Goal: Task Accomplishment & Management: Manage account settings

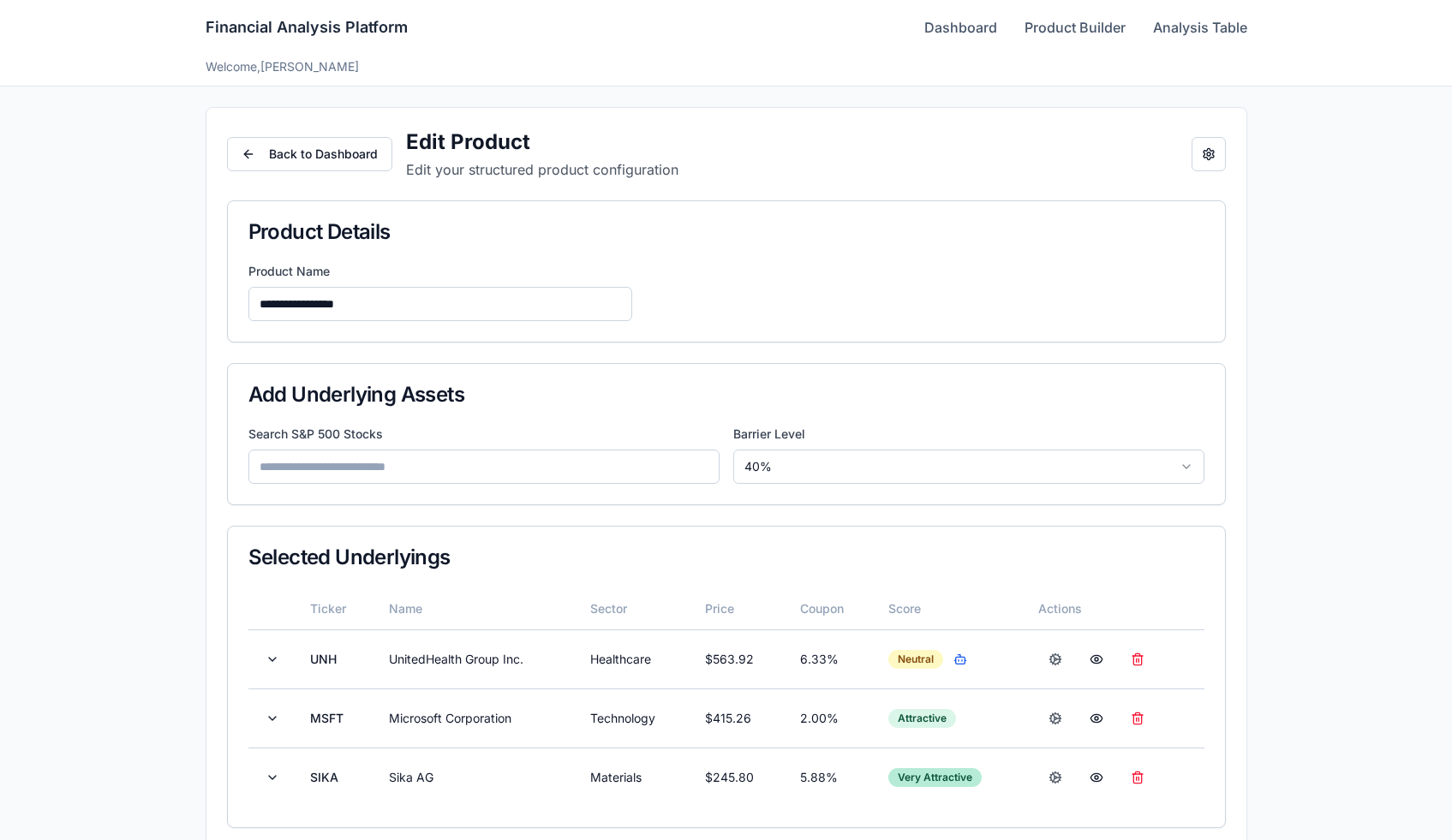
click at [970, 16] on div "Financial Analysis Platform Dashboard Product Builder Analysis Table" at bounding box center [726, 27] width 1041 height 55
drag, startPoint x: 970, startPoint y: 16, endPoint x: 967, endPoint y: 26, distance: 10.4
click at [967, 26] on link "Dashboard" at bounding box center [960, 27] width 73 height 21
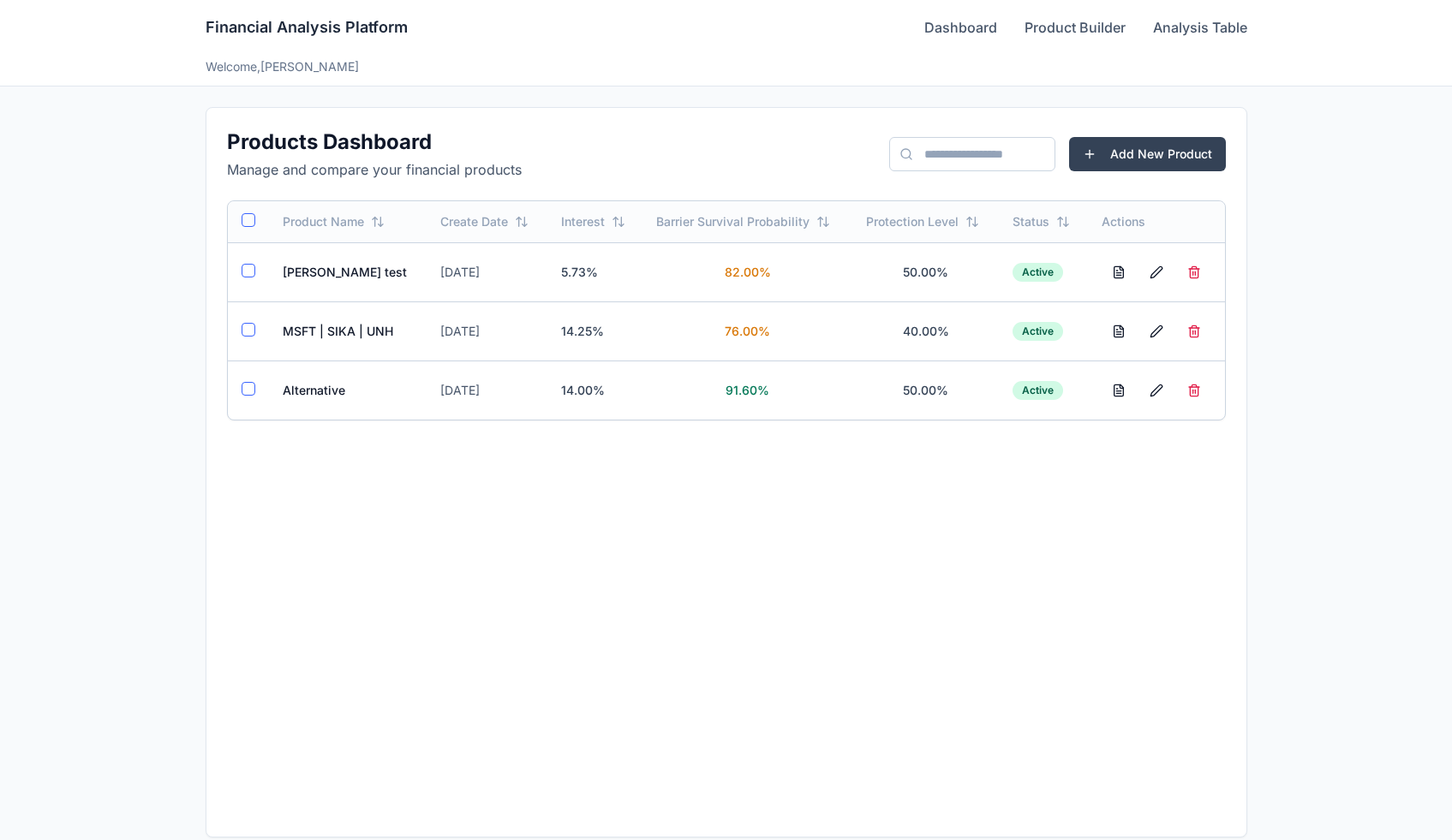
click at [355, 329] on td "MSFT | SIKA | UNH" at bounding box center [347, 330] width 158 height 59
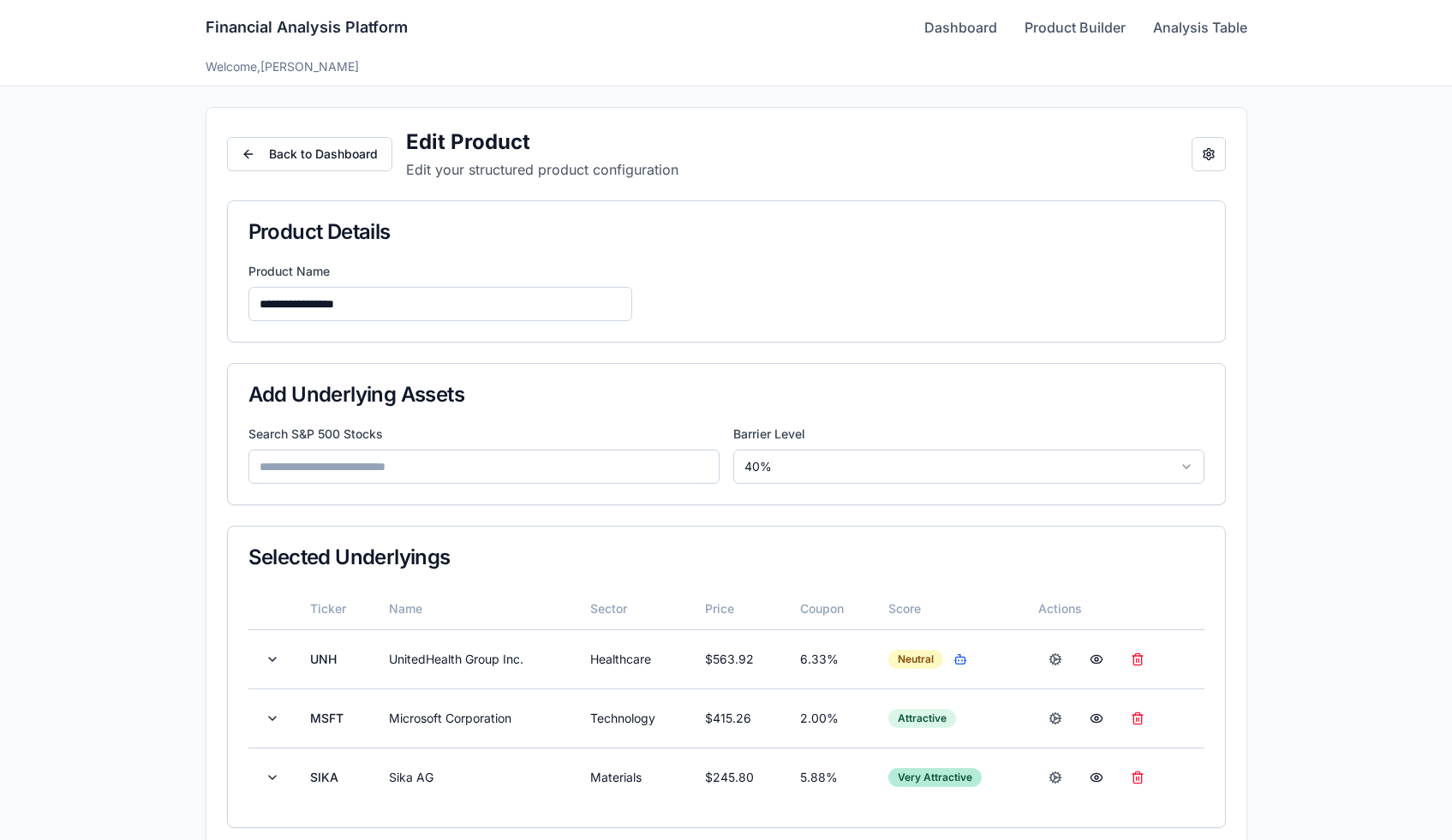
click at [1207, 160] on button "Open configuration panel" at bounding box center [1208, 154] width 34 height 34
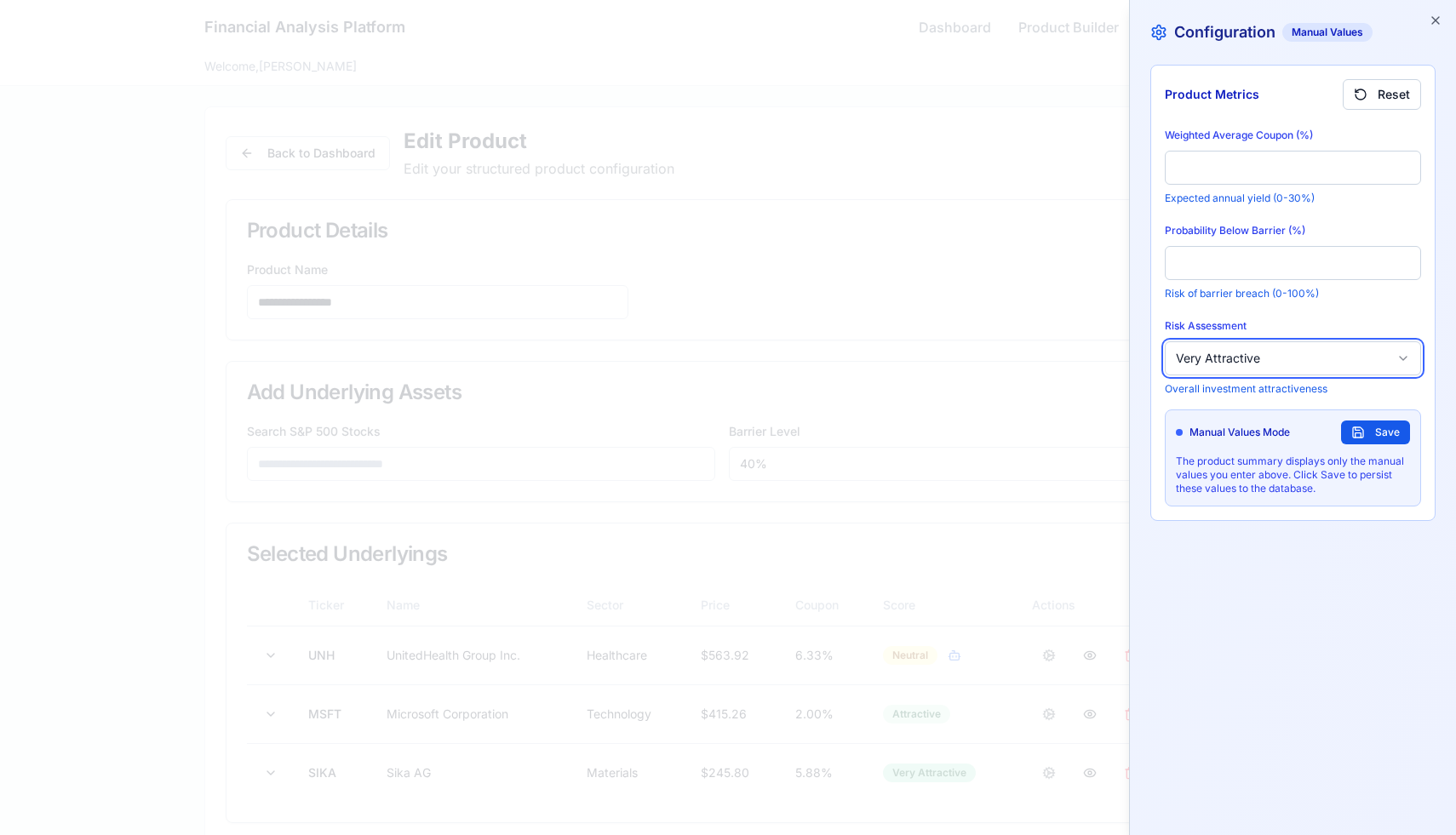
drag, startPoint x: 961, startPoint y: 26, endPoint x: 1259, endPoint y: 373, distance: 457.4
click at [1259, 373] on button "Very Attractive" at bounding box center [1292, 358] width 256 height 34
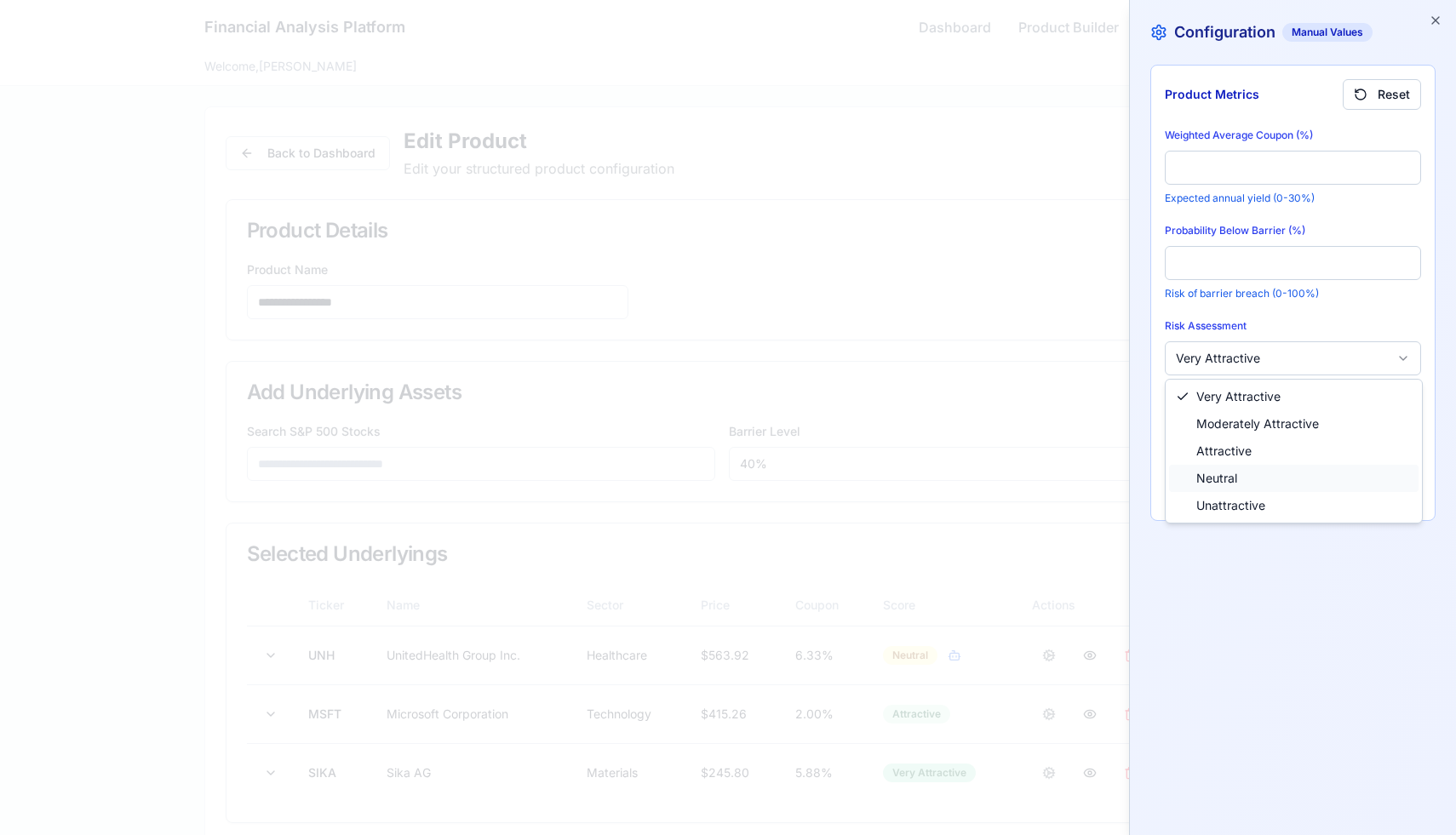
click at [1227, 469] on span "Neutral" at bounding box center [1216, 477] width 41 height 17
click at [1216, 477] on span "Neutral" at bounding box center [1216, 477] width 41 height 17
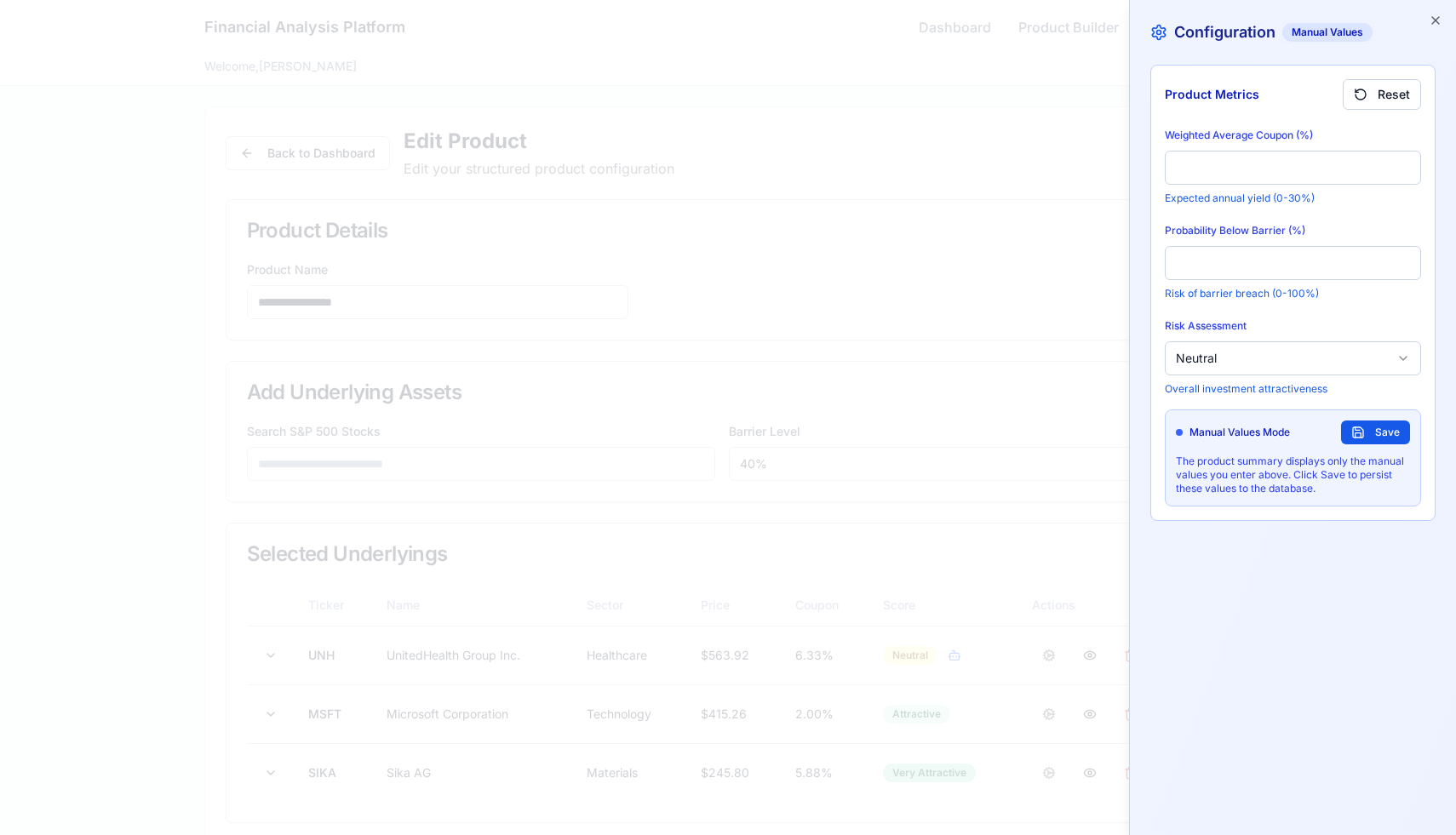
click at [1373, 436] on button "Save" at bounding box center [1375, 432] width 69 height 24
click at [1439, 23] on icon "button" at bounding box center [1435, 21] width 14 height 14
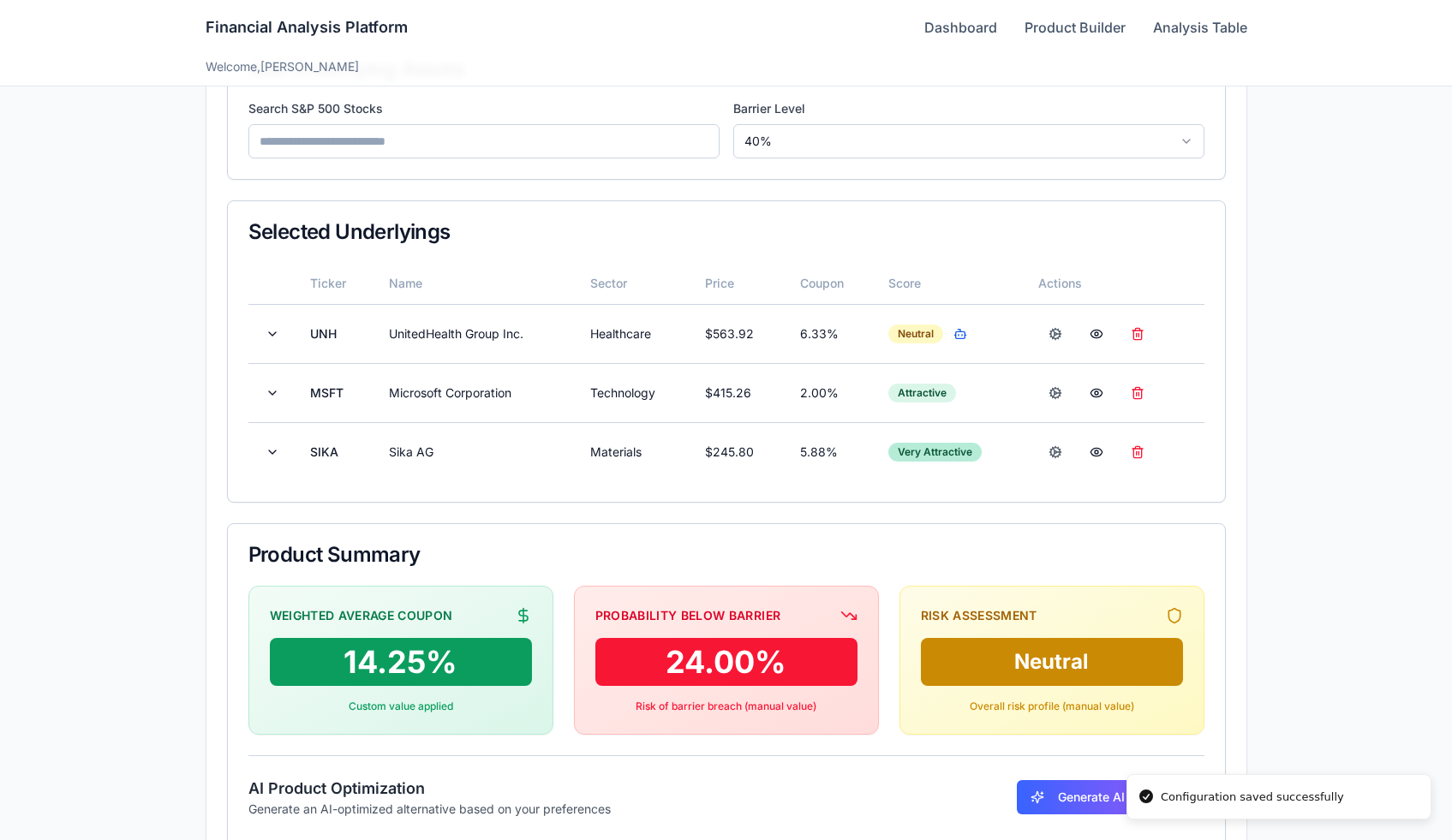
scroll to position [434, 0]
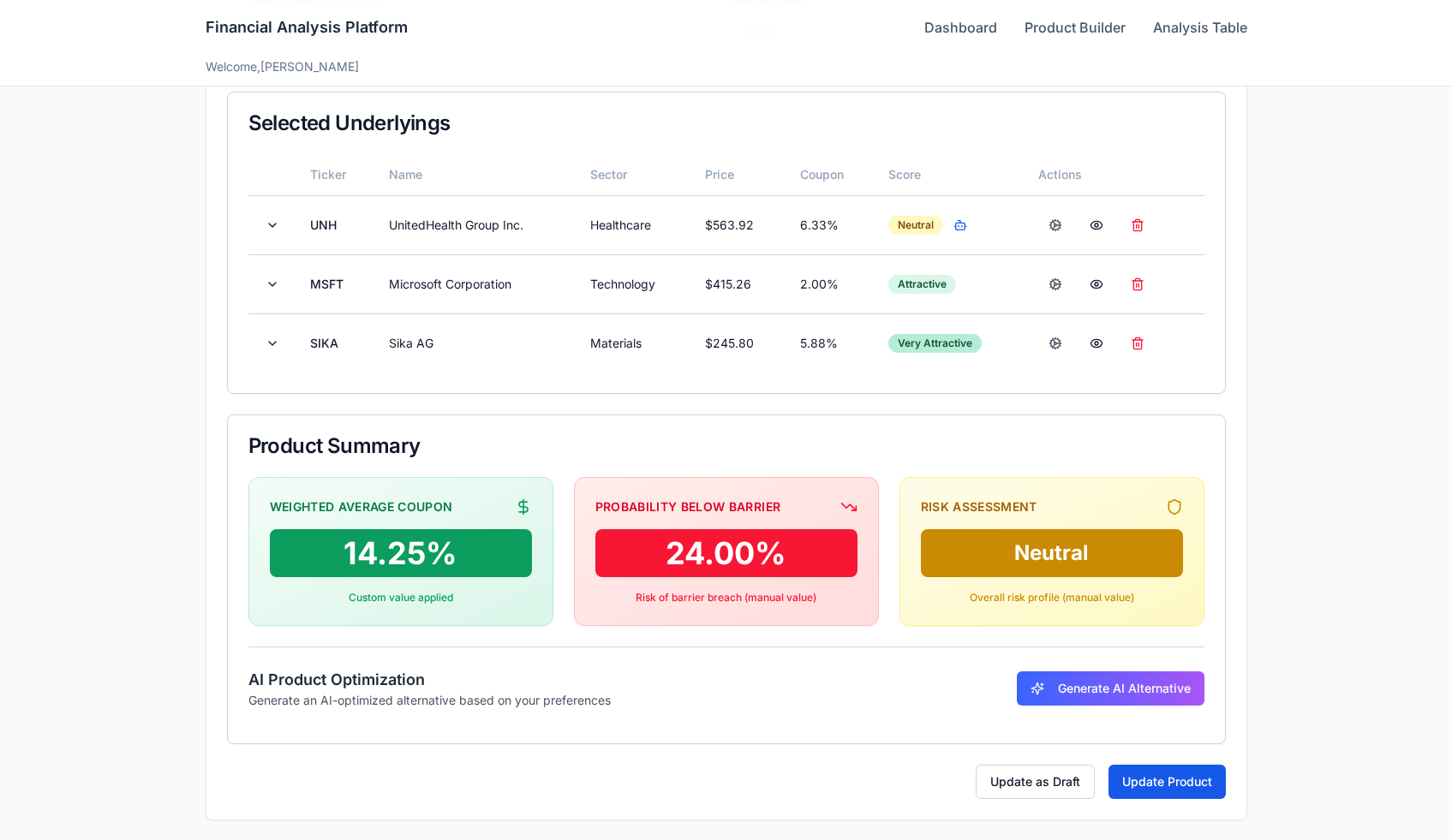
click at [1181, 768] on button "Update Product" at bounding box center [1167, 781] width 117 height 34
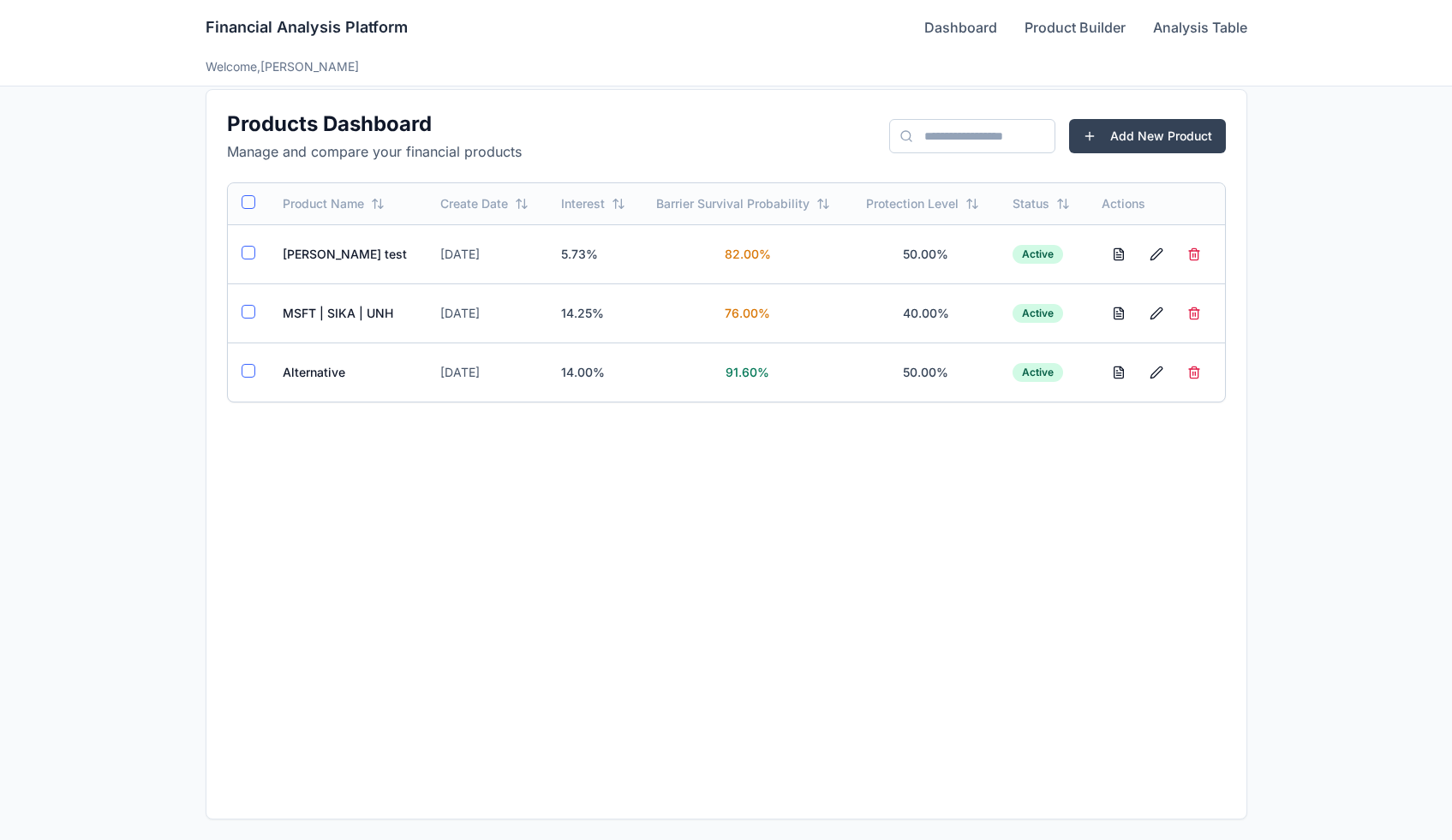
click at [309, 316] on td "MSFT | SIKA | UNH" at bounding box center [347, 312] width 158 height 59
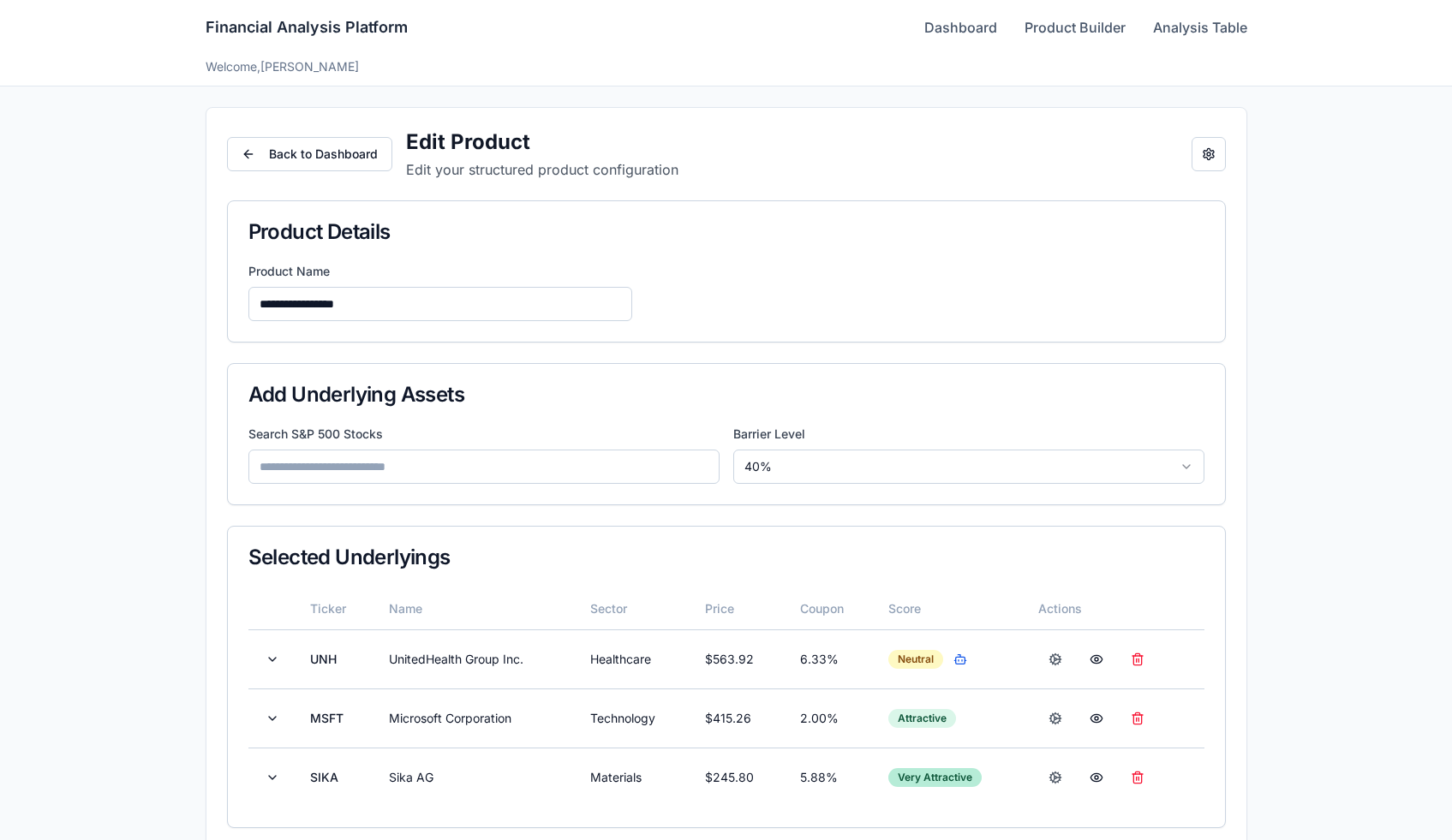
click at [1223, 154] on button "Open configuration panel" at bounding box center [1208, 154] width 34 height 34
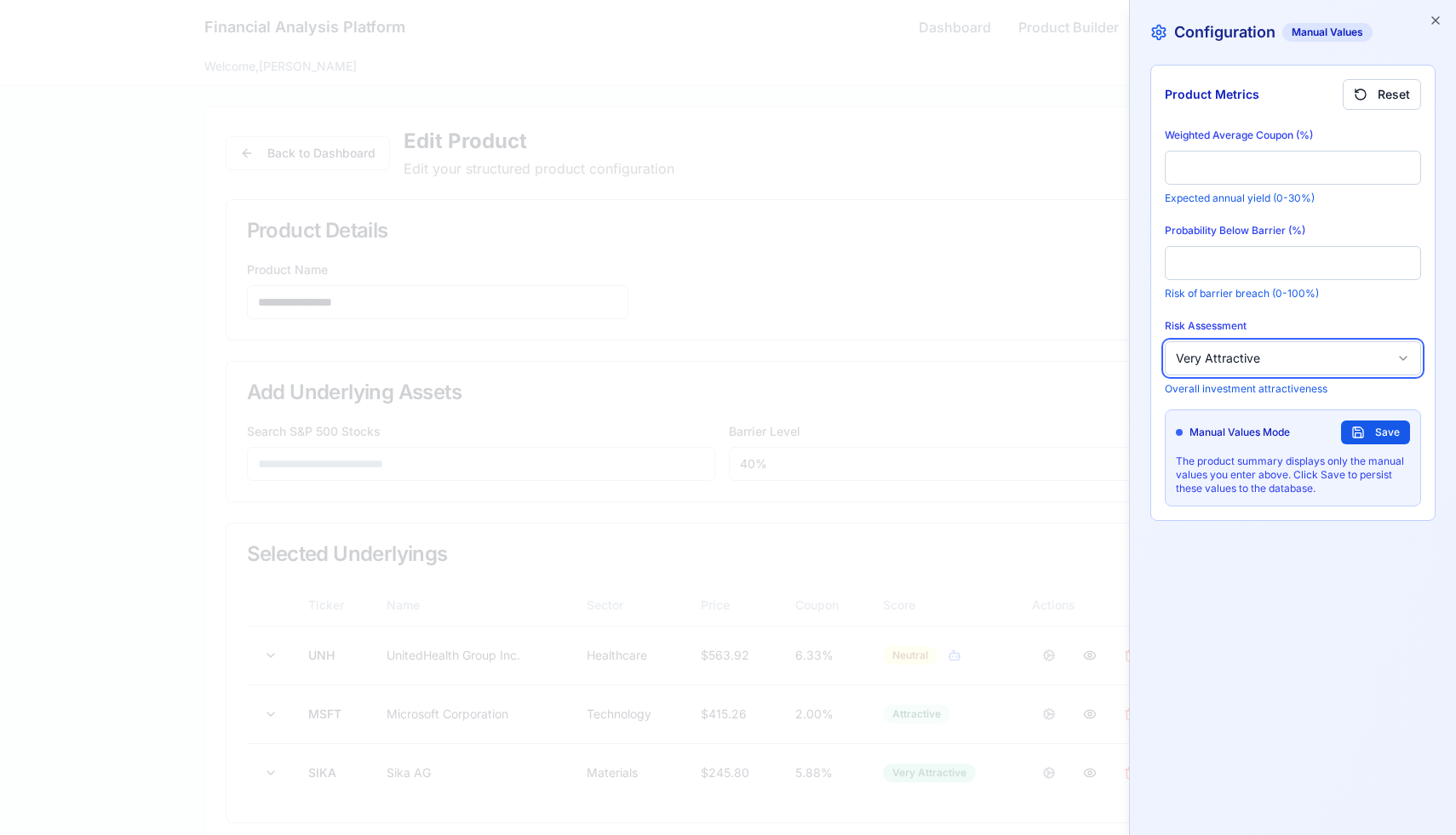
click at [1303, 366] on button "Very Attractive" at bounding box center [1292, 358] width 256 height 34
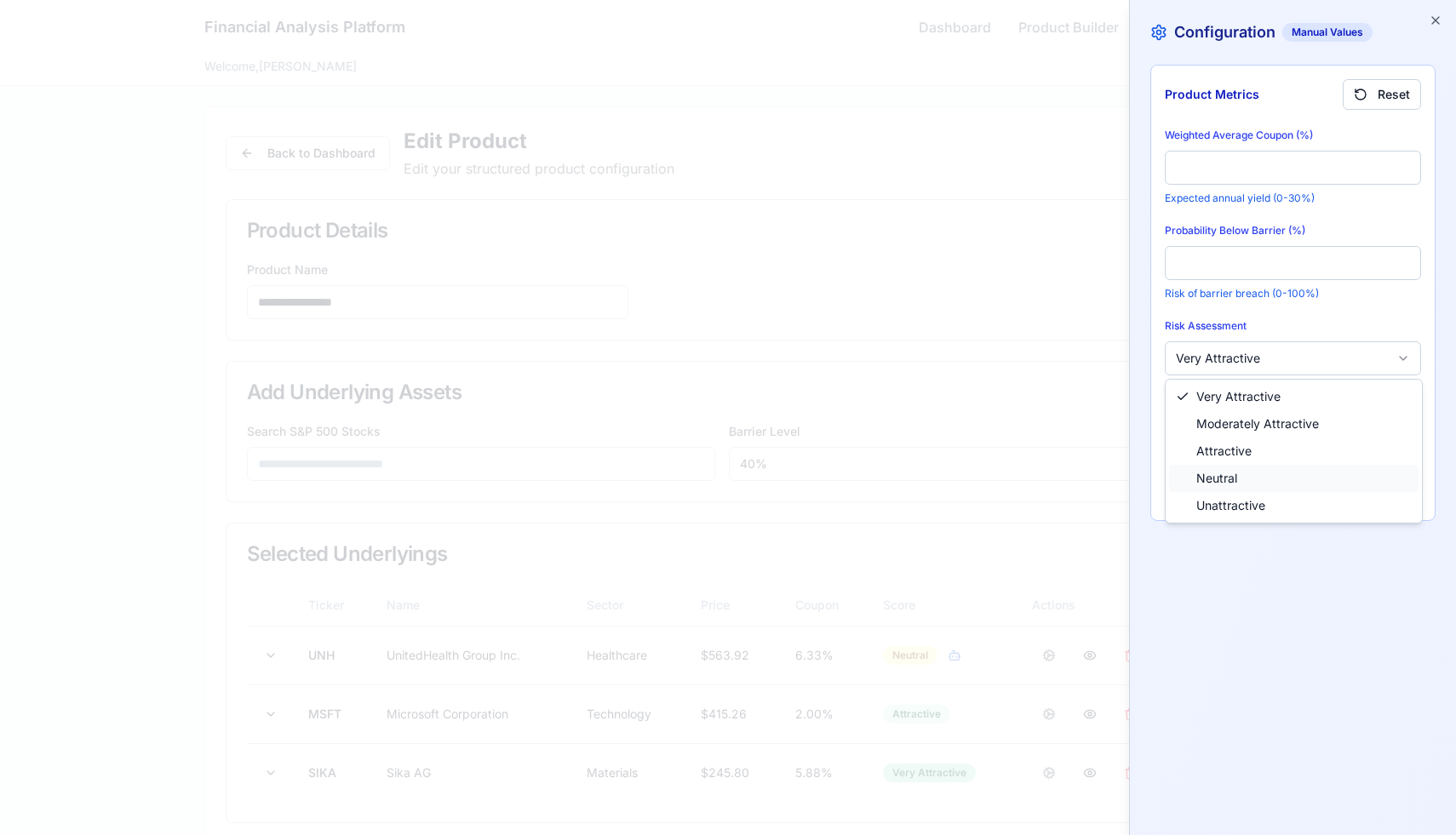
drag, startPoint x: 0, startPoint y: 0, endPoint x: 1231, endPoint y: 476, distance: 1319.8
click at [1231, 476] on span "Neutral" at bounding box center [1216, 477] width 41 height 17
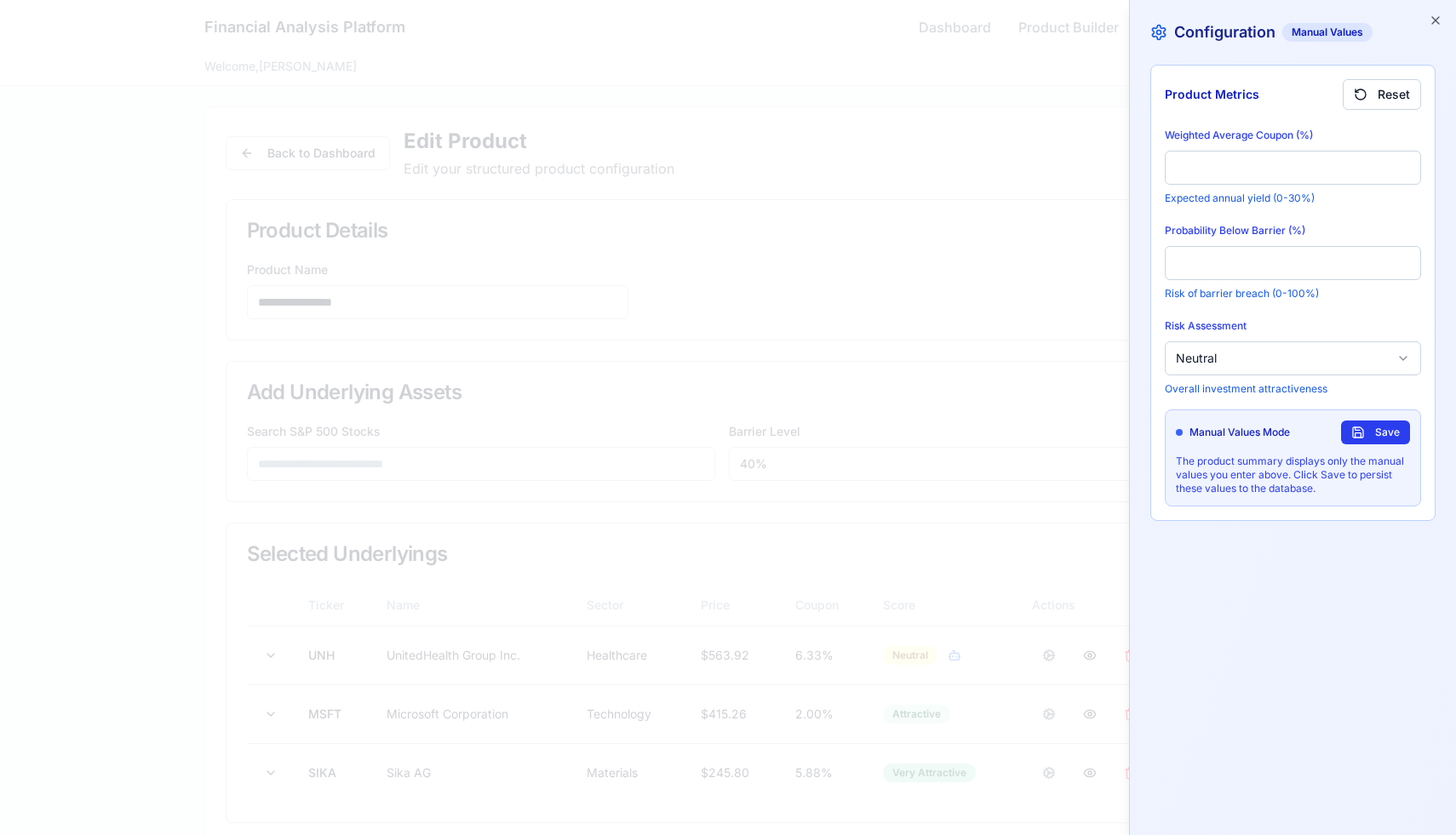
drag, startPoint x: 1231, startPoint y: 476, endPoint x: 1351, endPoint y: 439, distance: 125.6
click at [1351, 439] on button "Save" at bounding box center [1375, 432] width 69 height 24
click at [1439, 22] on icon "button" at bounding box center [1435, 21] width 14 height 14
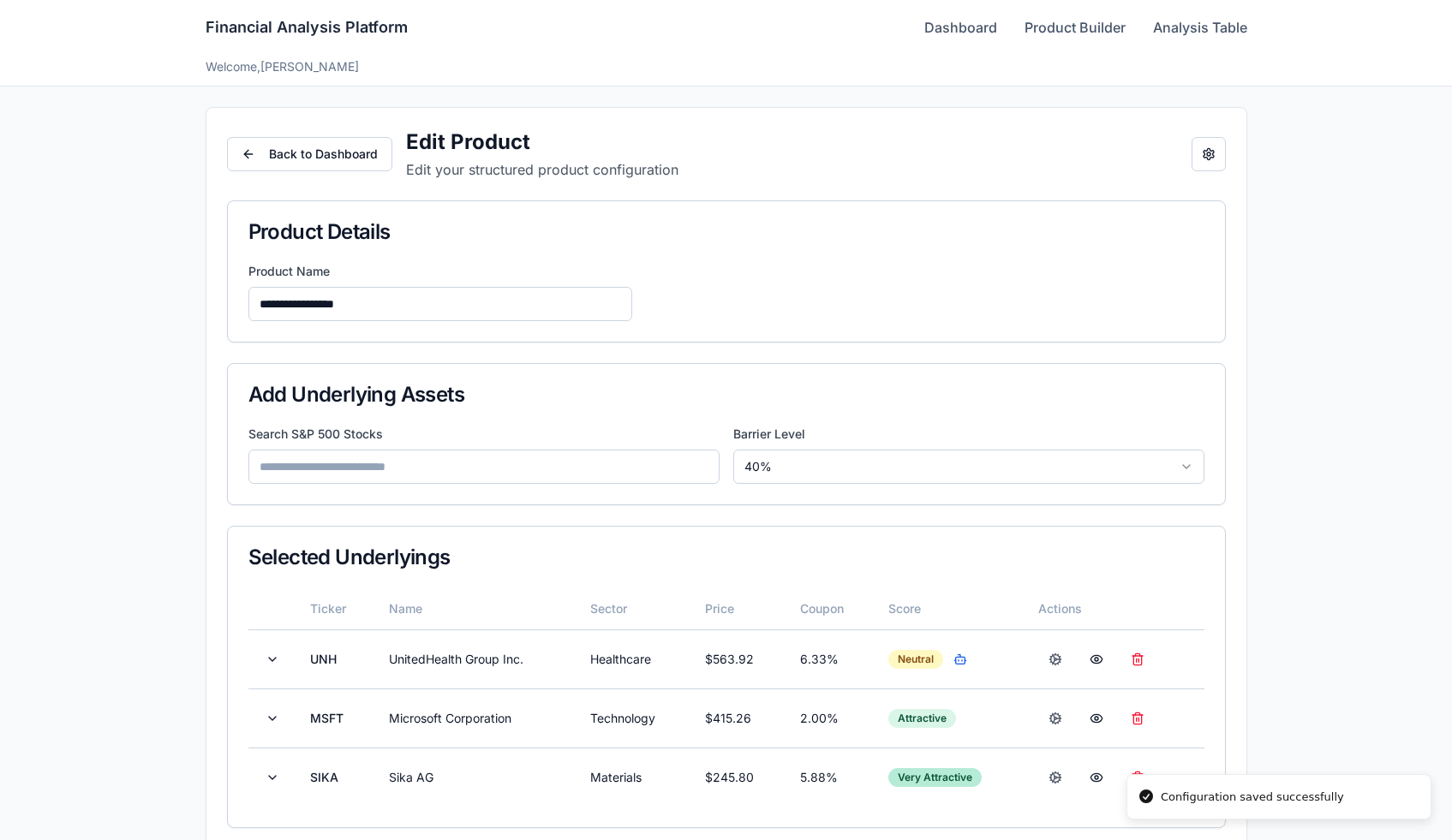
scroll to position [434, 0]
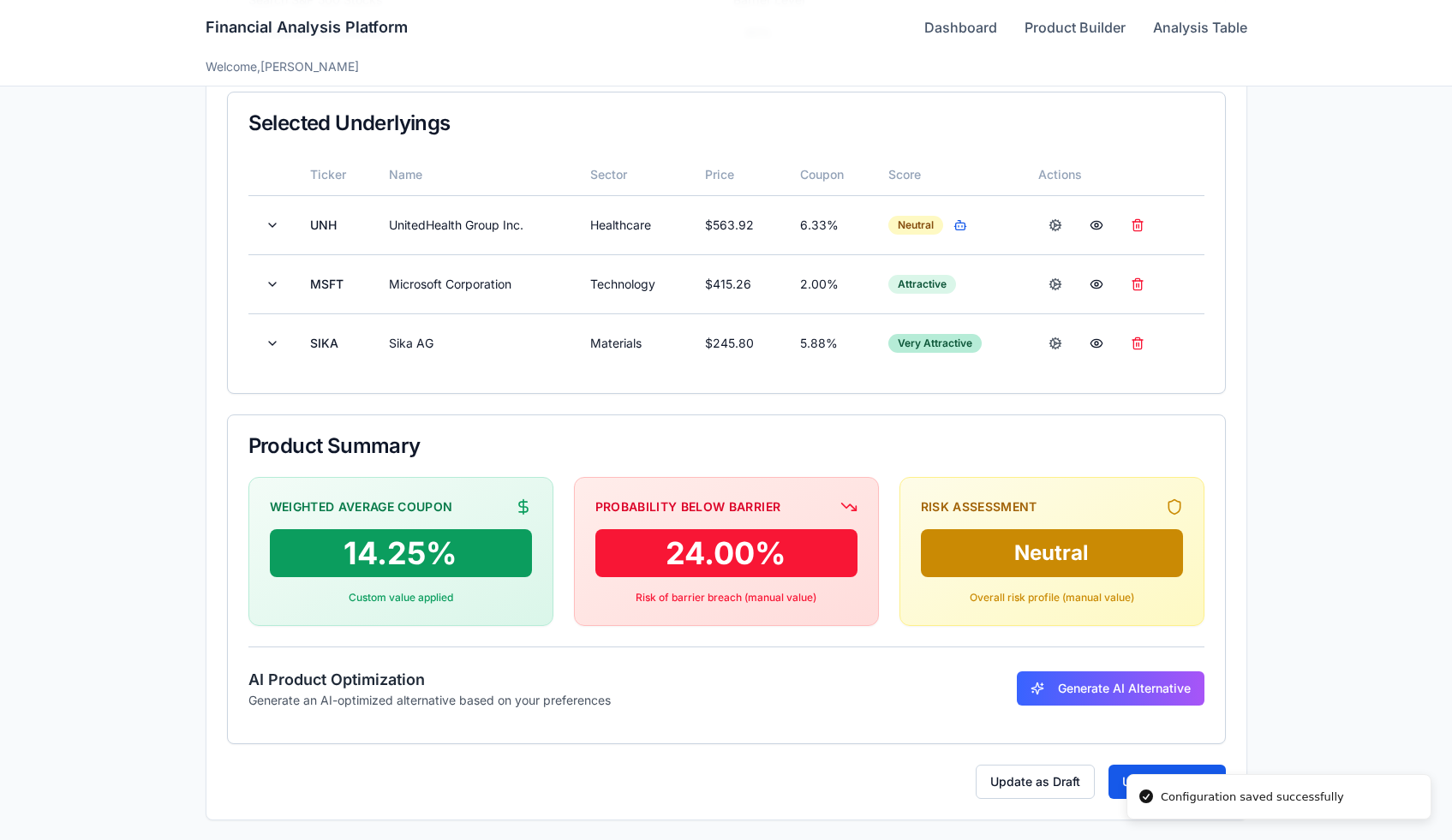
click at [1120, 771] on button "Update Product" at bounding box center [1167, 781] width 117 height 34
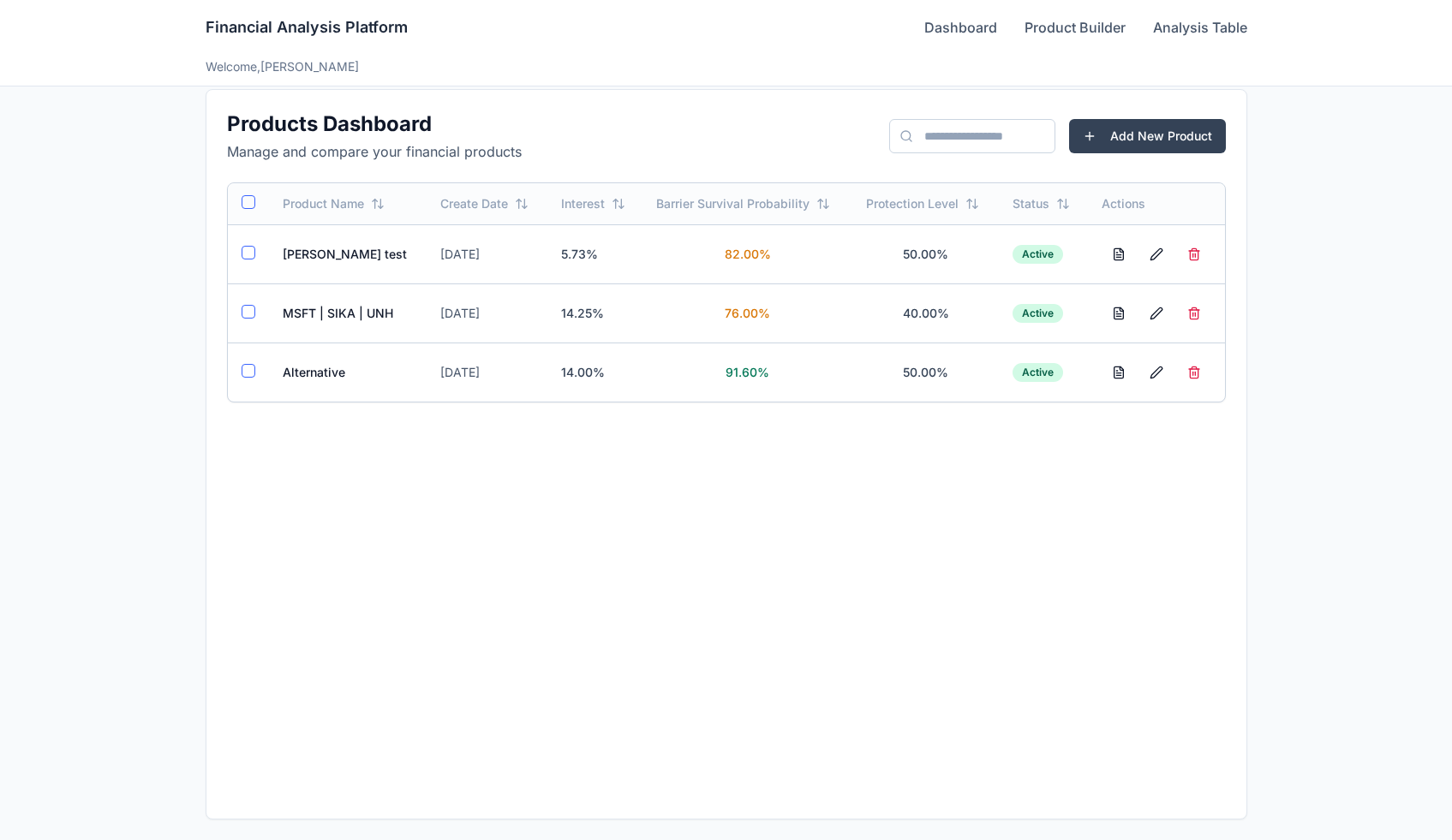
click at [366, 309] on td "MSFT | SIKA | UNH" at bounding box center [347, 312] width 158 height 59
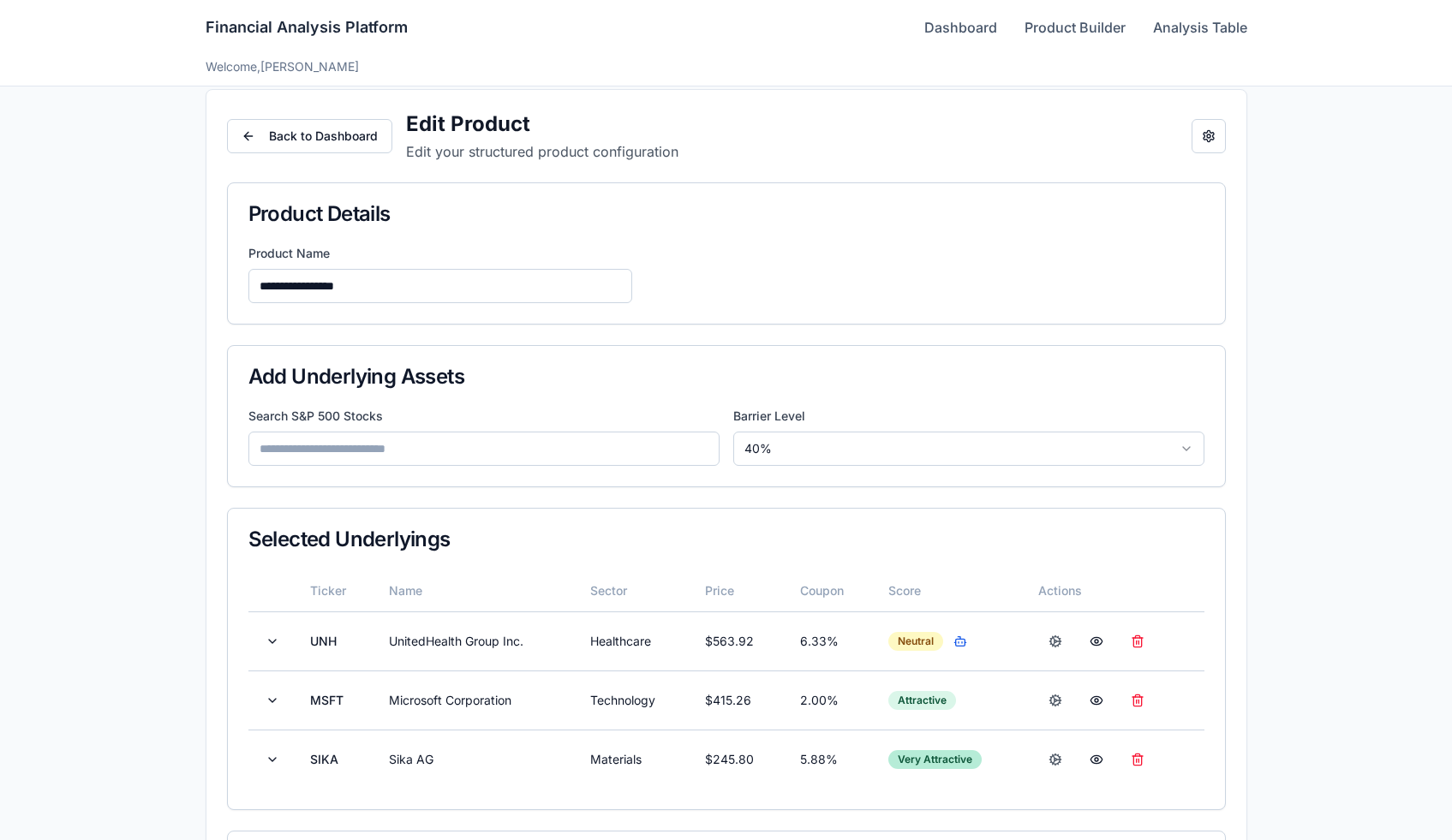
scroll to position [434, 0]
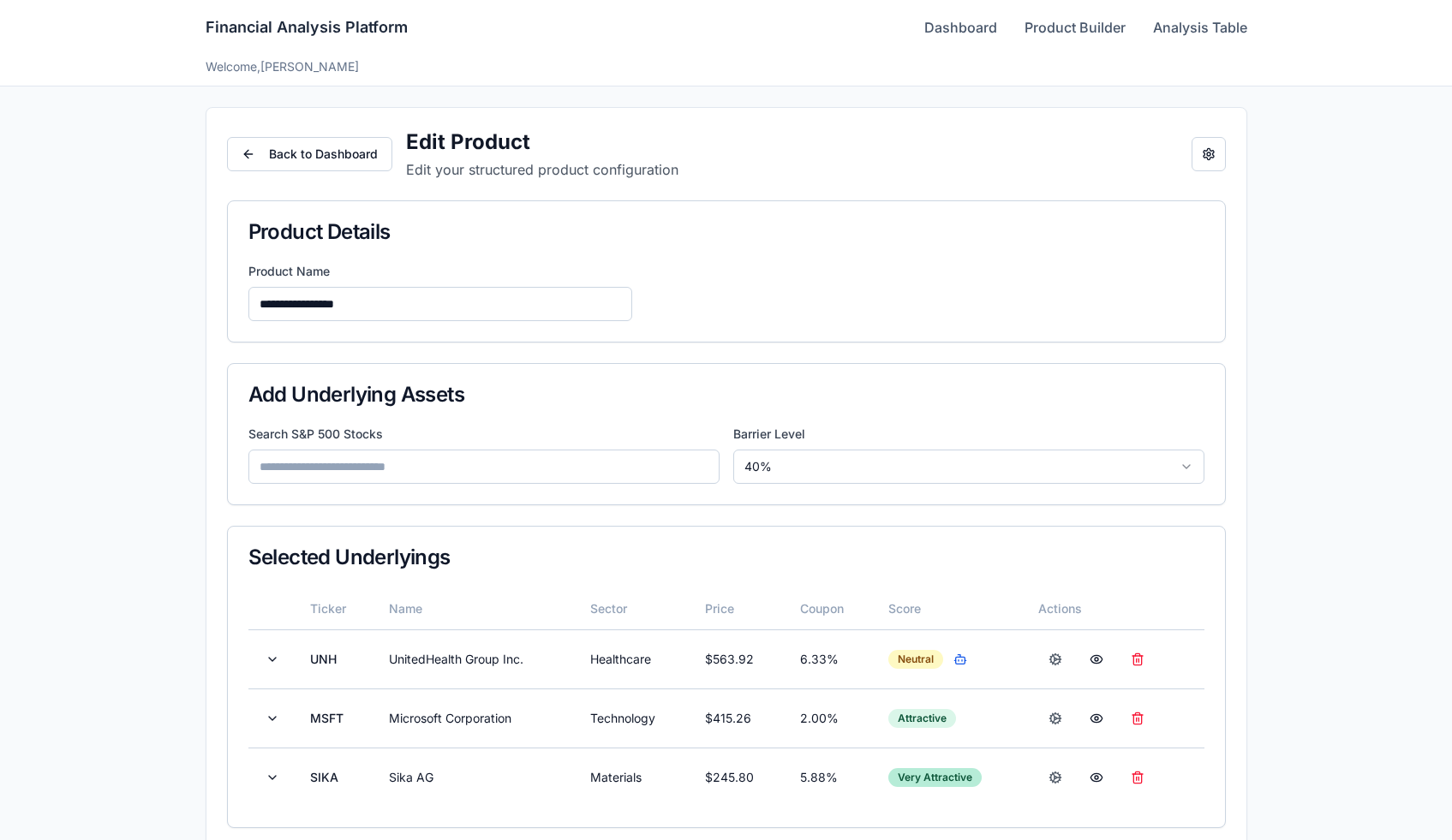
click at [344, 170] on button "Back to Dashboard" at bounding box center [309, 154] width 165 height 34
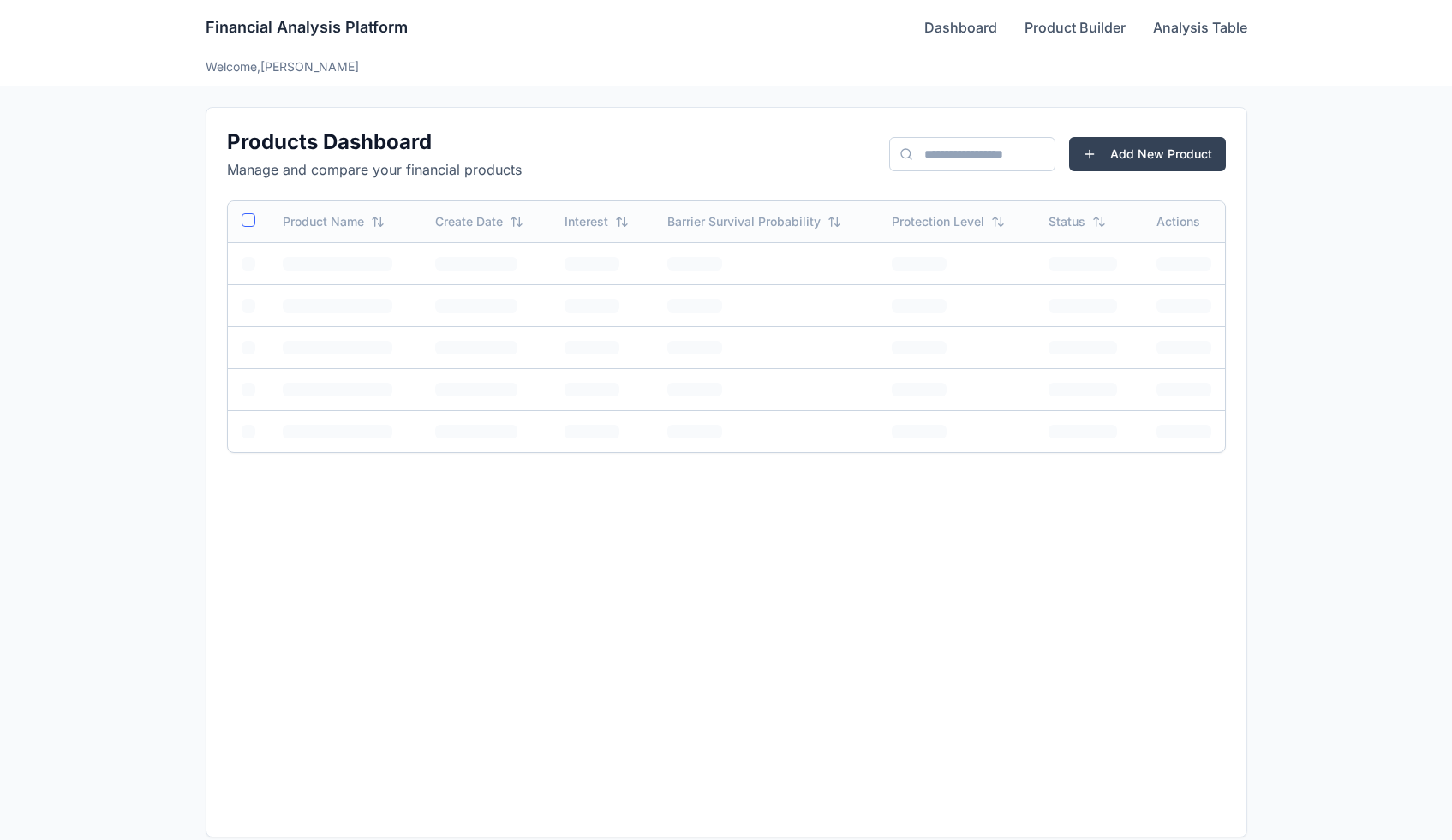
click at [345, 159] on p "Manage and compare your financial products" at bounding box center [374, 169] width 294 height 21
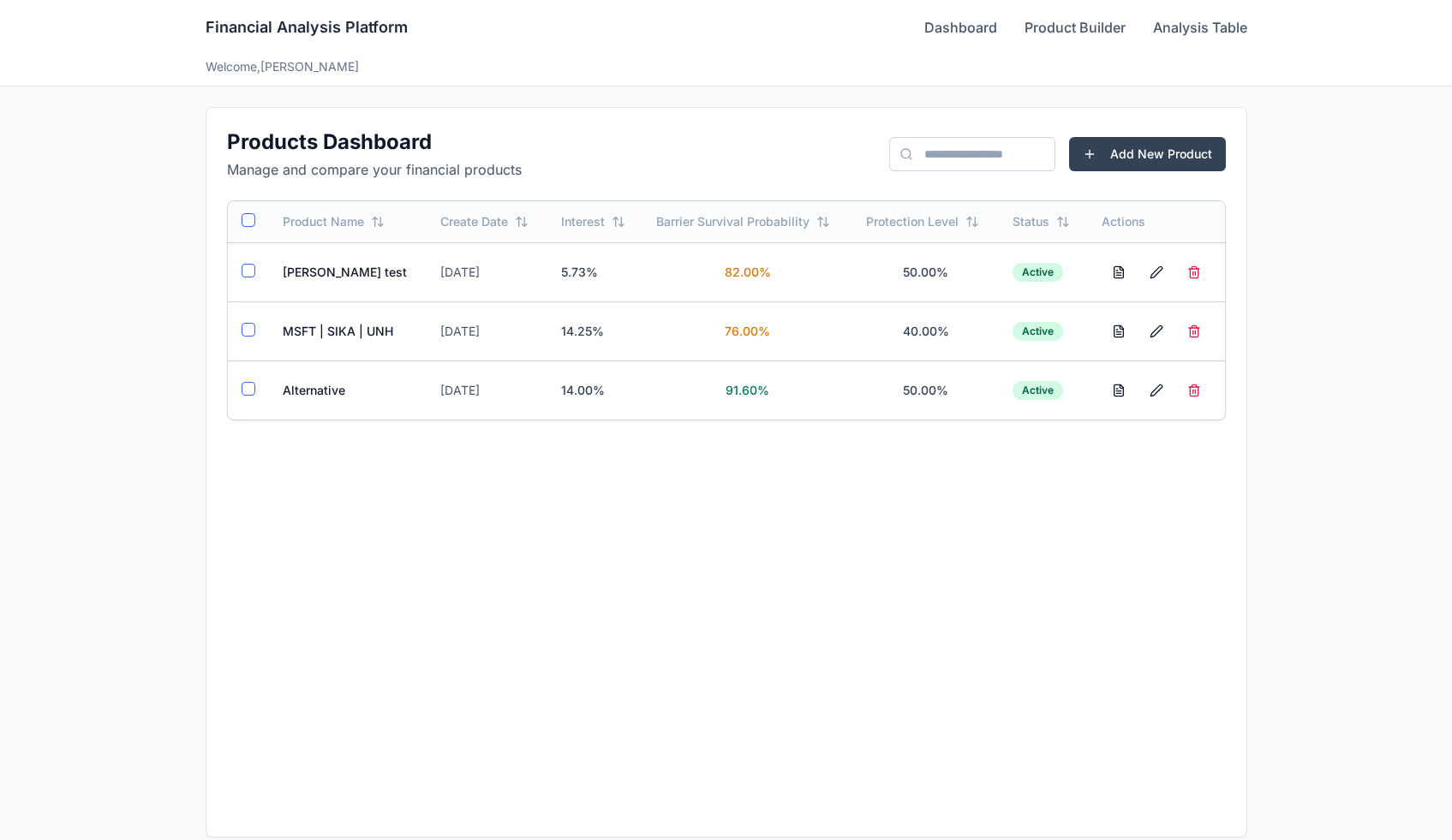
click at [1131, 160] on button "Add New Product" at bounding box center [1148, 154] width 157 height 34
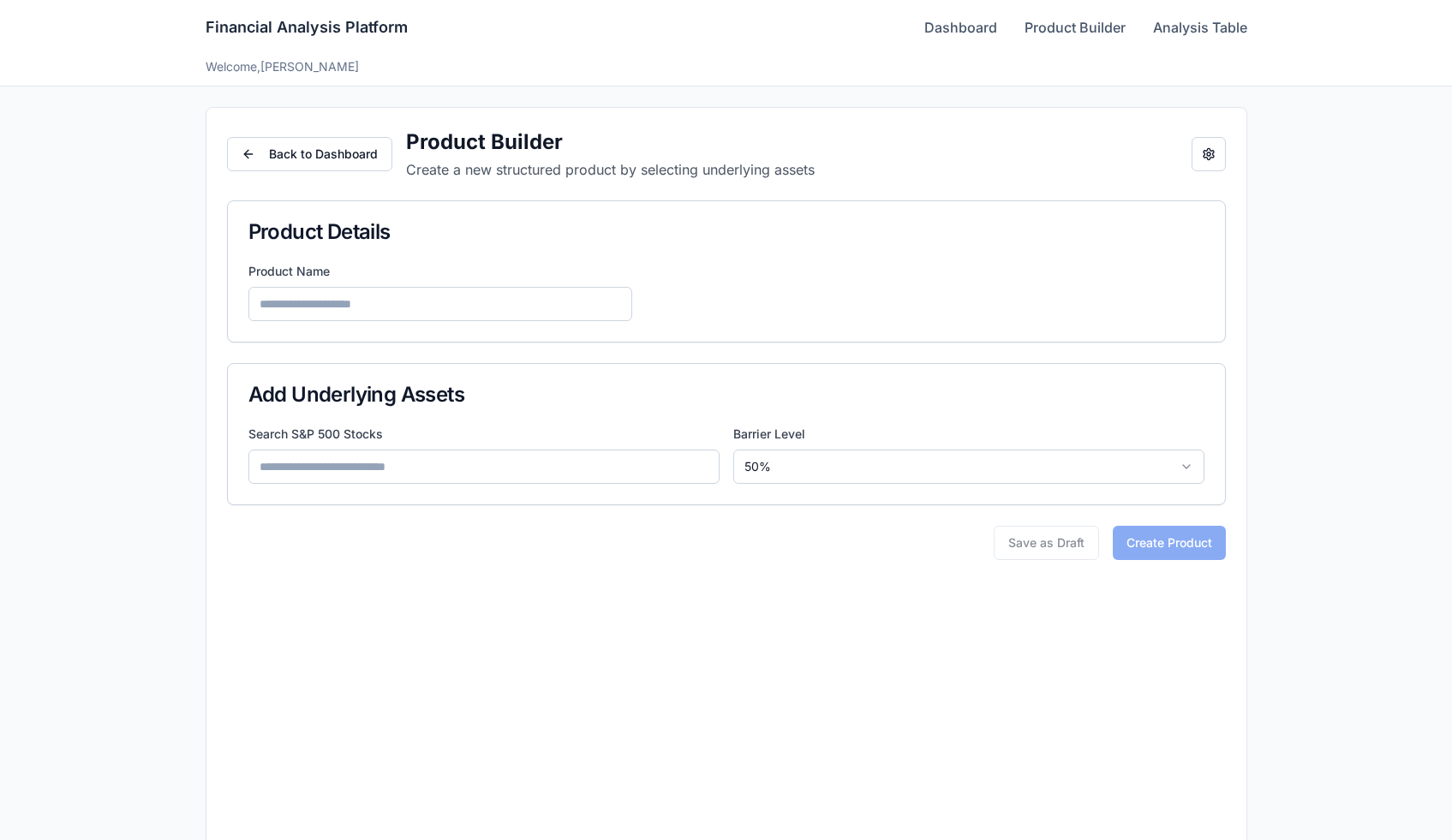
click at [450, 469] on input at bounding box center [484, 466] width 471 height 34
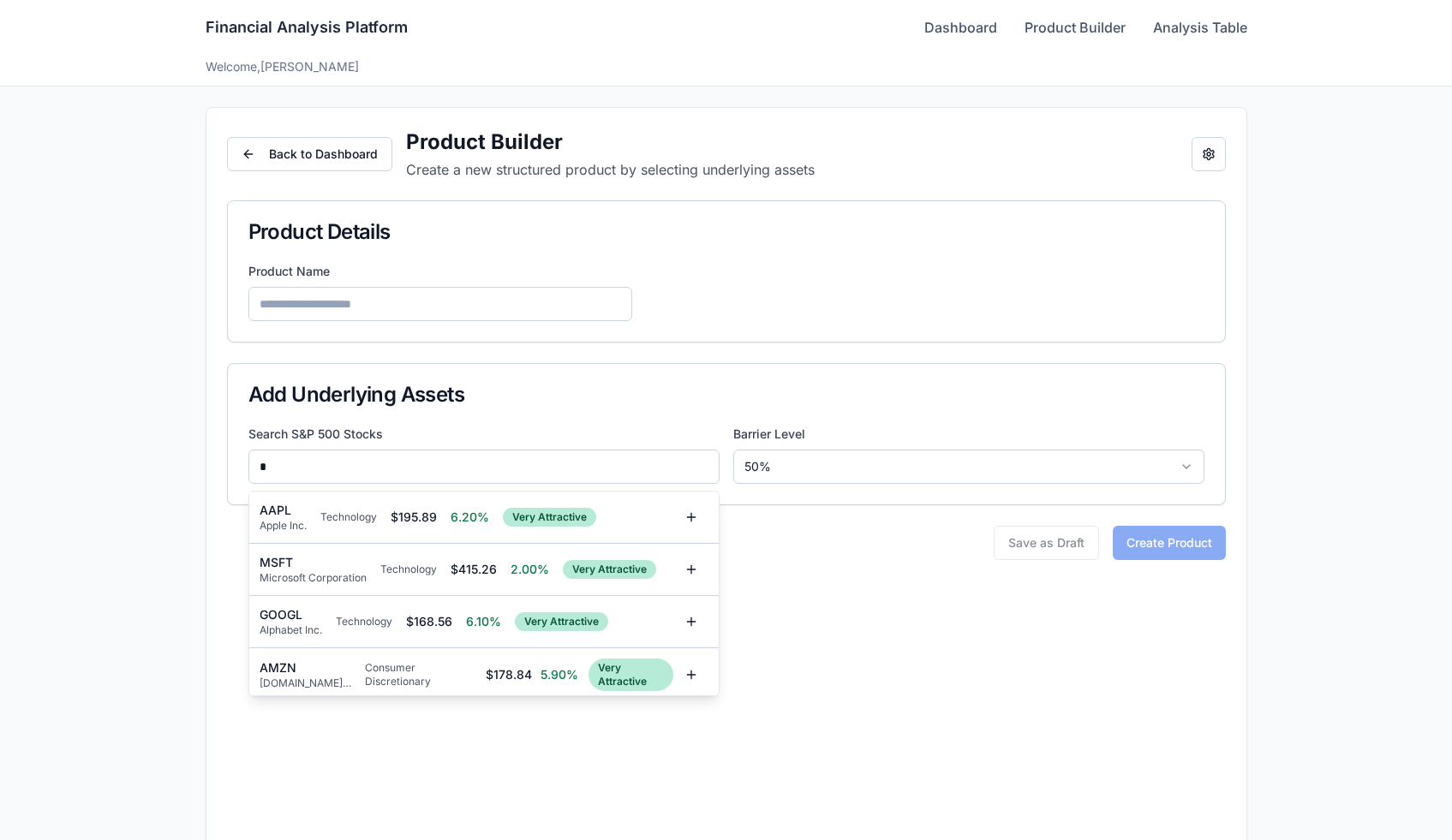
type input "*"
drag, startPoint x: 0, startPoint y: 0, endPoint x: 424, endPoint y: 521, distance: 671.7
click at [424, 521] on div "$ 195.89" at bounding box center [414, 517] width 47 height 17
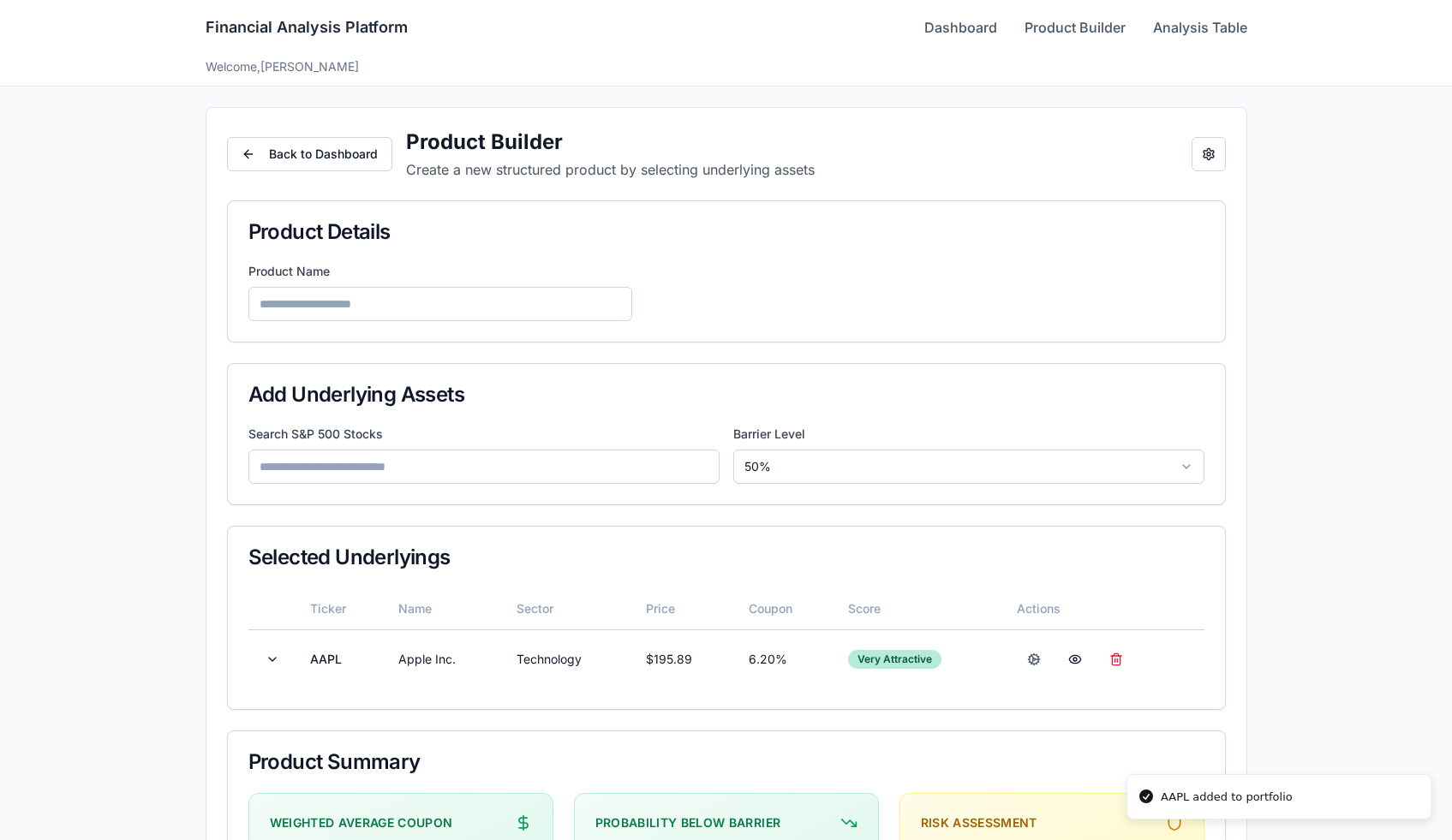
click at [417, 474] on input at bounding box center [484, 466] width 471 height 34
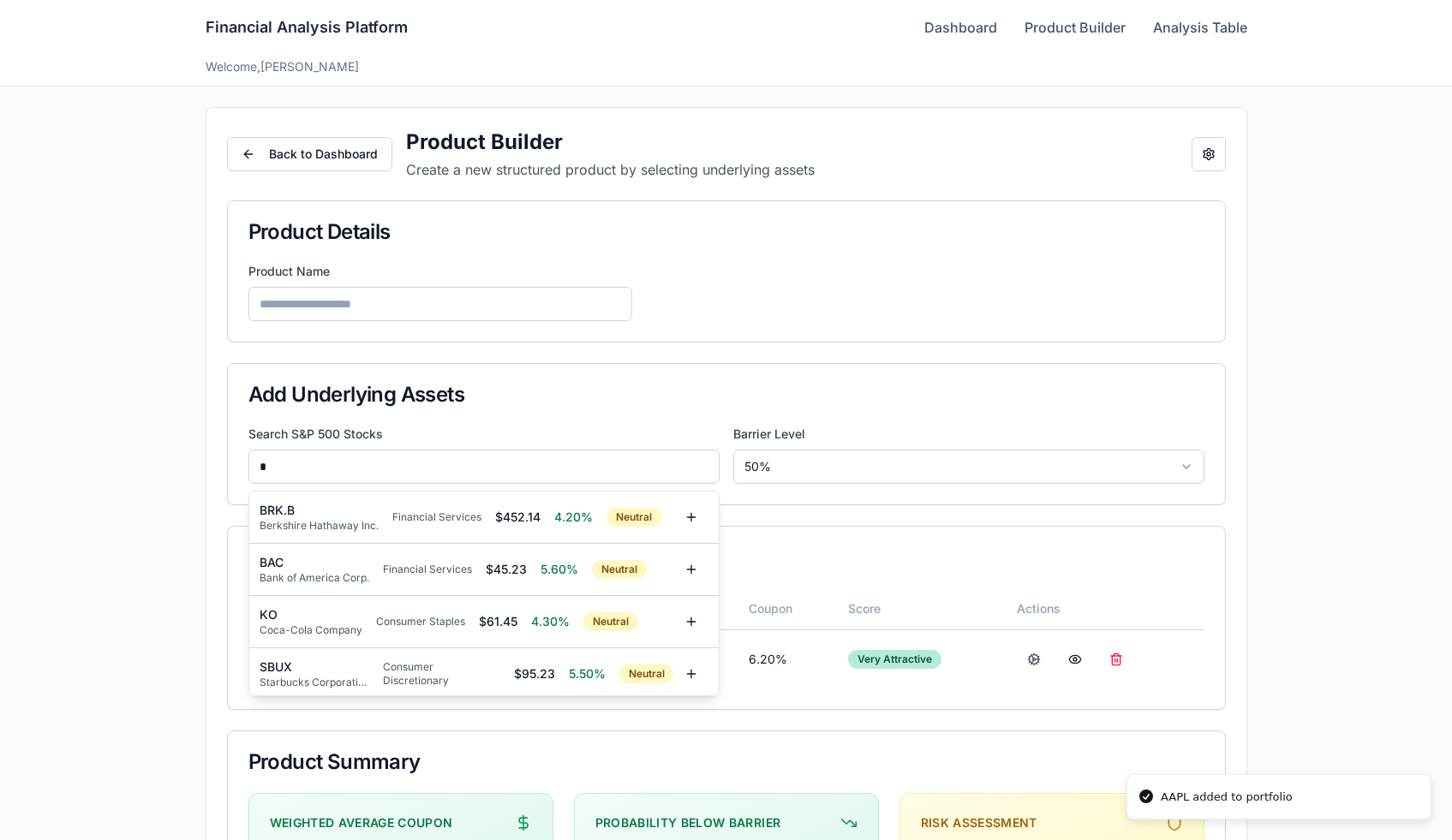
type input "*"
click at [393, 502] on div "BRK.B Berkshire Hathaway Inc. Financial Services $ 452.14 4.20% Neutral" at bounding box center [466, 517] width 415 height 31
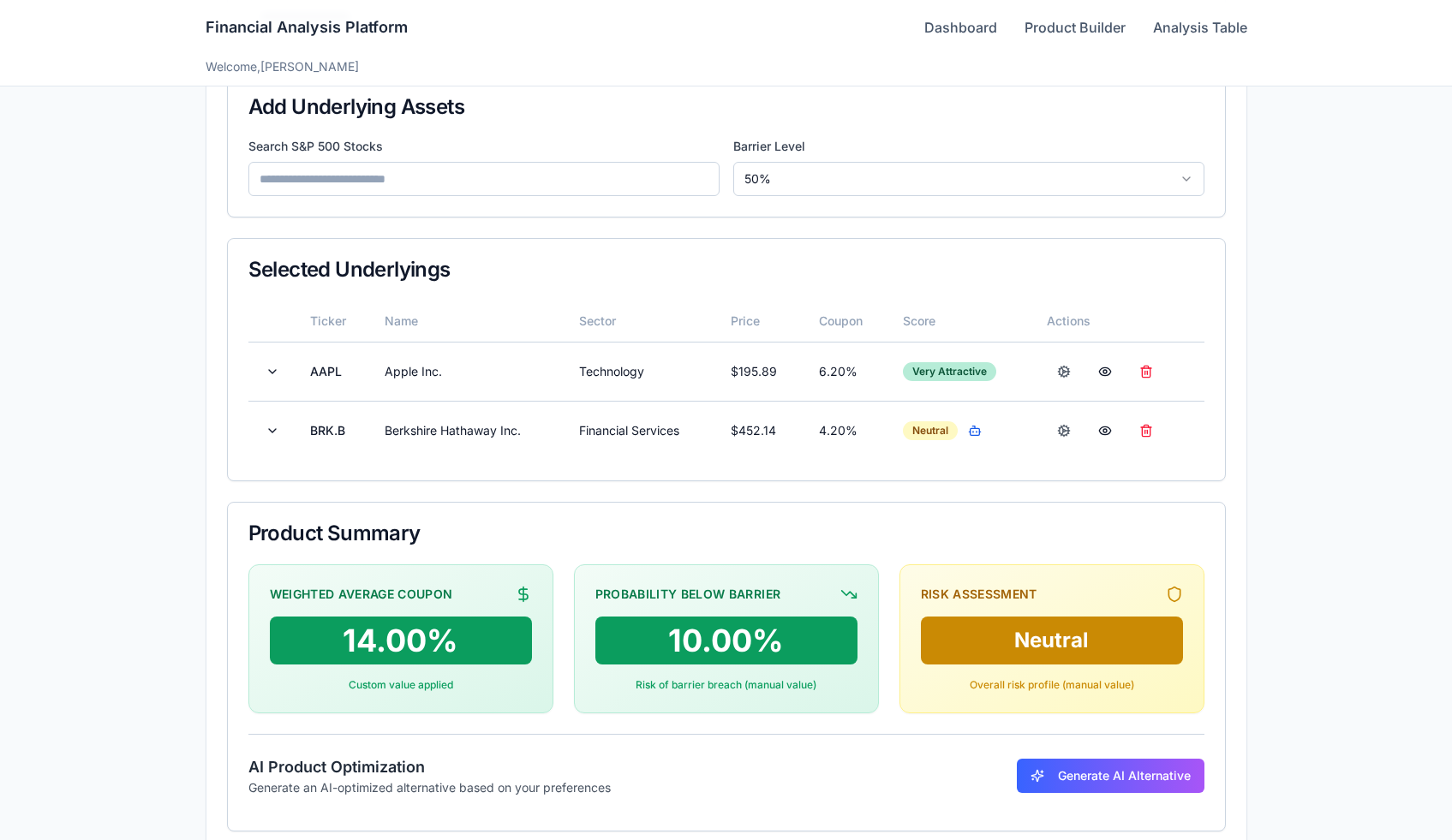
scroll to position [268, 0]
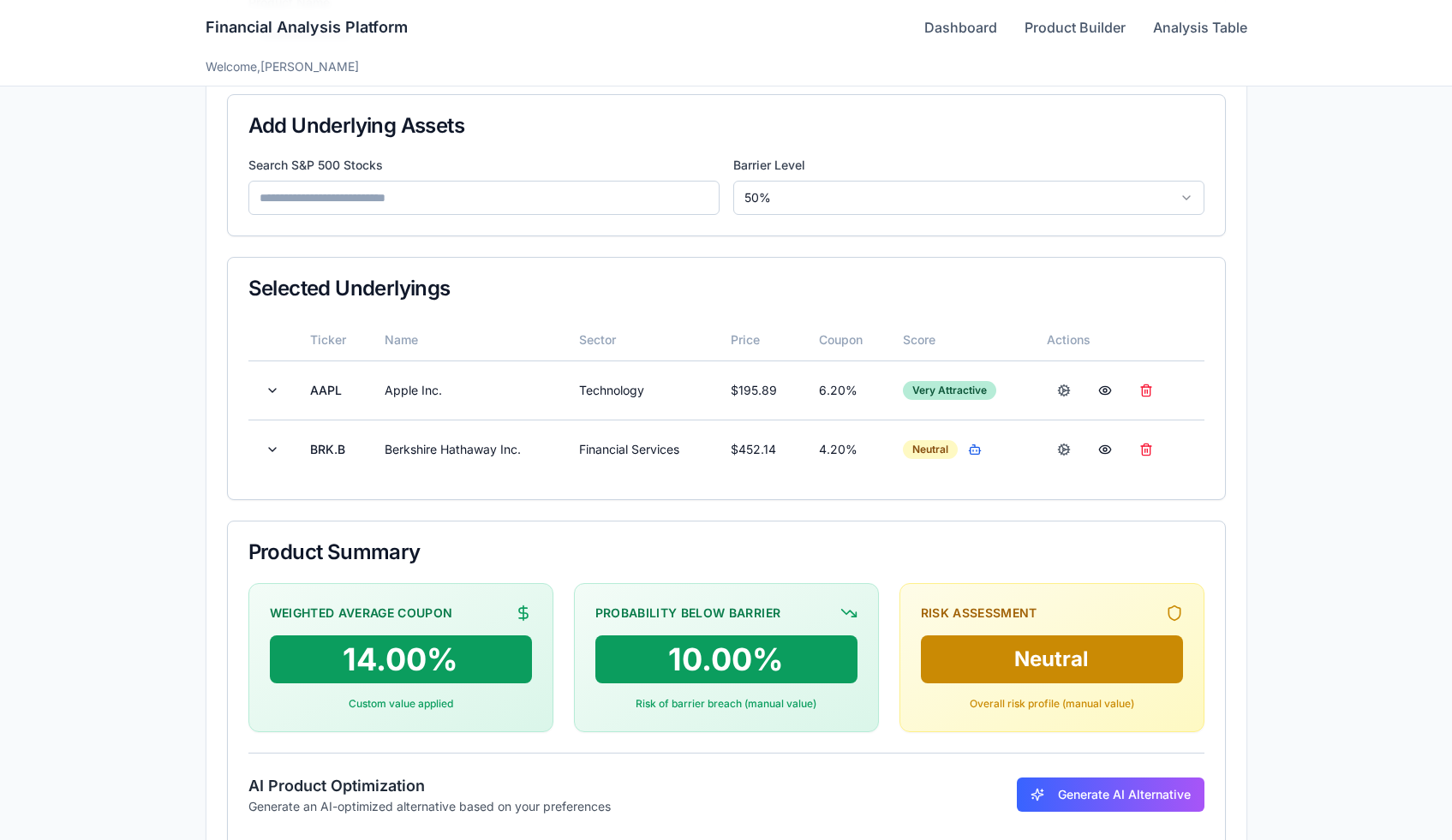
drag, startPoint x: 424, startPoint y: 521, endPoint x: 504, endPoint y: 187, distance: 343.4
click at [504, 187] on input at bounding box center [484, 198] width 471 height 34
type input "*"
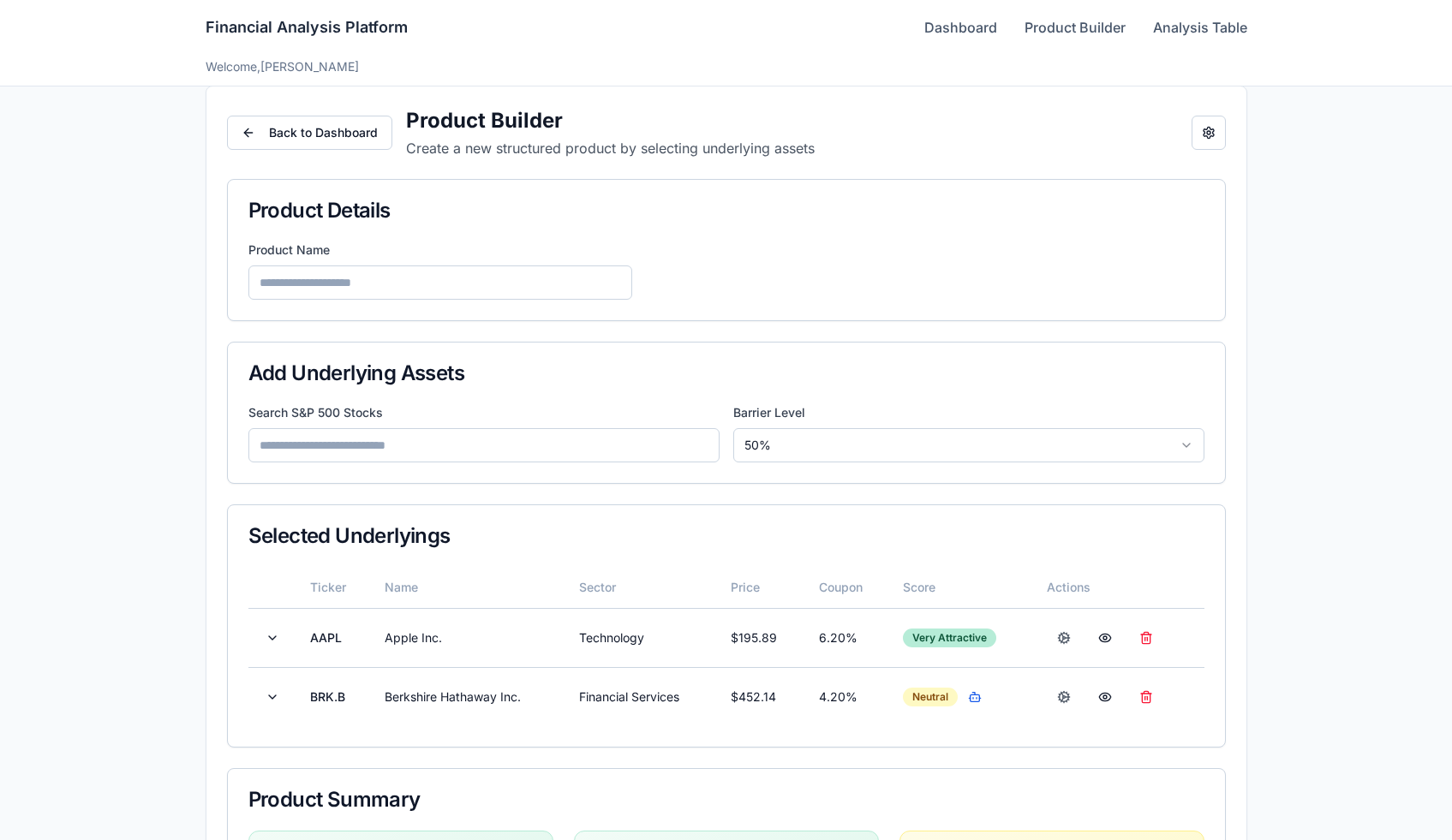
scroll to position [0, 0]
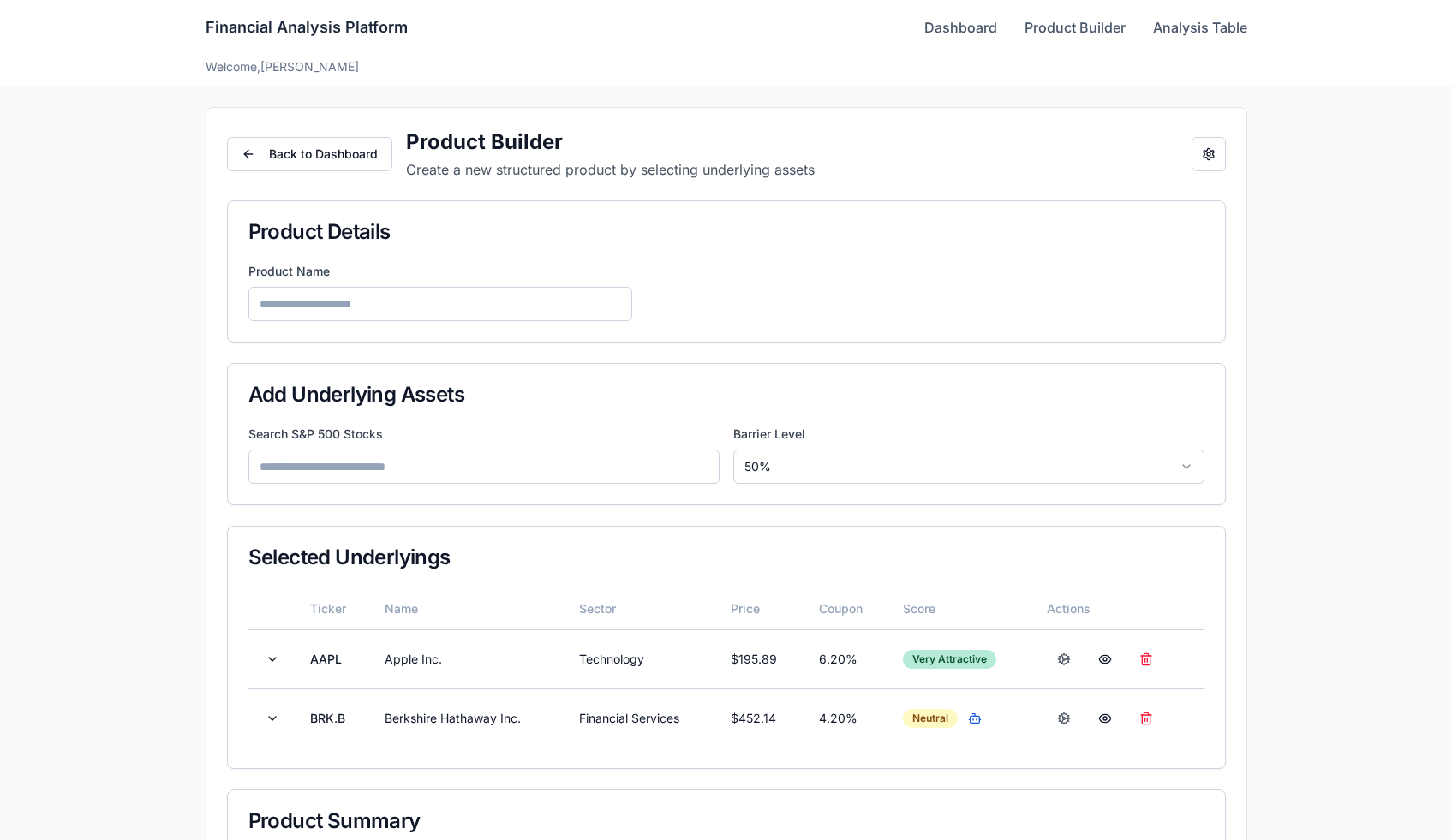
click at [429, 302] on input at bounding box center [441, 304] width 384 height 34
type input "****"
drag, startPoint x: 504, startPoint y: 187, endPoint x: 1208, endPoint y: 157, distance: 704.6
click at [1208, 157] on button "Open configuration panel" at bounding box center [1208, 154] width 34 height 34
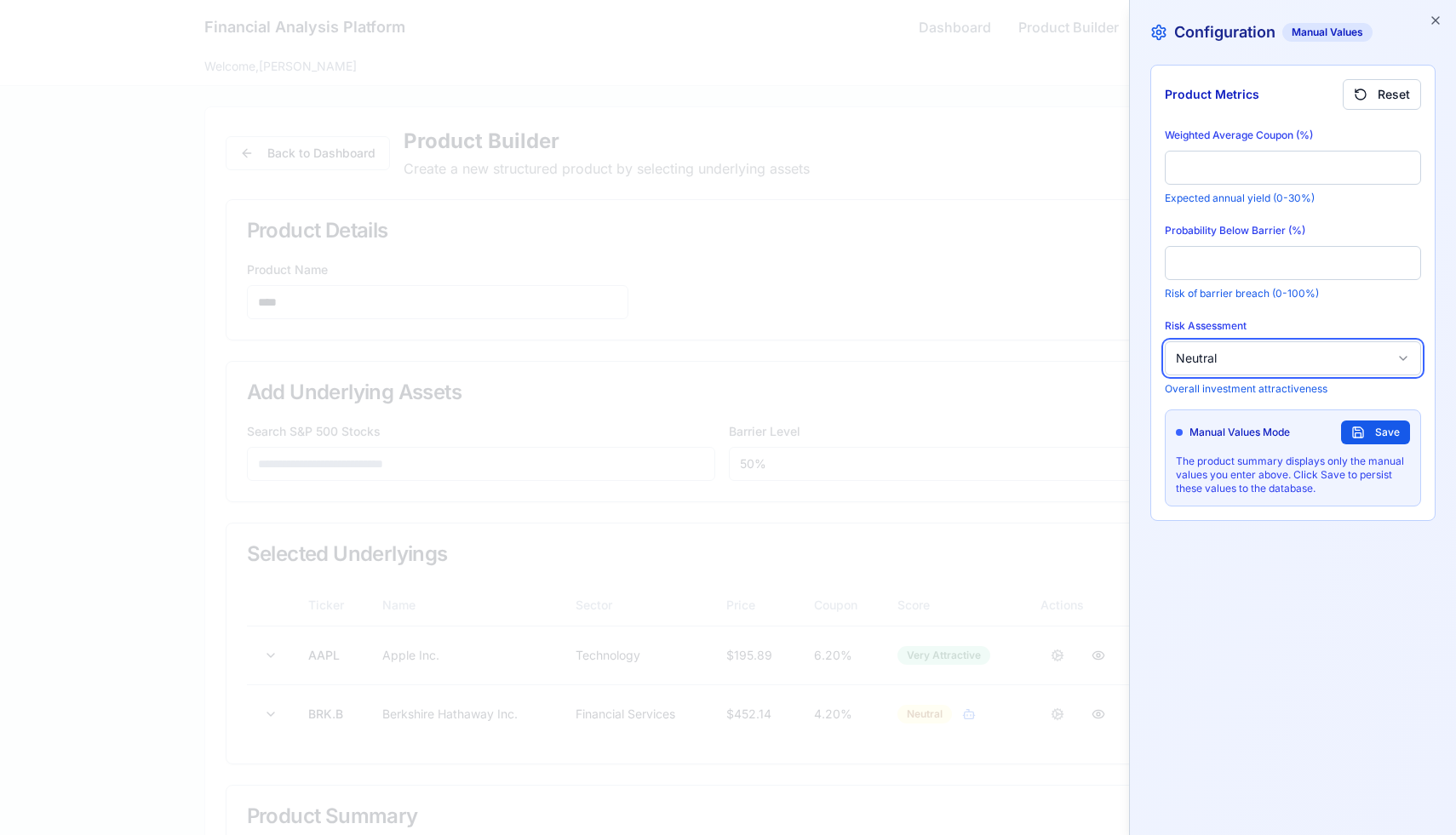
click at [1228, 358] on button "Neutral" at bounding box center [1292, 358] width 256 height 34
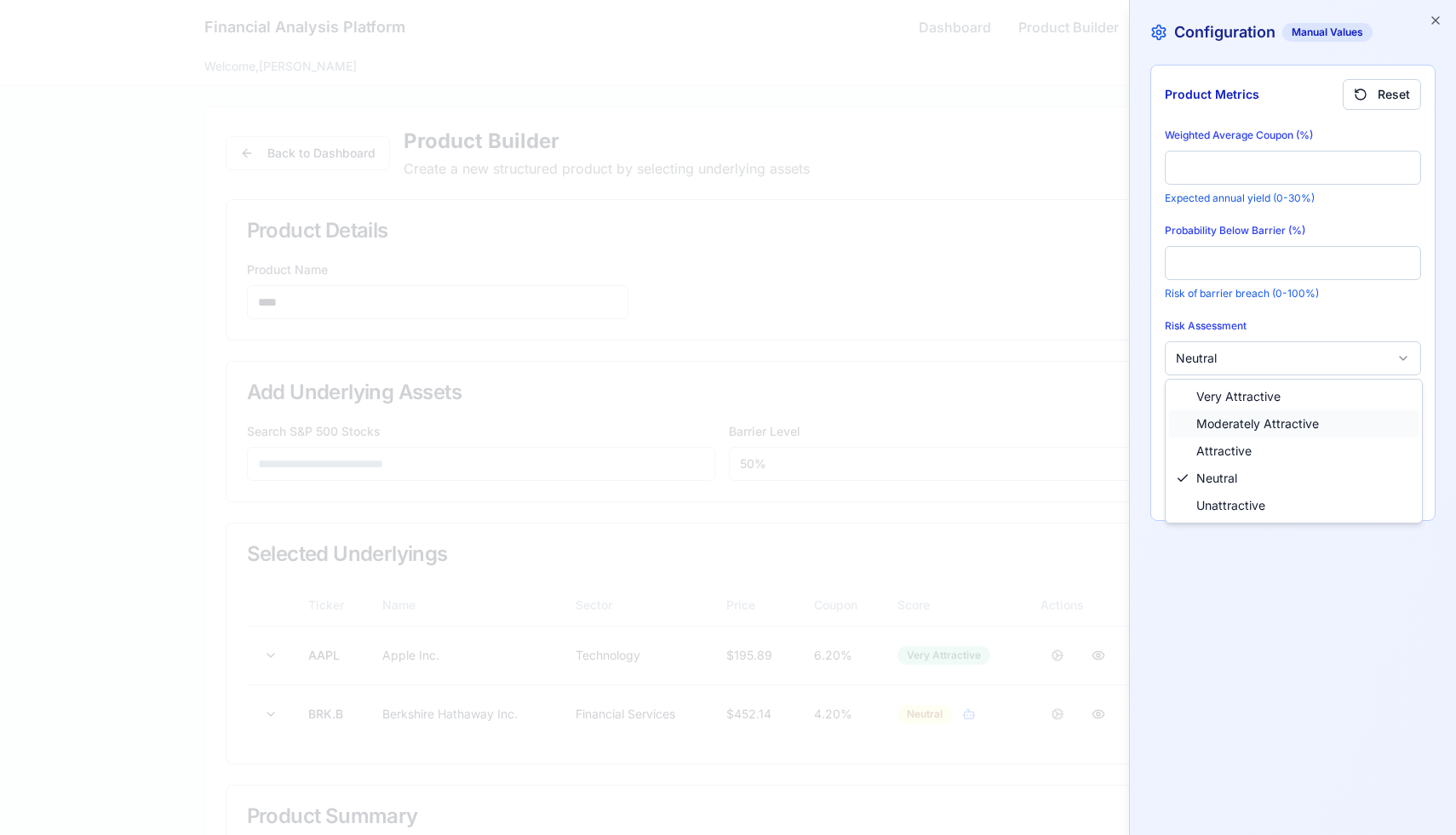
click at [1230, 413] on div "Moderately Attractive" at bounding box center [1294, 424] width 249 height 28
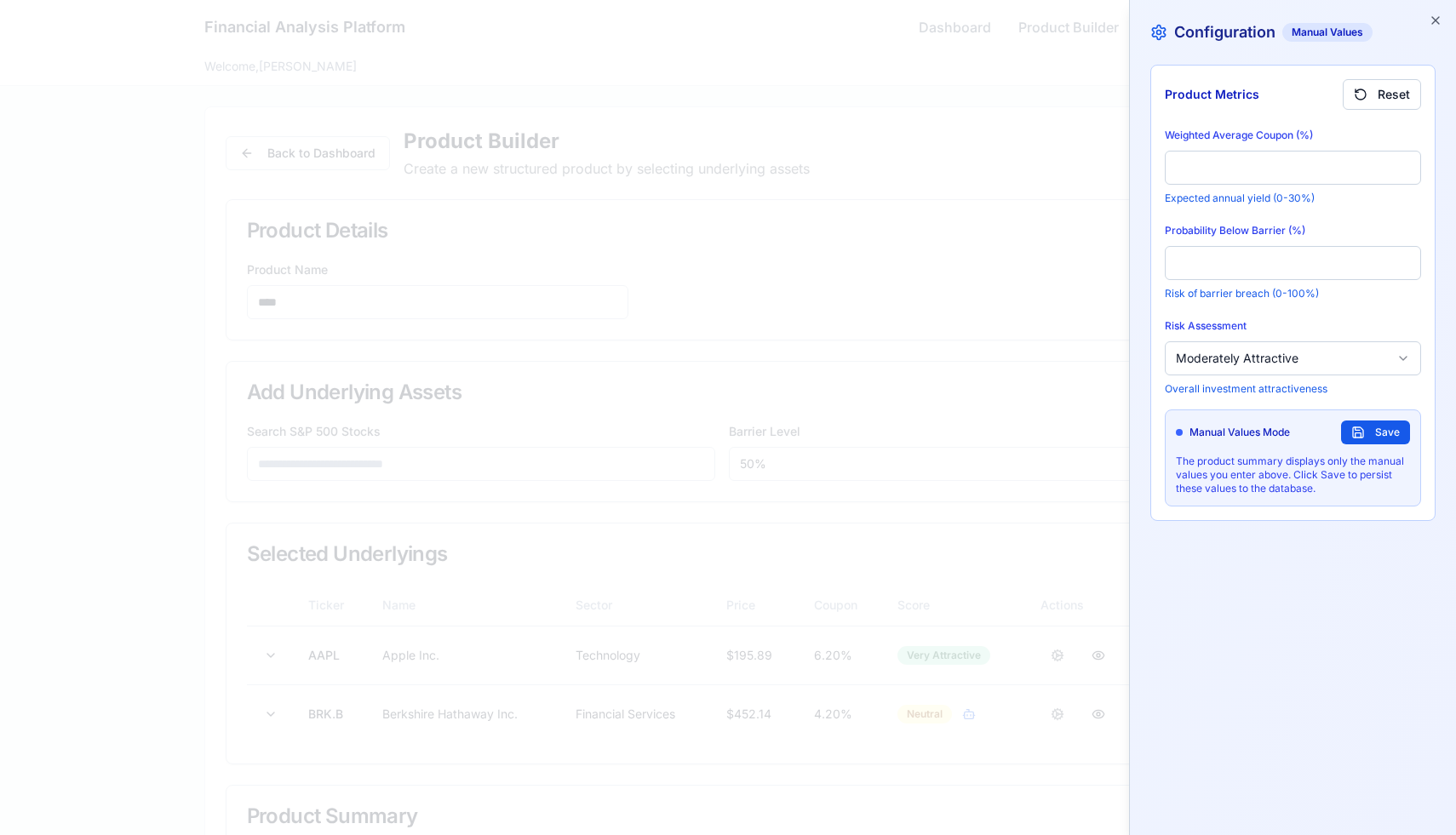
click at [1211, 259] on input "**" at bounding box center [1292, 263] width 256 height 34
click at [1403, 254] on input "**" at bounding box center [1292, 263] width 256 height 34
click at [1403, 255] on input "**" at bounding box center [1292, 263] width 256 height 34
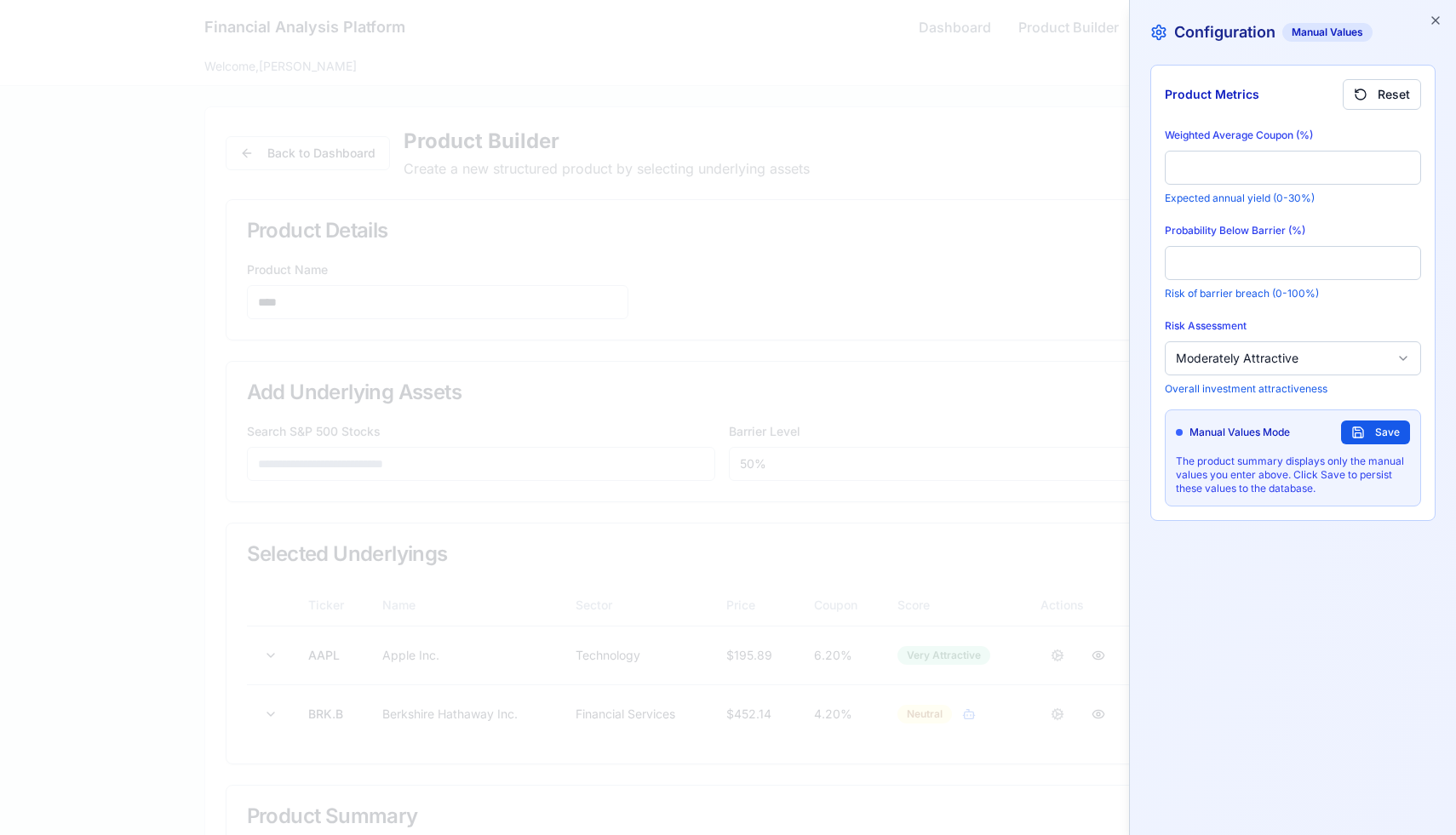
click at [1403, 256] on input "****" at bounding box center [1292, 263] width 256 height 34
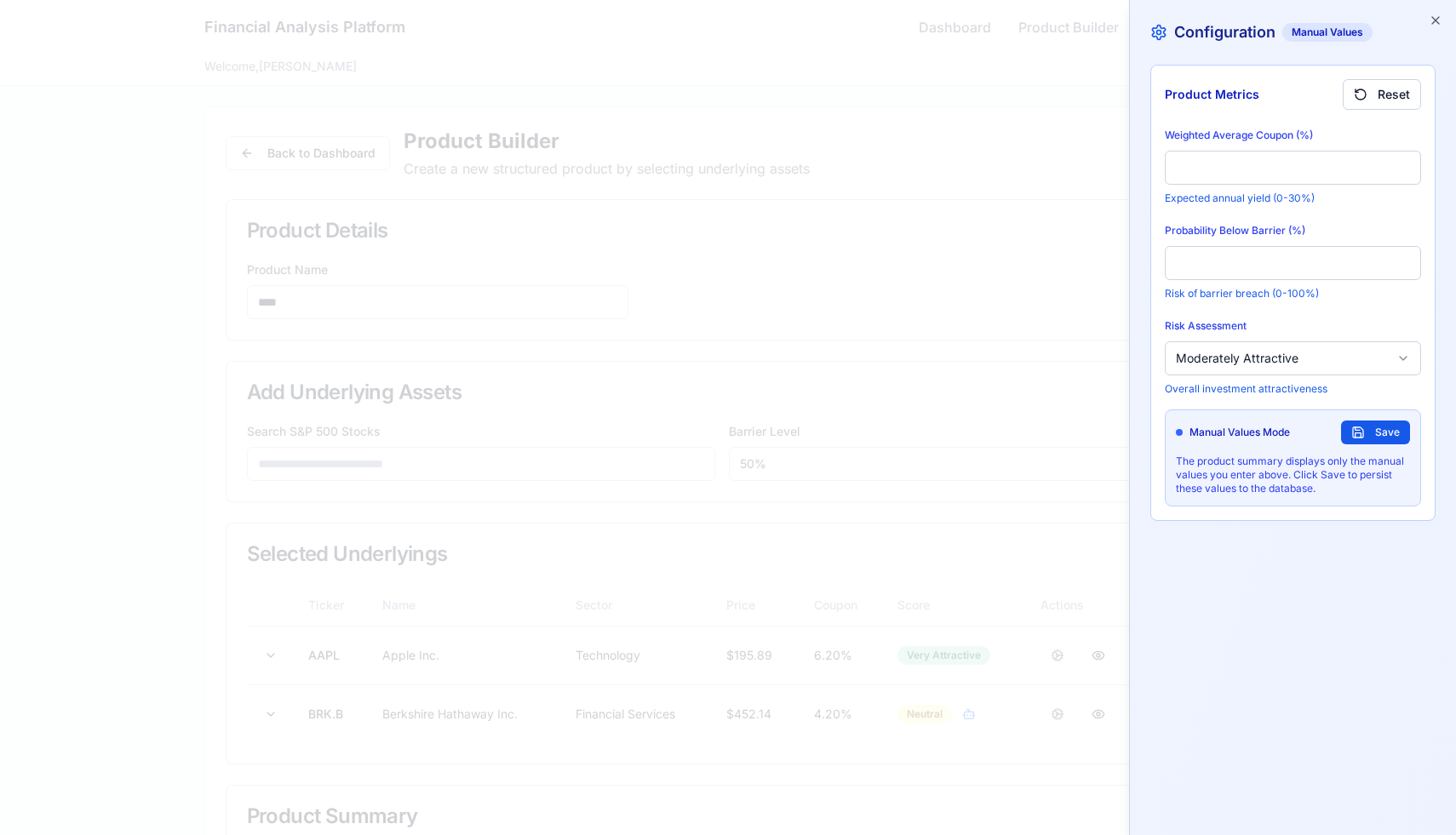
click at [1403, 256] on input "****" at bounding box center [1292, 263] width 256 height 34
click at [1403, 256] on input "**" at bounding box center [1292, 263] width 256 height 34
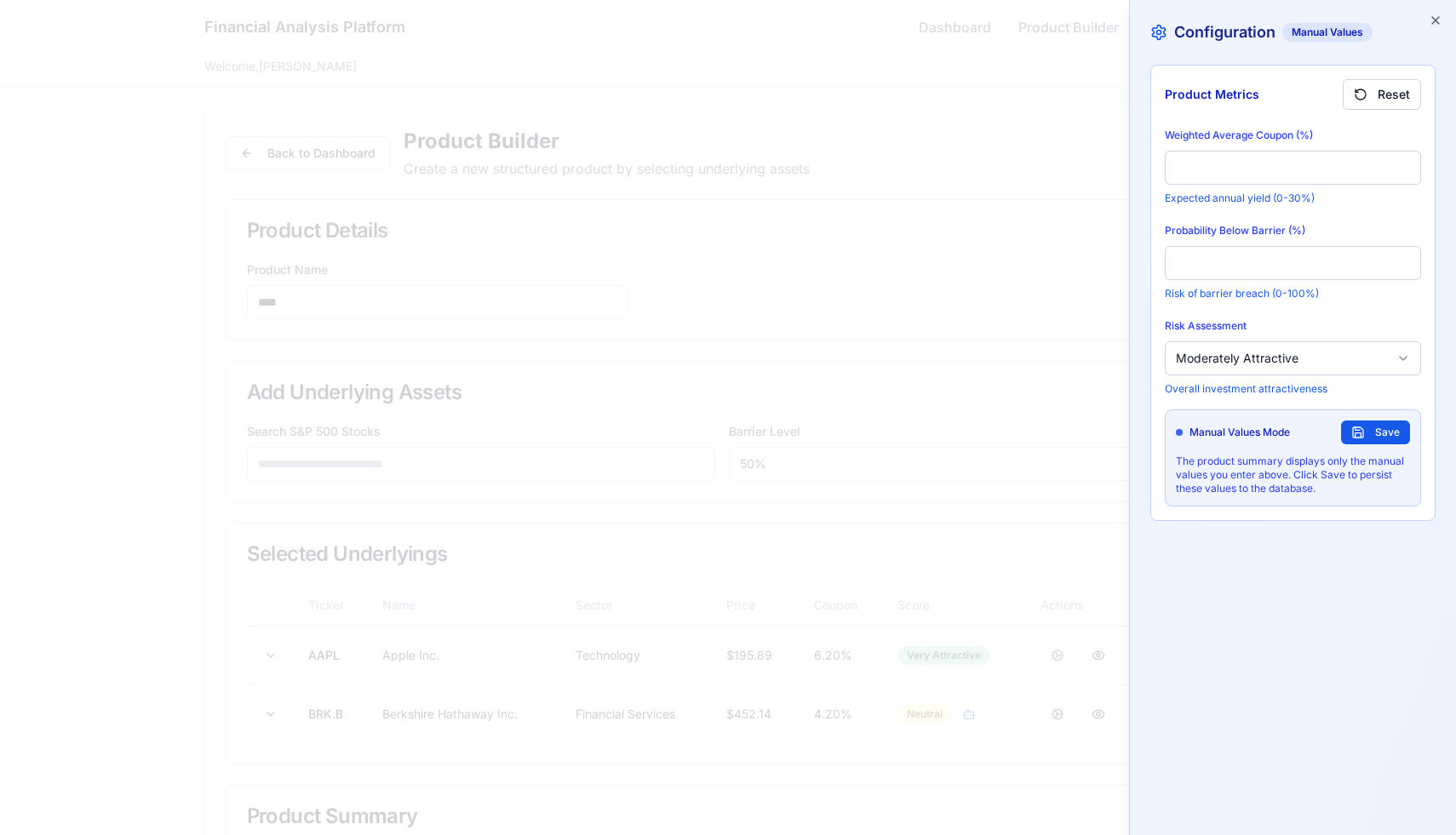
type input "****"
click at [1403, 256] on input "****" at bounding box center [1292, 263] width 256 height 34
click at [1402, 159] on input "**" at bounding box center [1292, 167] width 256 height 34
drag, startPoint x: 1201, startPoint y: 156, endPoint x: 1404, endPoint y: 164, distance: 203.2
click at [1404, 164] on input "****" at bounding box center [1292, 167] width 256 height 34
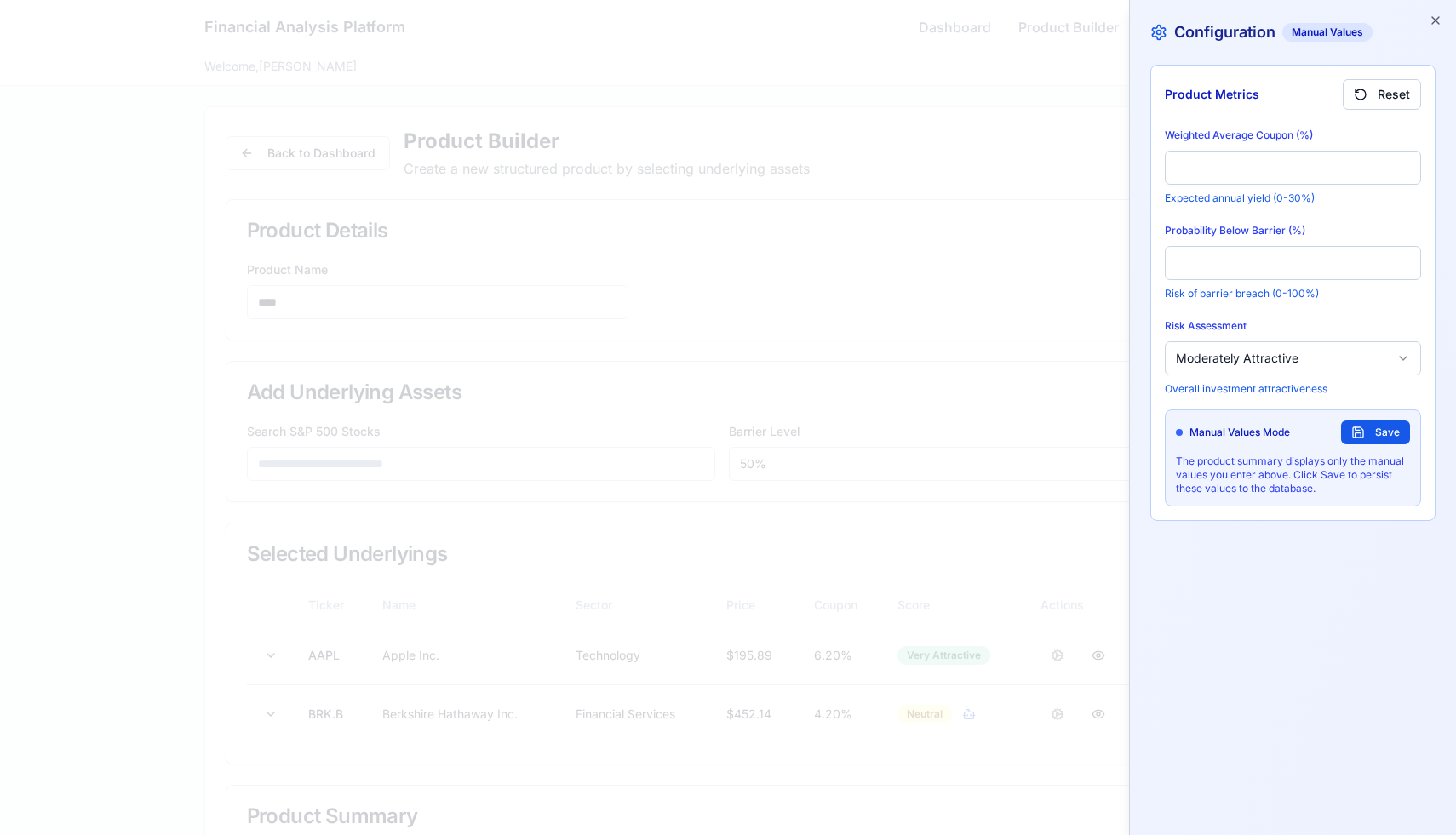
click at [1404, 164] on input "****" at bounding box center [1292, 167] width 256 height 34
type input "****"
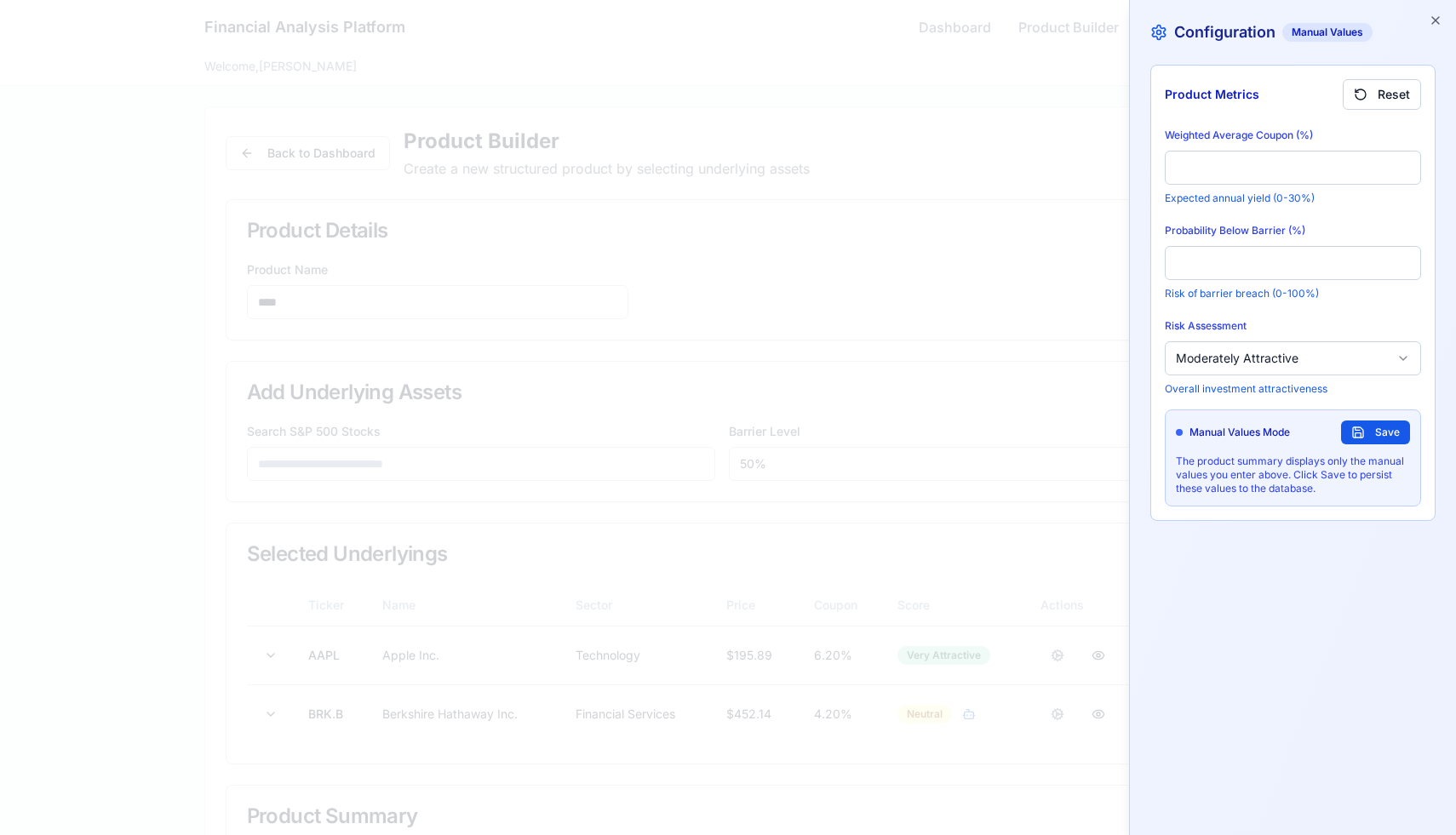
click at [1404, 164] on input "****" at bounding box center [1292, 167] width 256 height 34
click at [1368, 423] on button "Save" at bounding box center [1375, 432] width 69 height 24
click at [1435, 18] on icon "button" at bounding box center [1435, 21] width 14 height 14
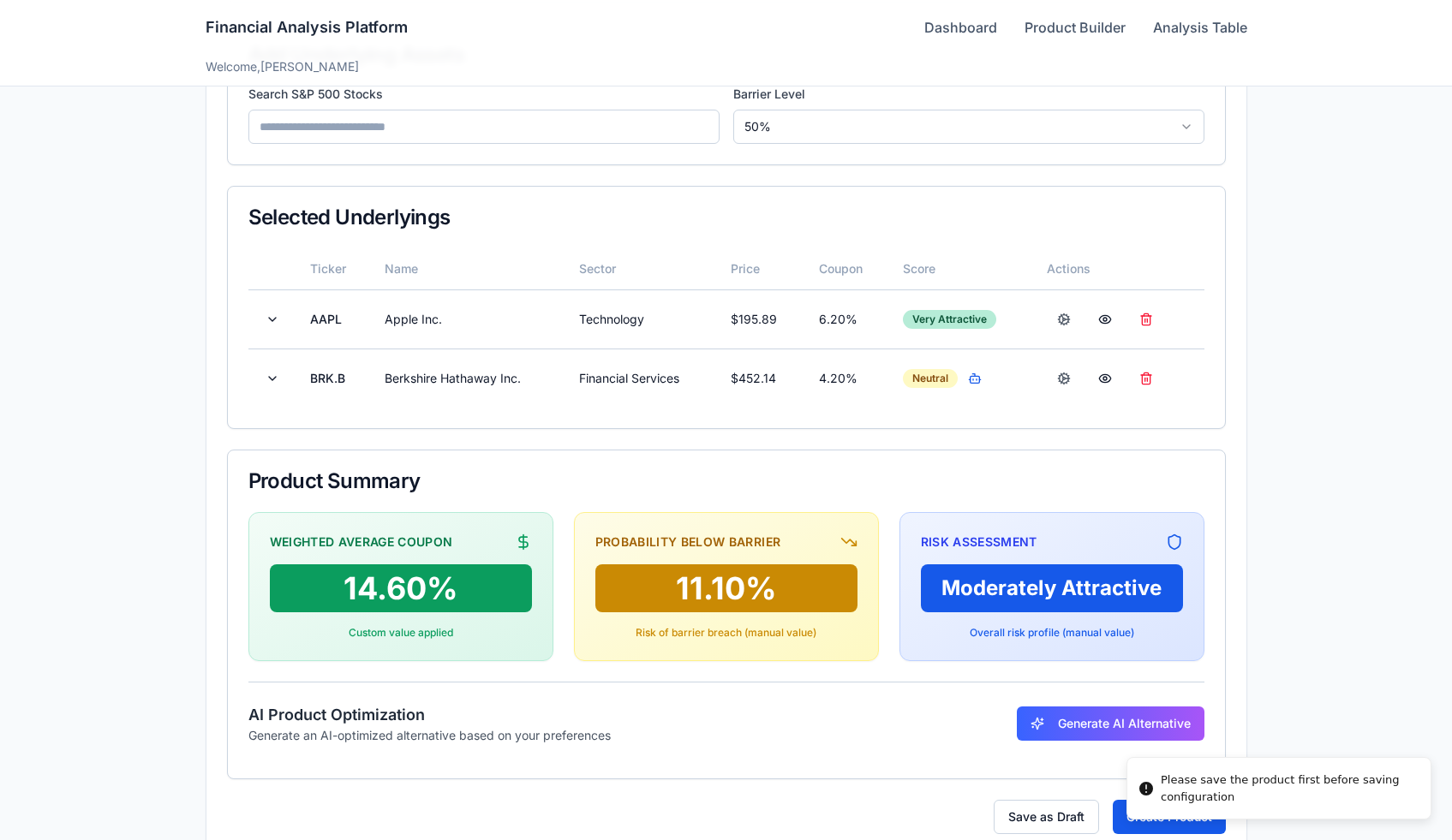
scroll to position [375, 0]
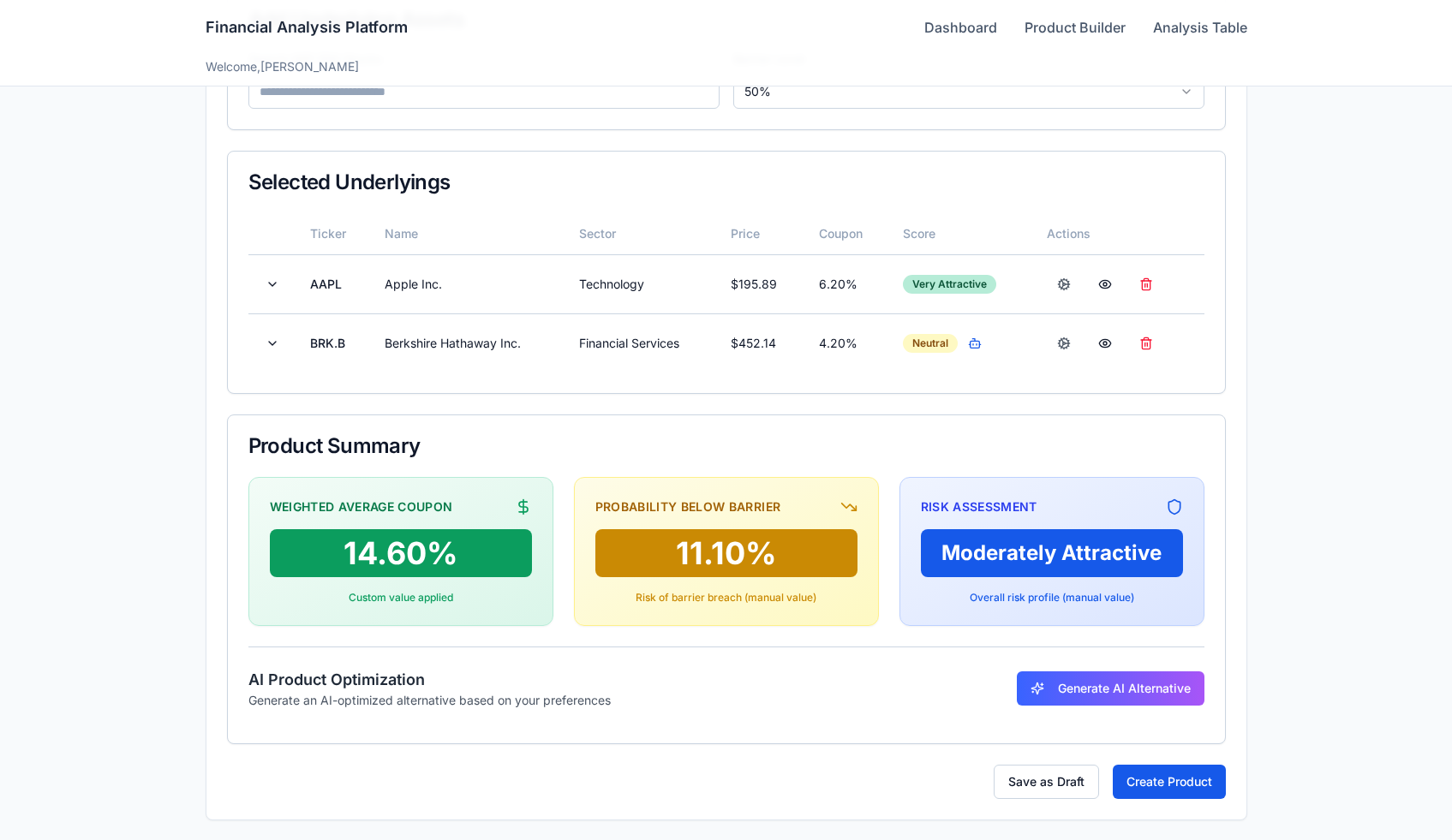
click at [1167, 780] on button "Create Product" at bounding box center [1170, 781] width 113 height 34
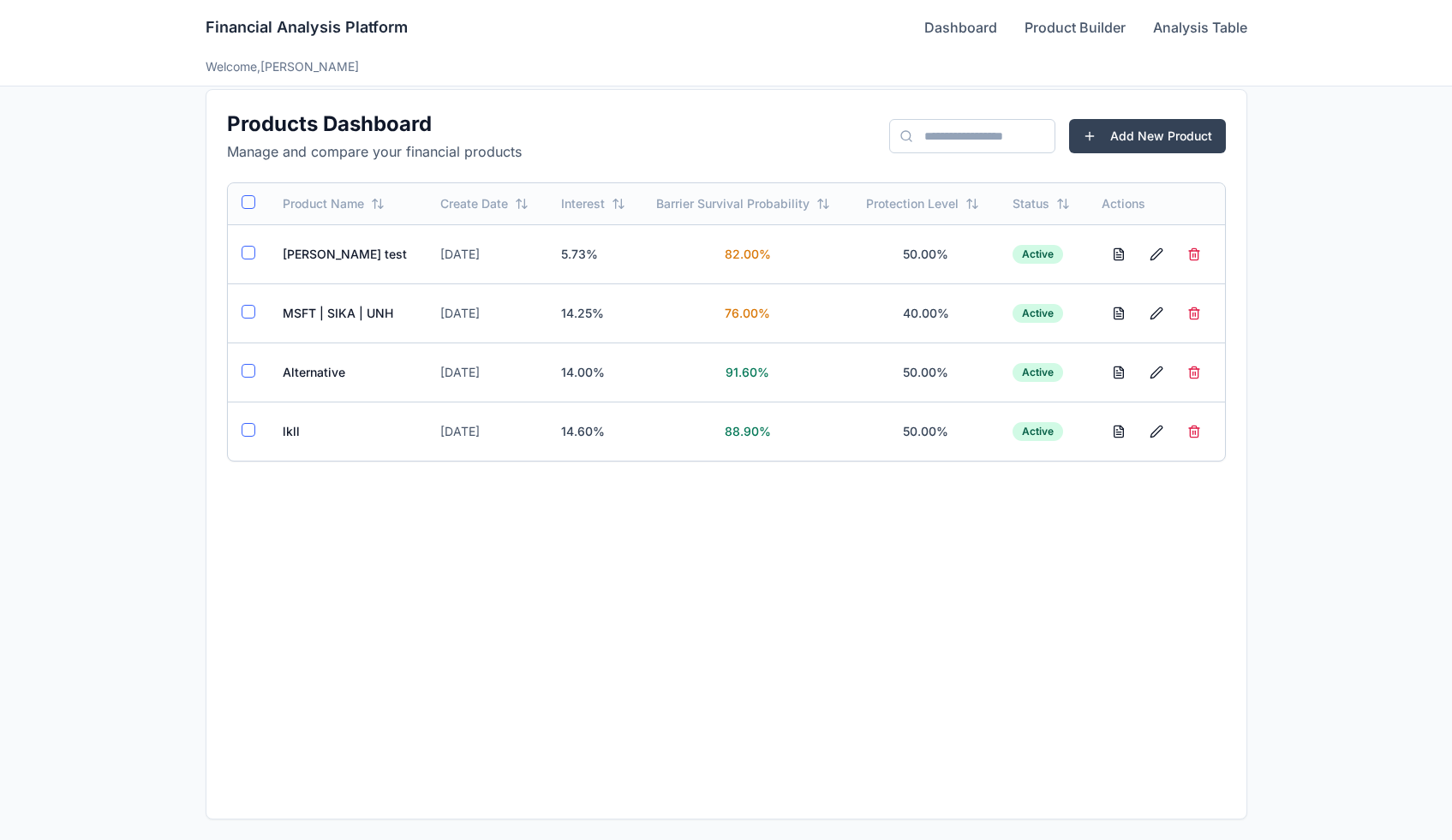
click at [283, 432] on td "lkll" at bounding box center [347, 430] width 158 height 59
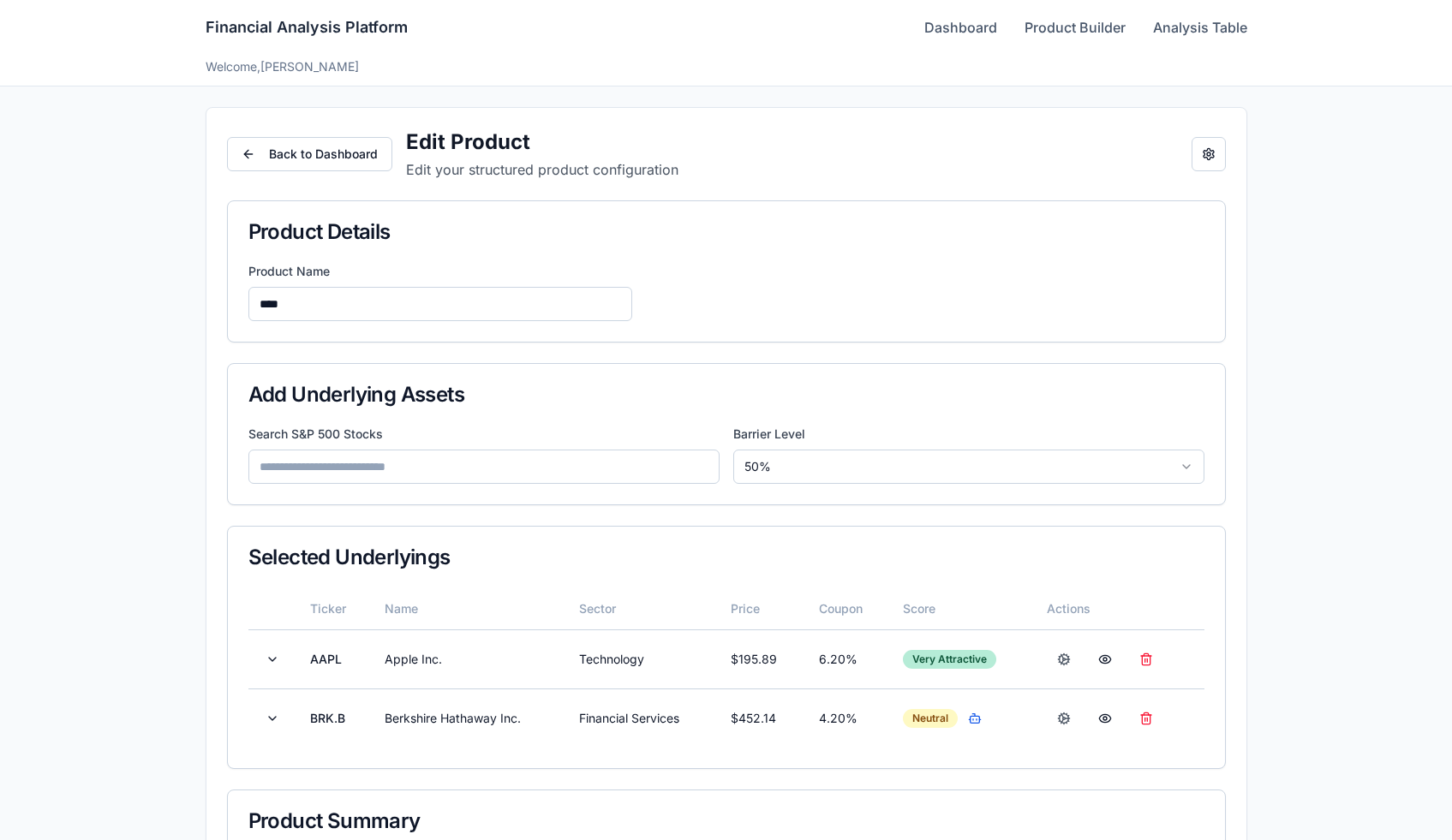
click at [1228, 157] on div "Back to Dashboard Edit Product Edit your structured product configuration Open …" at bounding box center [727, 651] width 1040 height 1087
drag, startPoint x: 1412, startPoint y: 165, endPoint x: 1218, endPoint y: 157, distance: 194.2
click at [1218, 157] on button "Open configuration panel" at bounding box center [1208, 154] width 34 height 34
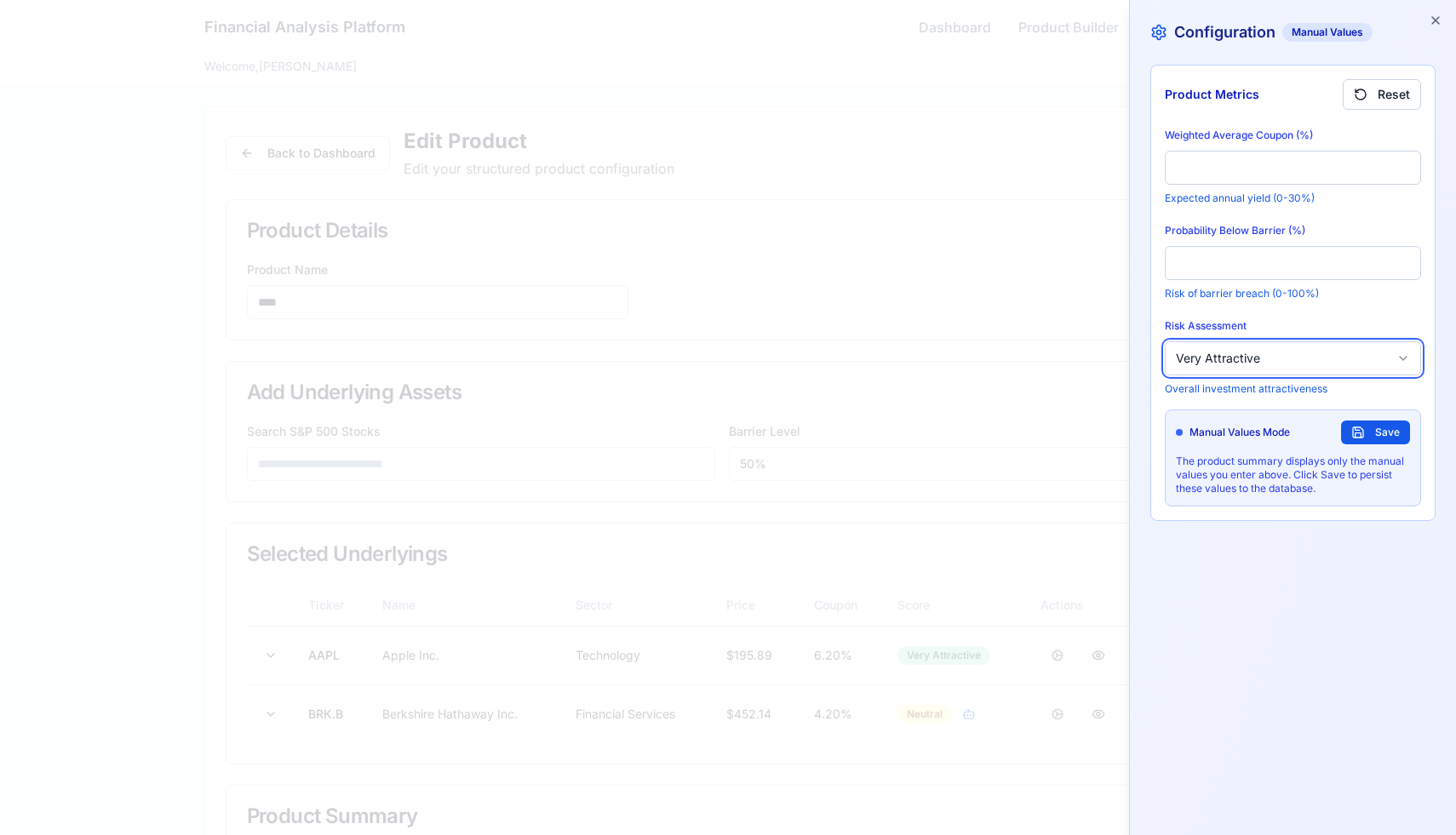
click at [1274, 353] on button "Very Attractive" at bounding box center [1292, 358] width 256 height 34
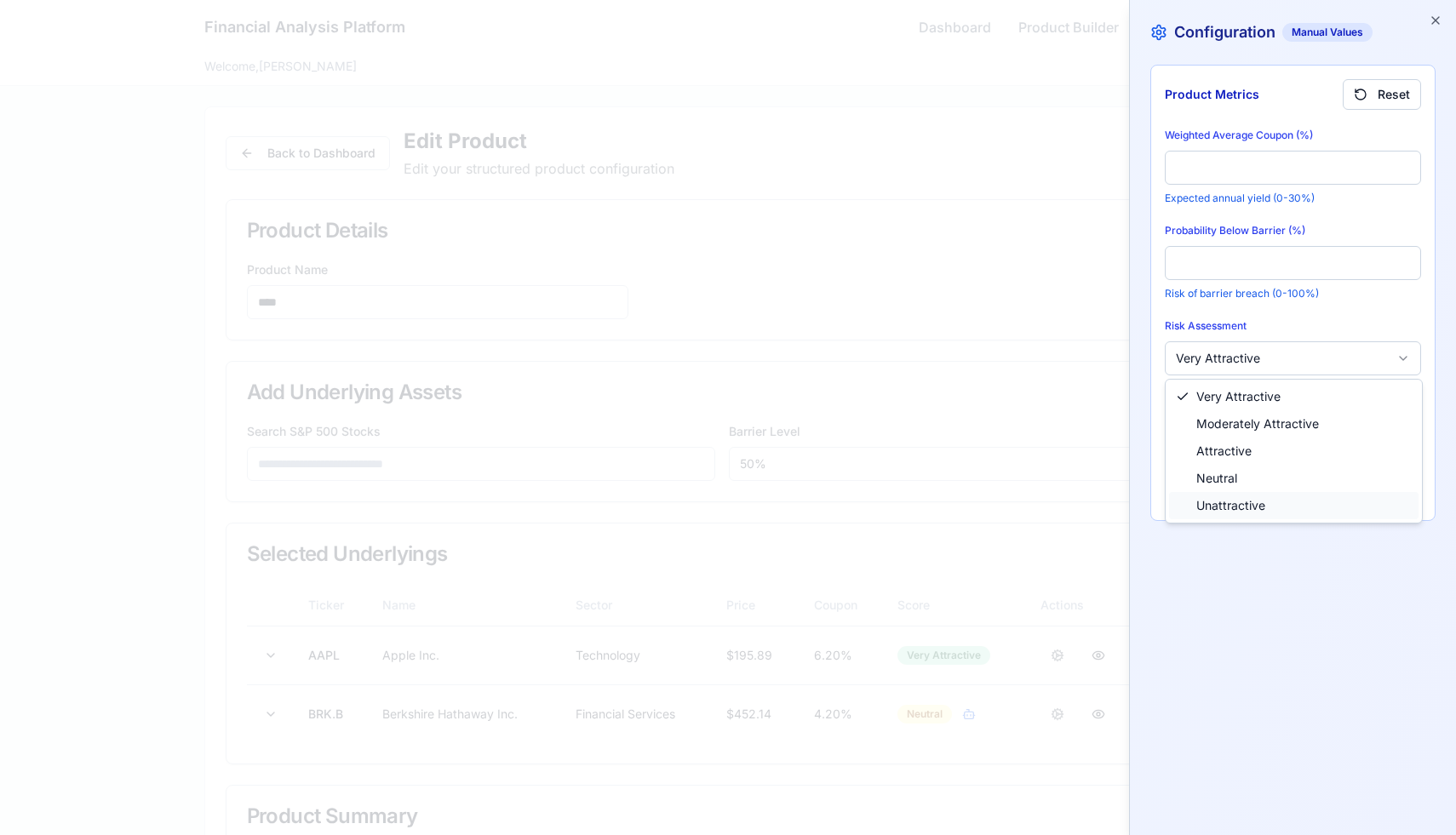
click at [1223, 514] on div "Unattractive" at bounding box center [1294, 506] width 249 height 28
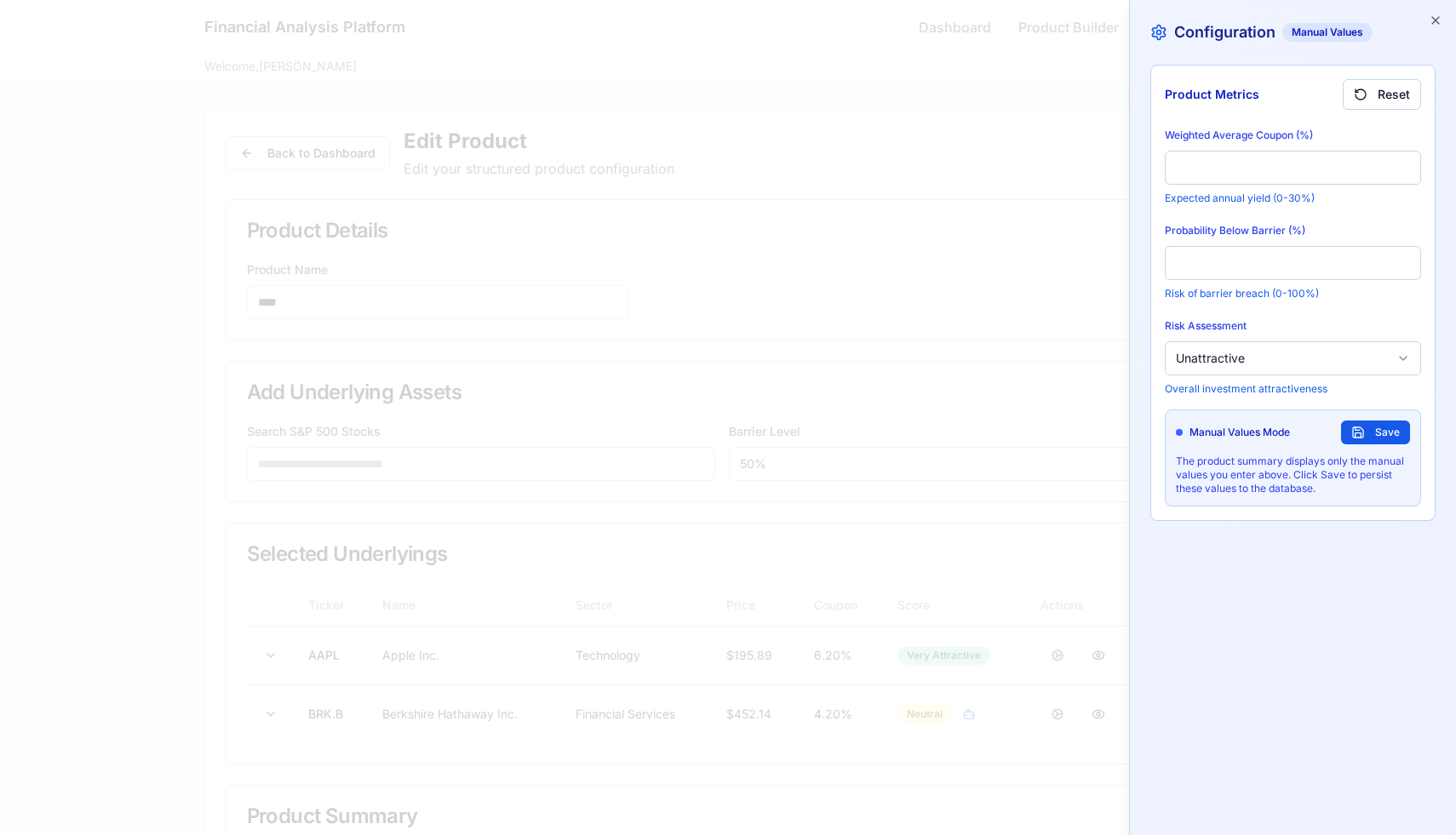
click at [1365, 441] on button "Save" at bounding box center [1375, 432] width 69 height 24
click at [1433, 22] on icon "button" at bounding box center [1435, 20] width 7 height 7
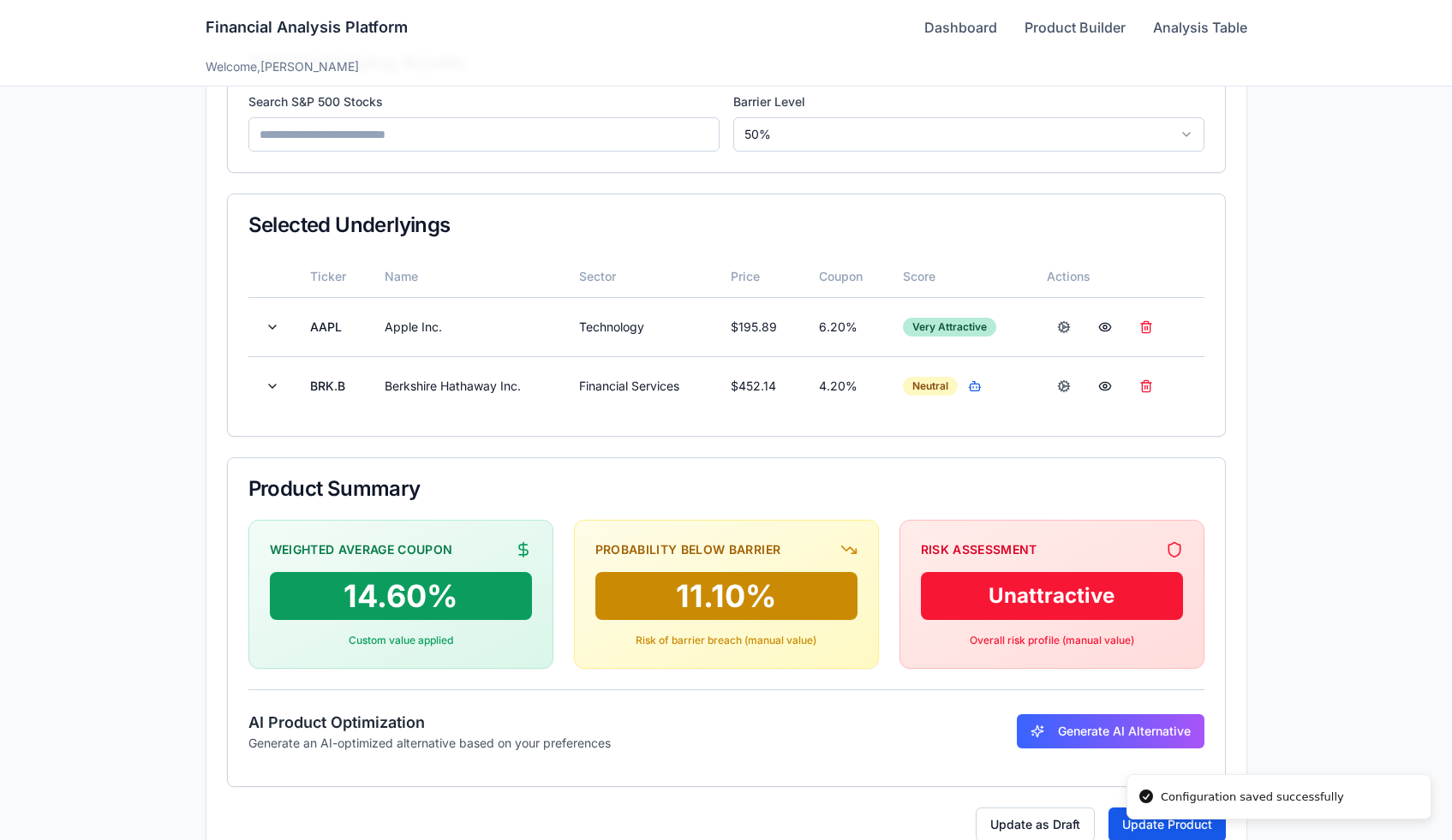
scroll to position [375, 0]
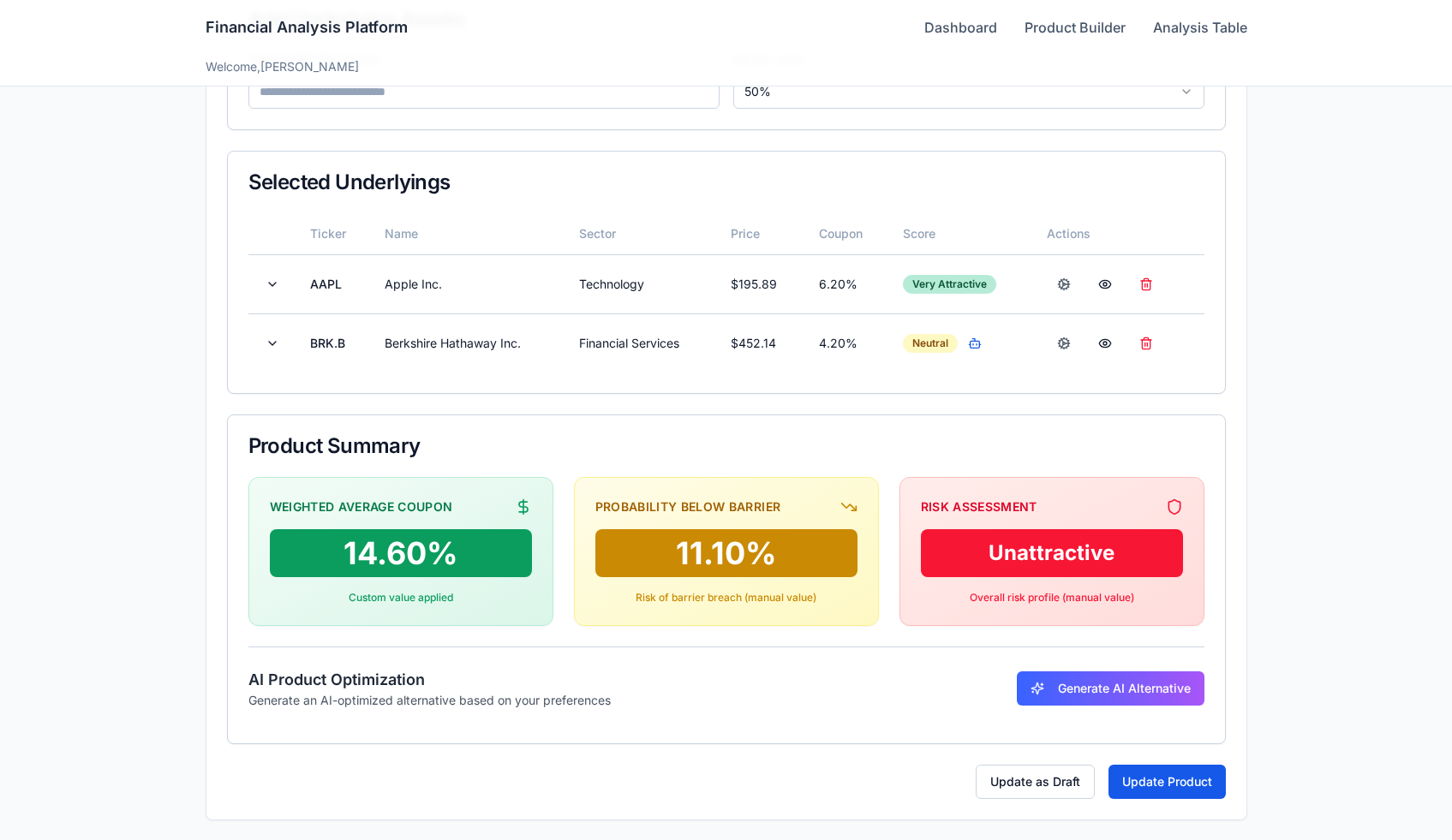
click at [1126, 773] on button "Update Product" at bounding box center [1167, 781] width 117 height 34
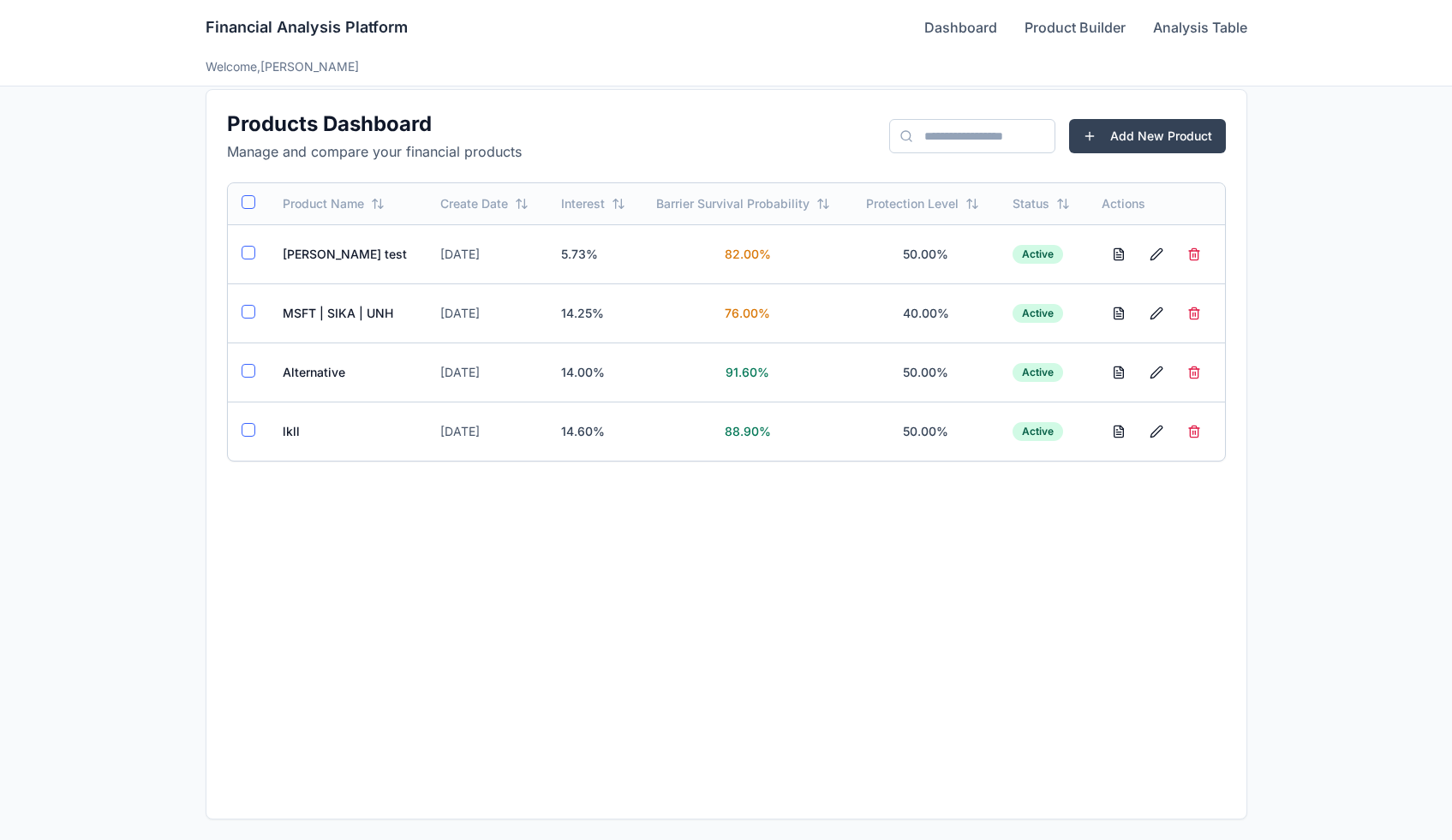
click at [287, 432] on td "lkll" at bounding box center [347, 430] width 158 height 59
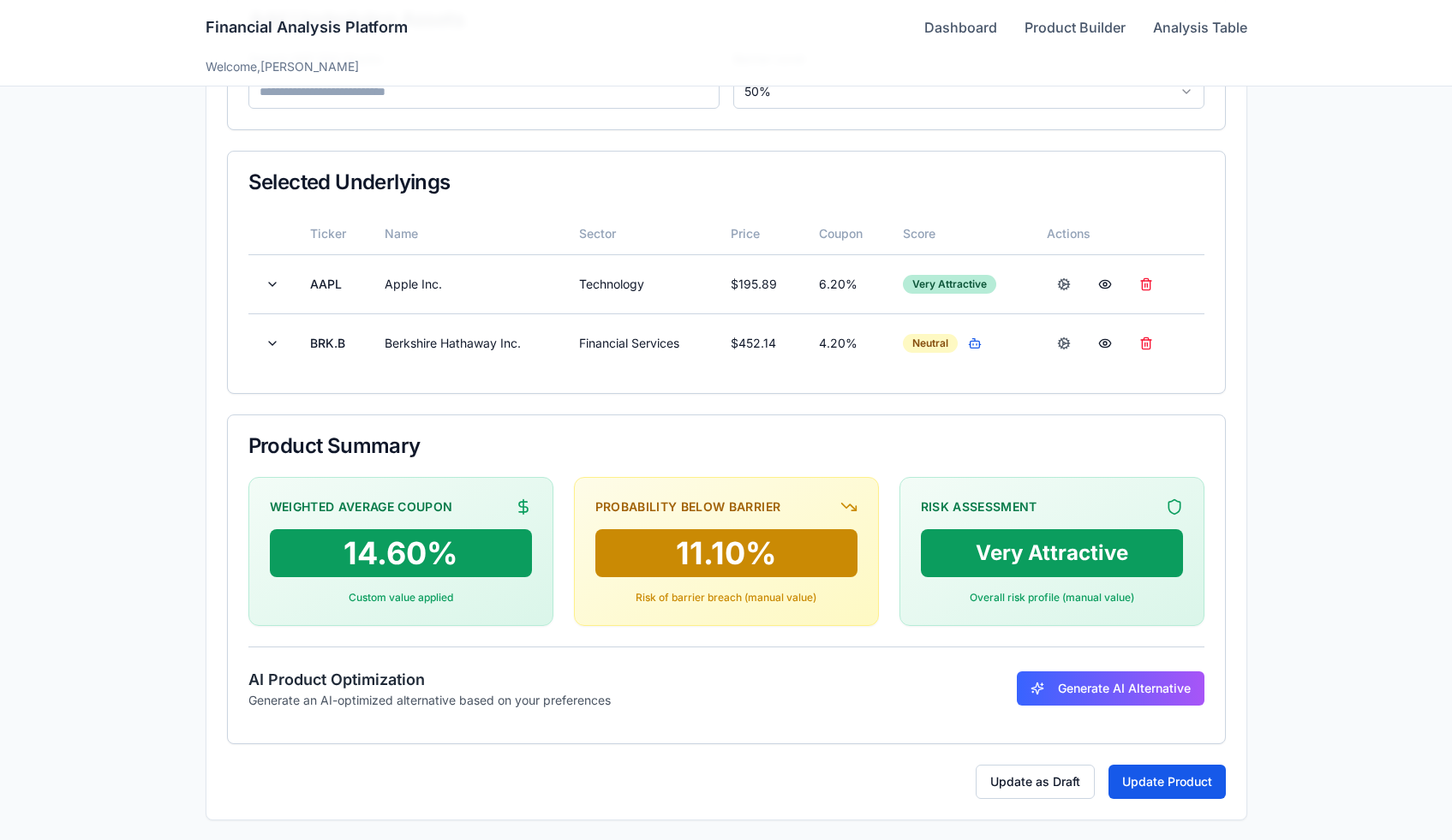
drag, startPoint x: 1218, startPoint y: 157, endPoint x: 933, endPoint y: 43, distance: 307.0
click at [933, 43] on div "Financial Analysis Platform Dashboard Product Builder Analysis Table" at bounding box center [726, 27] width 1041 height 55
click at [941, 30] on link "Dashboard" at bounding box center [960, 27] width 73 height 21
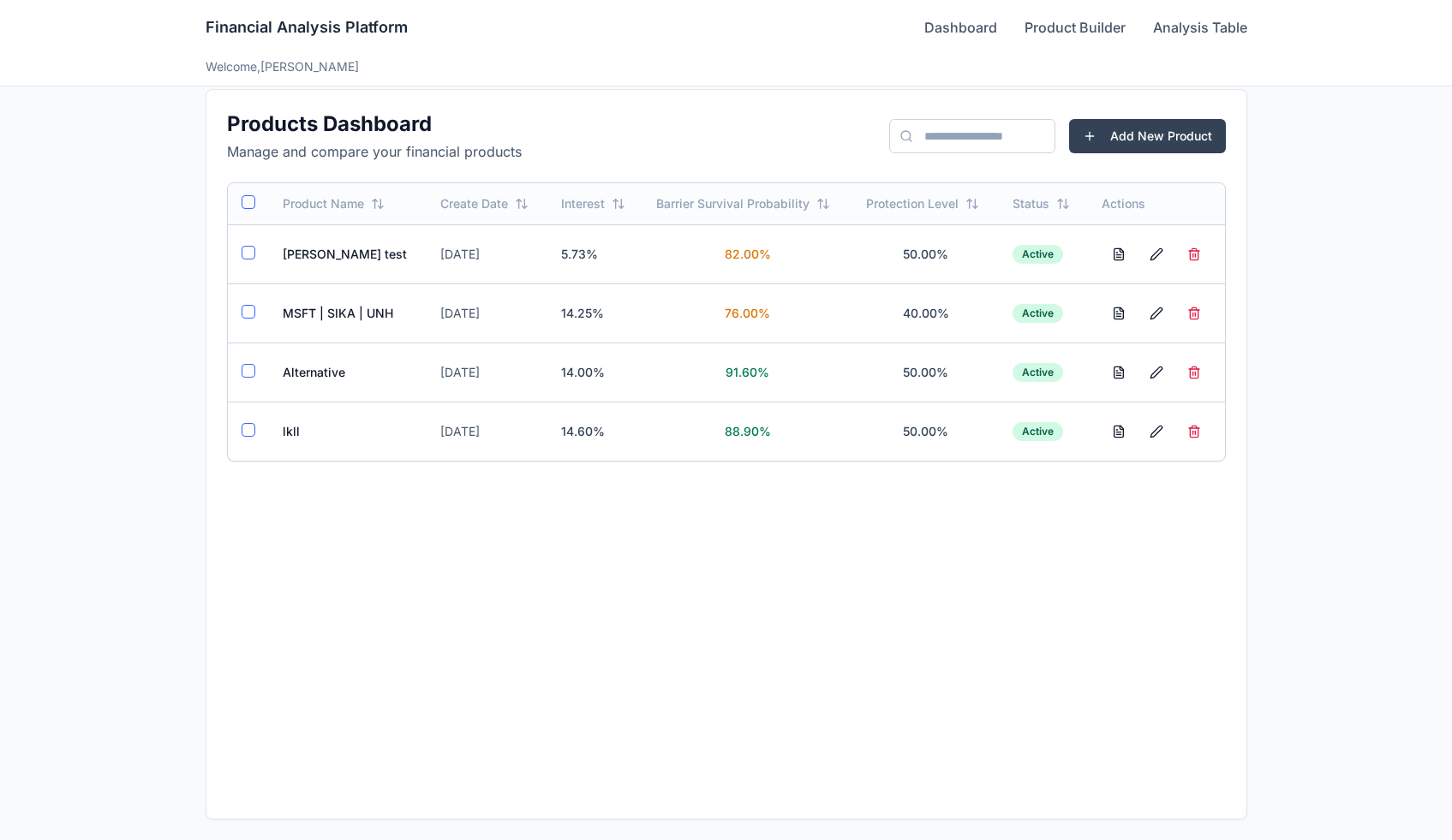
click at [1193, 434] on button "button" at bounding box center [1193, 431] width 34 height 31
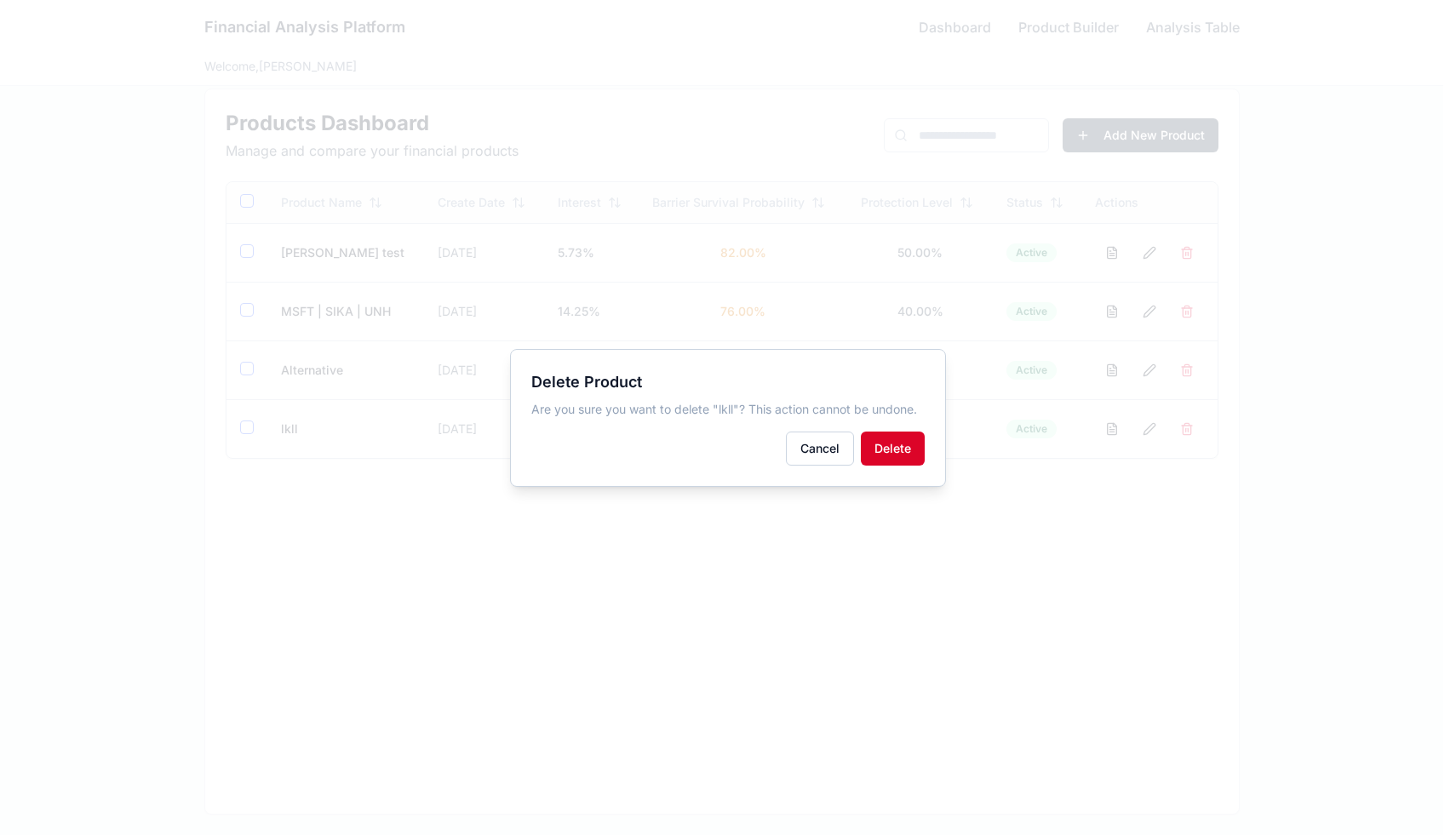
drag, startPoint x: 927, startPoint y: 42, endPoint x: 911, endPoint y: 436, distance: 394.3
click at [911, 436] on button "Delete" at bounding box center [893, 449] width 64 height 34
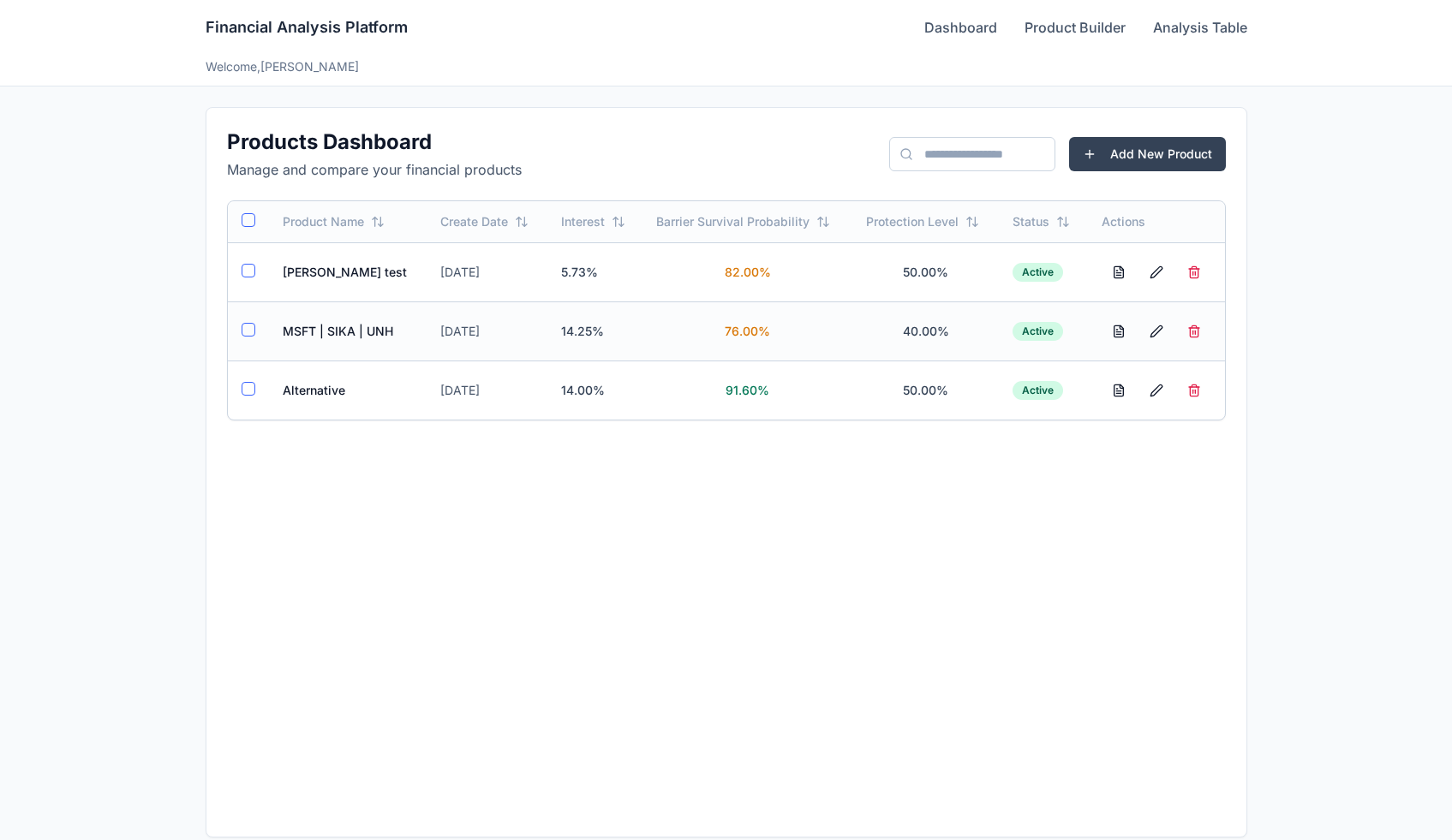
click at [336, 320] on td "MSFT | SIKA | UNH" at bounding box center [347, 330] width 158 height 59
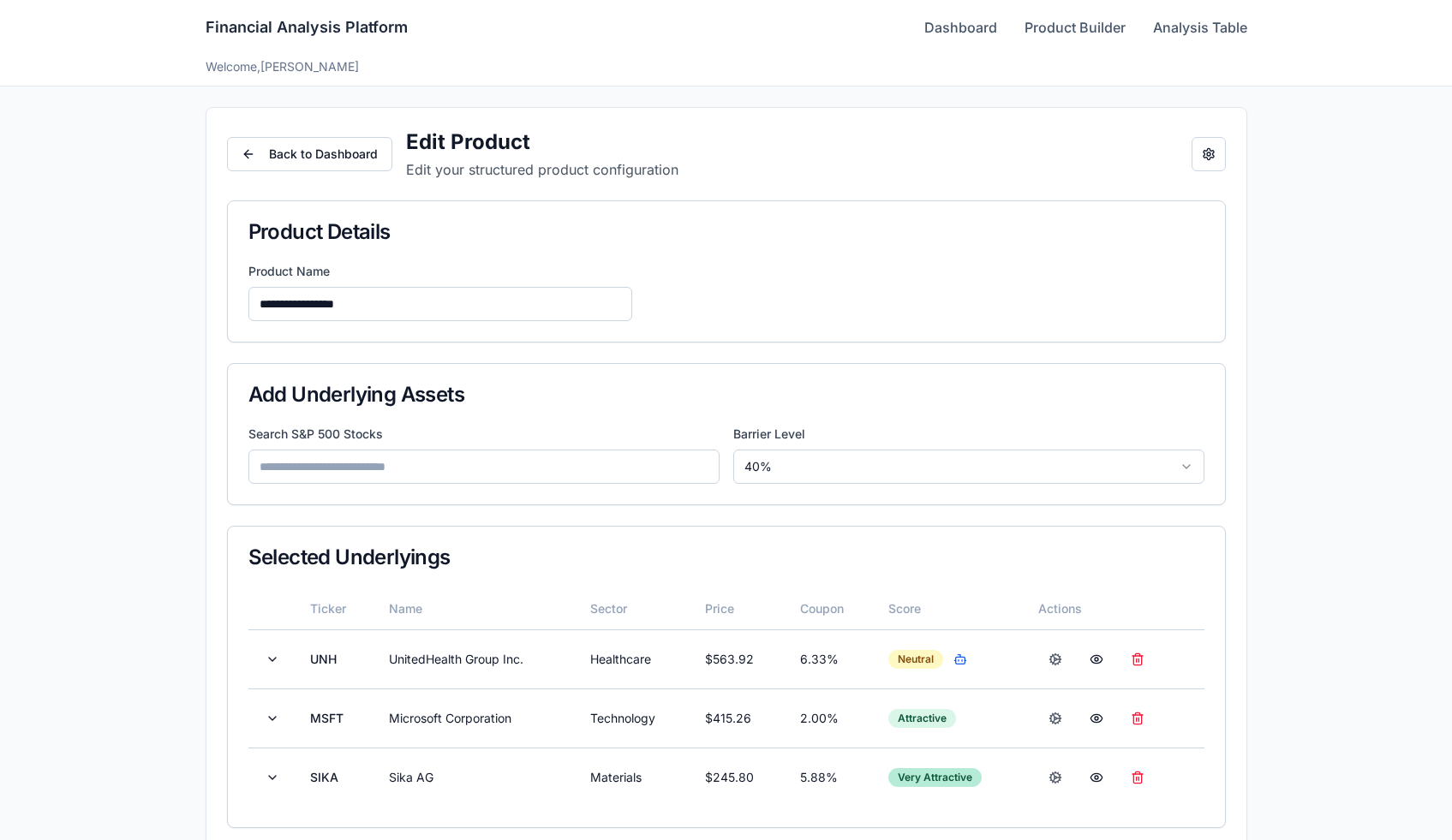
click at [1207, 155] on button "Open configuration panel" at bounding box center [1208, 154] width 34 height 34
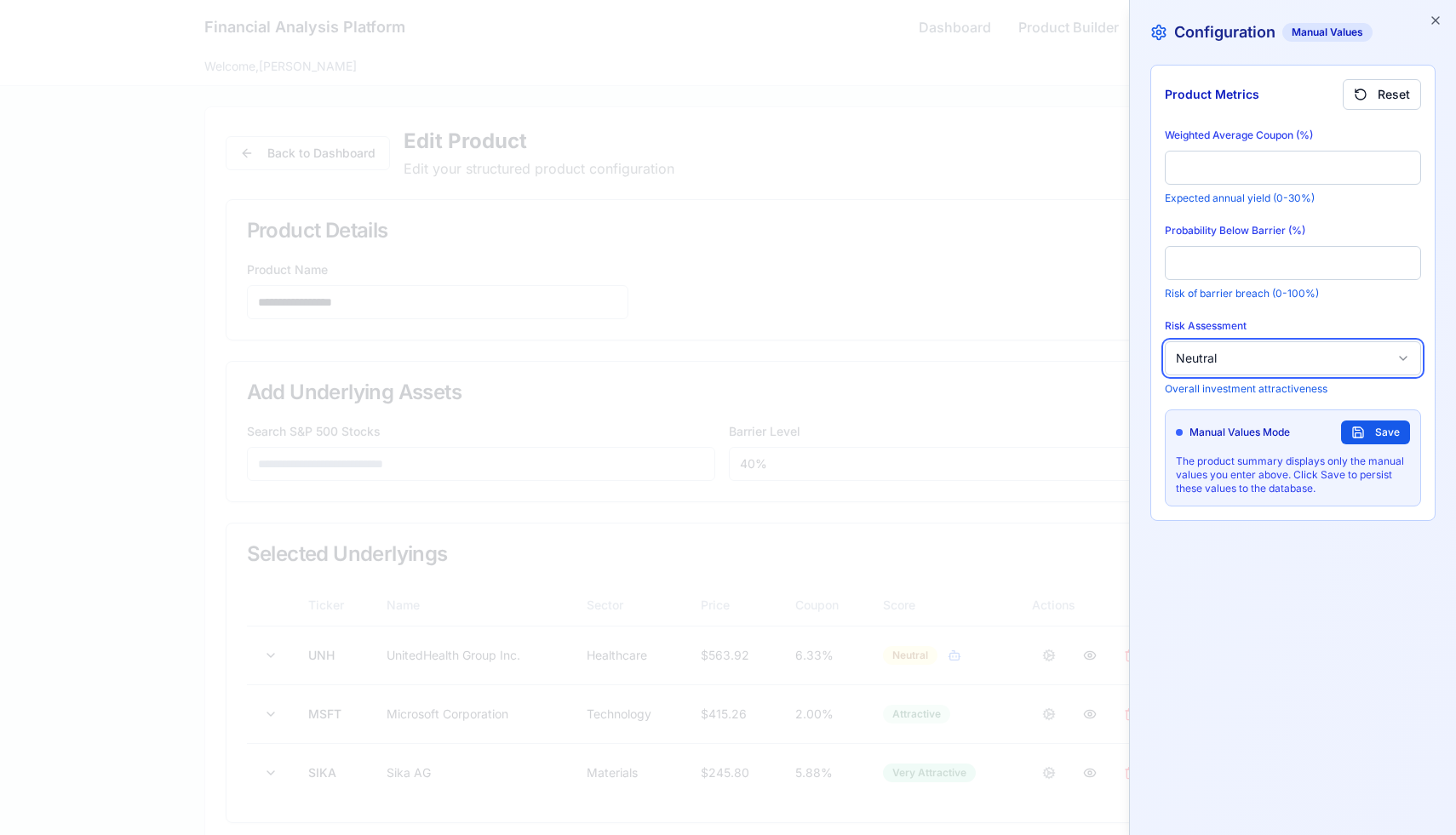
click at [1308, 358] on button "Neutral" at bounding box center [1292, 358] width 256 height 34
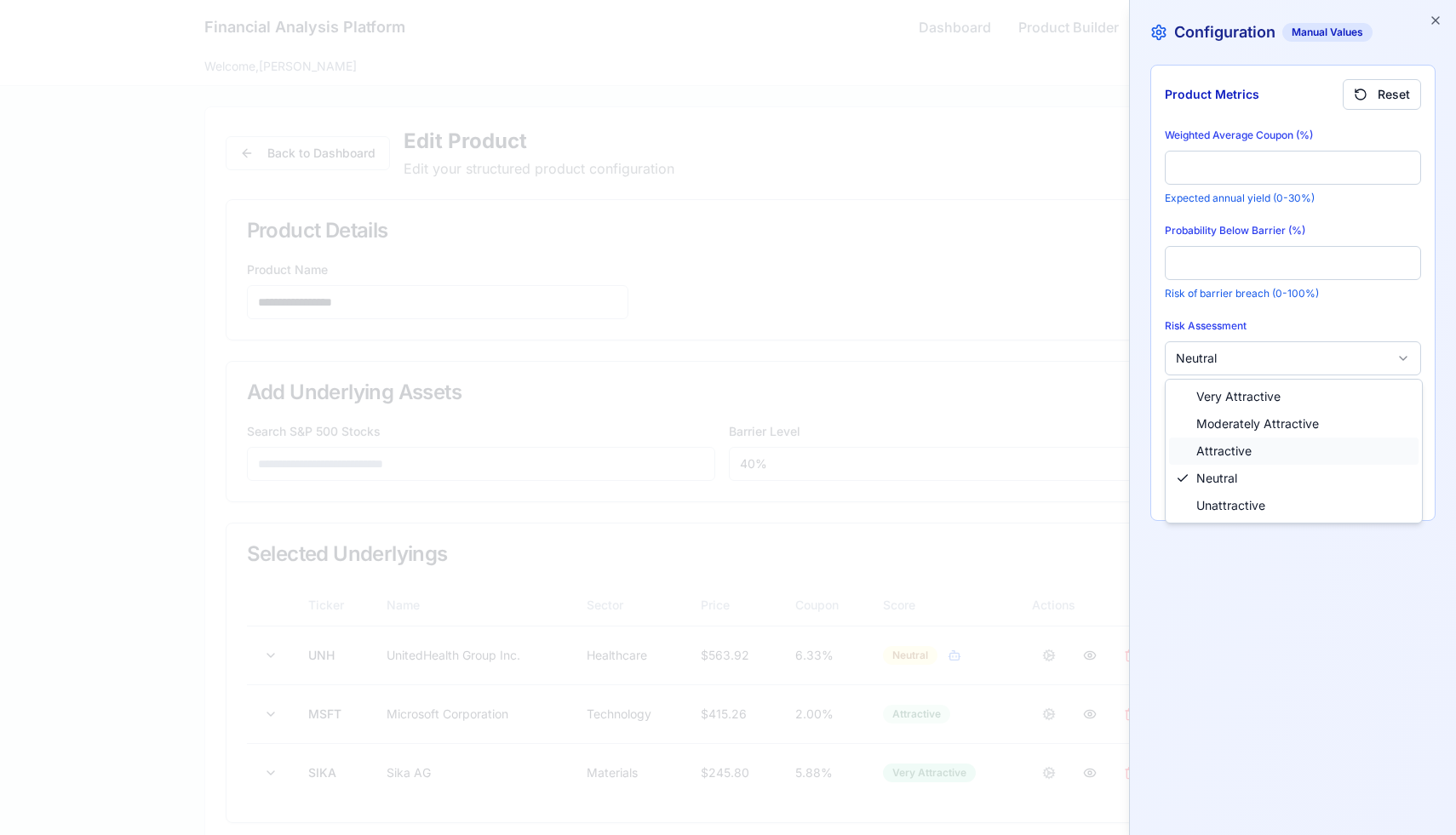
click at [1213, 448] on span "Attractive" at bounding box center [1224, 451] width 55 height 17
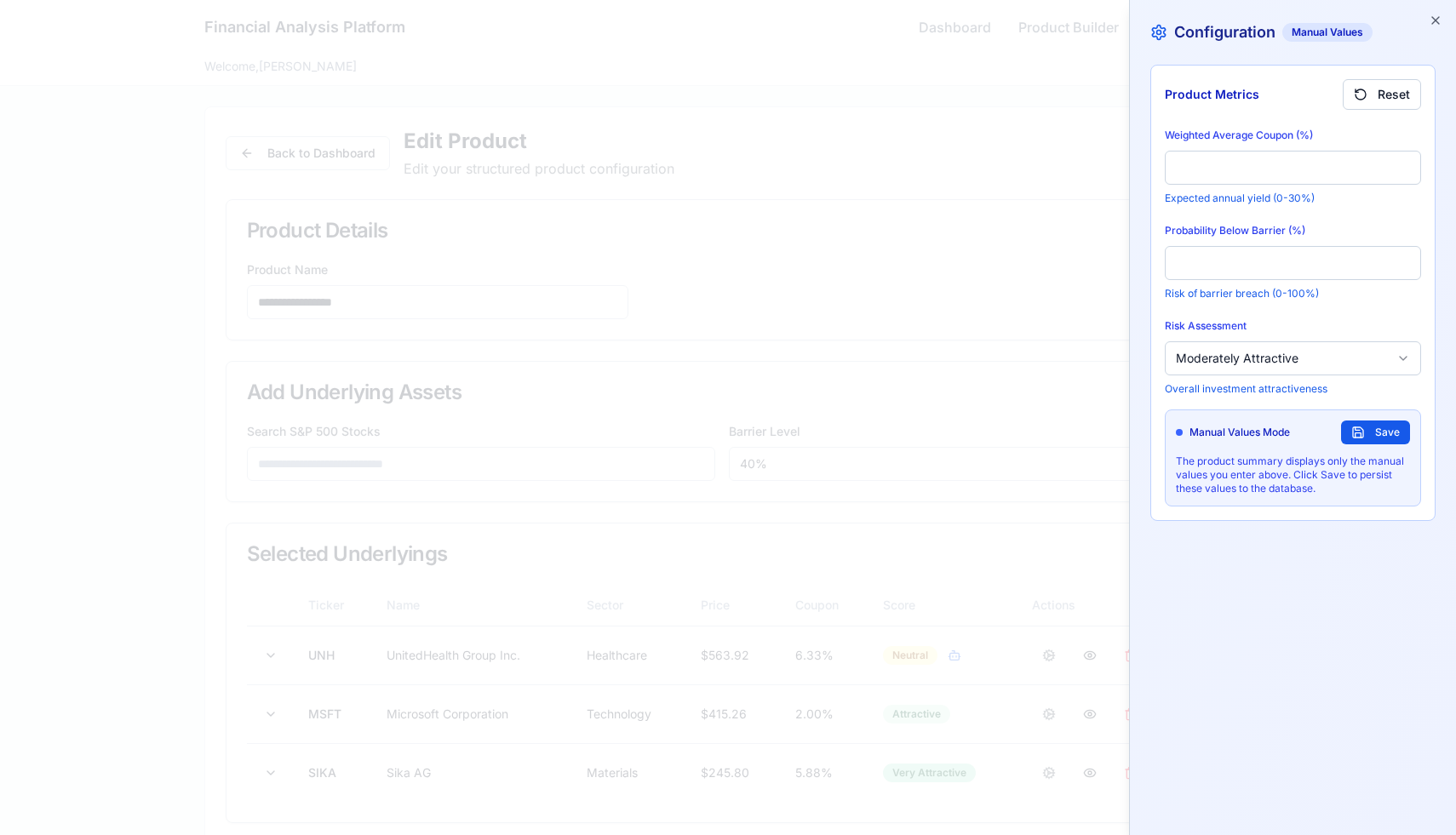
click at [1359, 428] on button "Save" at bounding box center [1375, 432] width 69 height 24
click at [1440, 15] on icon "button" at bounding box center [1435, 21] width 14 height 14
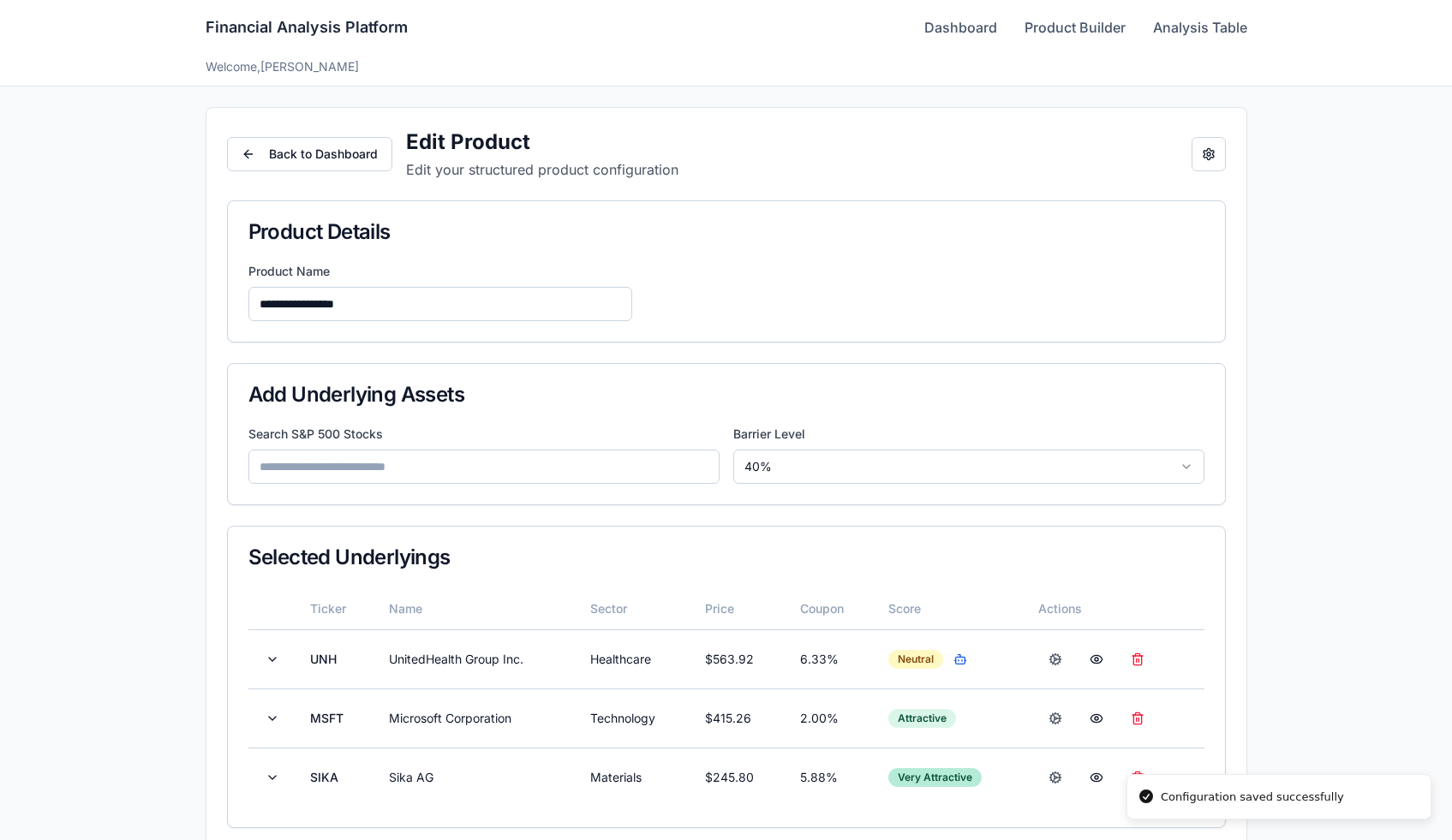
scroll to position [434, 0]
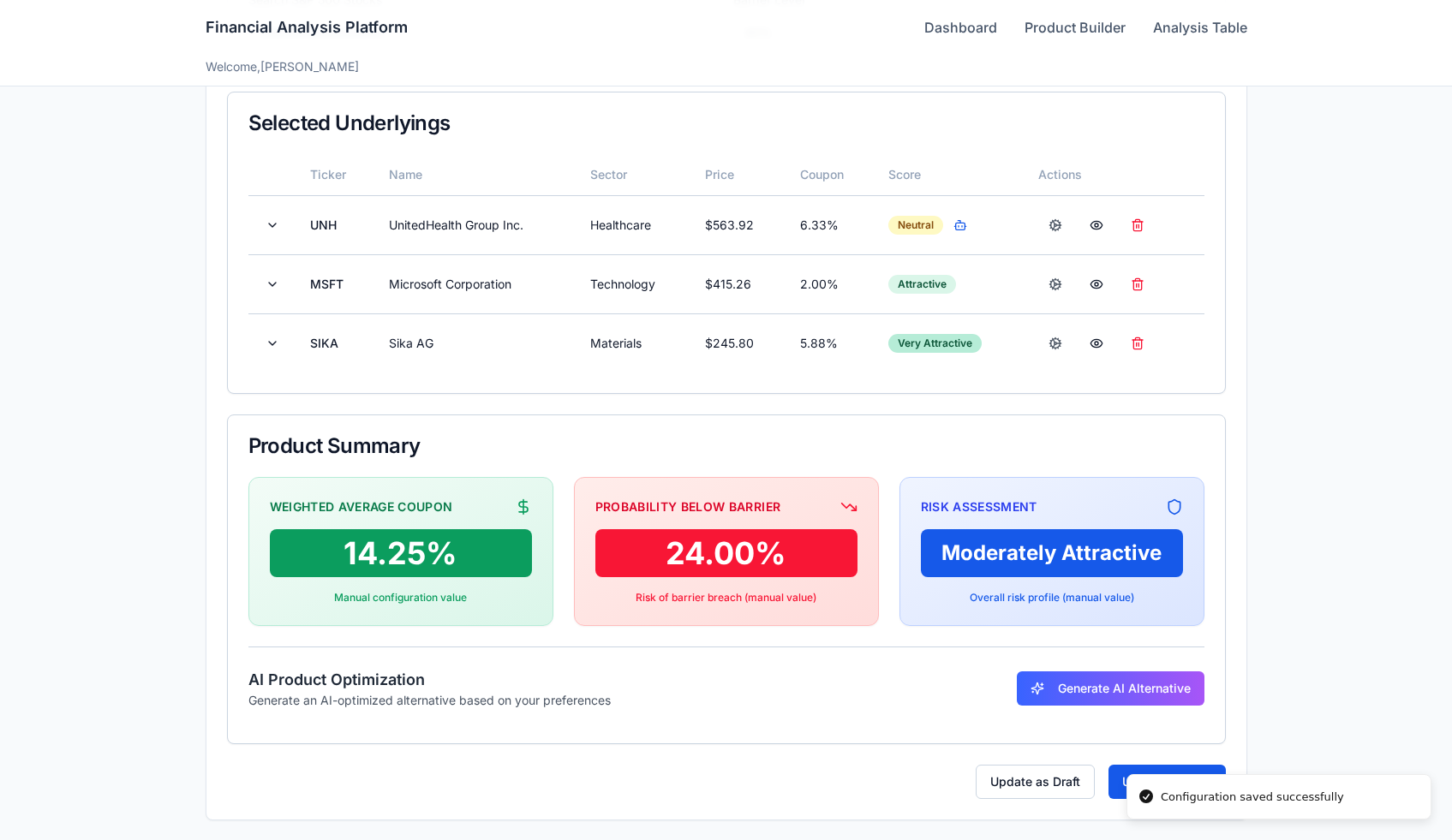
click at [1115, 782] on button "Update Product" at bounding box center [1167, 781] width 117 height 34
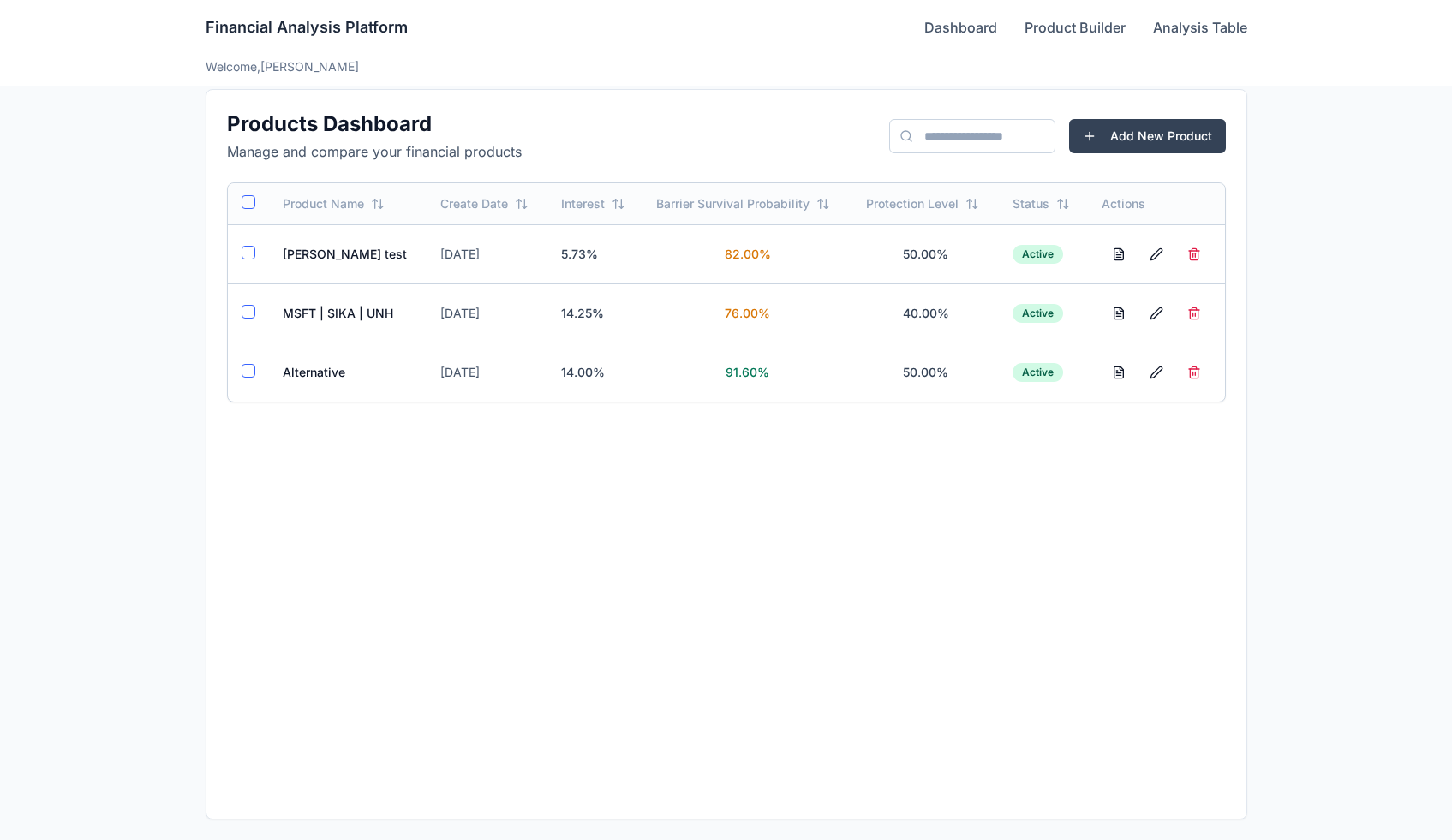
scroll to position [18, 0]
click at [303, 308] on td "MSFT | SIKA | UNH" at bounding box center [347, 312] width 158 height 59
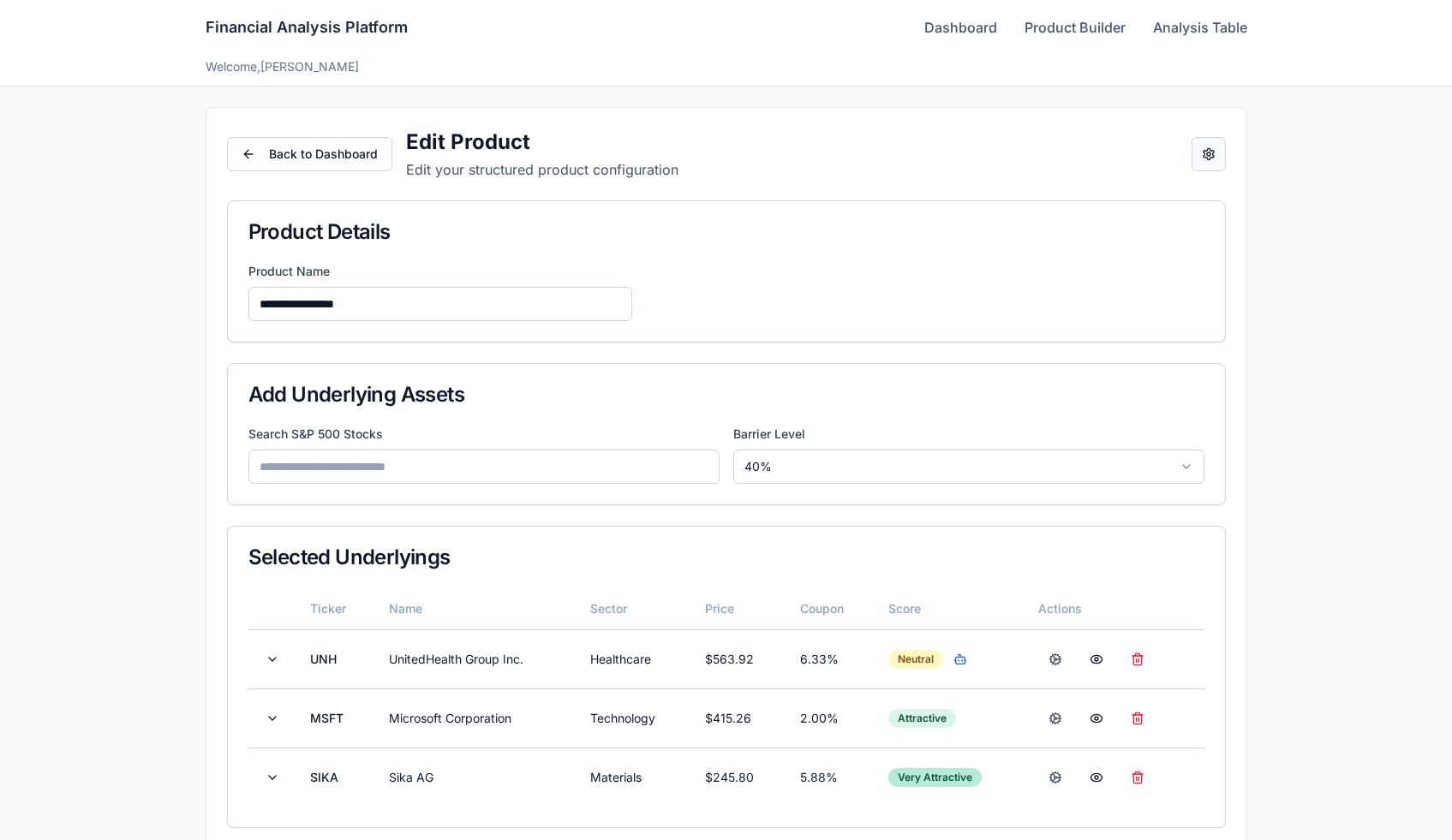
drag, startPoint x: 336, startPoint y: 320, endPoint x: 1209, endPoint y: 169, distance: 886.0
click at [1209, 169] on button "Open configuration panel" at bounding box center [1208, 154] width 34 height 34
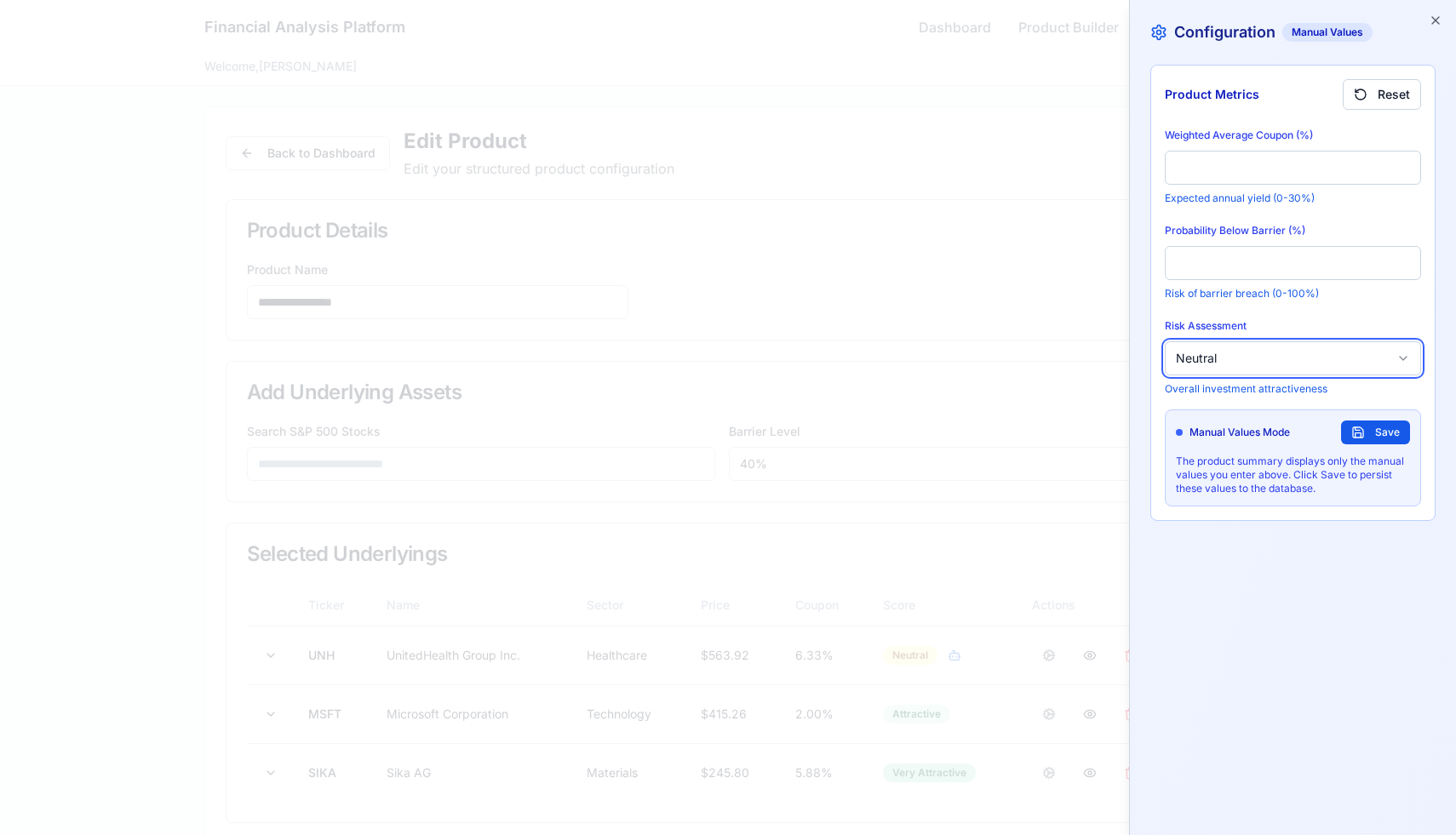
click at [1231, 363] on button "Neutral" at bounding box center [1292, 358] width 256 height 34
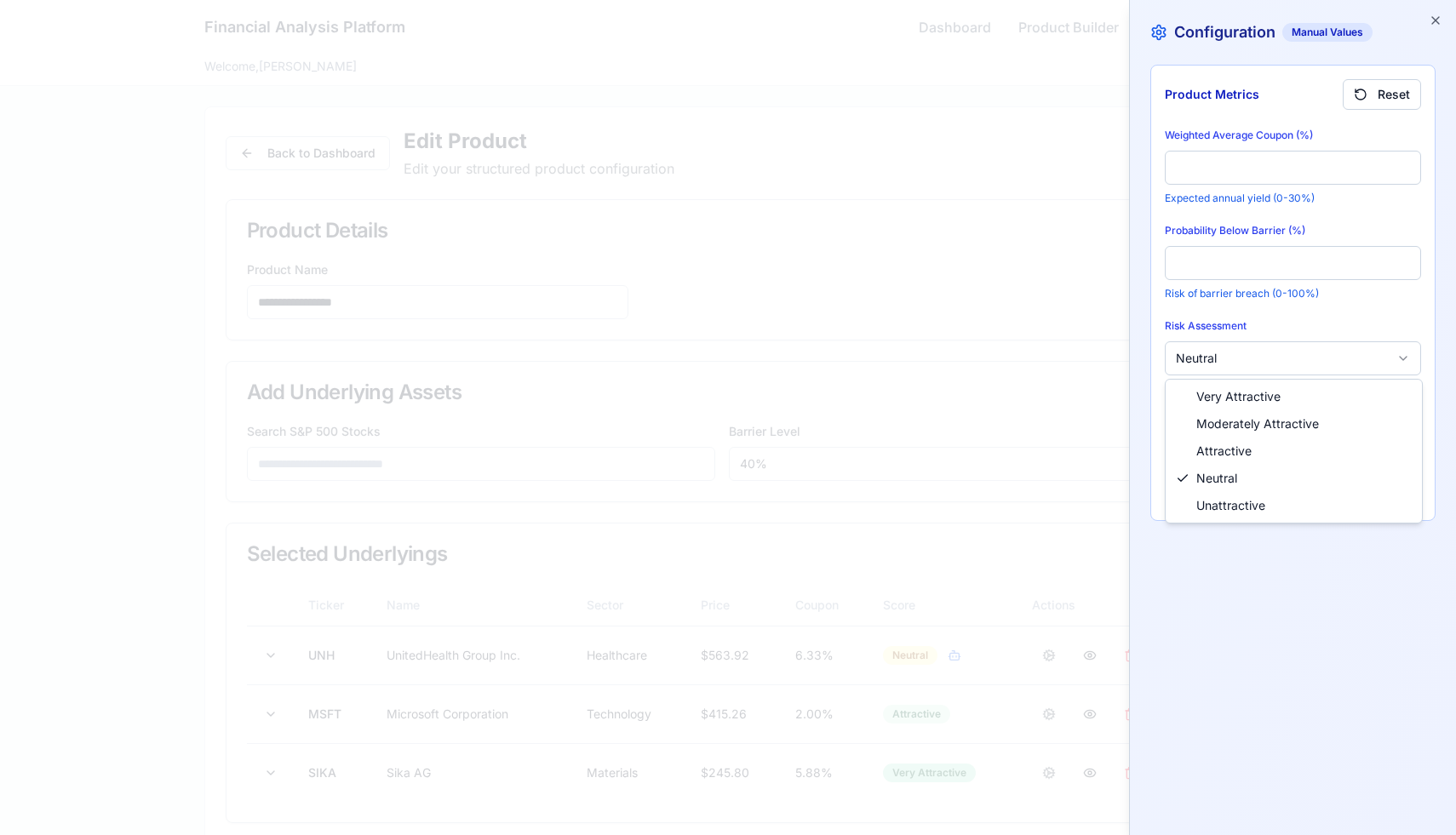
click at [1402, 359] on div at bounding box center [728, 417] width 1456 height 835
click at [1433, 22] on div at bounding box center [728, 417] width 1456 height 835
click at [1440, 22] on div at bounding box center [728, 417] width 1456 height 835
click at [1097, 32] on div at bounding box center [728, 417] width 1456 height 835
drag, startPoint x: 1202, startPoint y: 168, endPoint x: 1426, endPoint y: 24, distance: 266.3
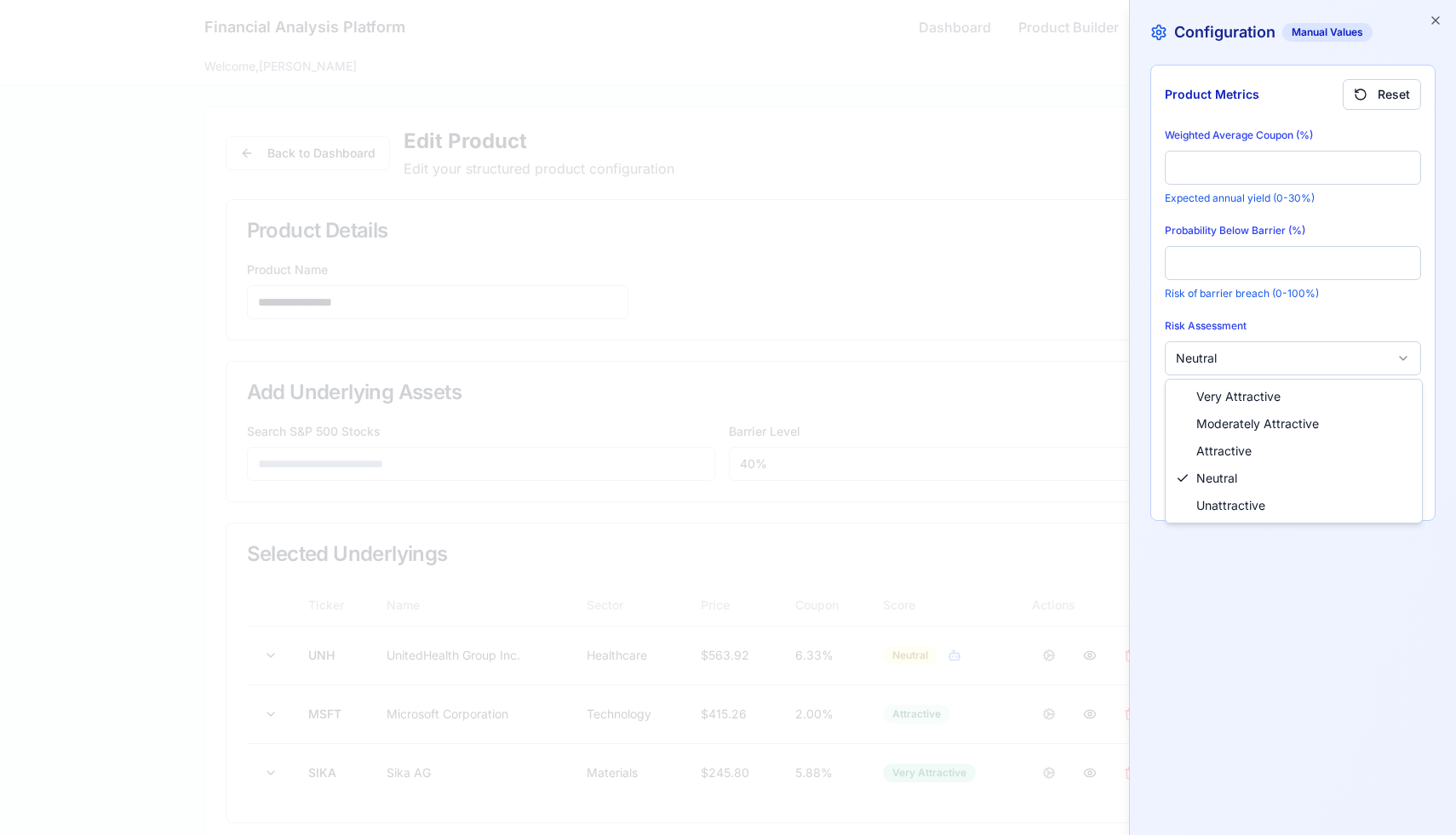
click at [1426, 24] on div at bounding box center [728, 417] width 1456 height 835
click at [1441, 15] on div at bounding box center [728, 417] width 1456 height 835
click at [1439, 17] on div at bounding box center [728, 417] width 1456 height 835
click at [1435, 21] on div at bounding box center [728, 417] width 1456 height 835
click at [1435, 22] on div at bounding box center [728, 417] width 1456 height 835
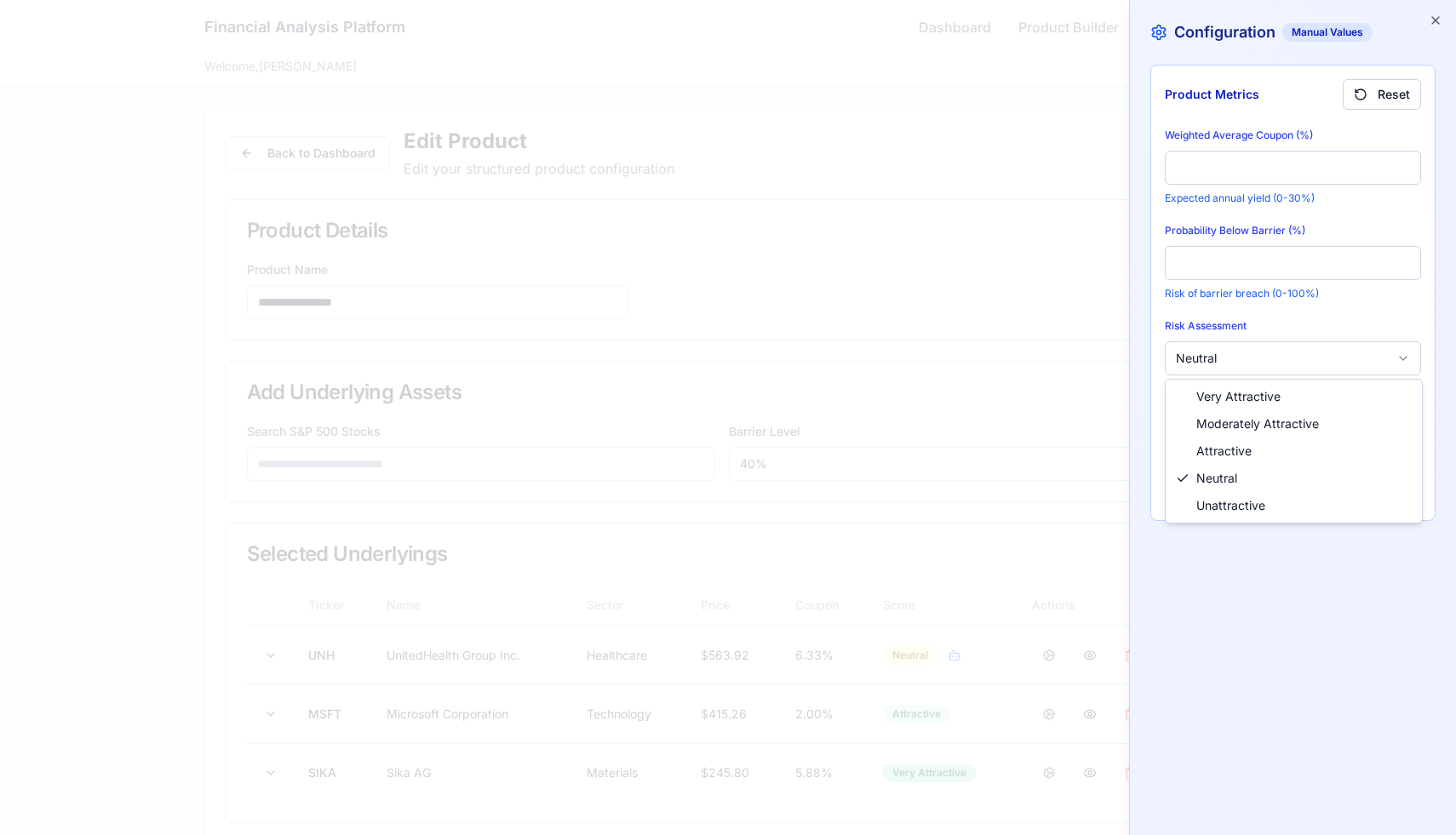
click at [1364, 351] on div at bounding box center [728, 417] width 1456 height 835
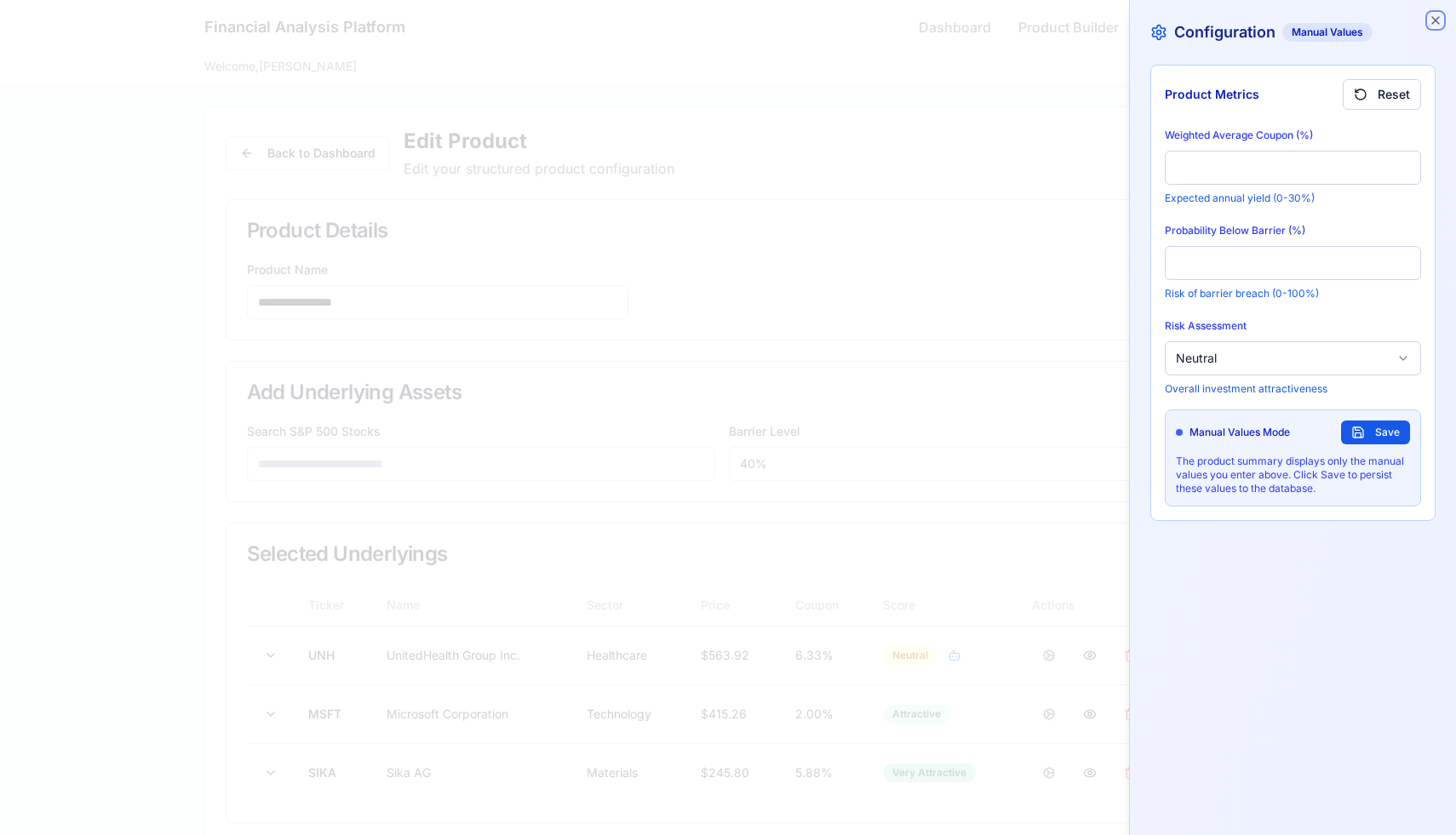
click at [1434, 20] on icon "button" at bounding box center [1435, 20] width 7 height 7
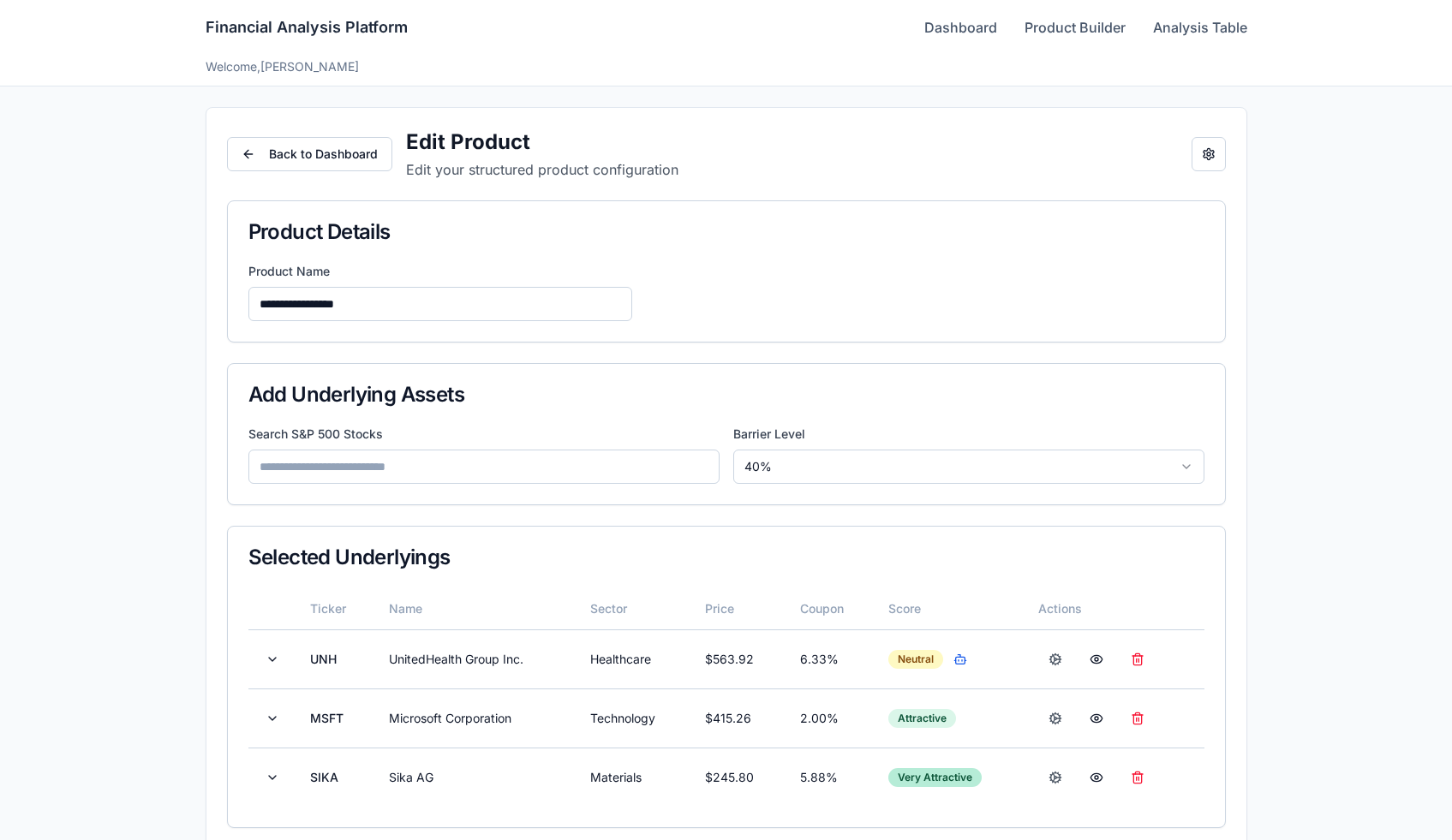
click at [939, 30] on link "Dashboard" at bounding box center [960, 27] width 73 height 21
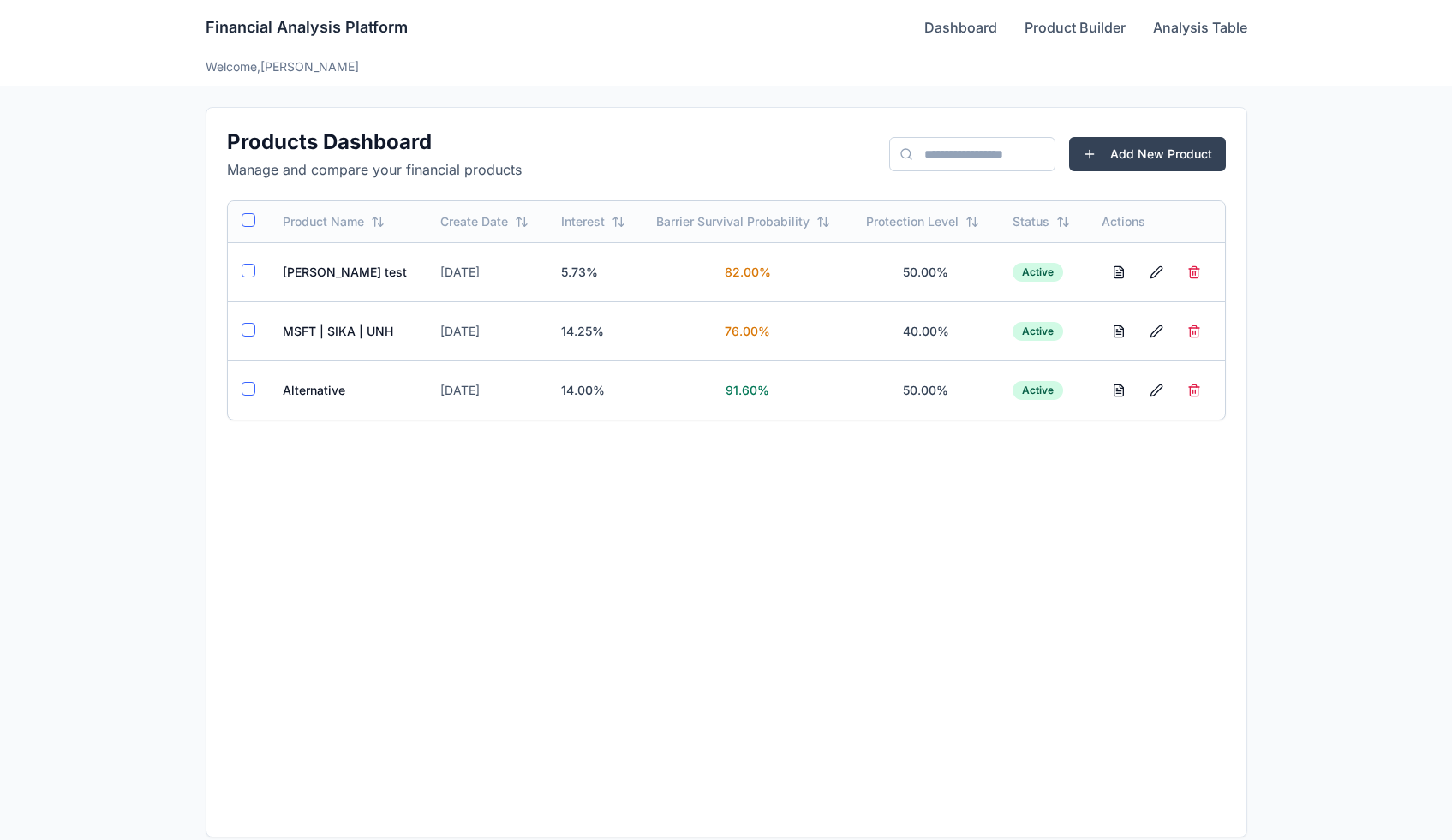
click at [297, 393] on td "Alternative" at bounding box center [347, 390] width 158 height 59
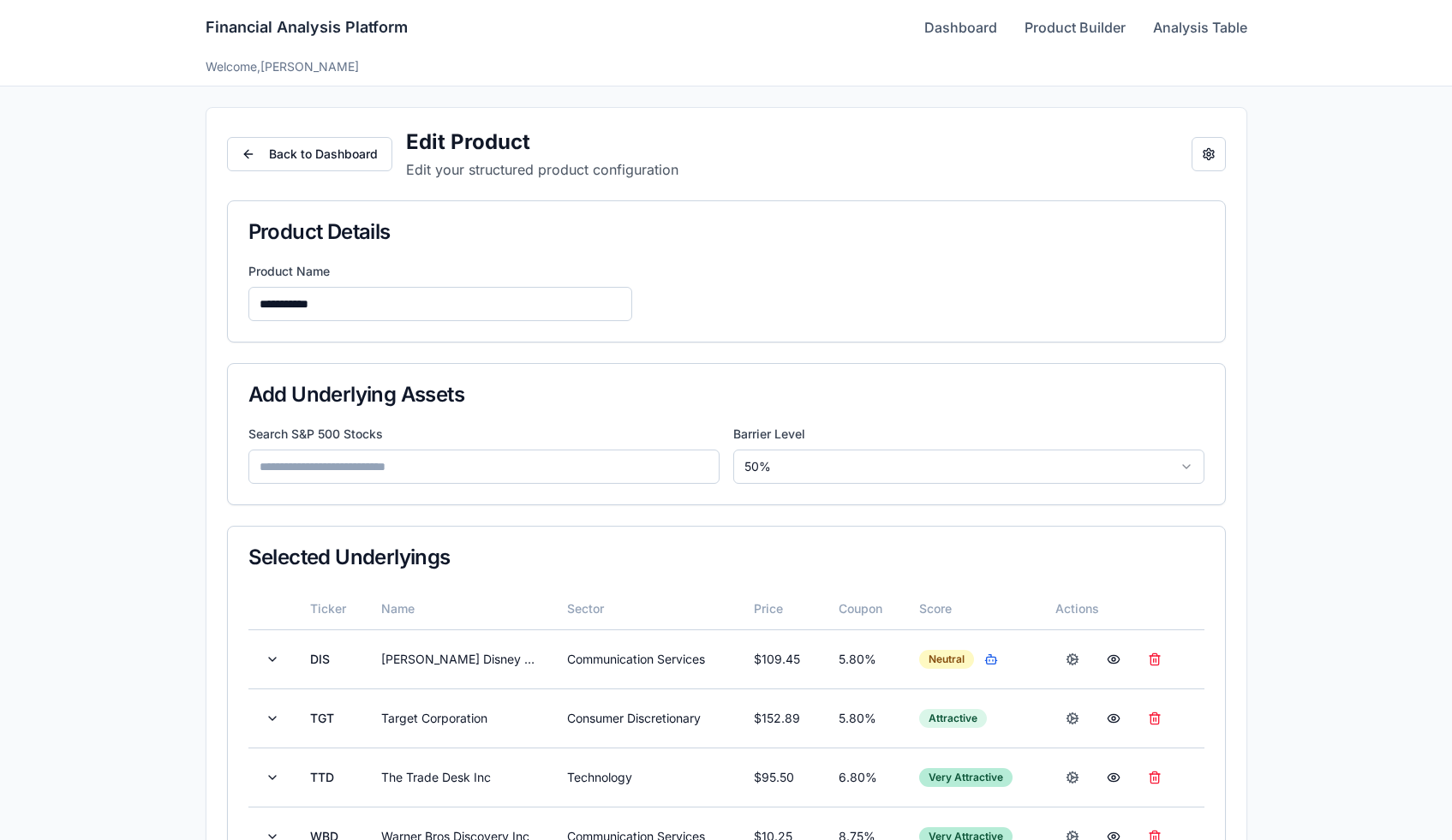
click at [1197, 156] on button "Open configuration panel" at bounding box center [1208, 154] width 34 height 34
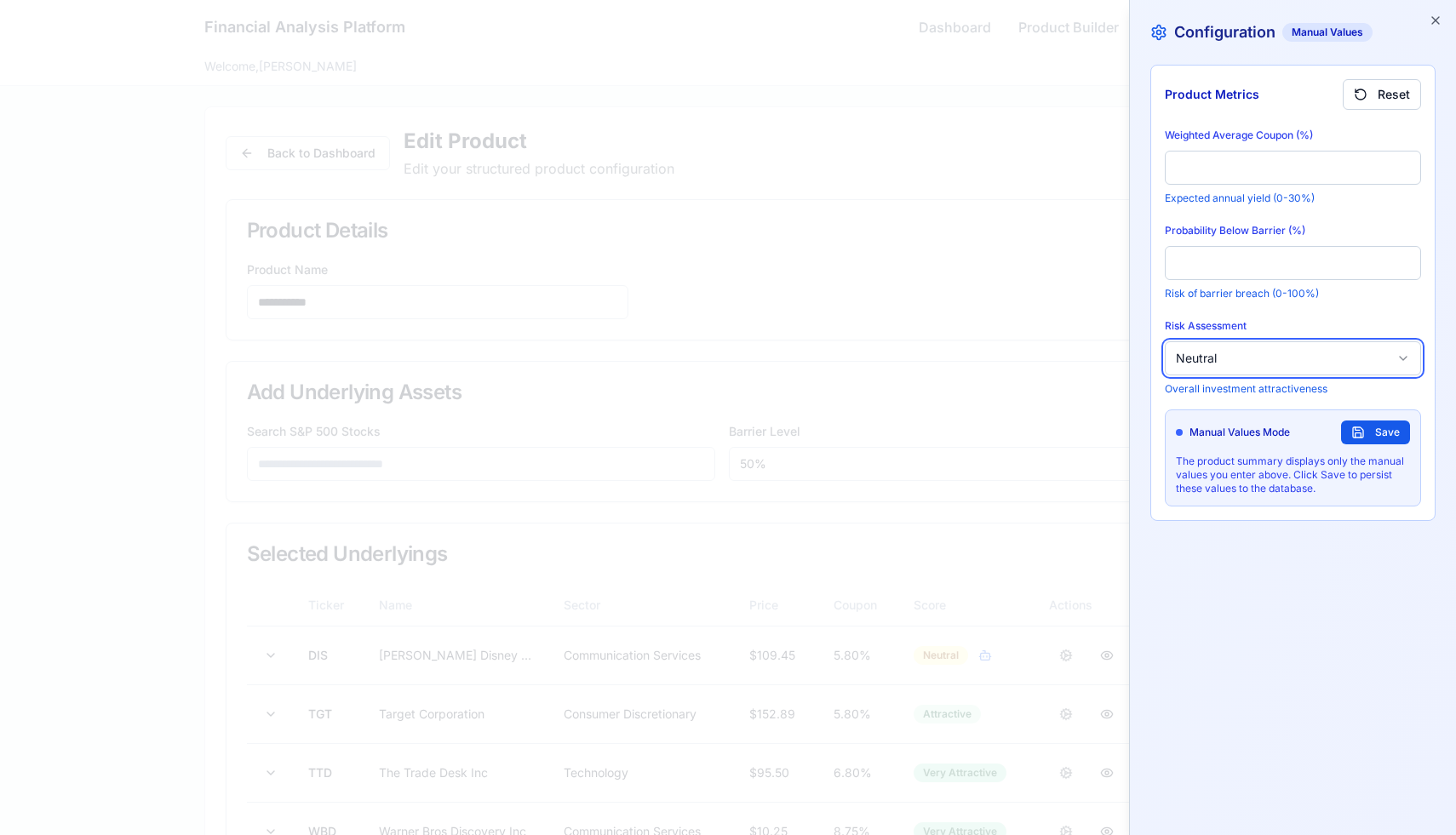
click at [1218, 365] on button "Neutral" at bounding box center [1292, 358] width 256 height 34
click at [1367, 430] on button "Save" at bounding box center [1375, 432] width 69 height 24
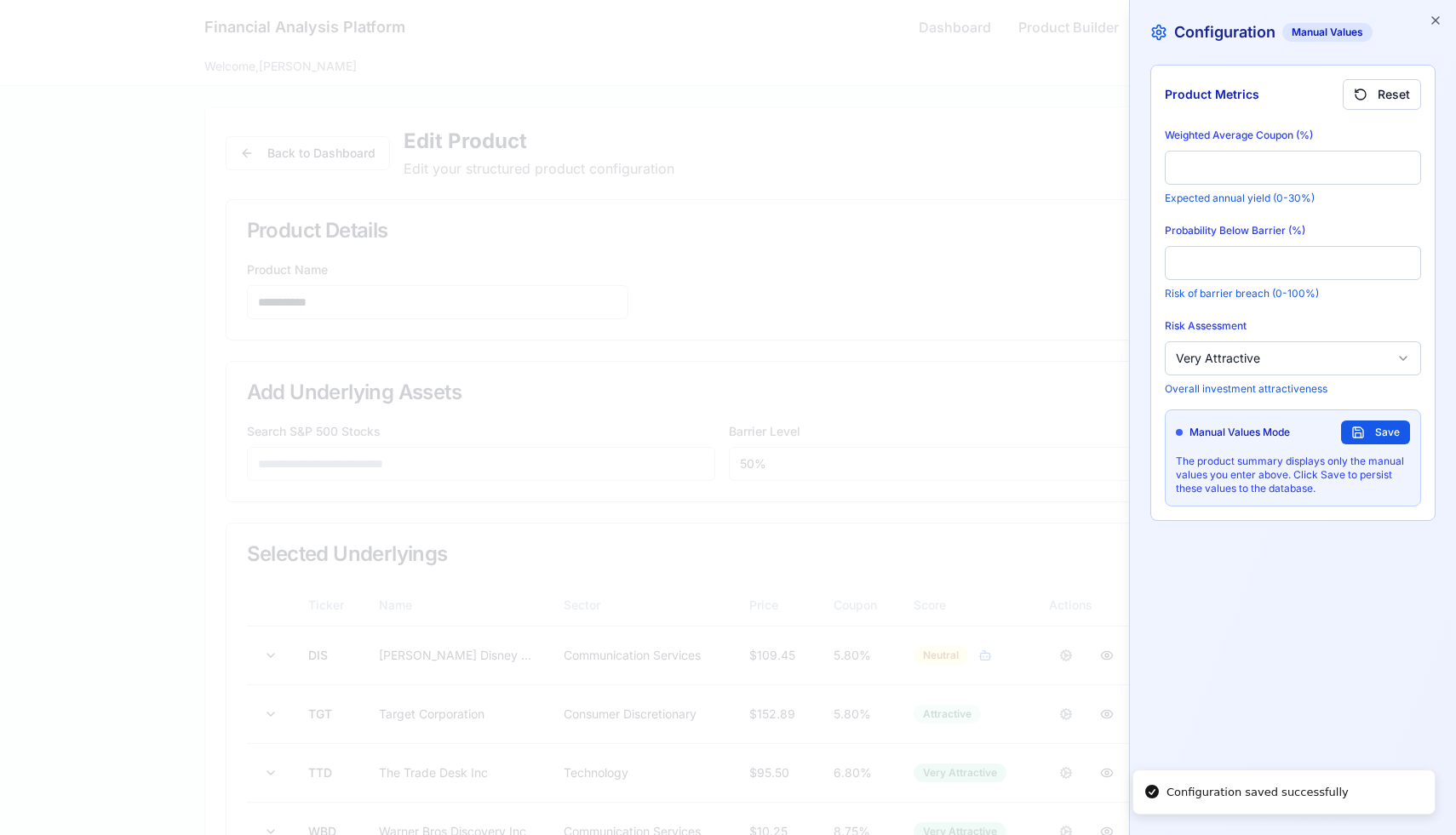
click at [1434, 9] on div "Configuration Manual Values Product Metrics Reset Weighted Average Coupon (%) *…" at bounding box center [1292, 417] width 327 height 835
click at [1437, 28] on div "Configuration Manual Values Product Metrics Reset Weighted Average Coupon (%) *…" at bounding box center [1292, 417] width 327 height 835
click at [1434, 22] on icon "button" at bounding box center [1435, 21] width 14 height 14
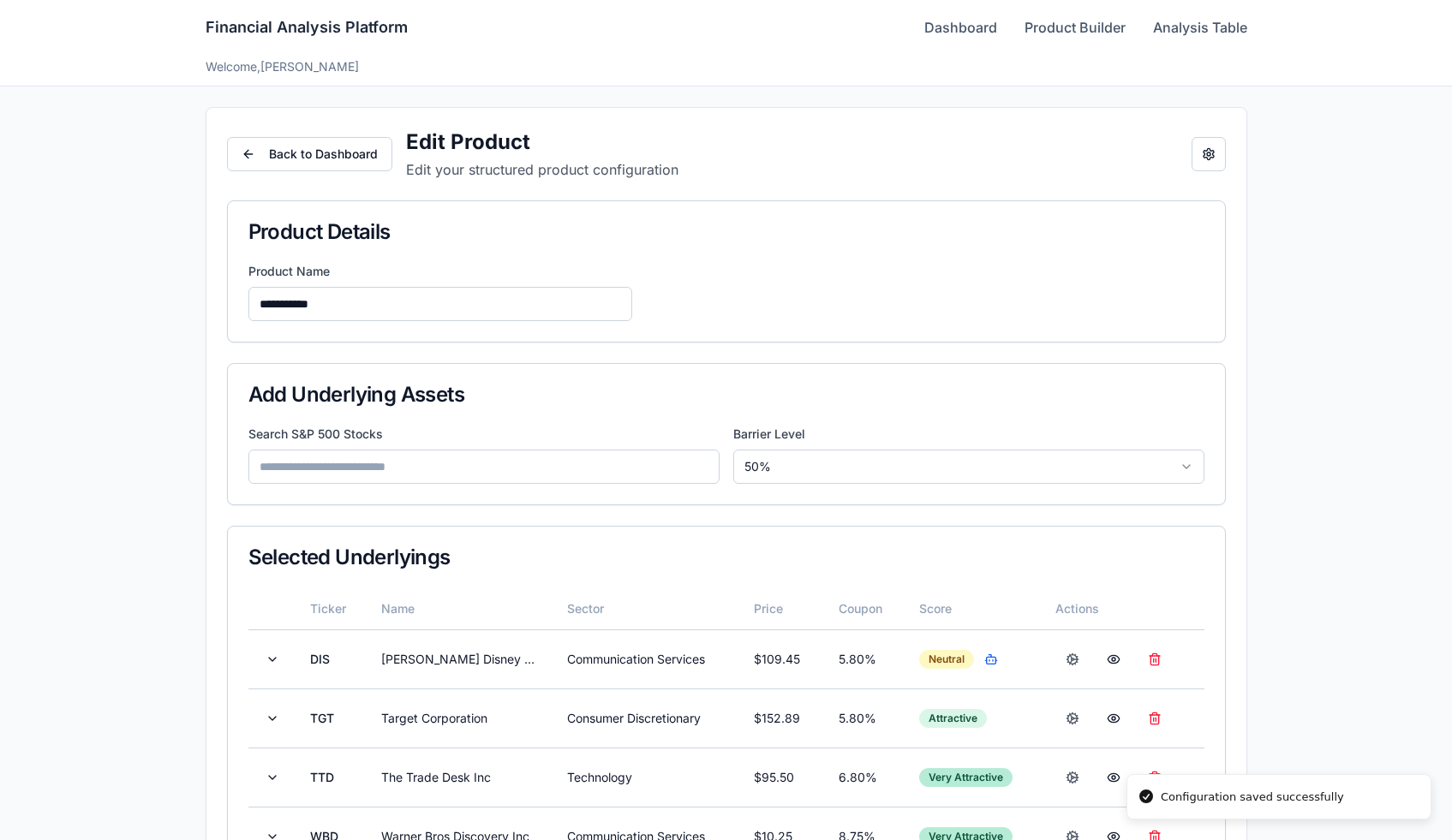
scroll to position [553, 0]
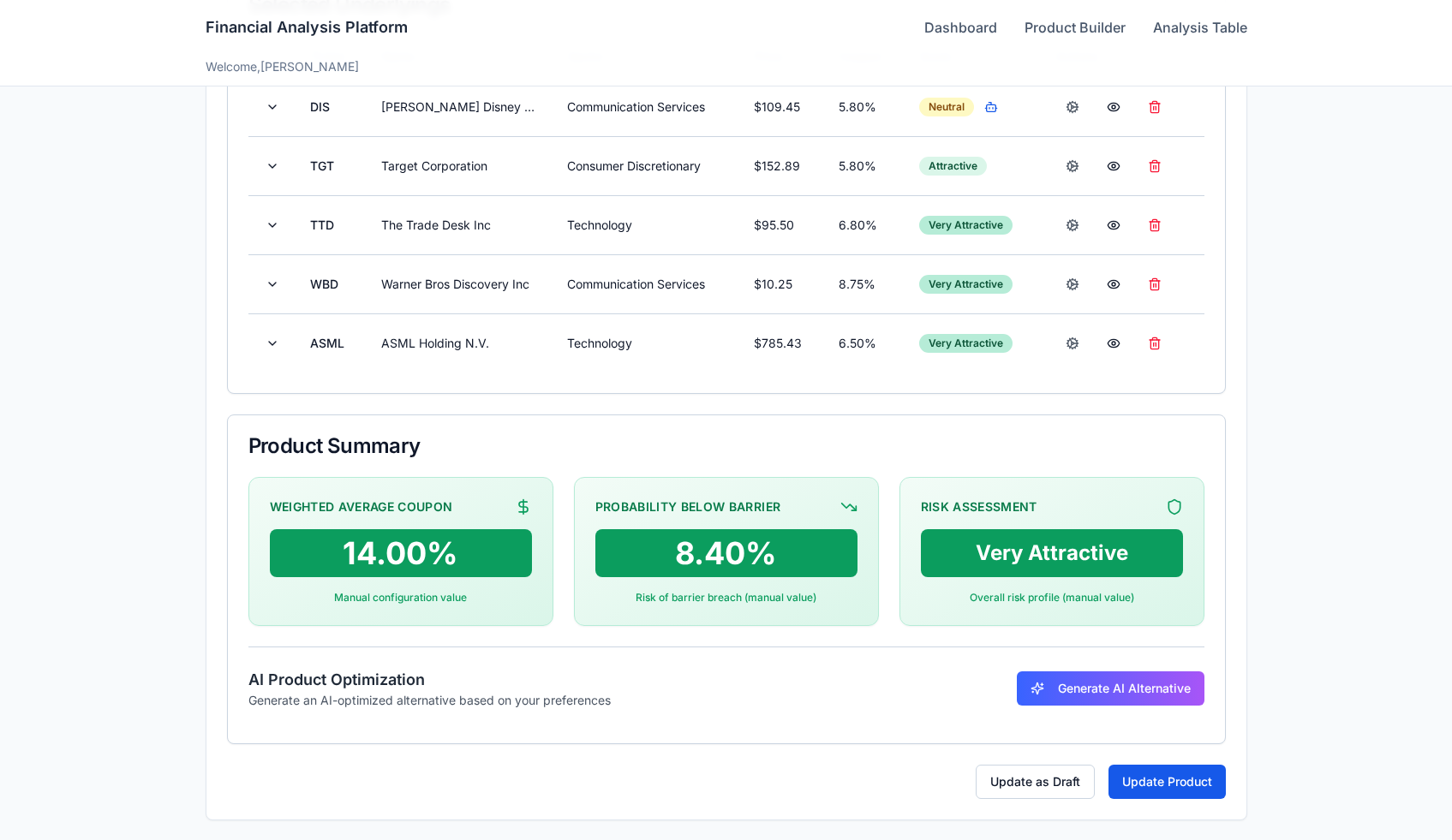
click at [1121, 776] on button "Update Product" at bounding box center [1167, 781] width 117 height 34
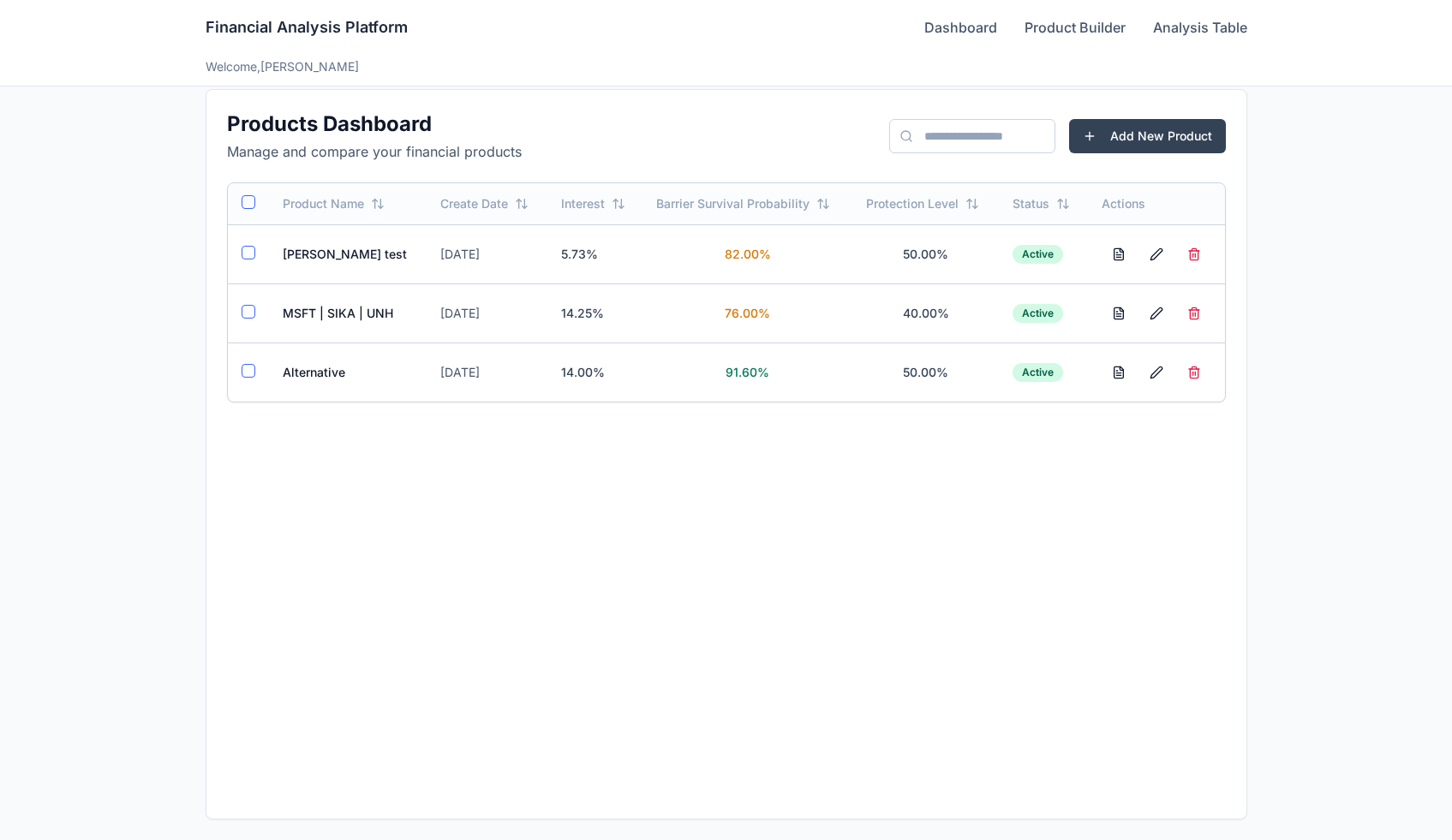
click at [318, 367] on td "Alternative" at bounding box center [347, 372] width 158 height 59
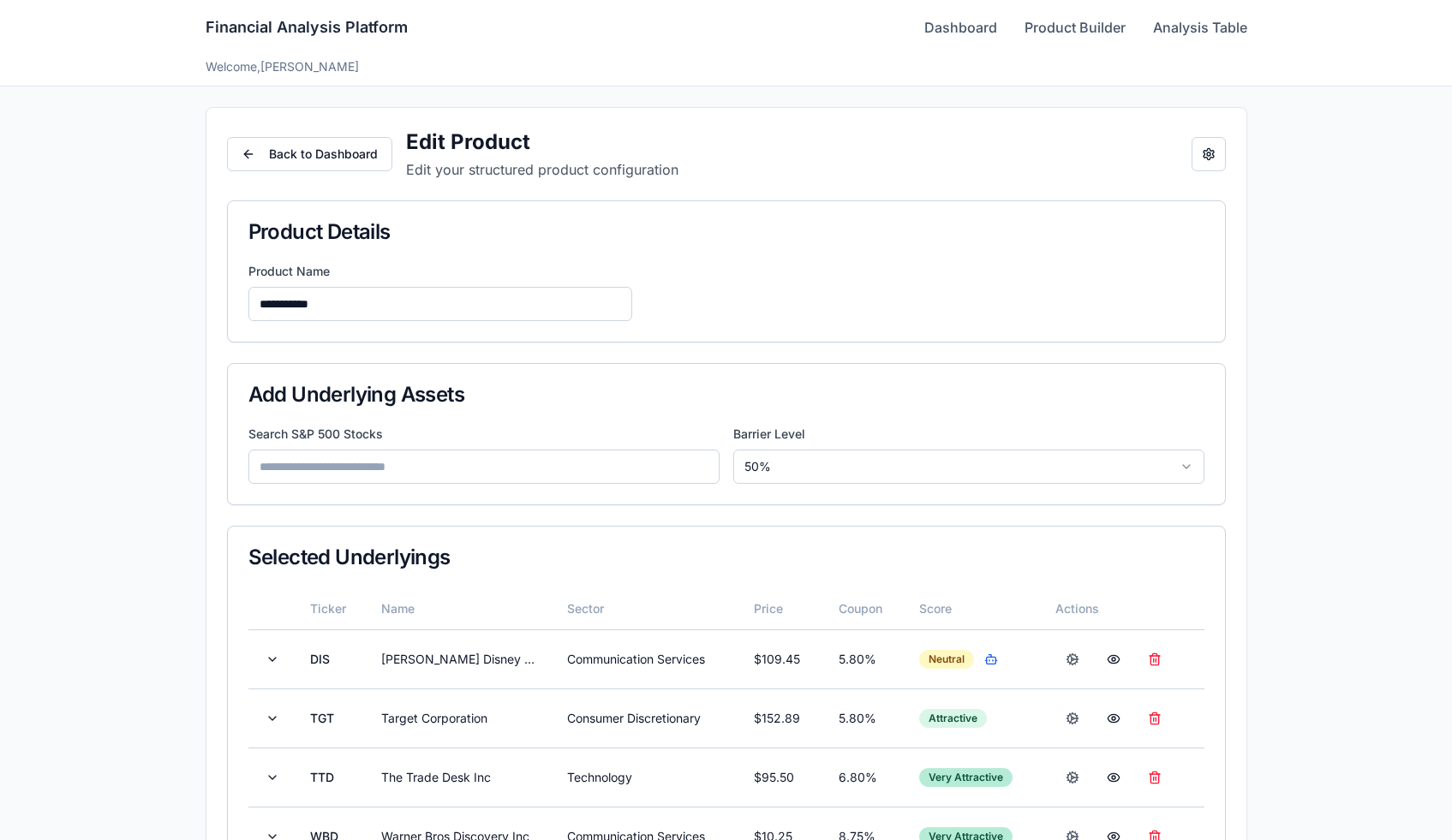
scroll to position [18, 0]
drag, startPoint x: 0, startPoint y: 0, endPoint x: 983, endPoint y: 34, distance: 983.6
click at [983, 34] on link "Dashboard" at bounding box center [960, 27] width 73 height 21
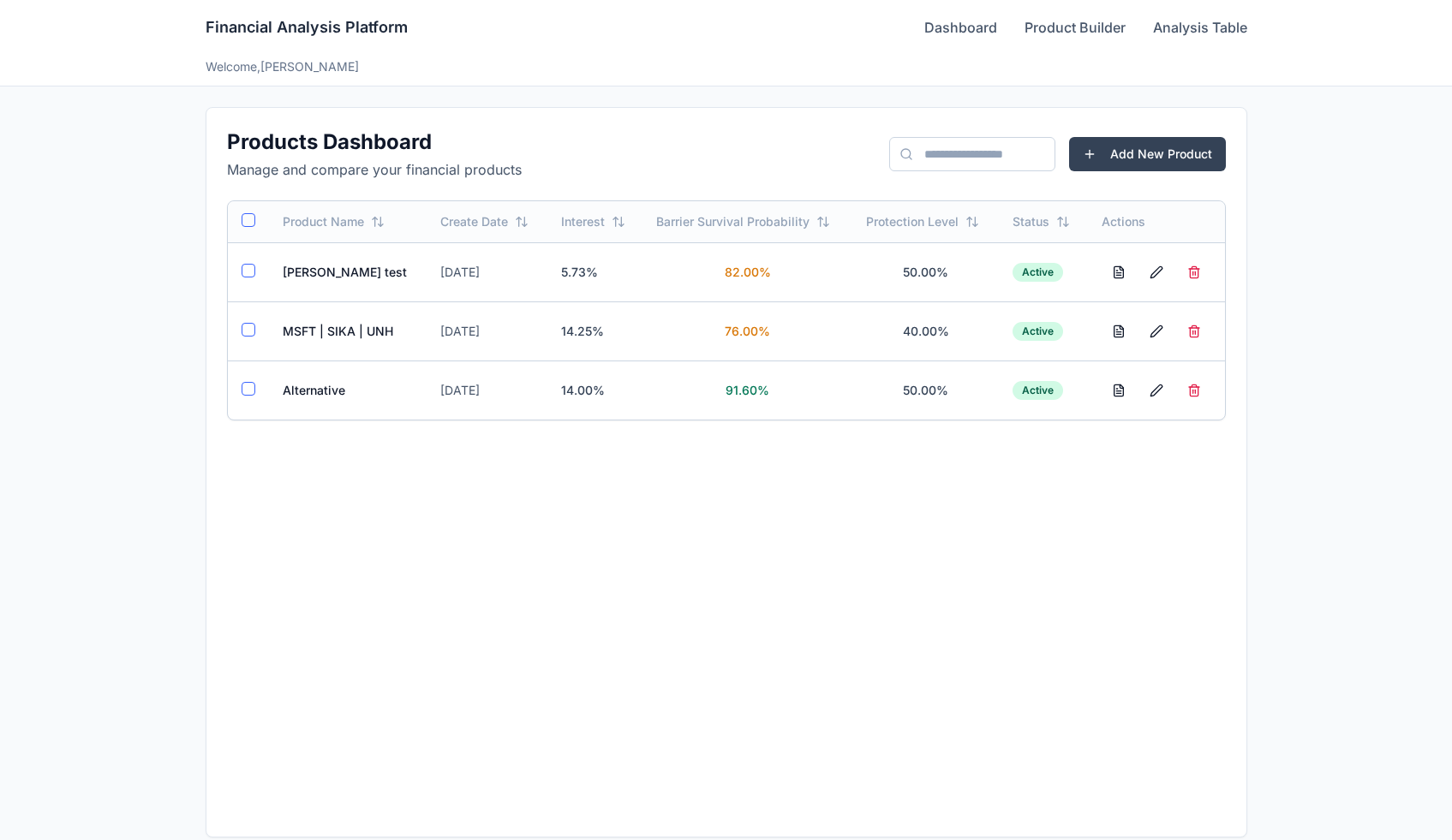
click at [343, 327] on td "MSFT | SIKA | UNH" at bounding box center [347, 330] width 158 height 59
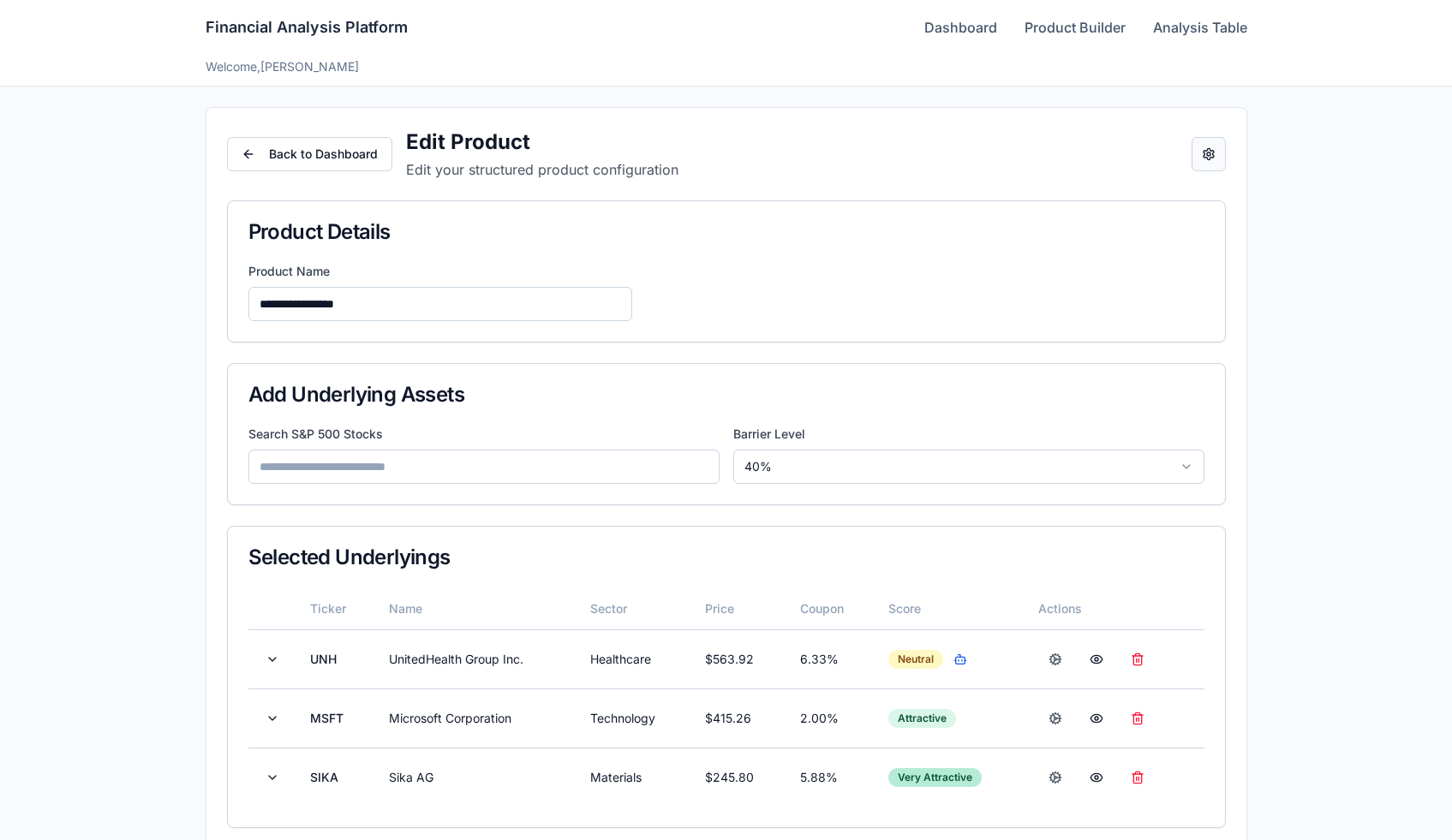
drag, startPoint x: 983, startPoint y: 34, endPoint x: 1193, endPoint y: 162, distance: 245.9
click at [1193, 162] on button "Open configuration panel" at bounding box center [1208, 154] width 34 height 34
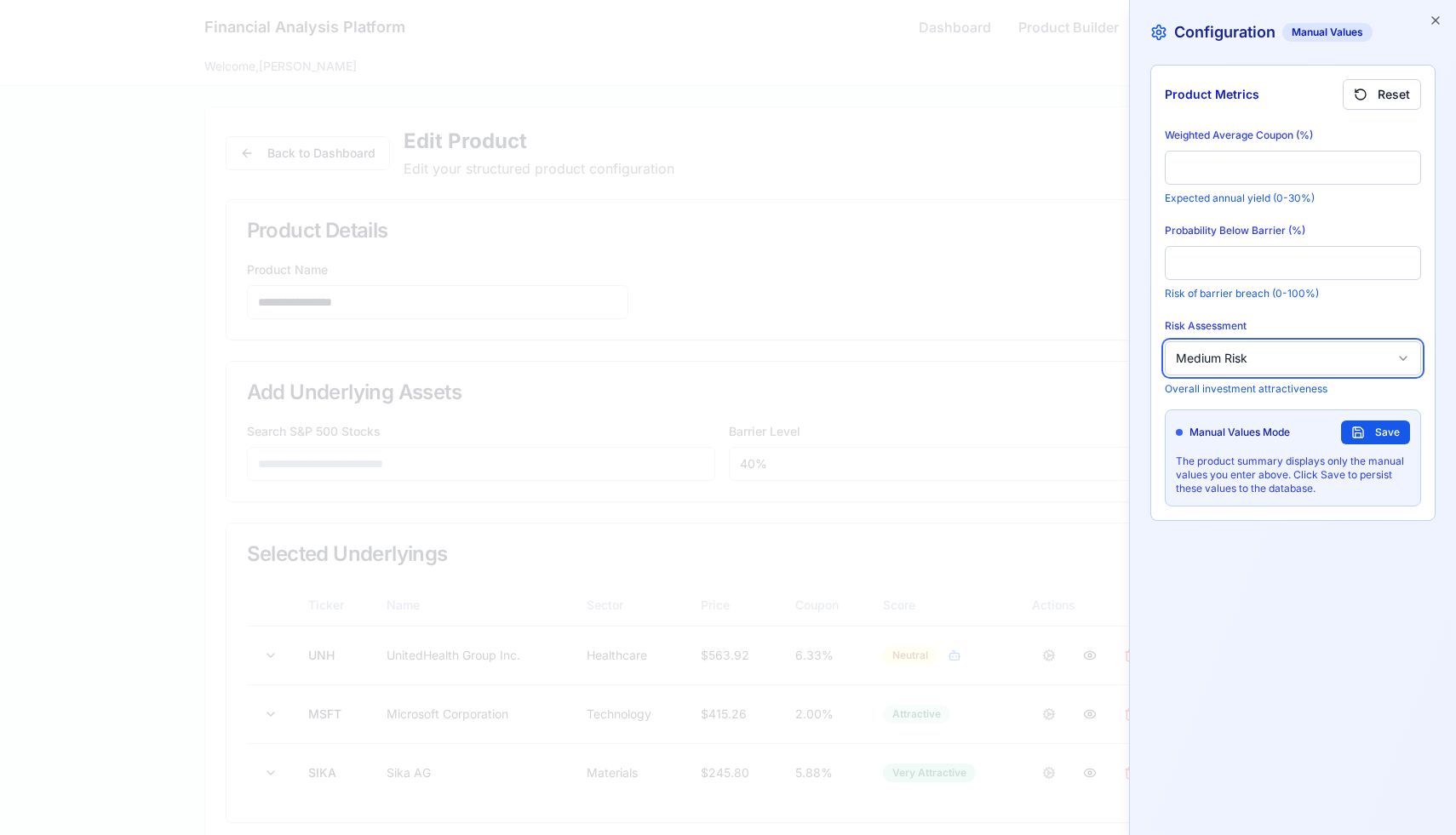
click at [1269, 364] on button "Medium Risk" at bounding box center [1292, 358] width 256 height 34
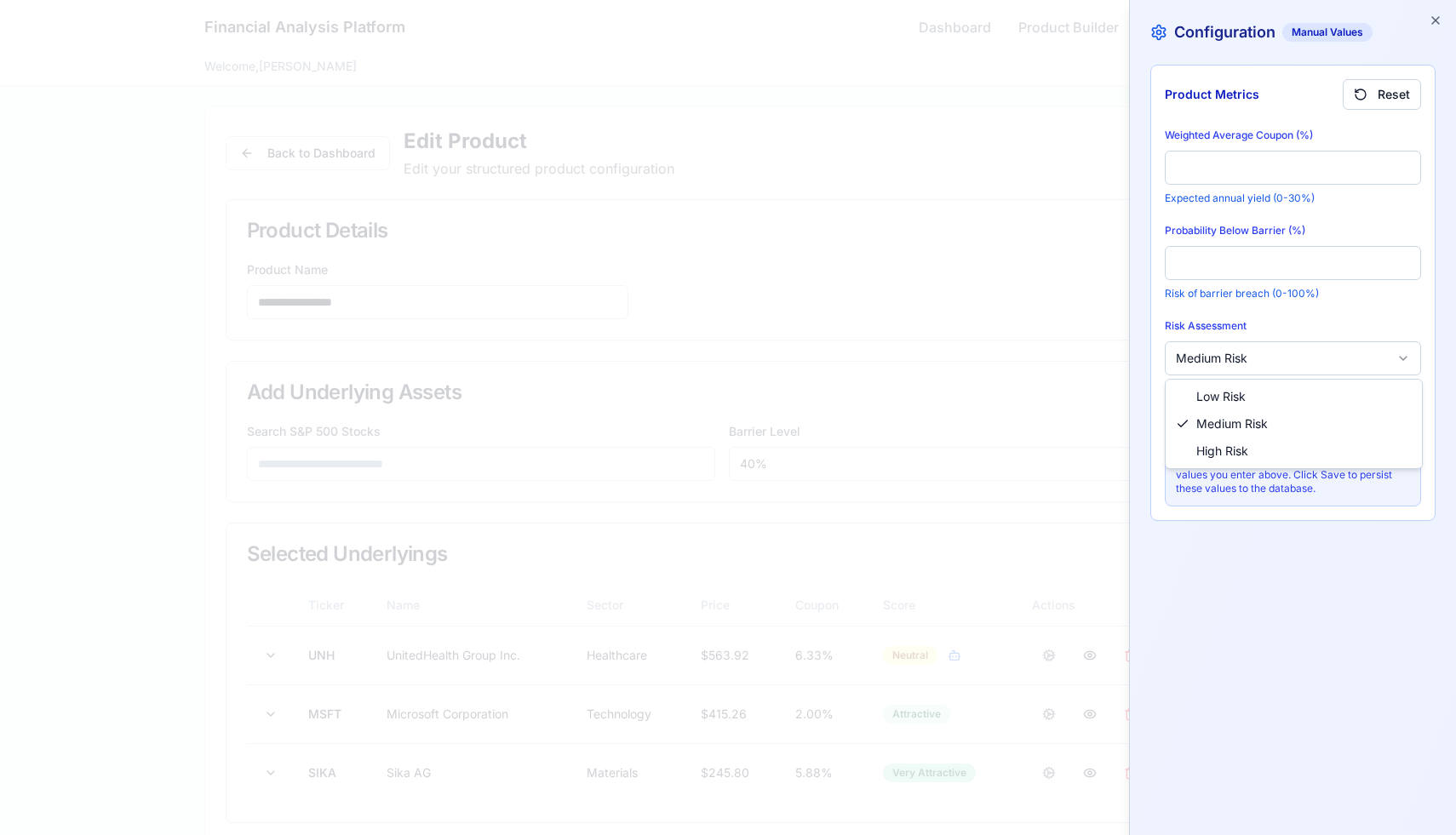
click at [1269, 364] on div at bounding box center [728, 417] width 1456 height 835
click at [1401, 350] on div at bounding box center [728, 417] width 1456 height 835
click at [1439, 22] on div at bounding box center [728, 417] width 1456 height 835
click at [750, 83] on div at bounding box center [728, 417] width 1456 height 835
click at [1434, 21] on div at bounding box center [728, 417] width 1456 height 835
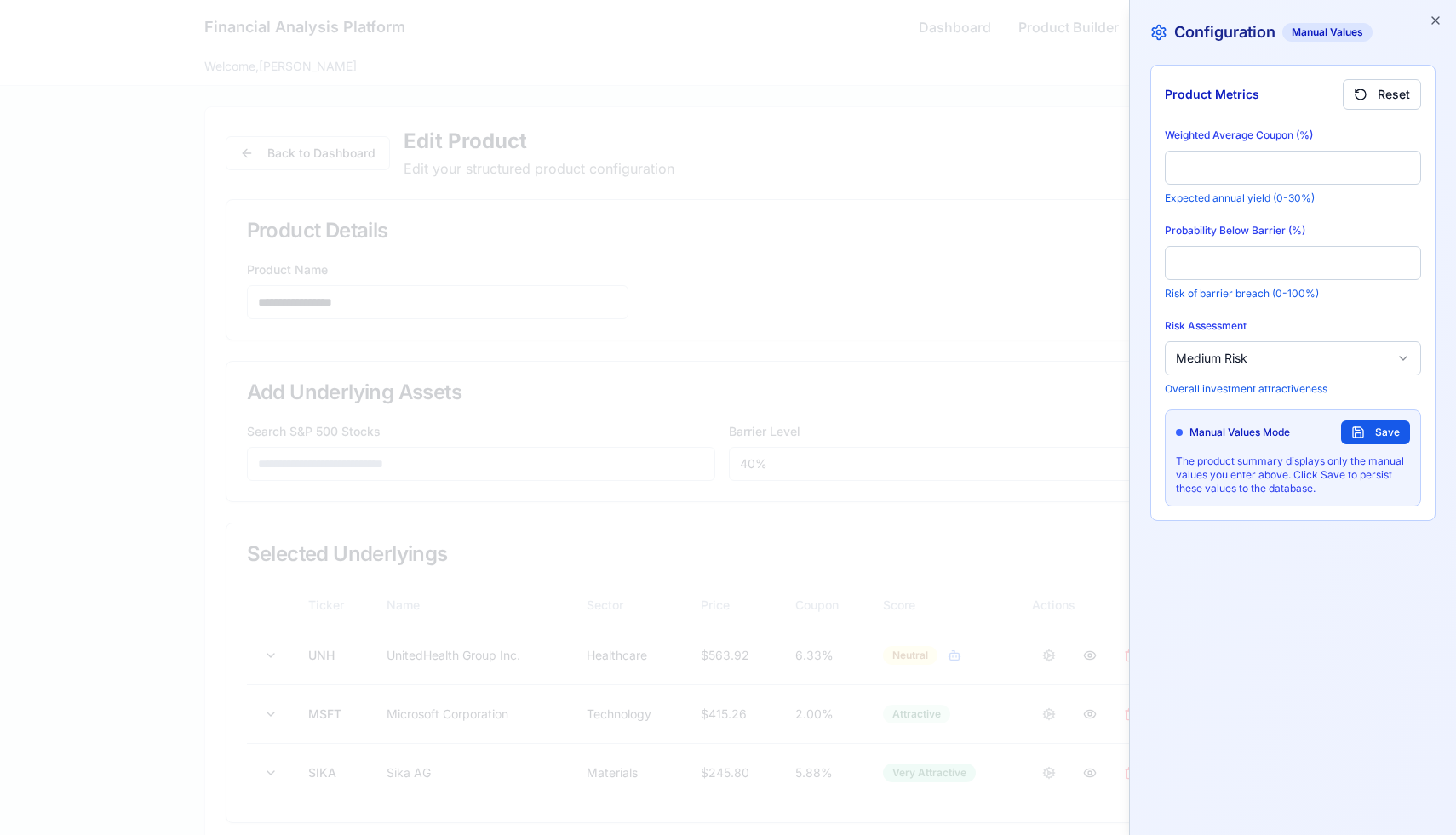
click at [1286, 341] on div "Risk Assessment Medium Risk Overall investment attractiveness" at bounding box center [1292, 355] width 256 height 82
drag, startPoint x: 750, startPoint y: 83, endPoint x: 1272, endPoint y: 367, distance: 594.3
click at [1272, 367] on button "Medium Risk" at bounding box center [1292, 358] width 256 height 34
drag, startPoint x: 1272, startPoint y: 367, endPoint x: 1364, endPoint y: 433, distance: 113.2
click at [1364, 433] on button "Save" at bounding box center [1375, 432] width 69 height 24
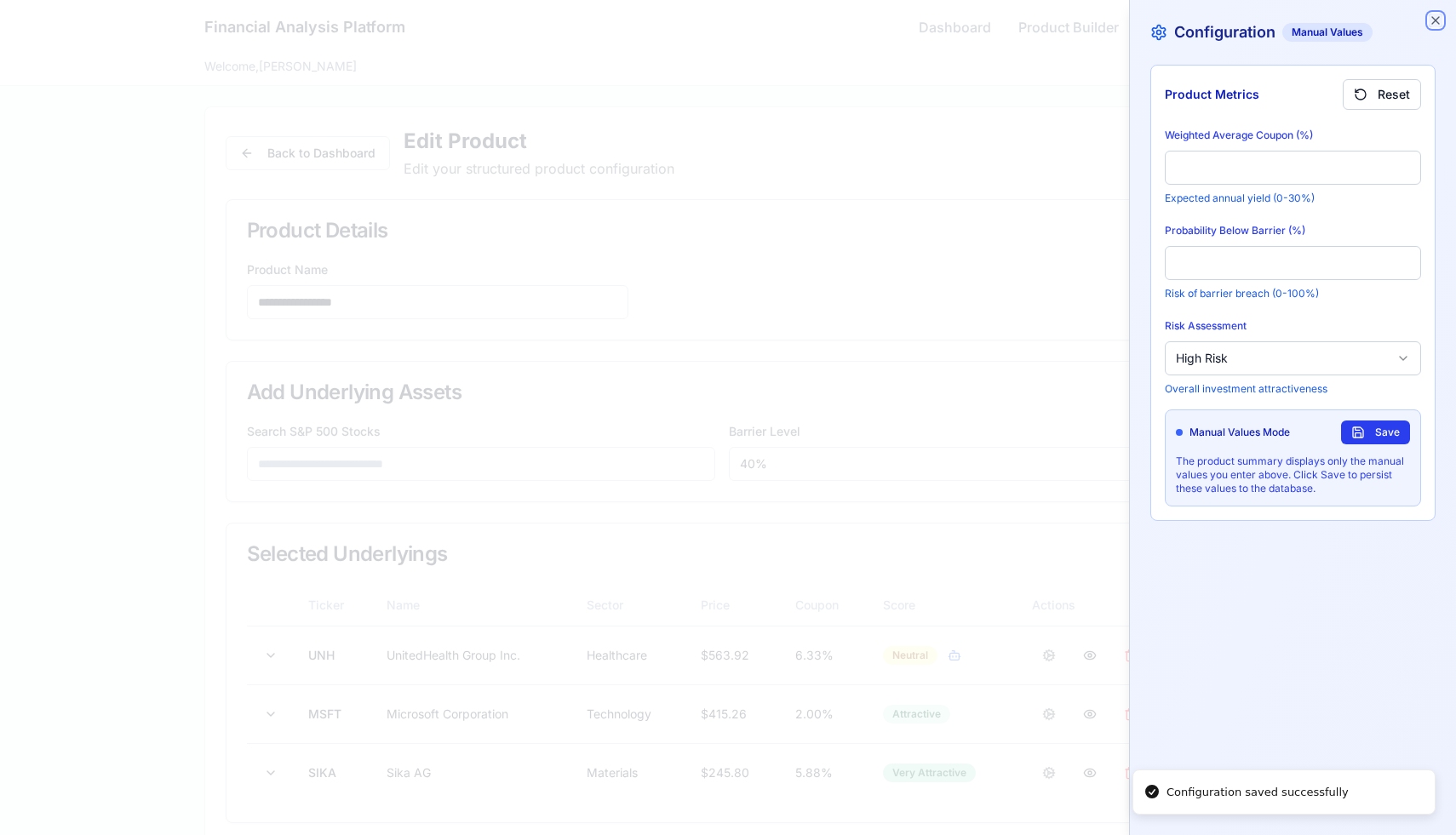
click at [1435, 24] on icon "button" at bounding box center [1435, 21] width 14 height 14
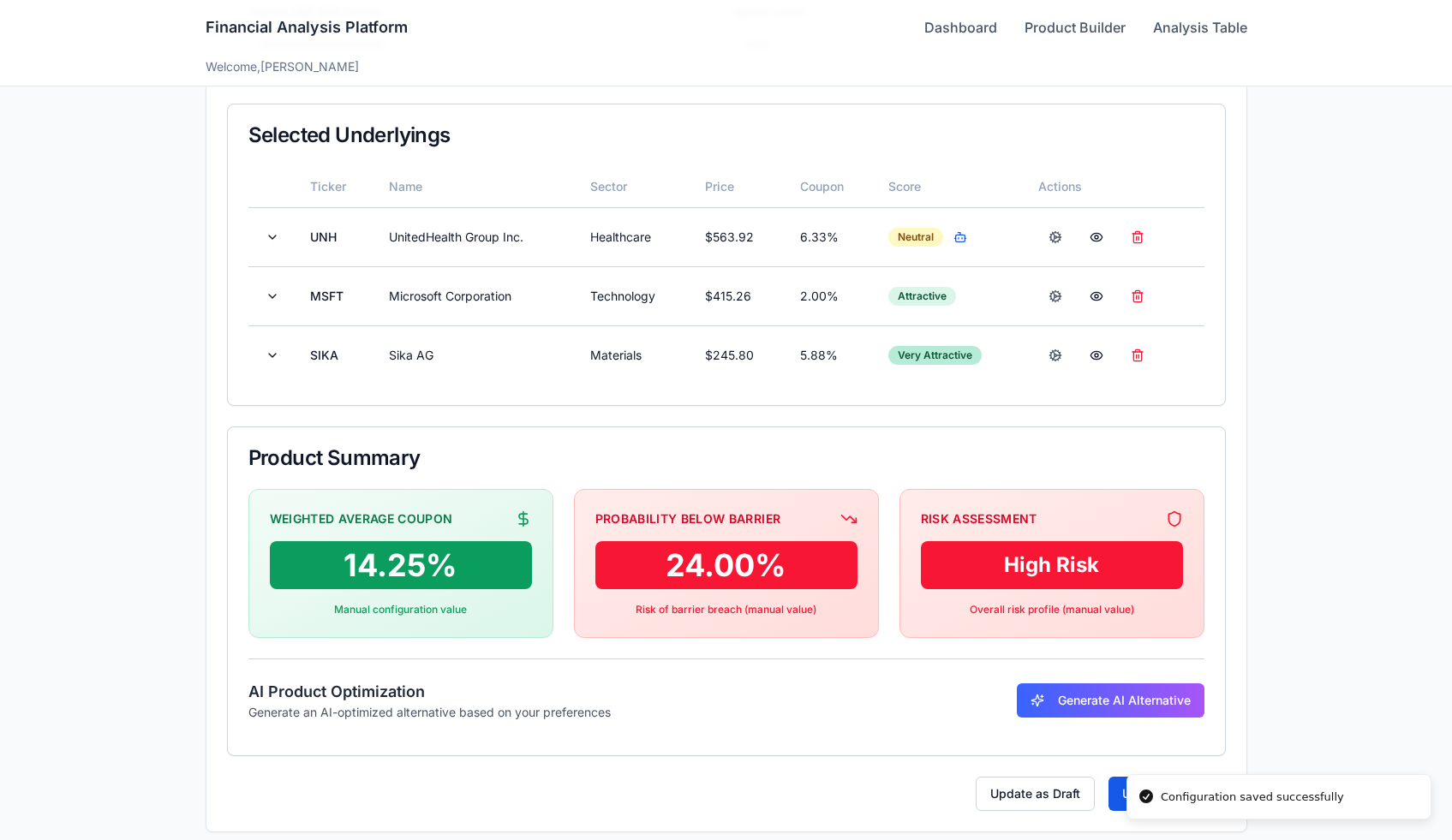
scroll to position [434, 0]
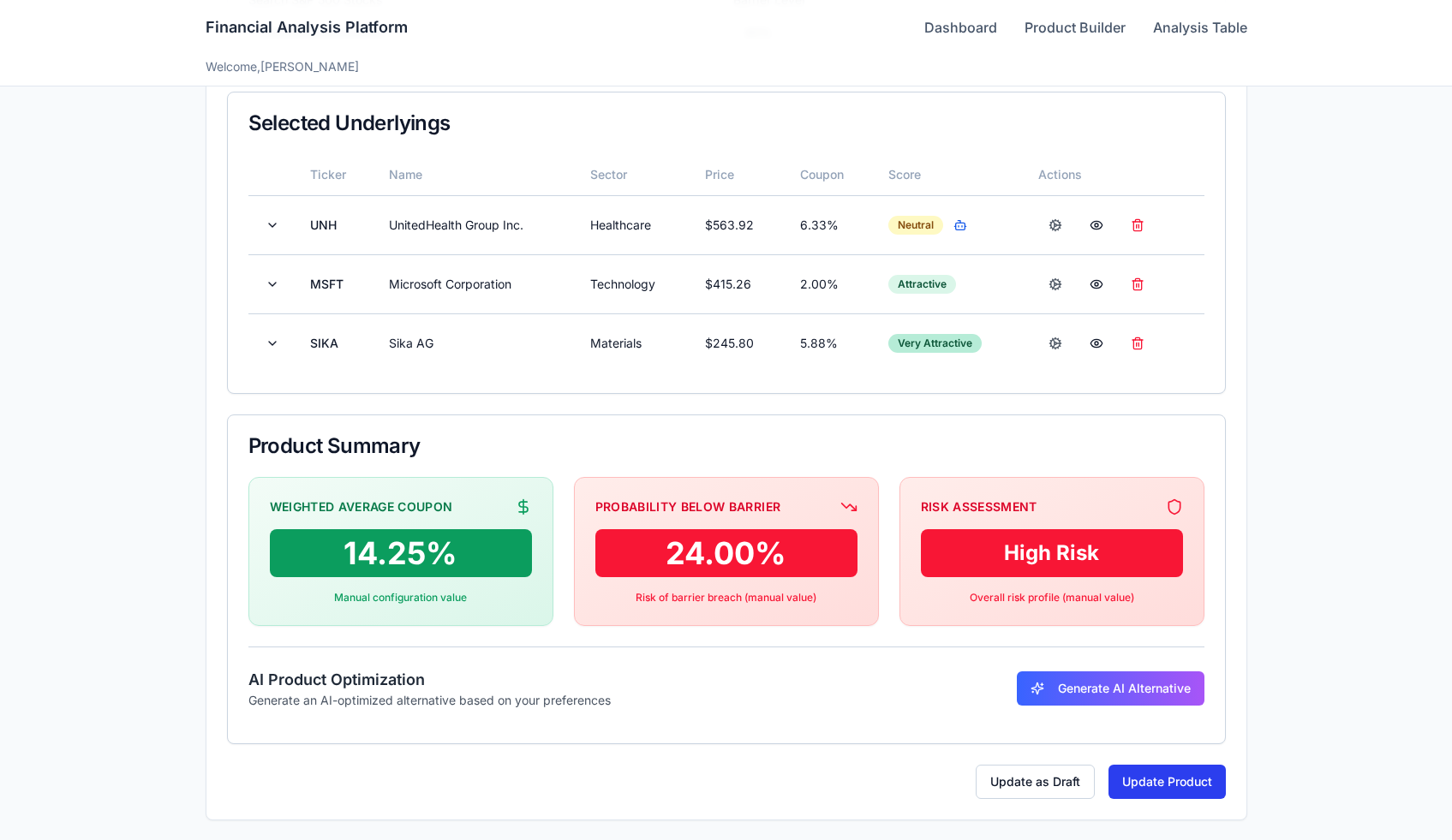
drag, startPoint x: 1372, startPoint y: 435, endPoint x: 1122, endPoint y: 776, distance: 422.8
click at [1122, 776] on button "Update Product" at bounding box center [1167, 781] width 117 height 34
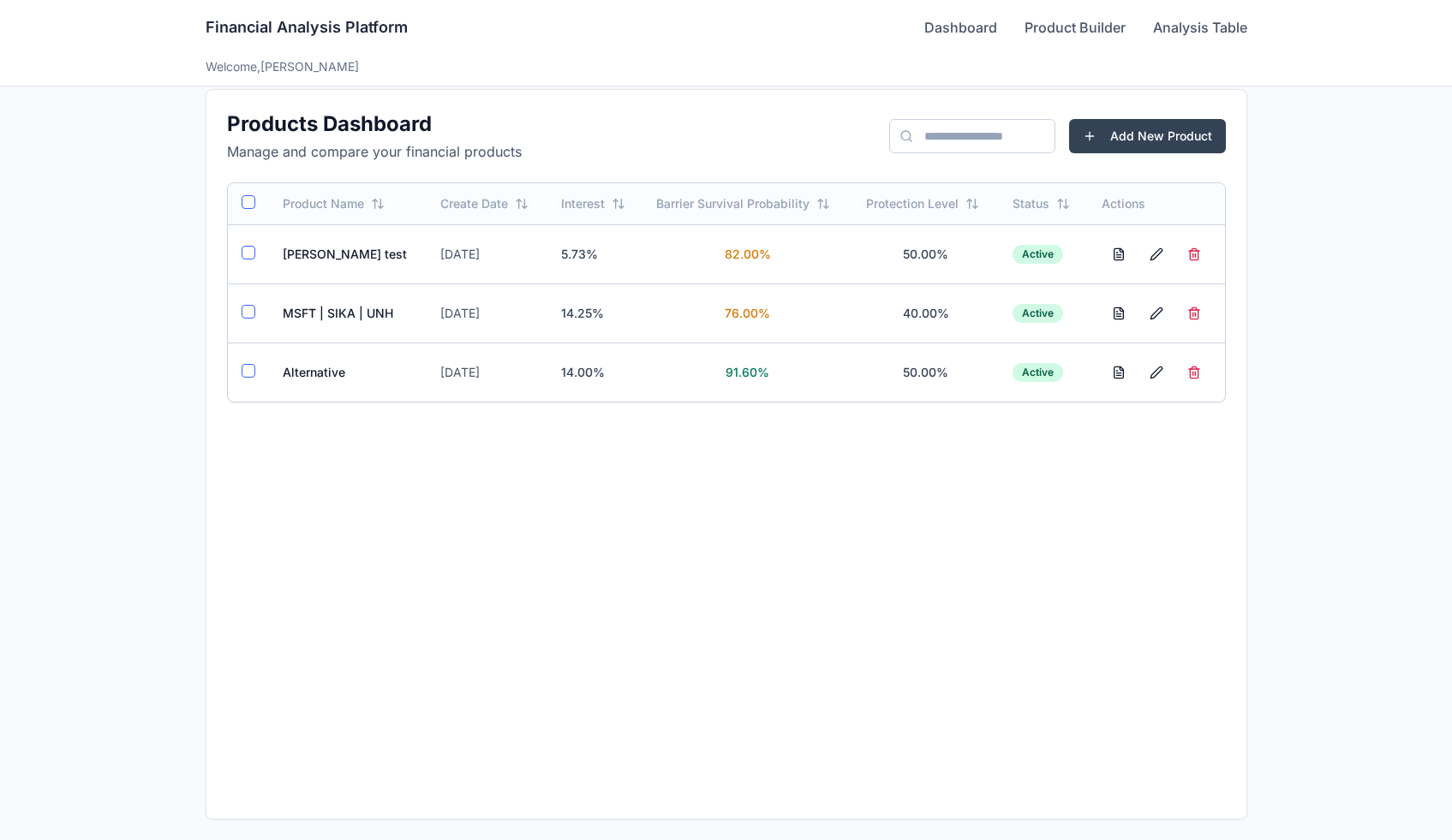
scroll to position [18, 0]
click at [347, 312] on td "MSFT | SIKA | UNH" at bounding box center [347, 312] width 158 height 59
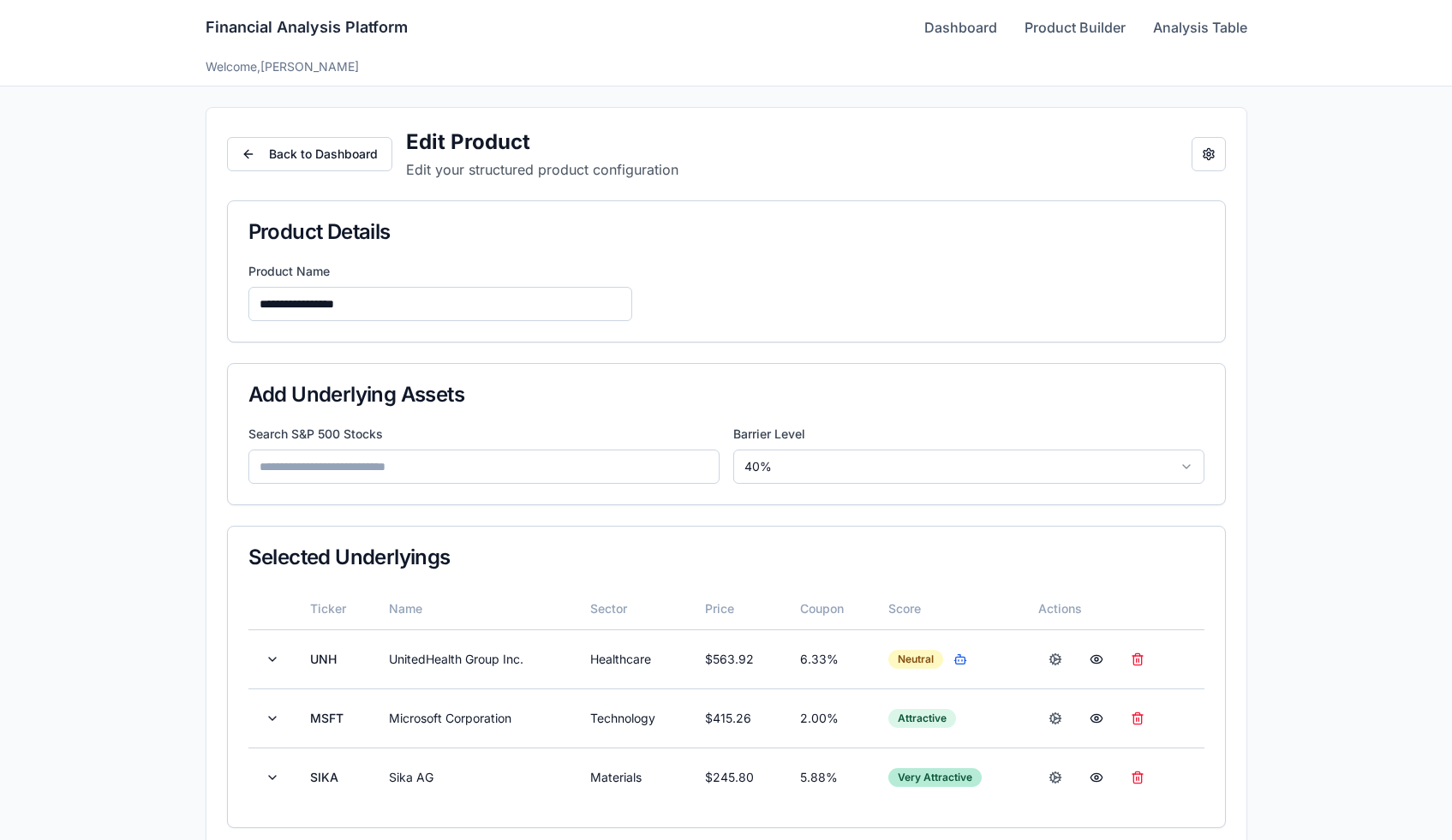
click at [929, 28] on link "Dashboard" at bounding box center [960, 27] width 73 height 21
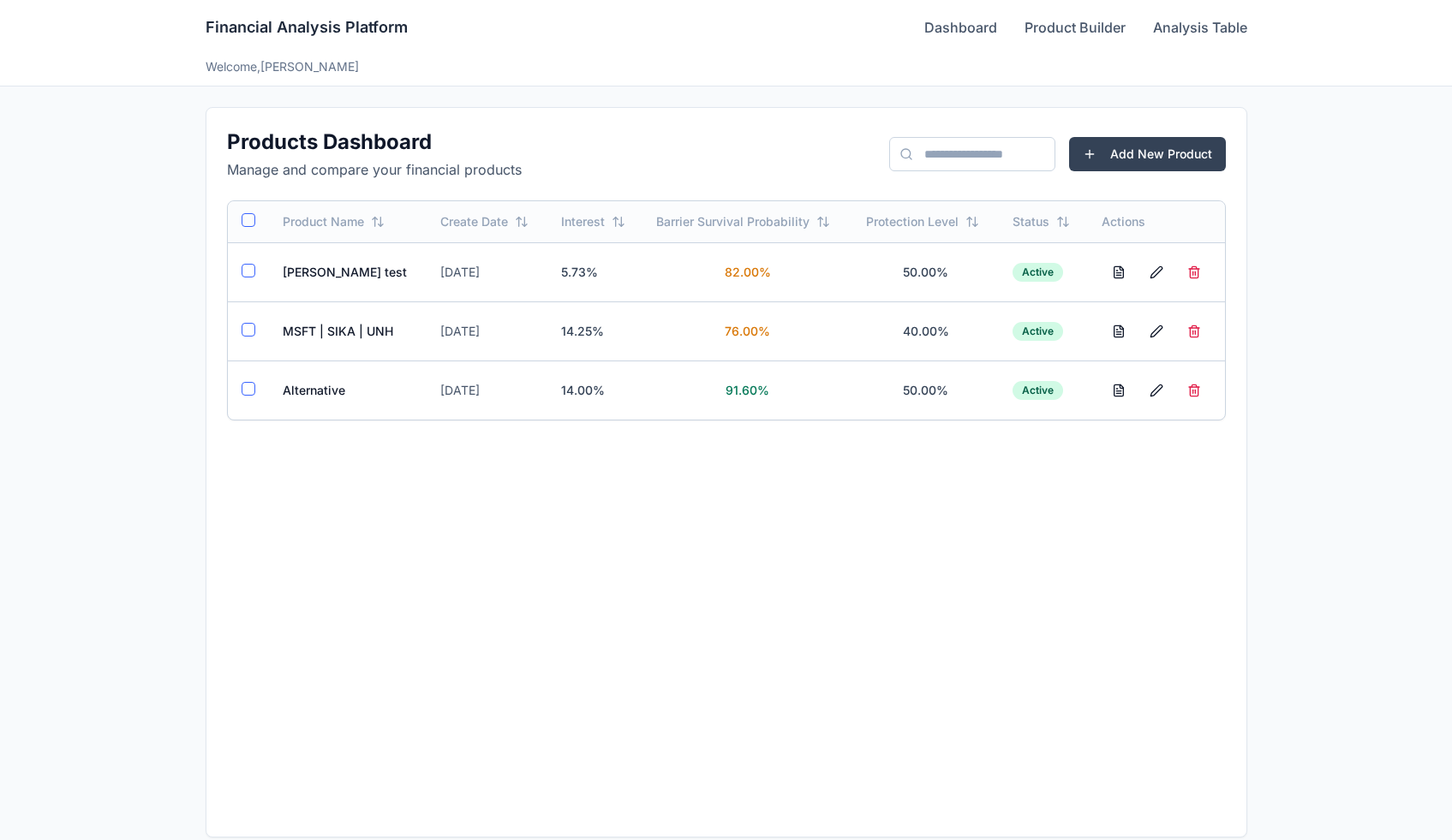
click at [336, 336] on td "MSFT | SIKA | UNH" at bounding box center [347, 330] width 158 height 59
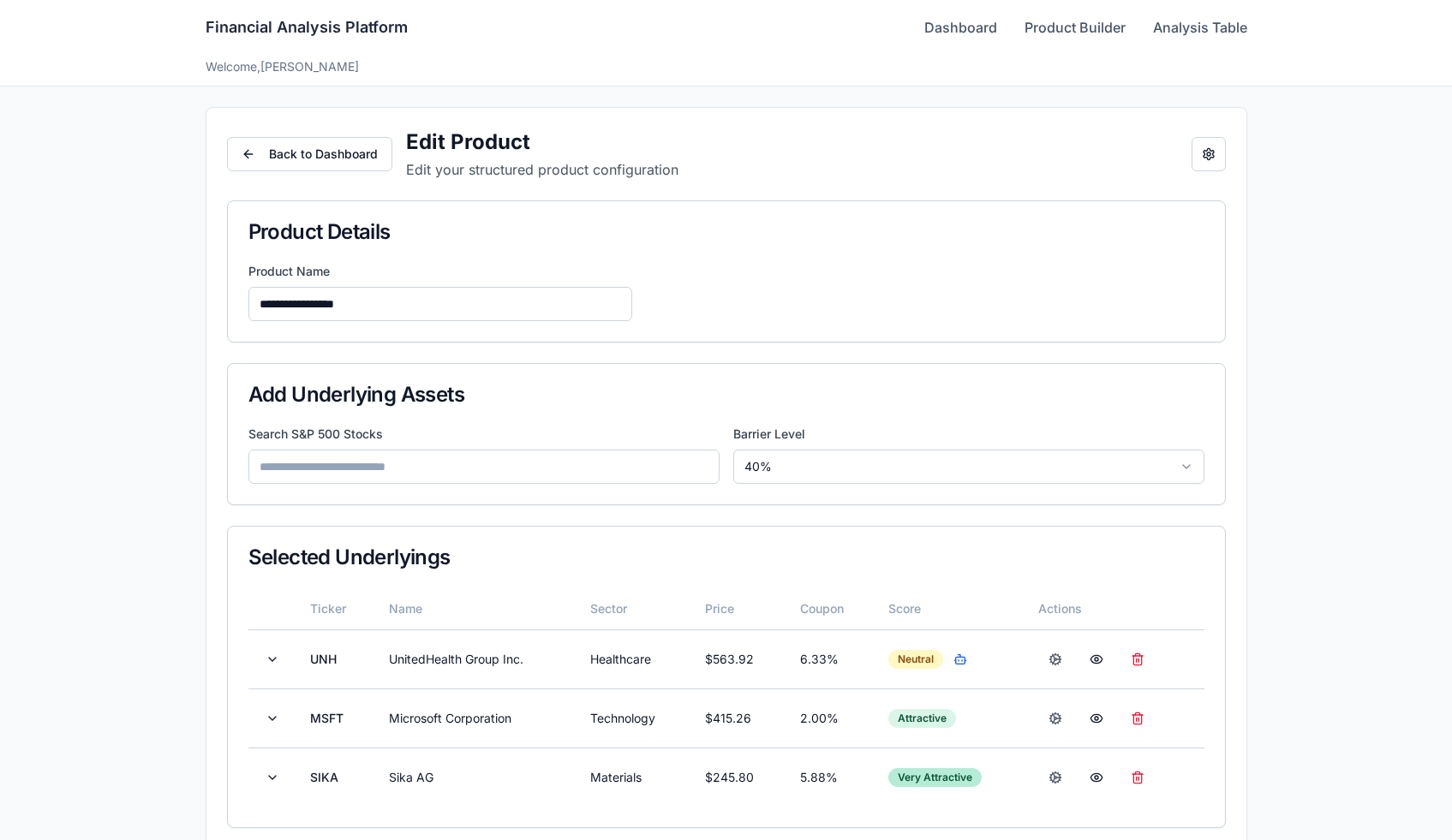
click at [1203, 182] on div "**********" at bounding box center [727, 681] width 1040 height 1145
click at [1205, 171] on div "Back to Dashboard Edit Product Edit your structured product configuration Open …" at bounding box center [726, 154] width 998 height 52
click at [1205, 162] on button "Open configuration panel" at bounding box center [1208, 154] width 34 height 34
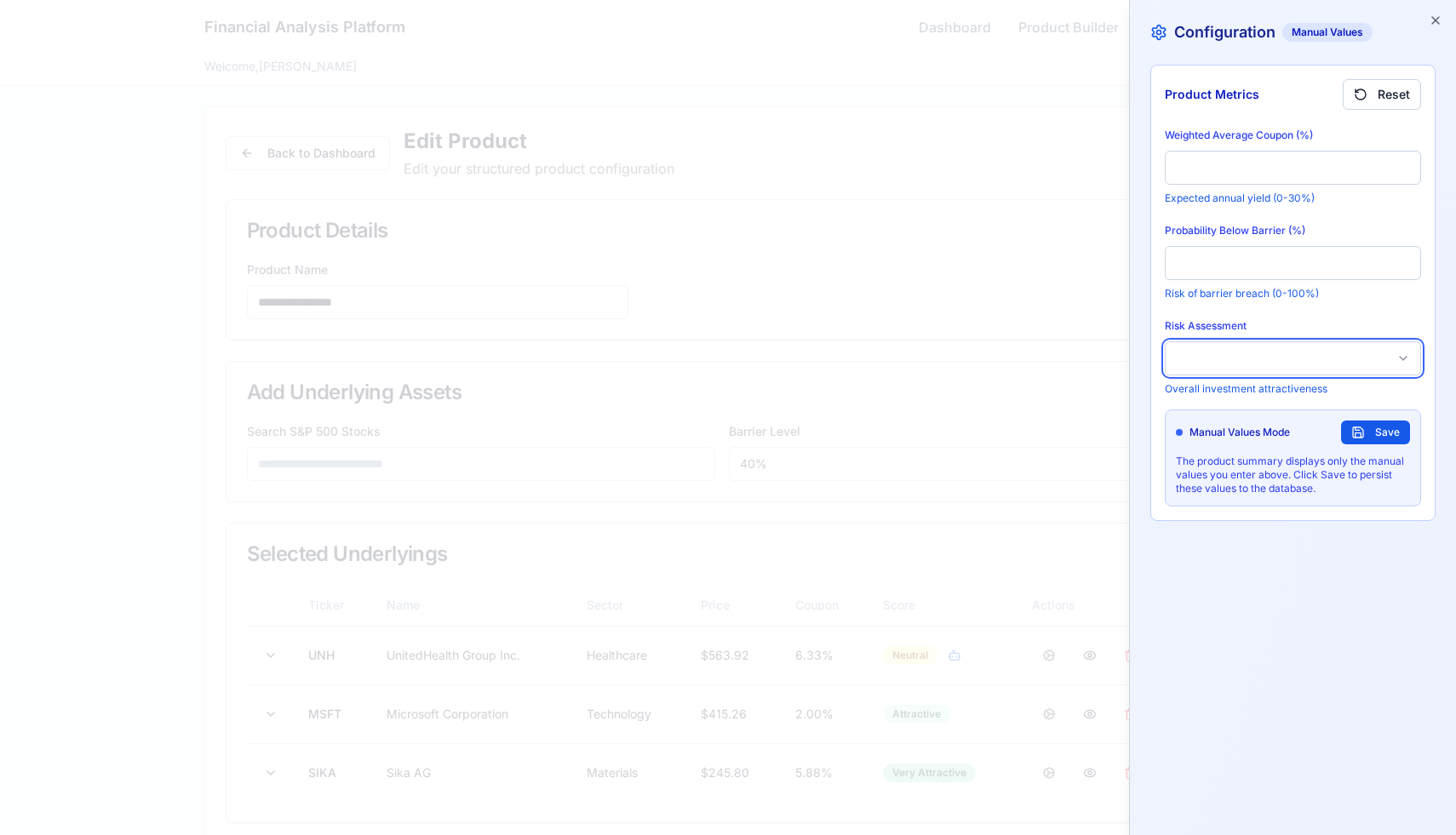
click at [1236, 366] on button "button" at bounding box center [1292, 358] width 256 height 34
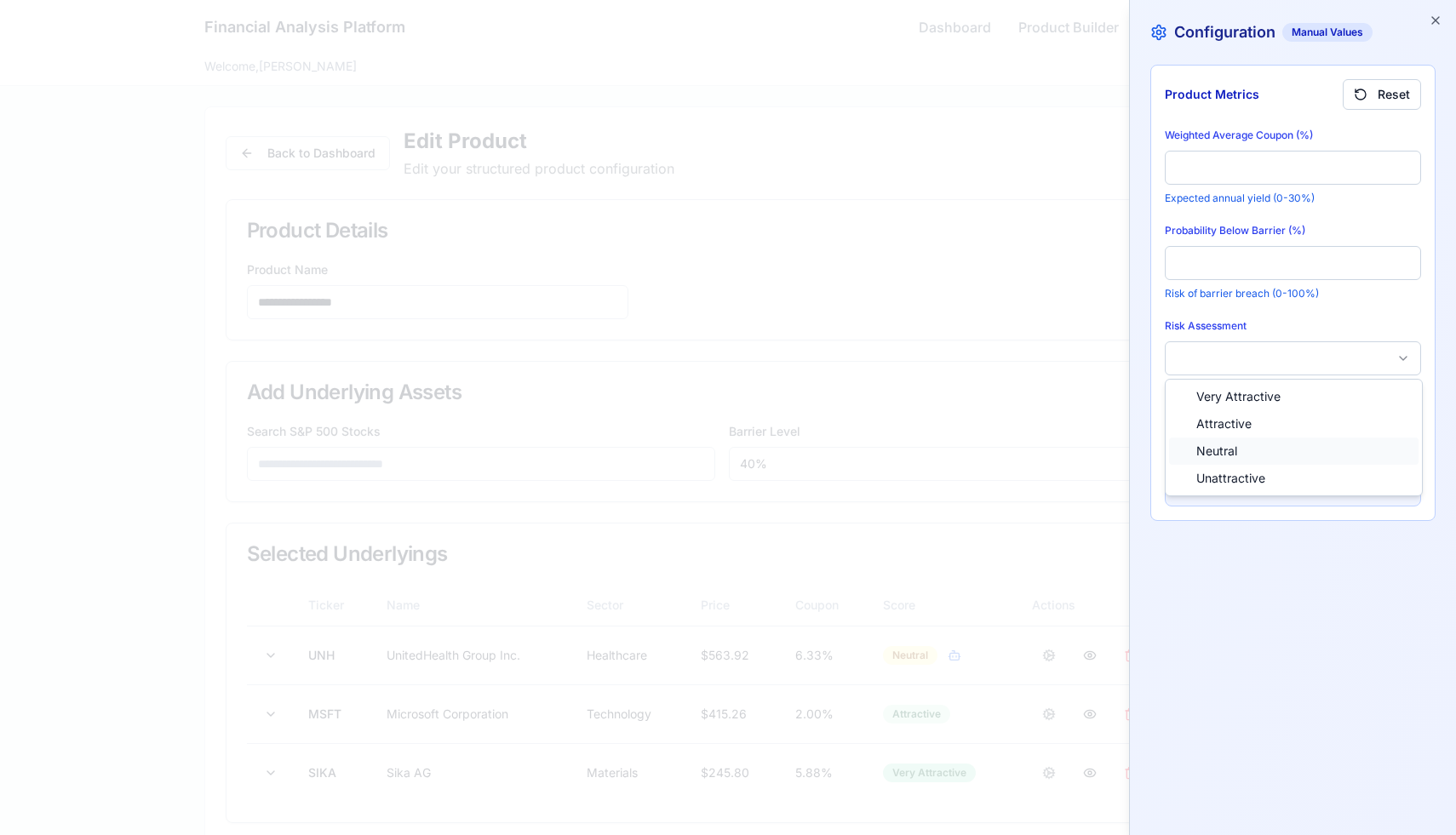
click at [1222, 449] on span "Neutral" at bounding box center [1216, 451] width 41 height 17
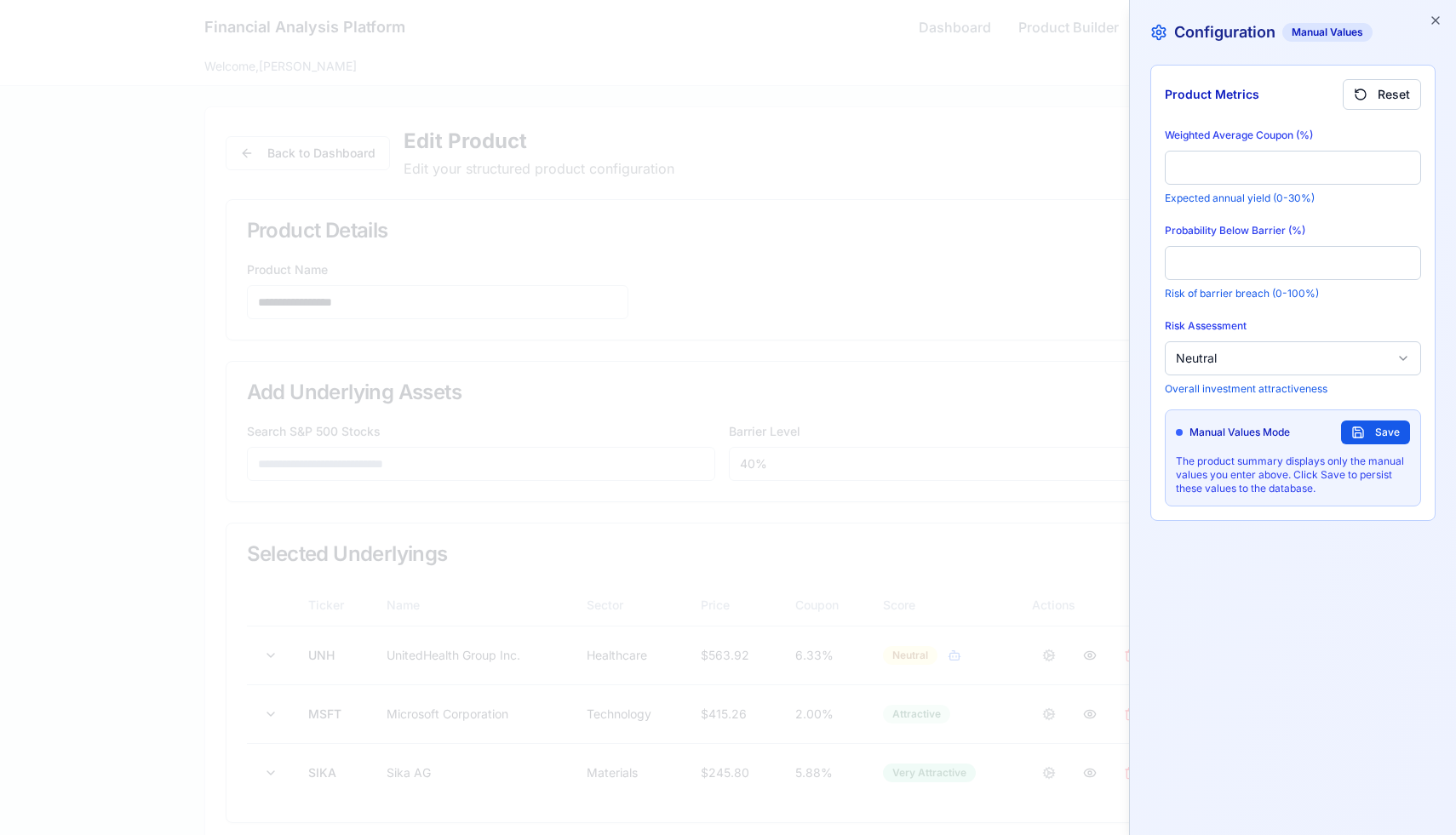
click at [1374, 428] on button "Save" at bounding box center [1375, 432] width 69 height 24
click at [1434, 17] on icon "button" at bounding box center [1435, 21] width 14 height 14
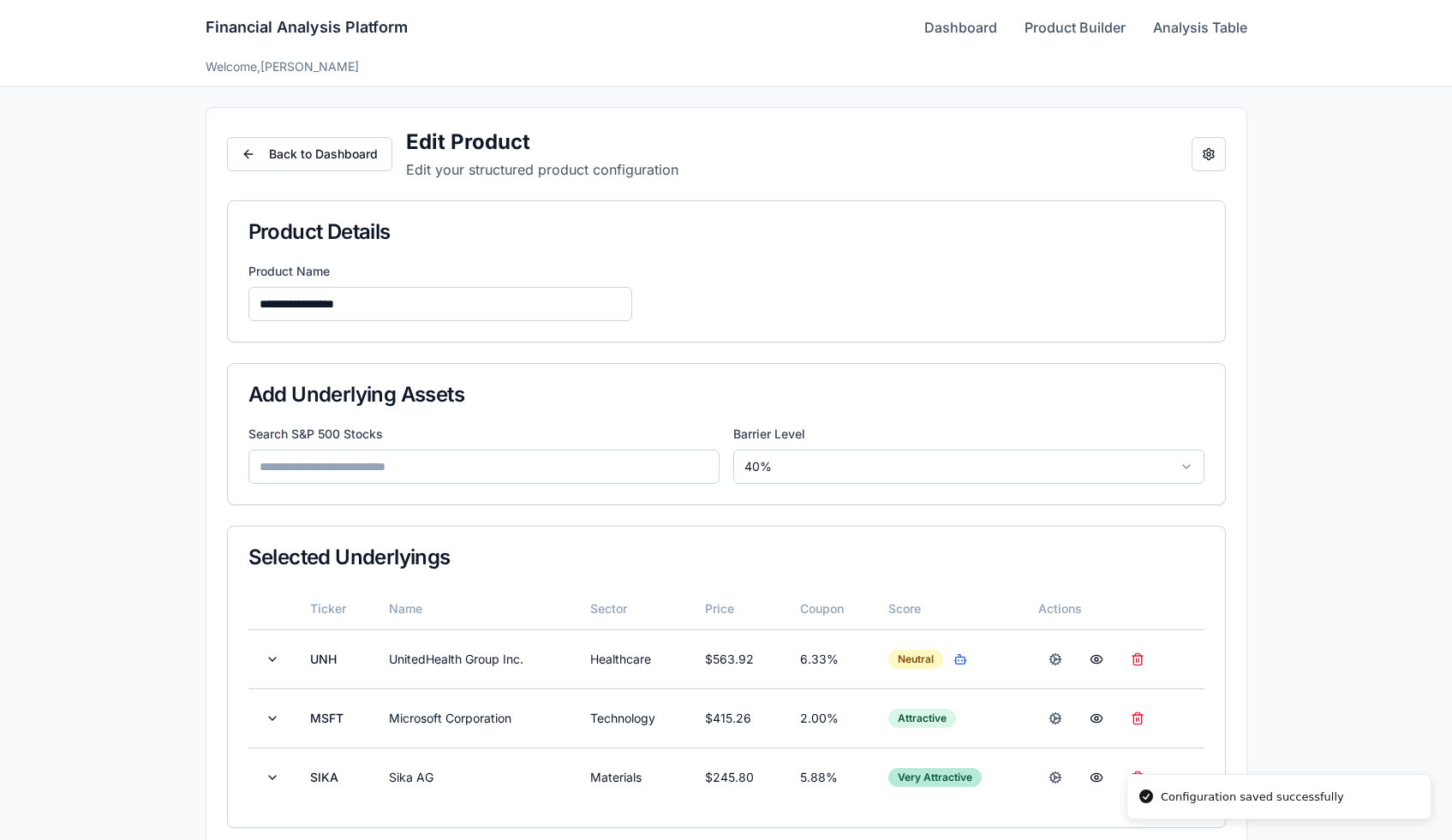
scroll to position [434, 0]
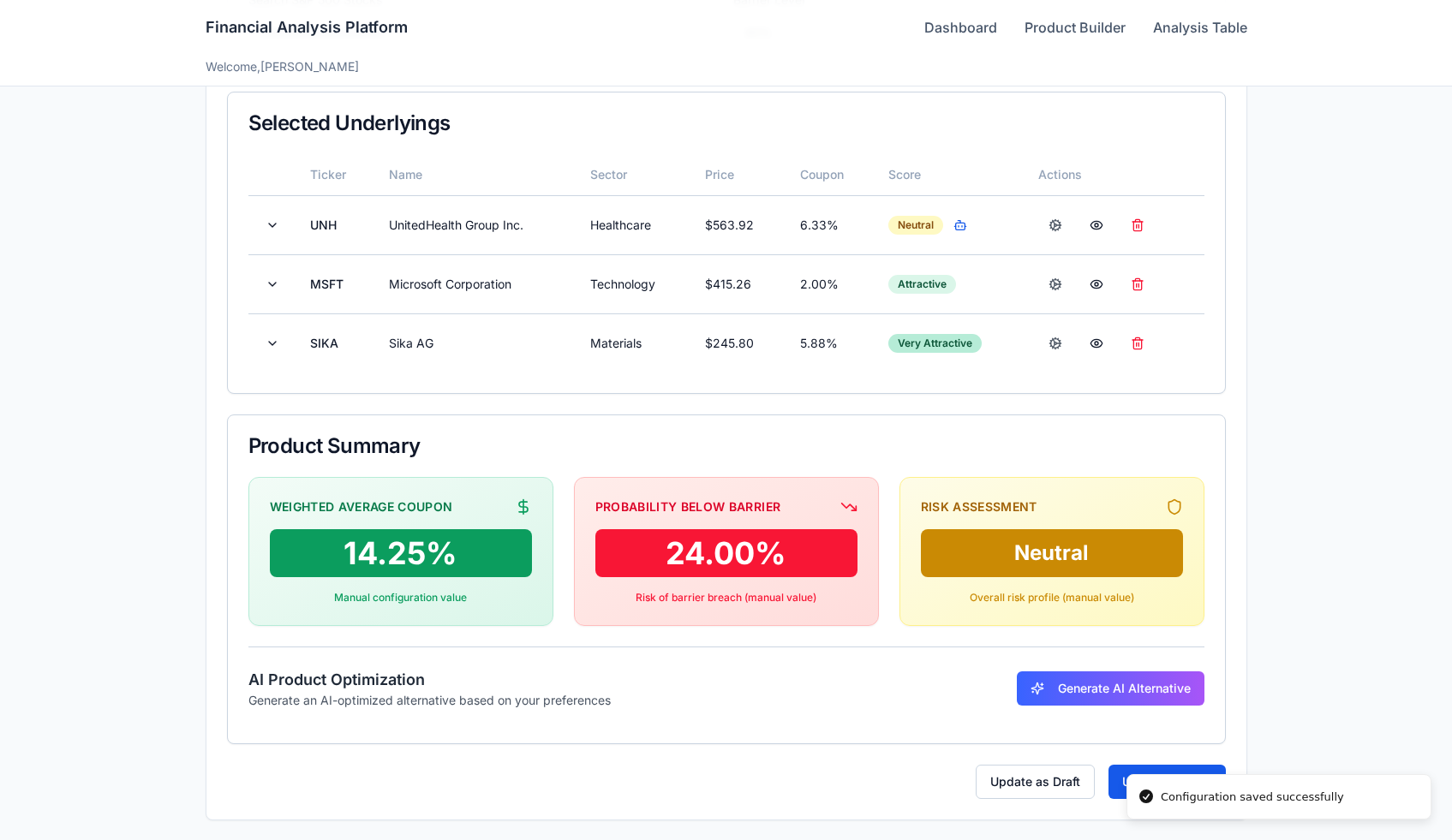
click at [1115, 774] on button "Update Product" at bounding box center [1167, 781] width 117 height 34
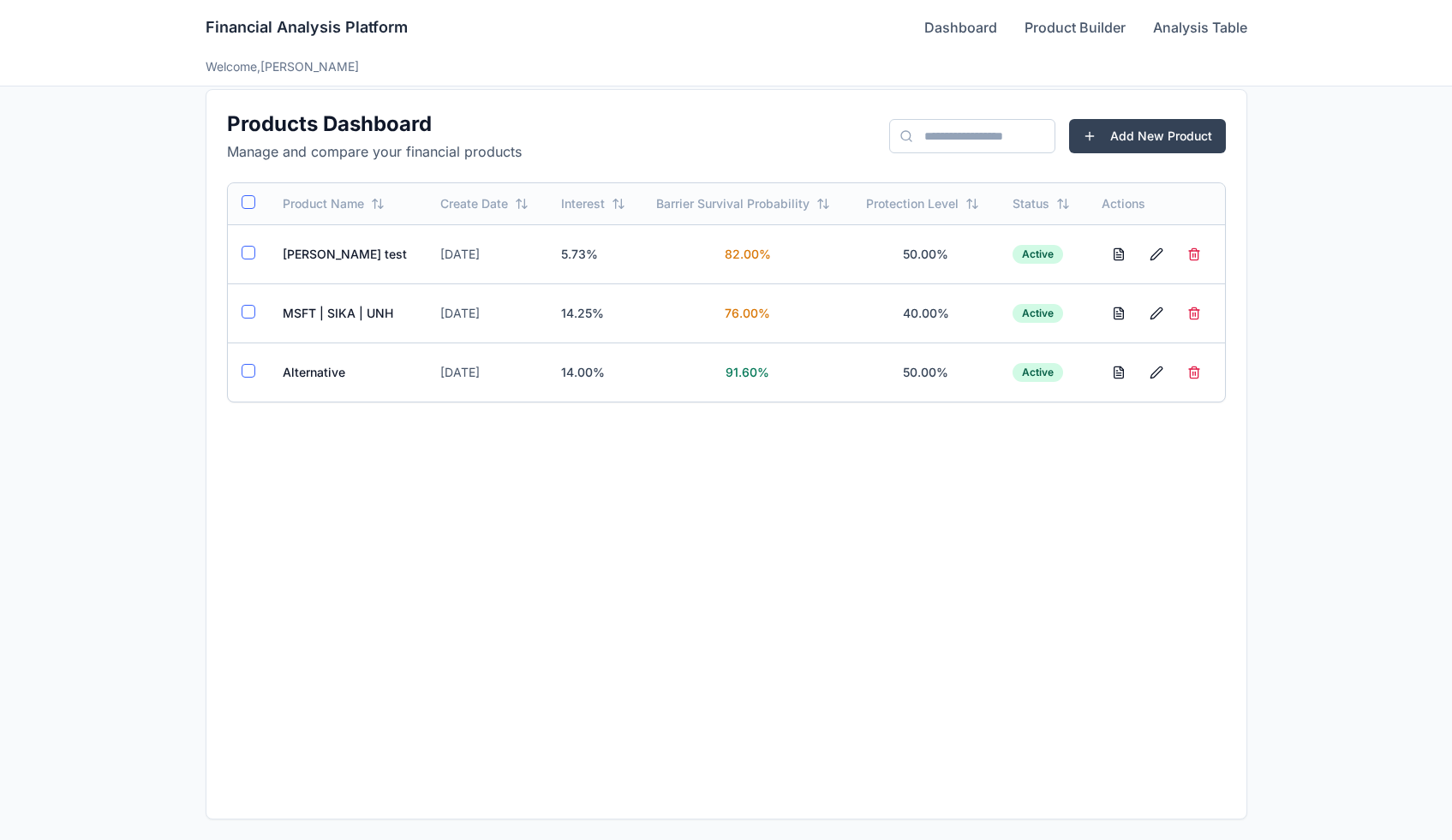
click at [299, 379] on td "Alternative" at bounding box center [347, 372] width 158 height 59
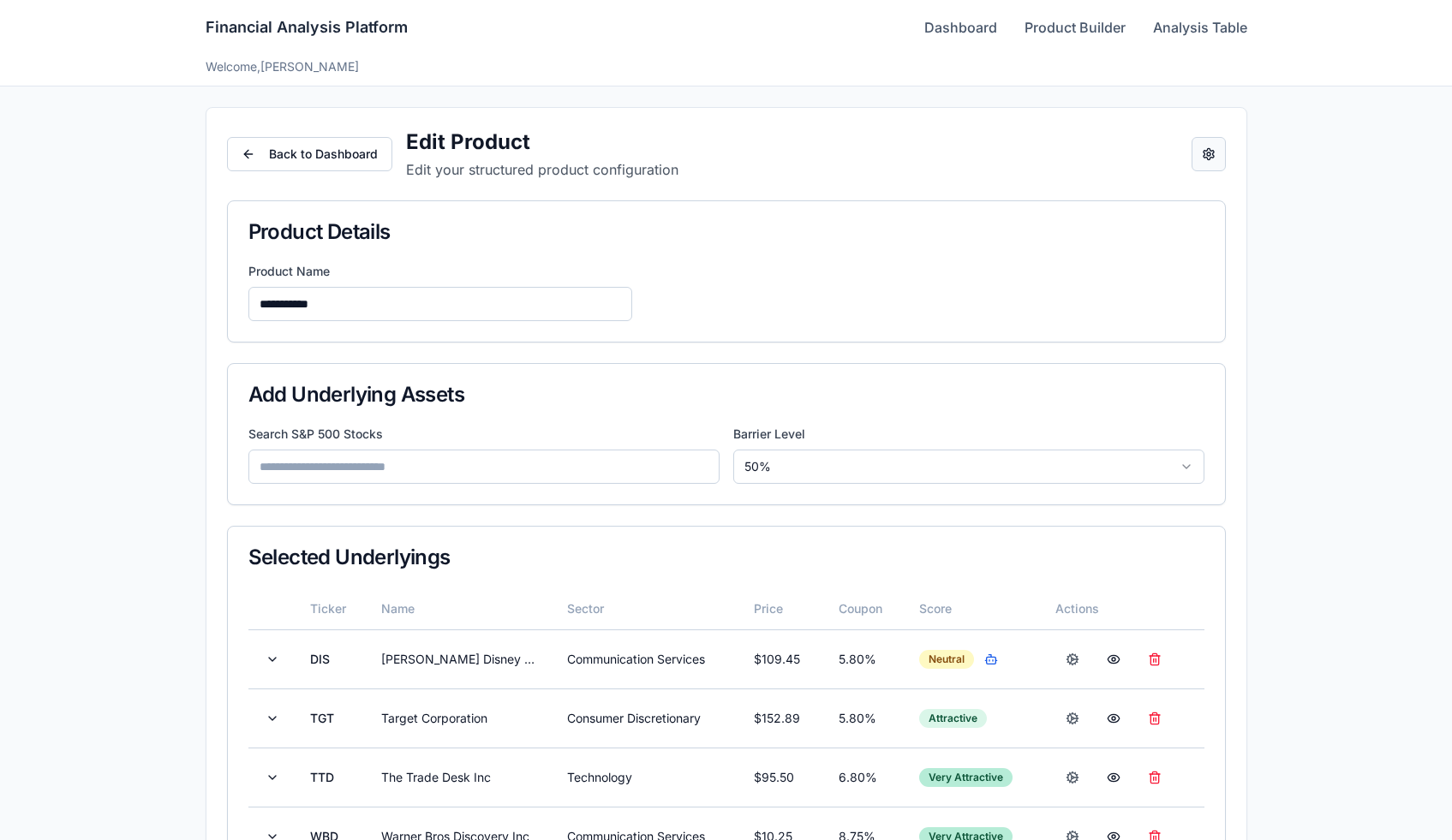
drag, startPoint x: 0, startPoint y: 0, endPoint x: 1214, endPoint y: 162, distance: 1224.8
click at [1214, 162] on button "Open configuration panel" at bounding box center [1208, 154] width 34 height 34
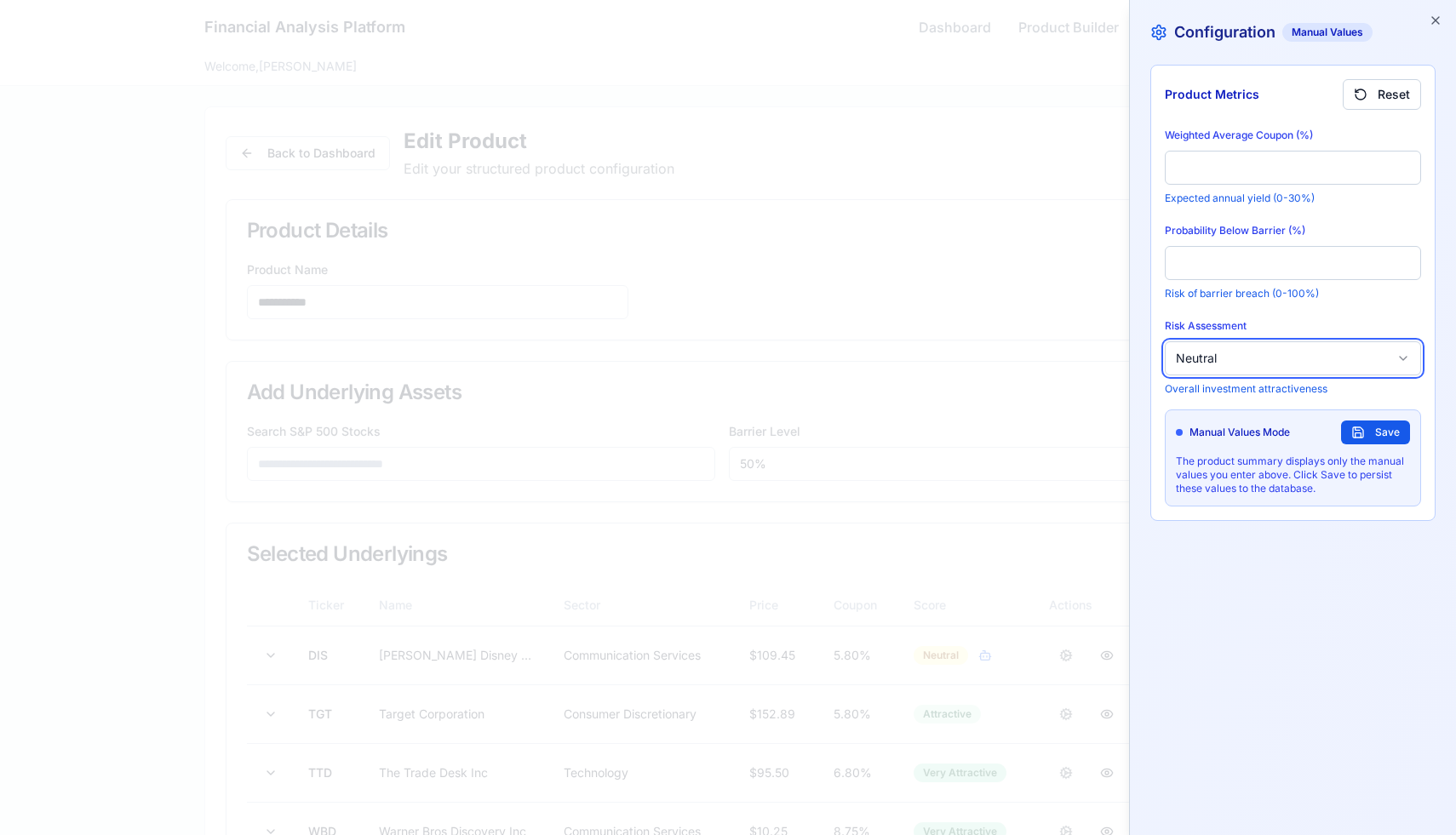
drag, startPoint x: 1207, startPoint y: 161, endPoint x: 1220, endPoint y: 357, distance: 196.4
click at [1220, 357] on button "Neutral" at bounding box center [1292, 358] width 256 height 34
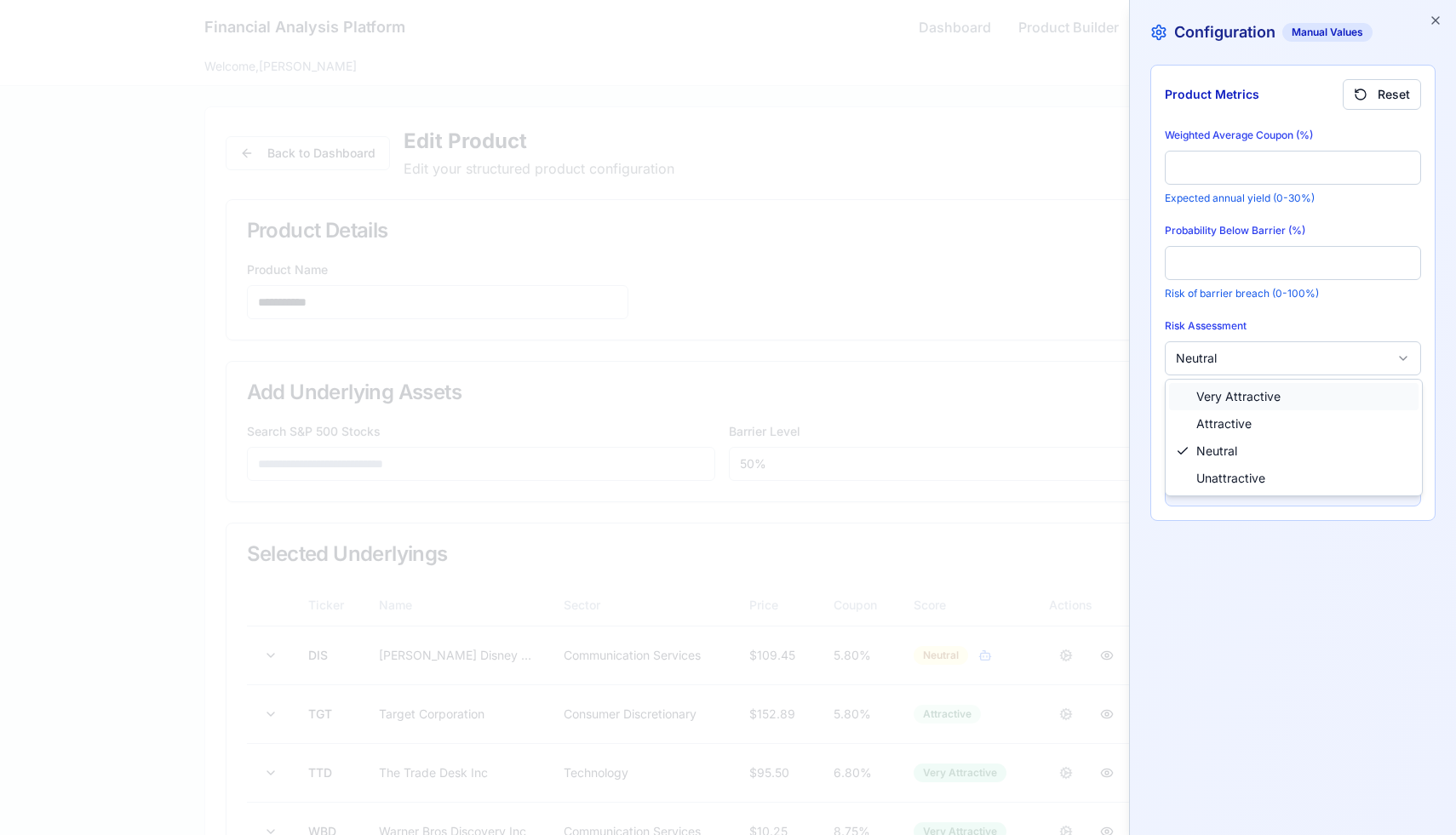
click at [1231, 398] on span "Very Attractive" at bounding box center [1238, 396] width 84 height 17
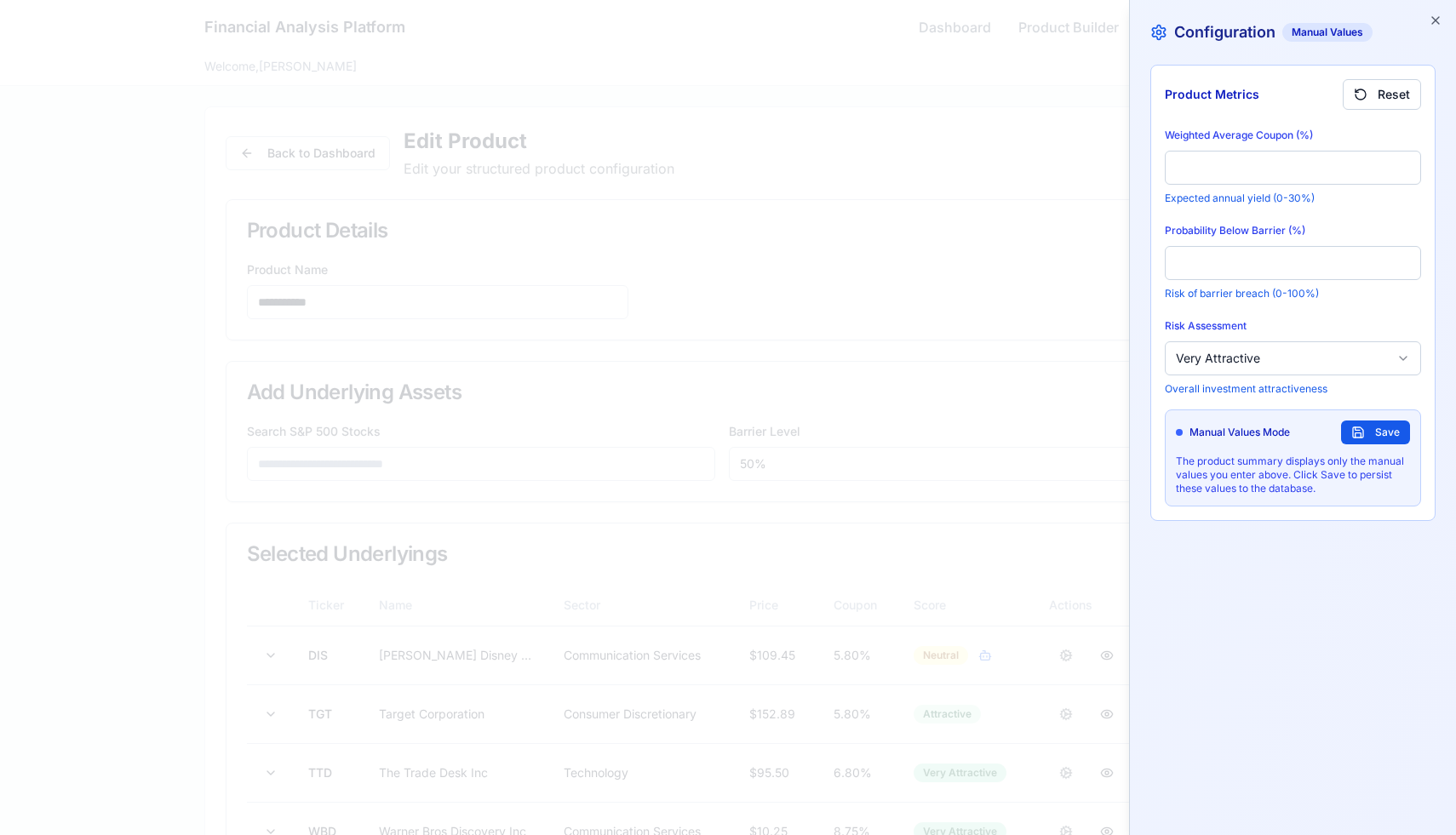
click at [1349, 441] on button "Save" at bounding box center [1375, 432] width 69 height 24
click at [1444, 18] on div "Configuration Manual Values Product Metrics Reset Weighted Average Coupon (%) *…" at bounding box center [1292, 417] width 327 height 835
click at [1438, 14] on icon "button" at bounding box center [1435, 21] width 14 height 14
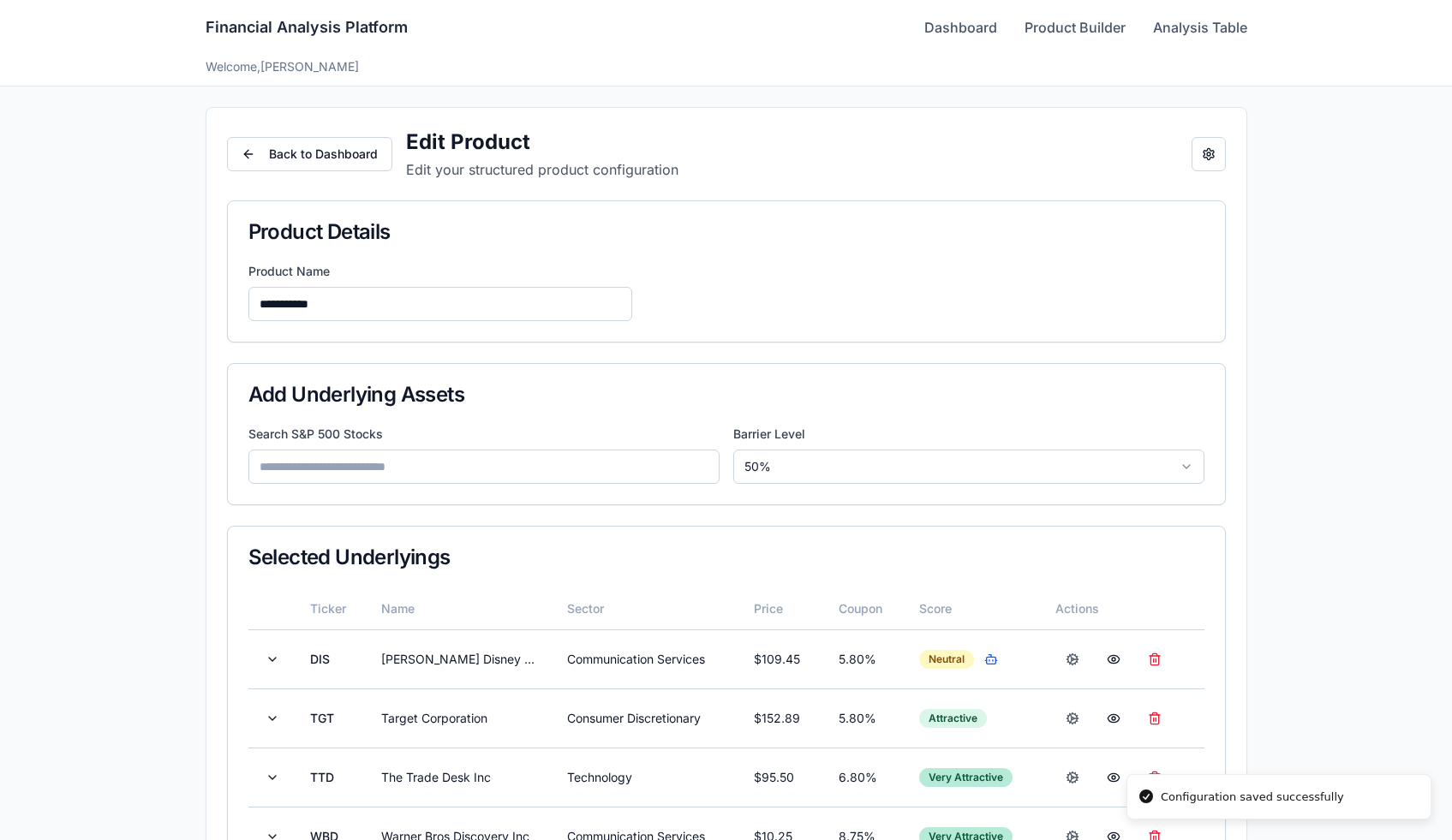
scroll to position [553, 0]
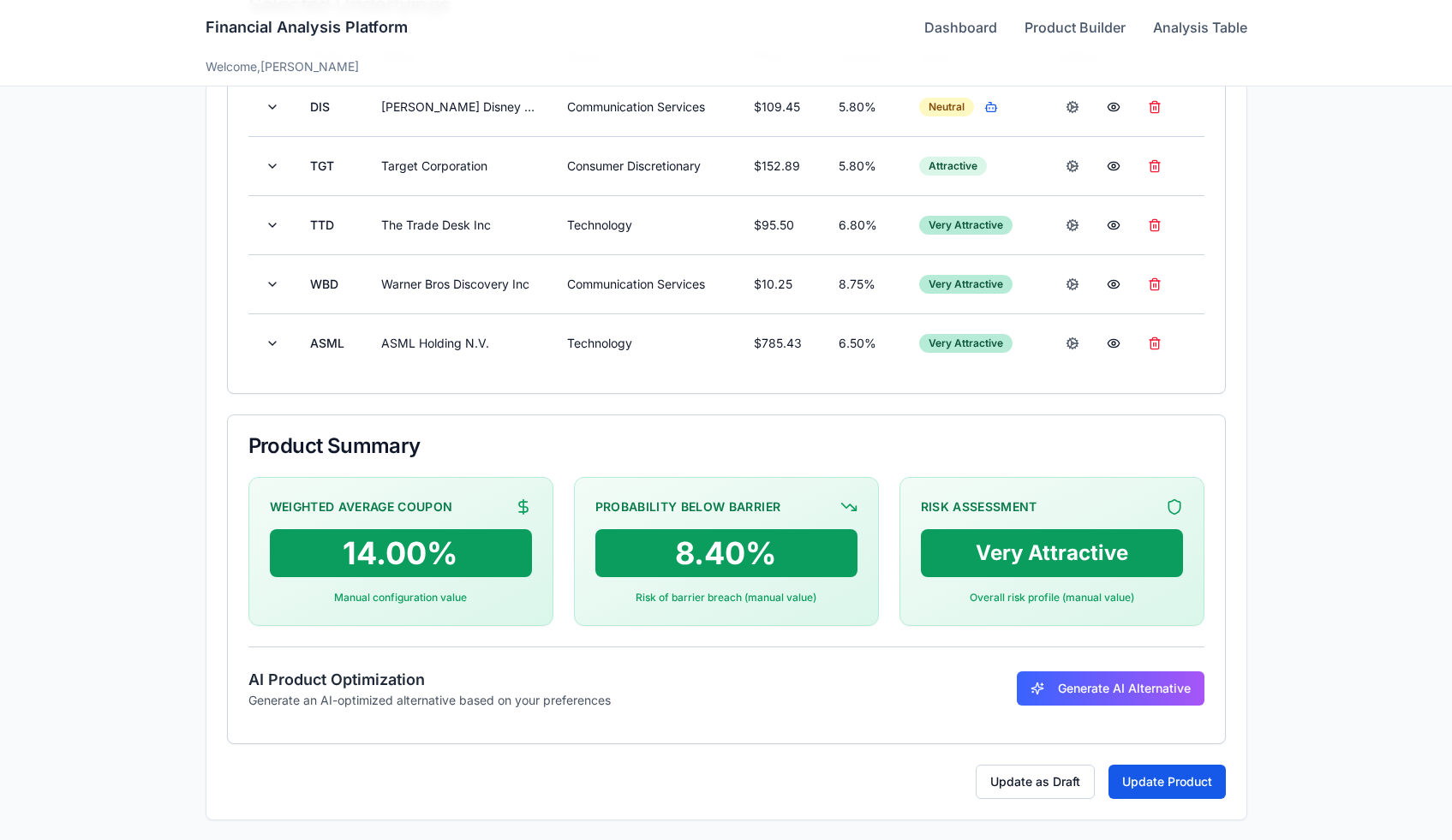
click at [1146, 786] on button "Update Product" at bounding box center [1167, 781] width 117 height 34
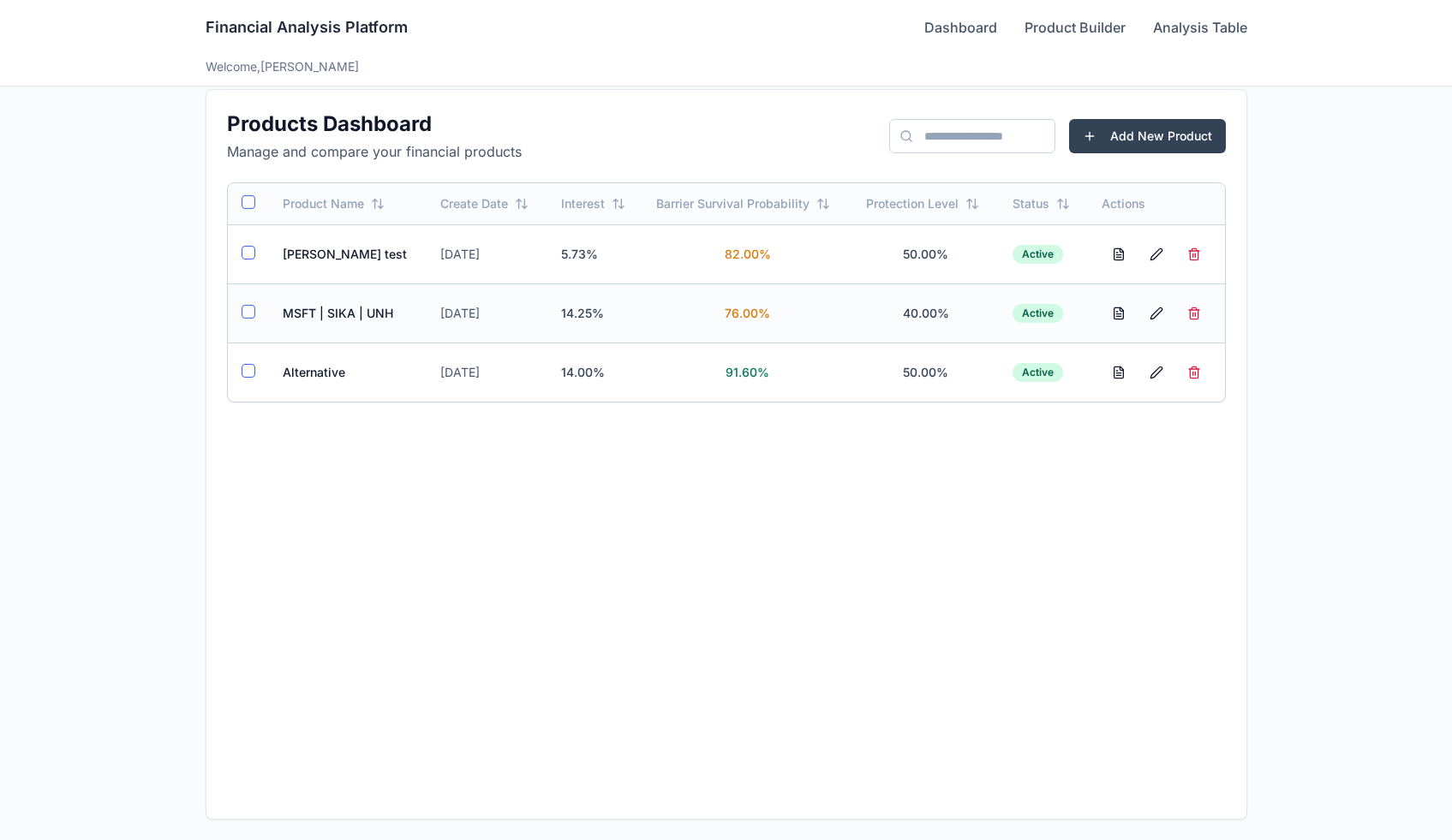
drag, startPoint x: 1227, startPoint y: 359, endPoint x: 340, endPoint y: 313, distance: 888.2
click at [340, 313] on td "MSFT | SIKA | UNH" at bounding box center [347, 312] width 158 height 59
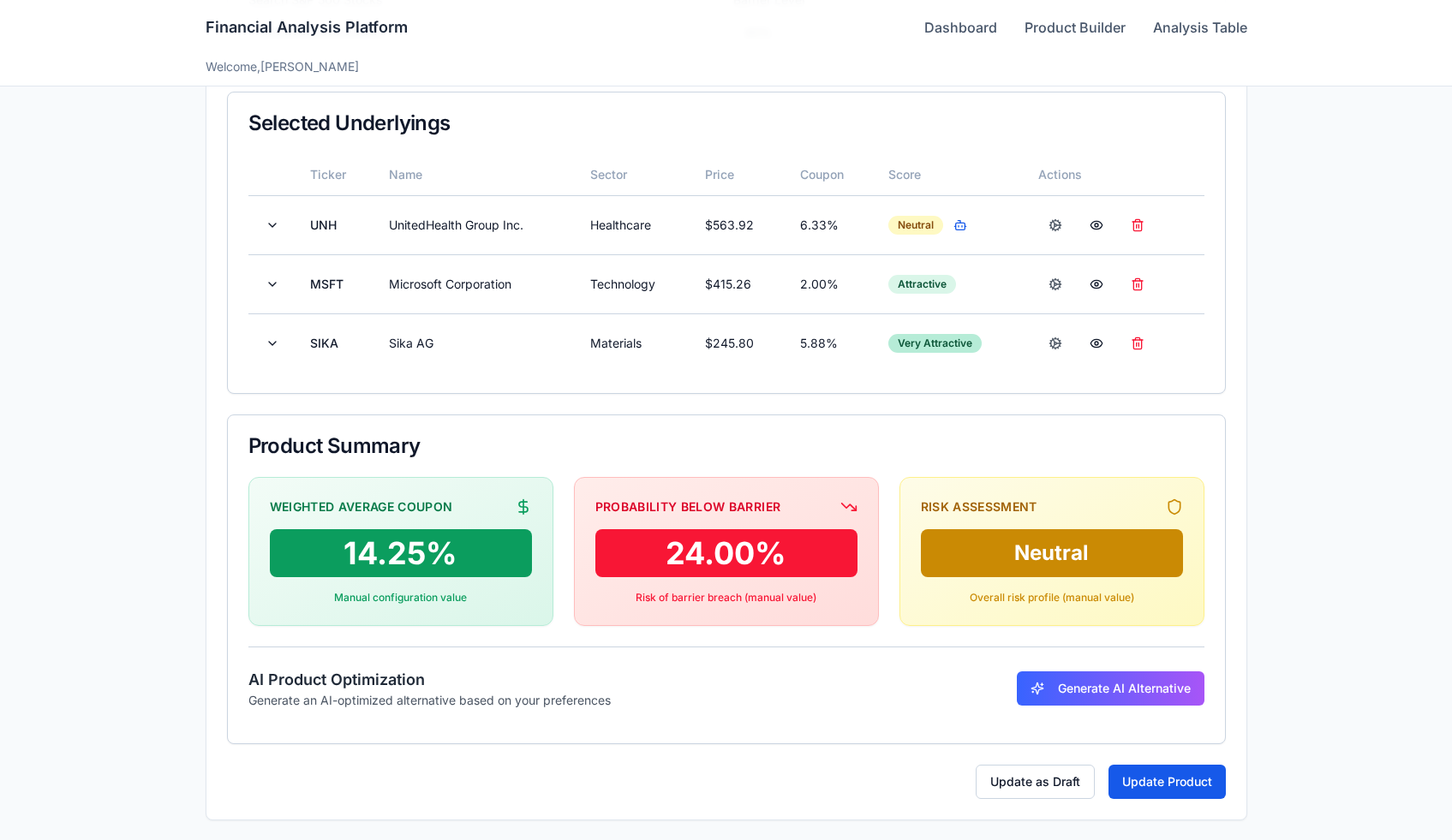
click at [946, 43] on div "Financial Analysis Platform Dashboard Product Builder Analysis Table" at bounding box center [726, 27] width 1041 height 55
click at [947, 34] on link "Dashboard" at bounding box center [960, 27] width 73 height 21
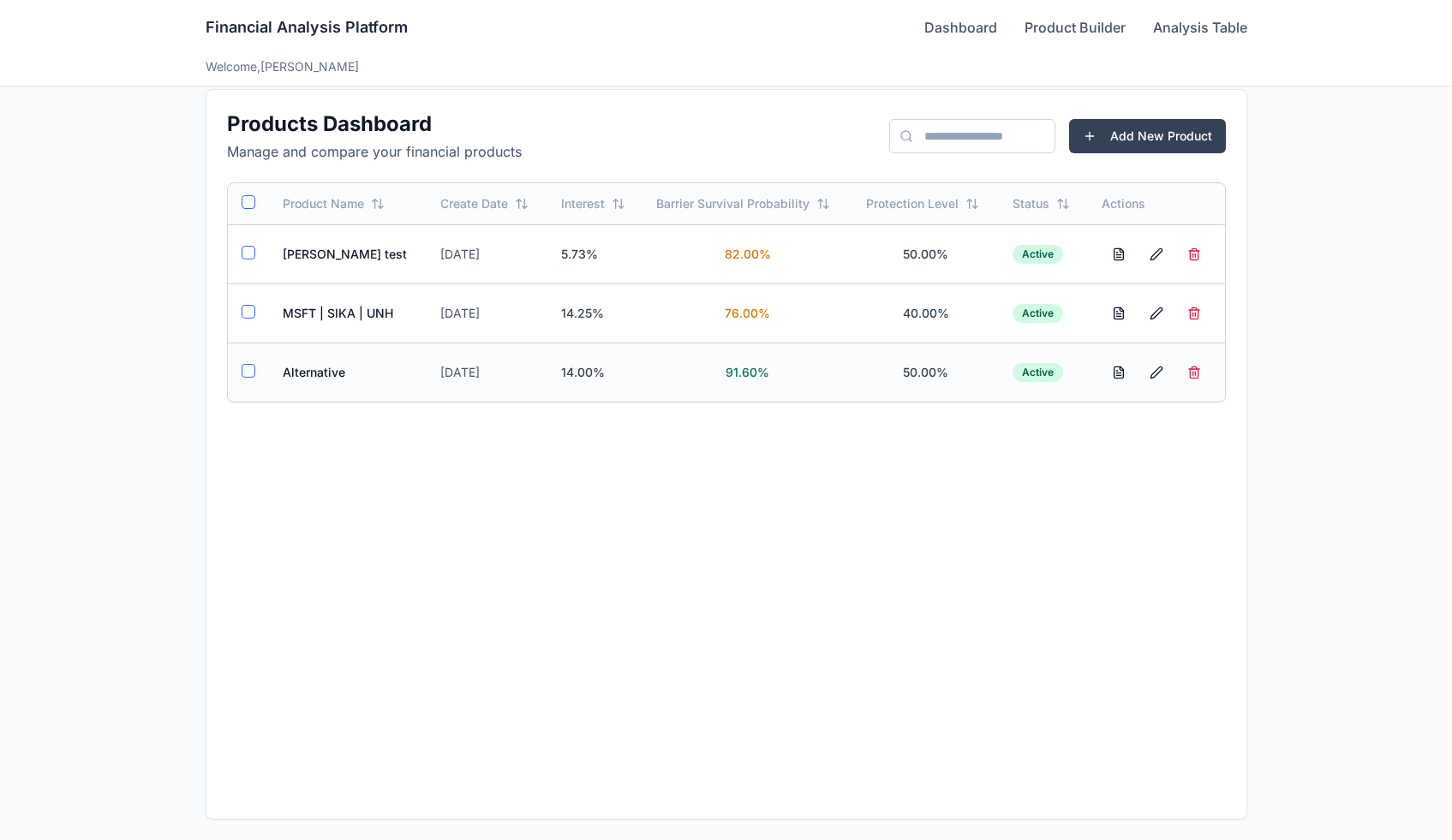
drag, startPoint x: 340, startPoint y: 313, endPoint x: 343, endPoint y: 362, distance: 49.1
click at [343, 362] on td "Alternative" at bounding box center [347, 372] width 158 height 59
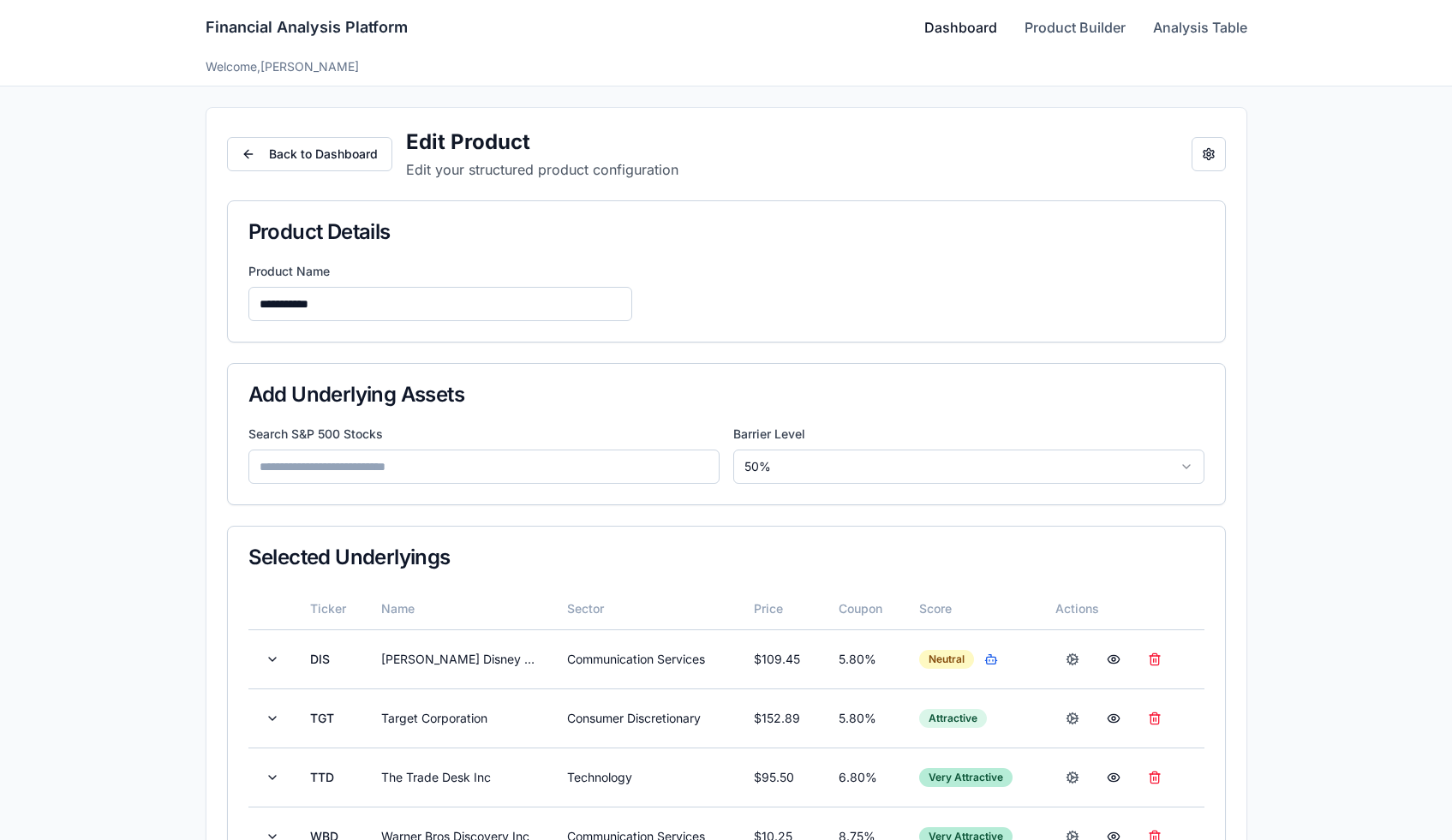
drag, startPoint x: 343, startPoint y: 362, endPoint x: 948, endPoint y: 26, distance: 692.0
click at [948, 26] on link "Dashboard" at bounding box center [960, 27] width 73 height 21
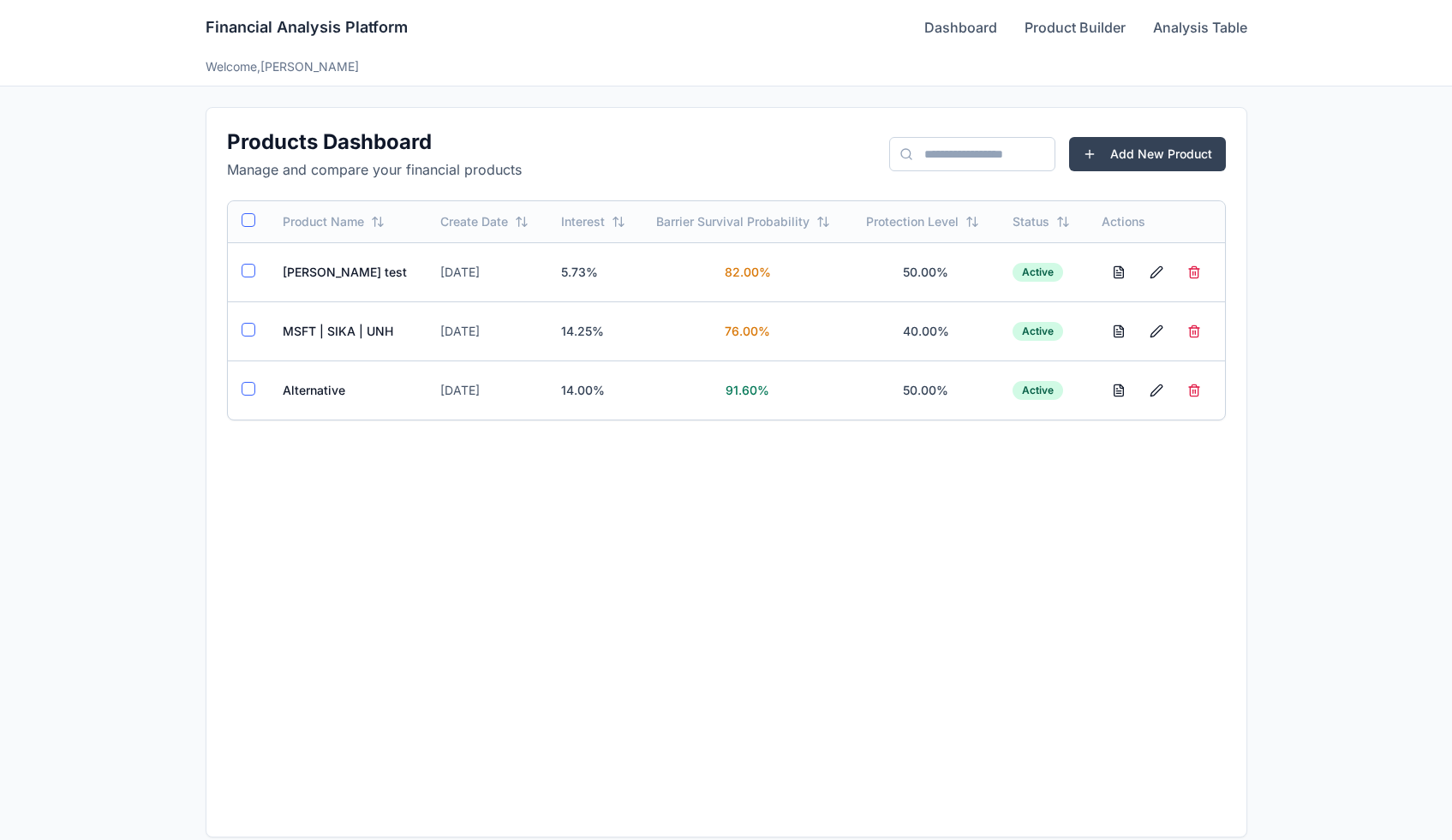
click at [317, 329] on td "MSFT | SIKA | UNH" at bounding box center [347, 330] width 158 height 59
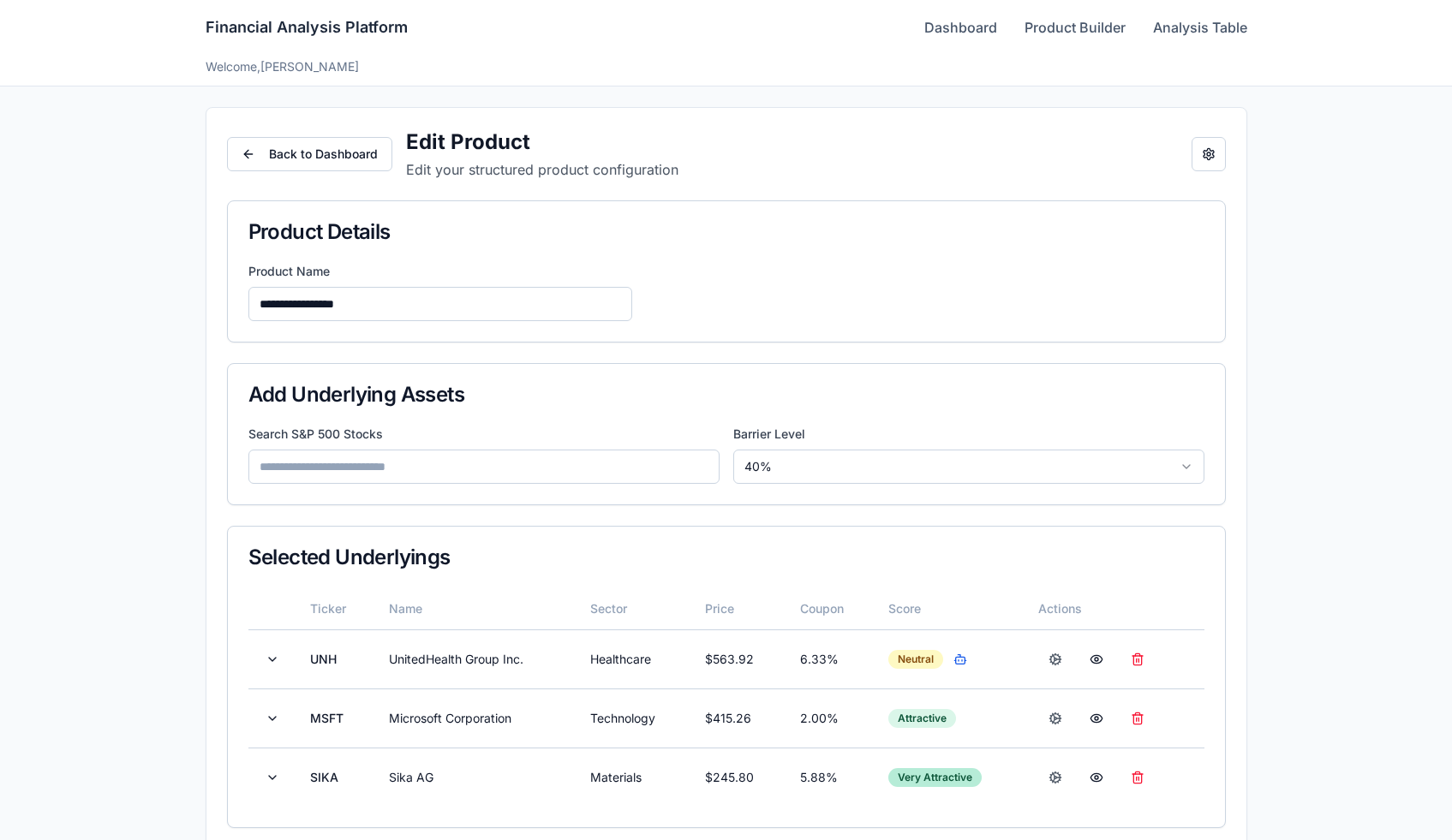
click at [309, 146] on button "Back to Dashboard" at bounding box center [309, 154] width 165 height 34
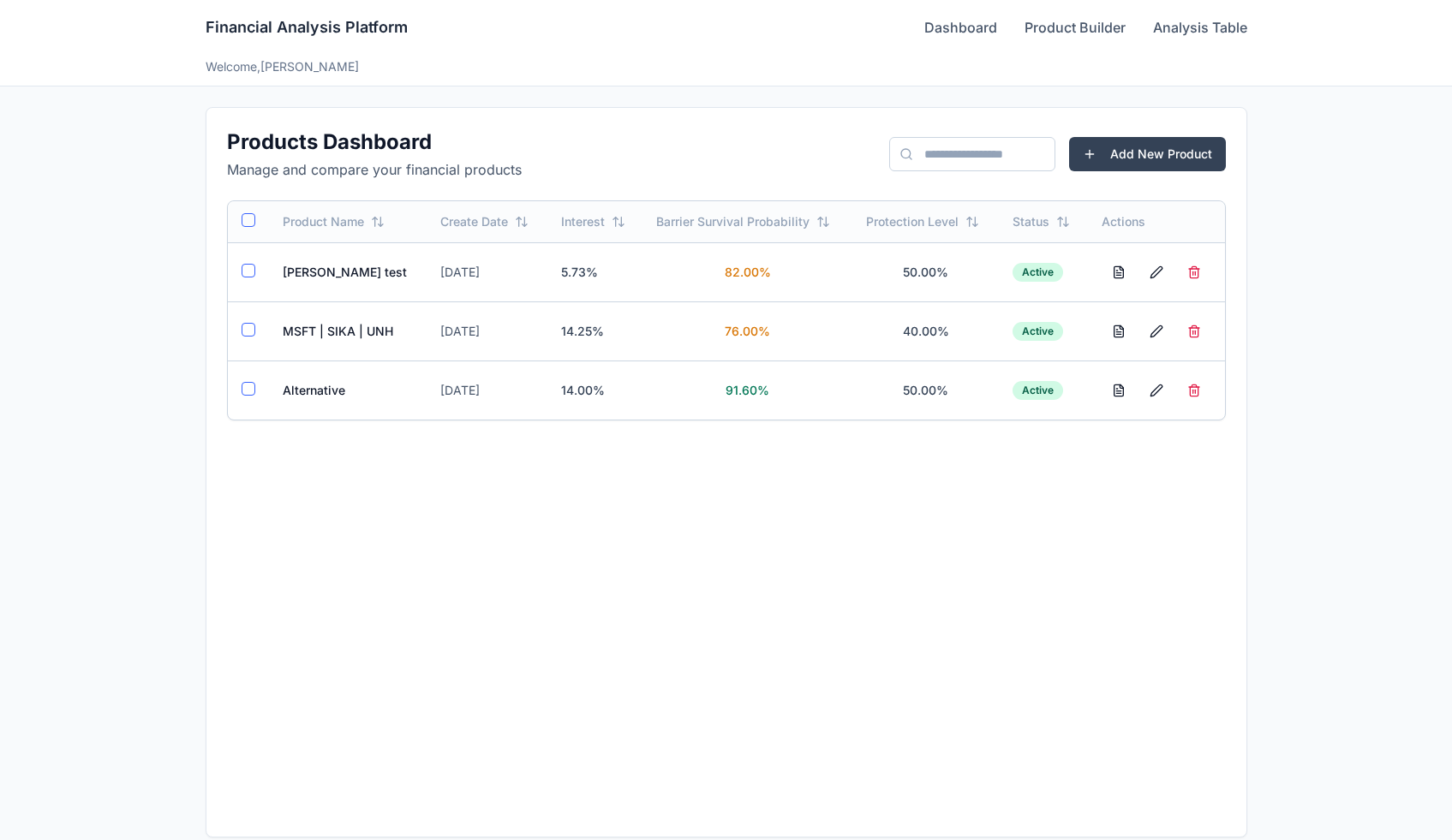
click at [1278, 276] on div "Financial Analysis Platform Dashboard Product Builder Analysis Table Welcome, […" at bounding box center [726, 428] width 1452 height 858
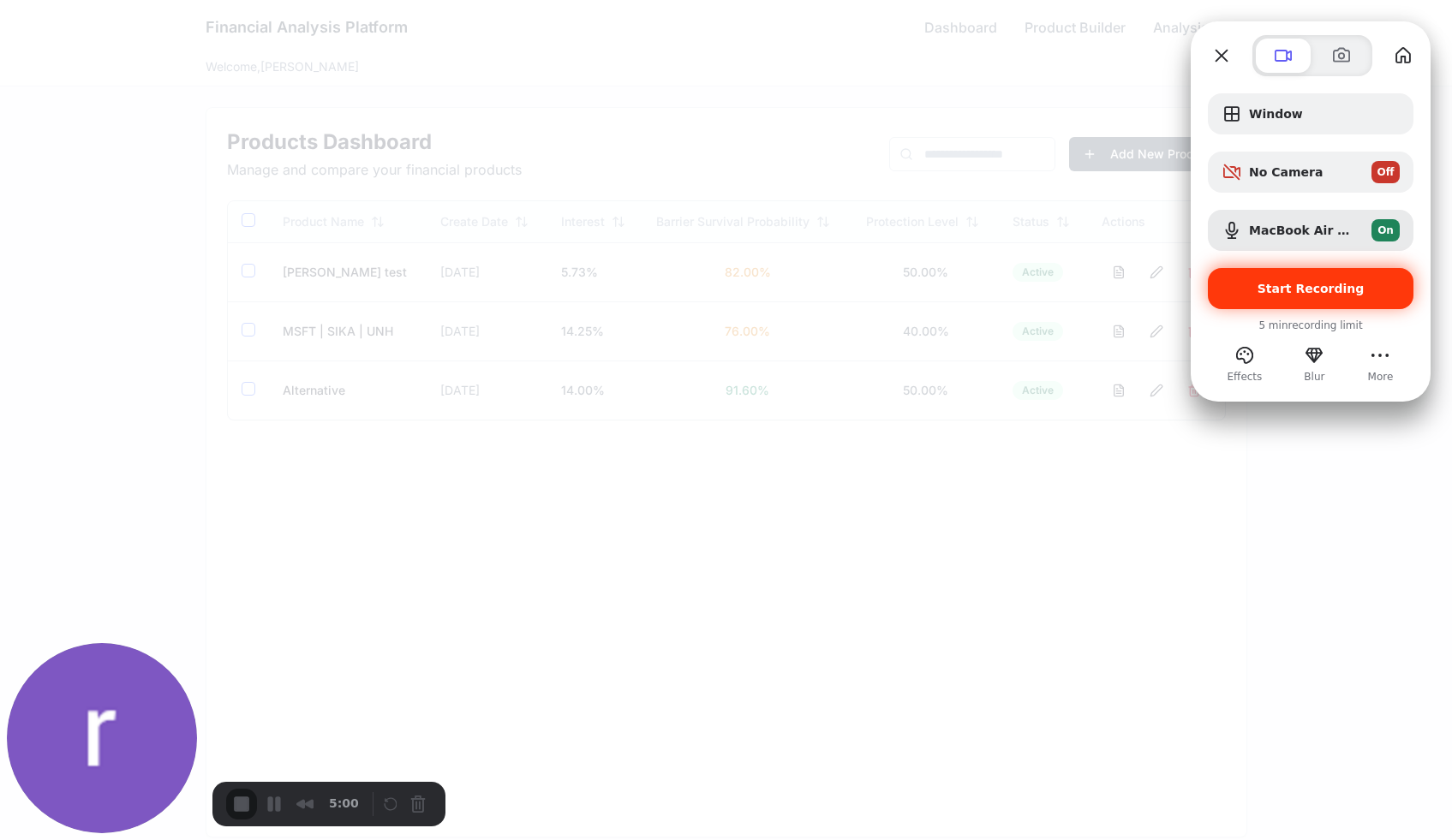
click at [1279, 299] on div "Start Recording" at bounding box center [1310, 288] width 206 height 41
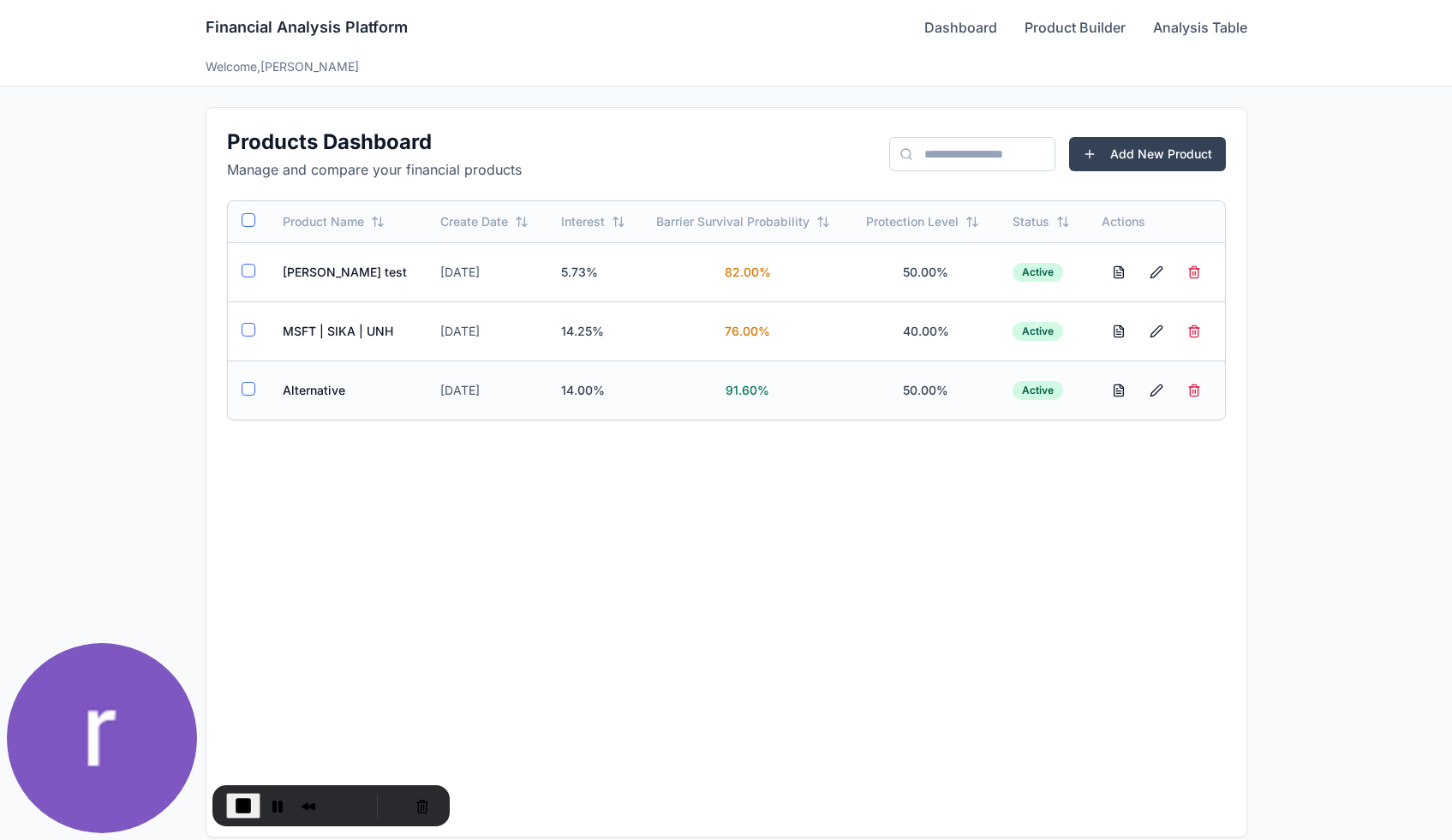
click at [324, 385] on td "Alternative" at bounding box center [347, 390] width 158 height 59
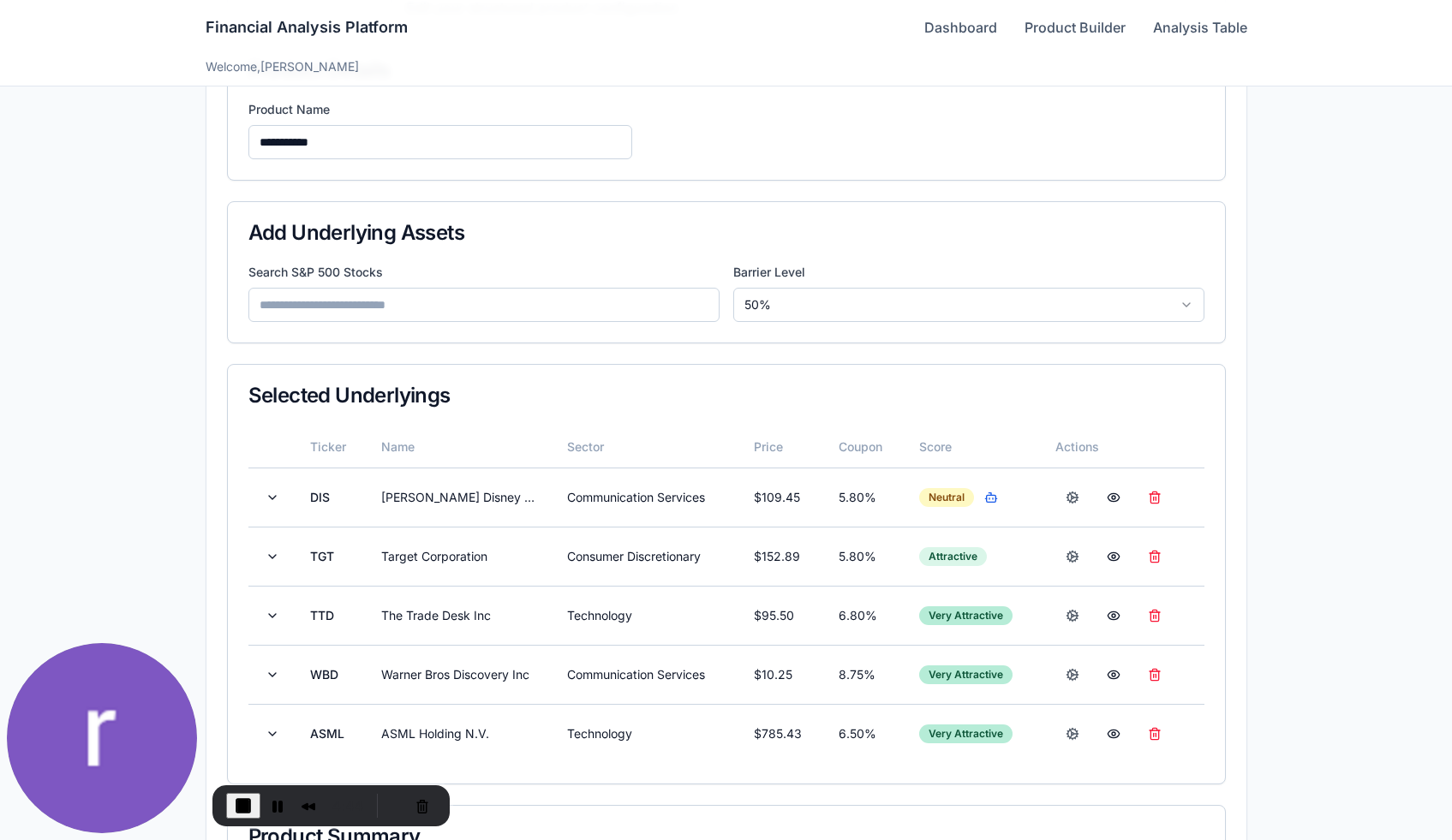
scroll to position [163, 0]
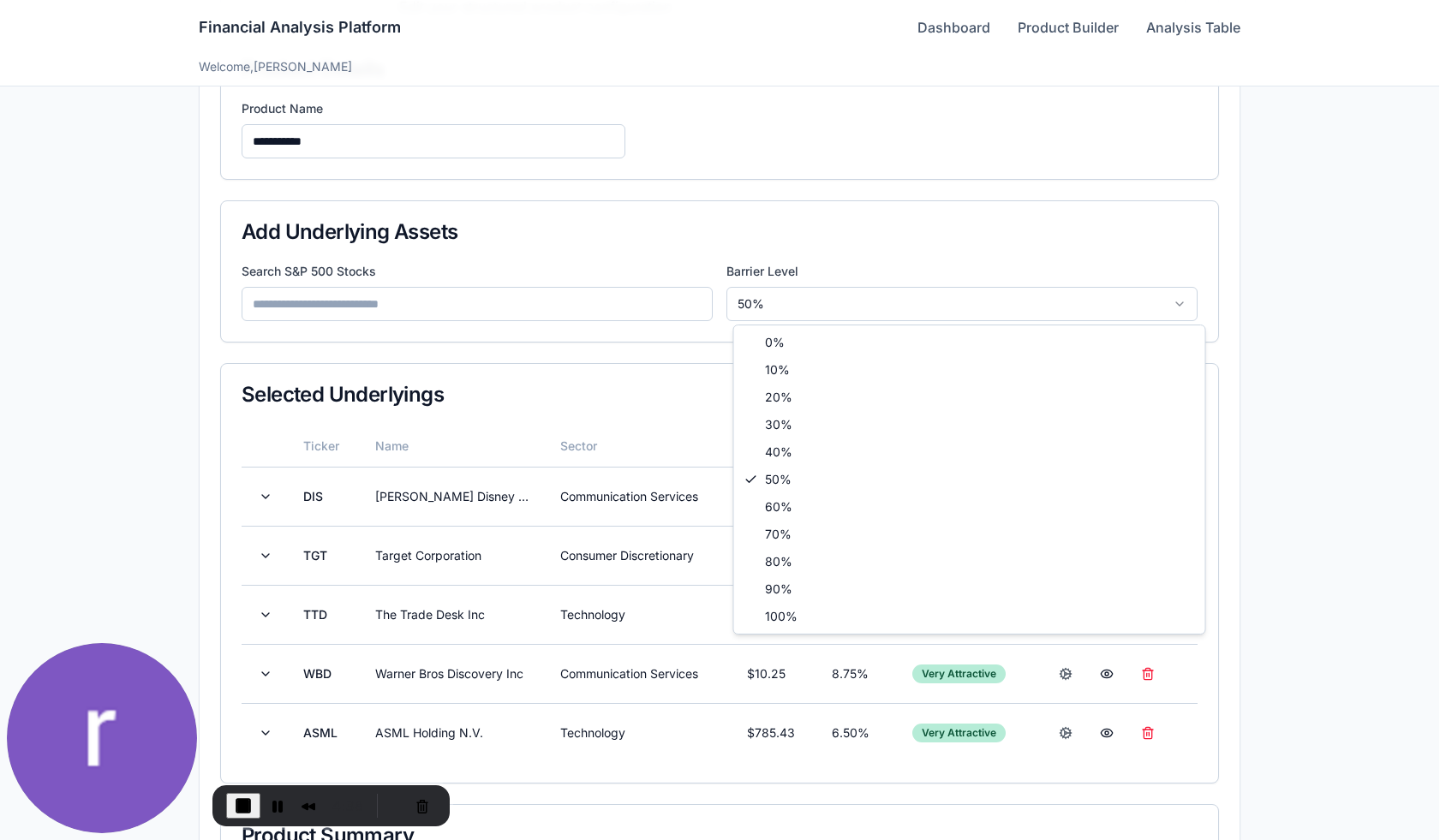
click at [804, 305] on html "**********" at bounding box center [726, 533] width 1452 height 1393
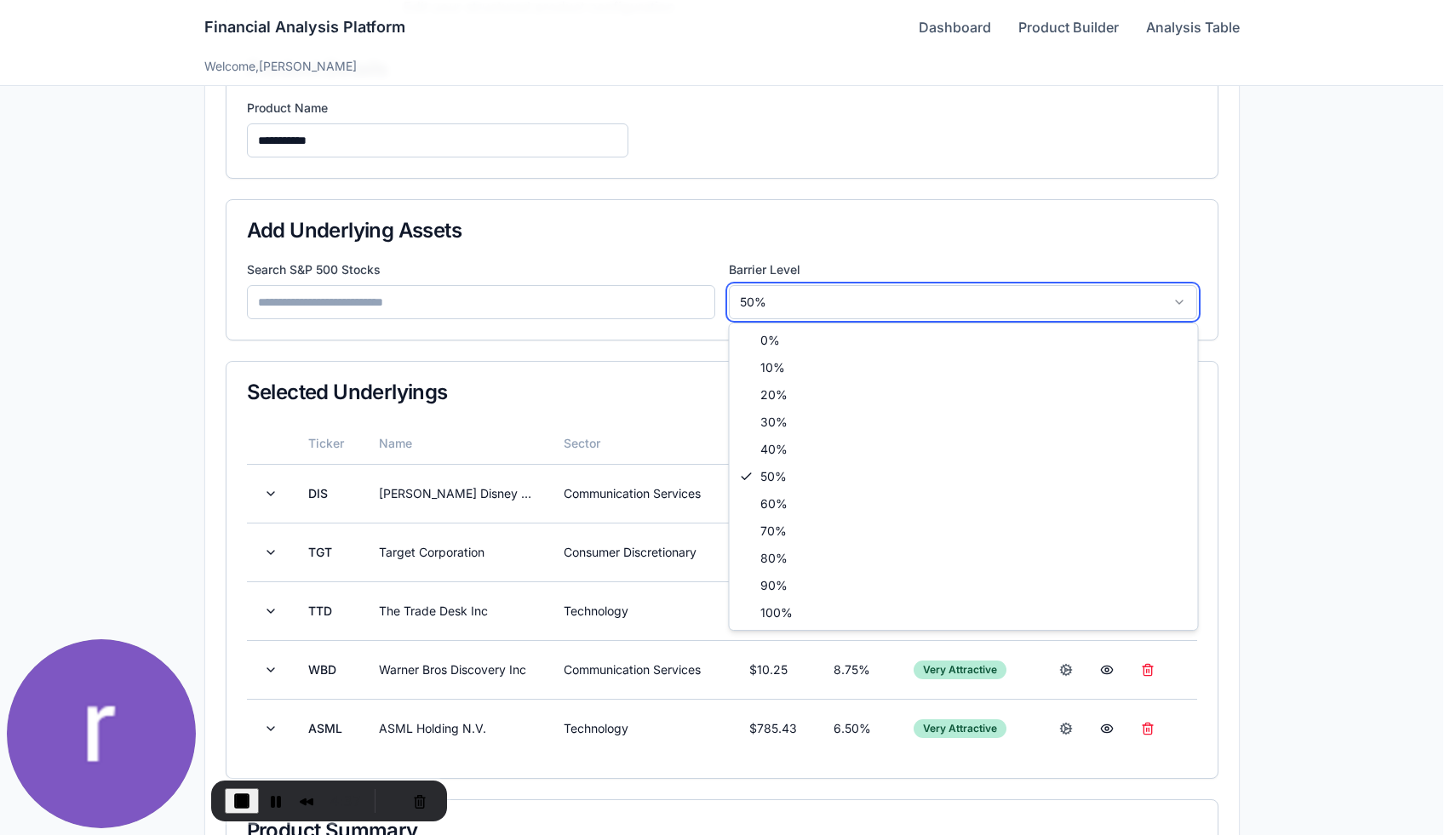
click at [799, 303] on html "**********" at bounding box center [728, 530] width 1456 height 1384
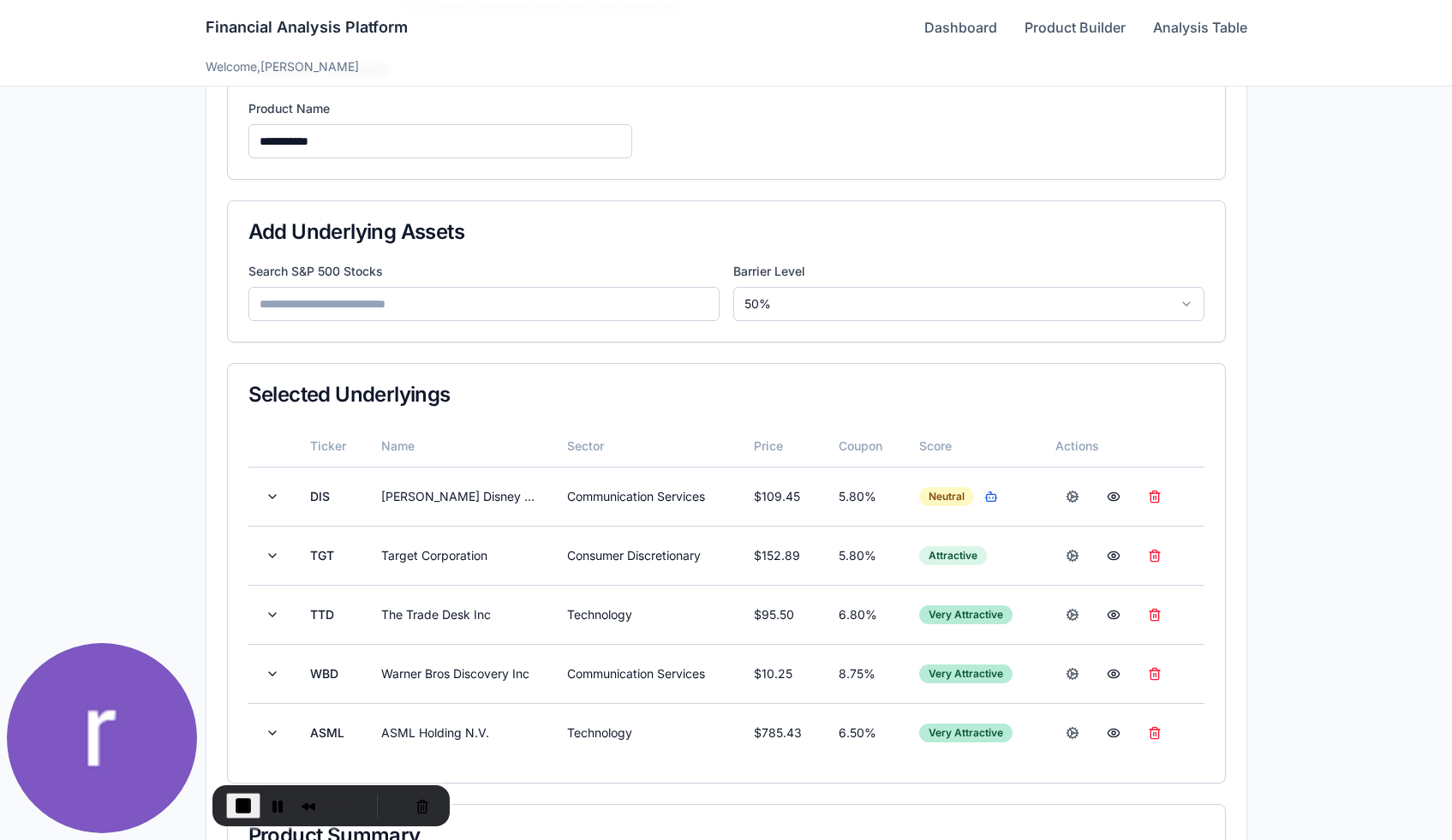
click at [446, 307] on input at bounding box center [484, 304] width 471 height 34
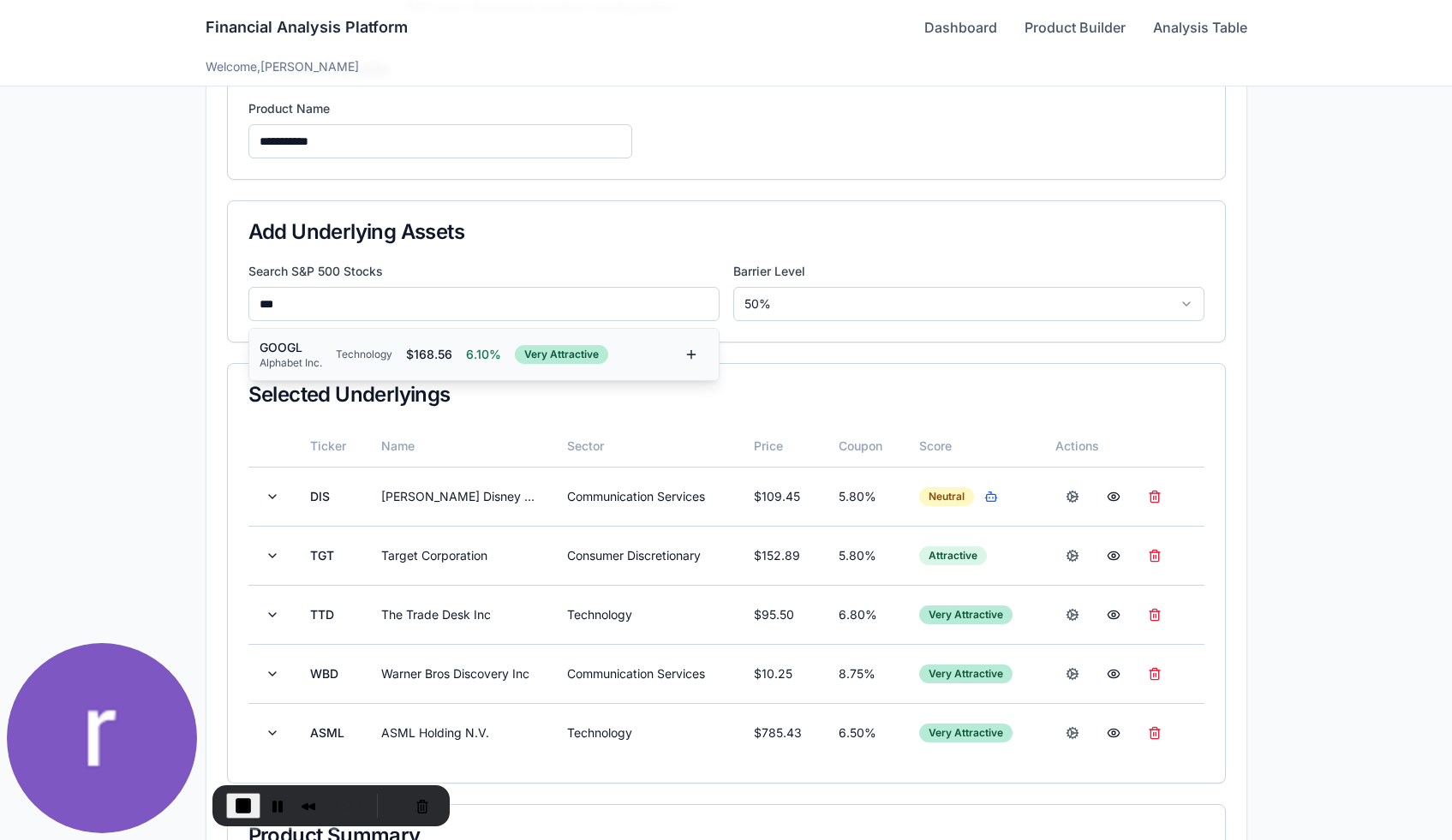
type input "***"
click at [696, 356] on button at bounding box center [691, 354] width 34 height 31
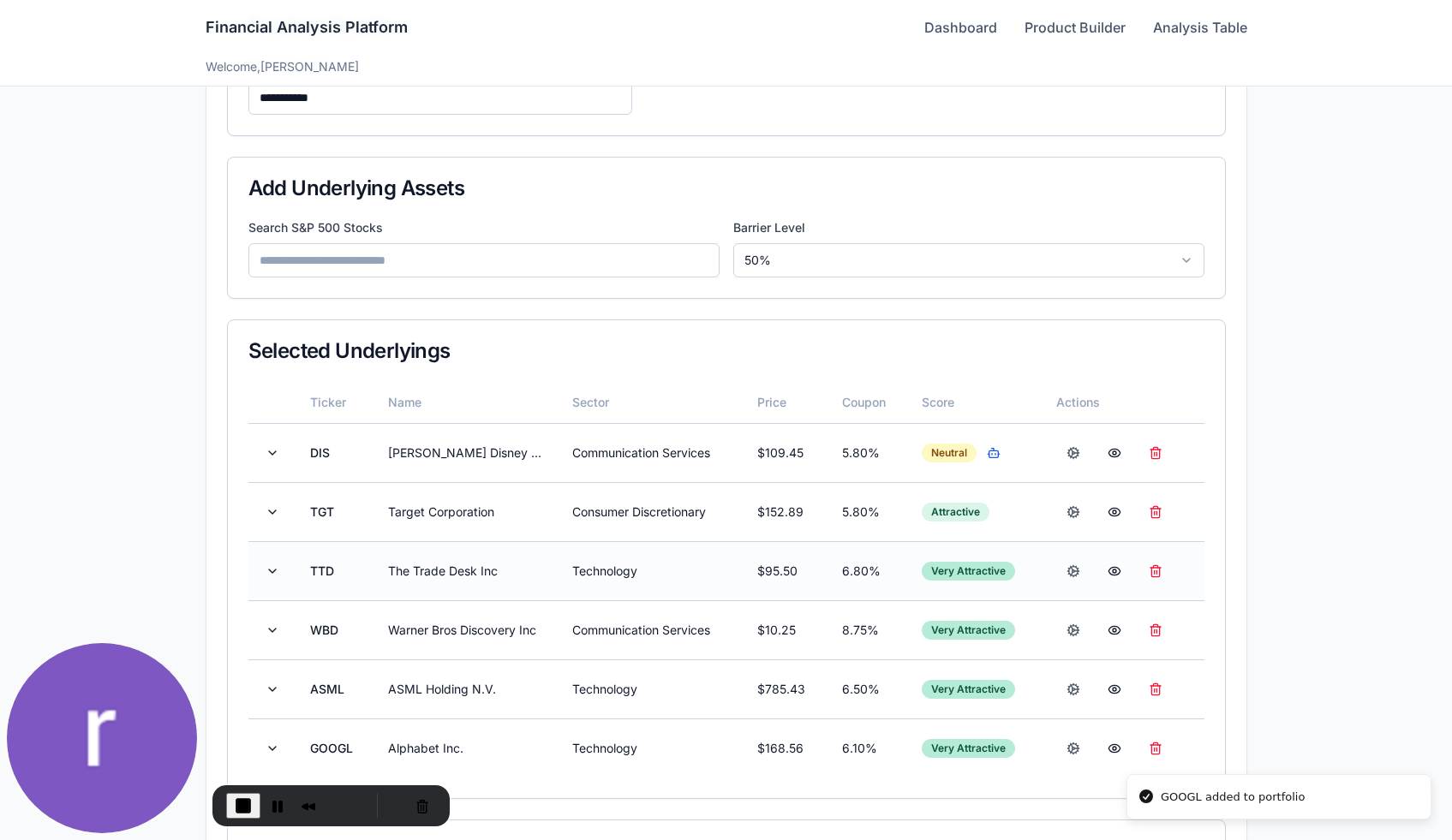
scroll to position [211, 0]
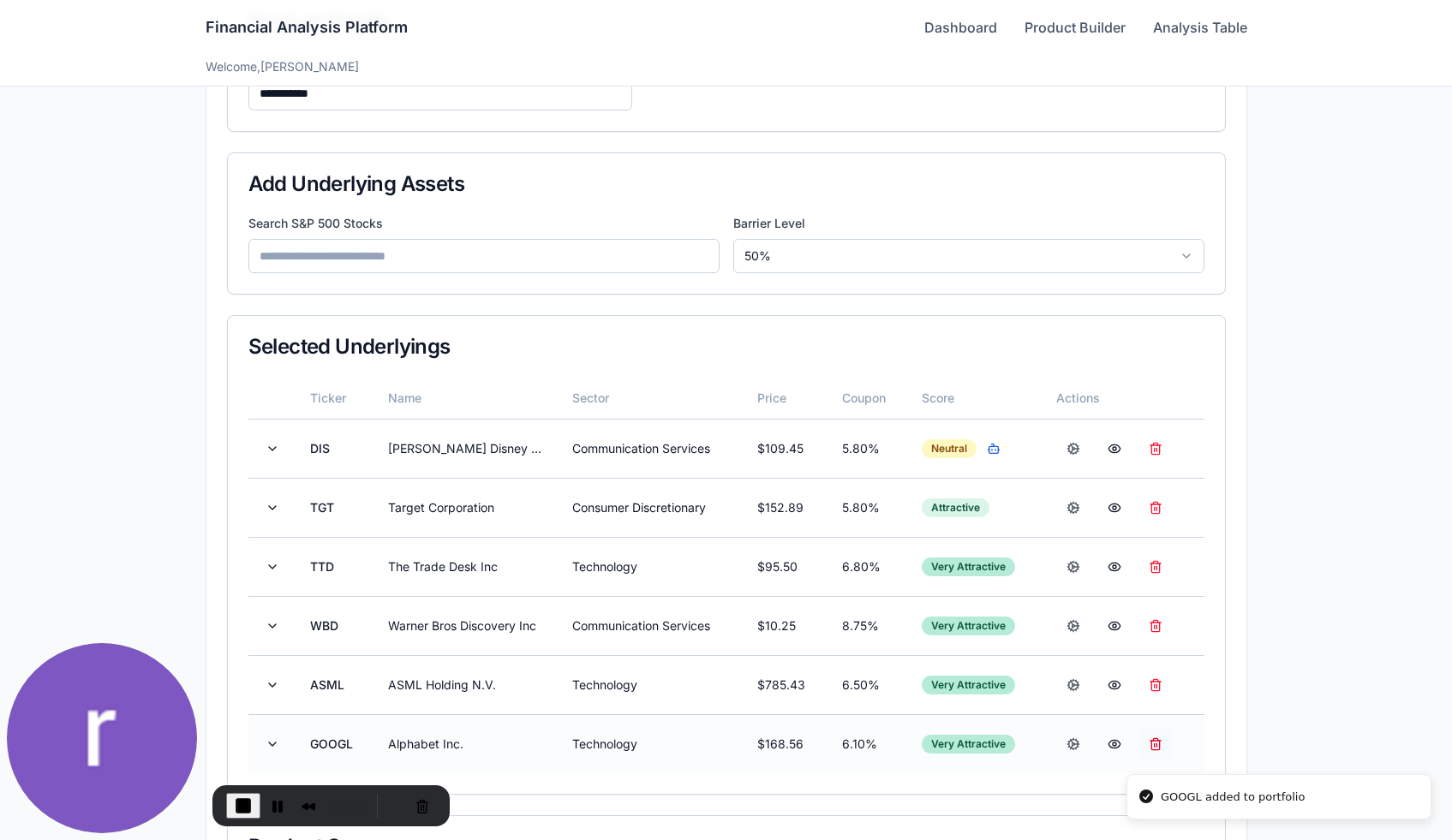
click at [1162, 740] on button at bounding box center [1156, 744] width 34 height 31
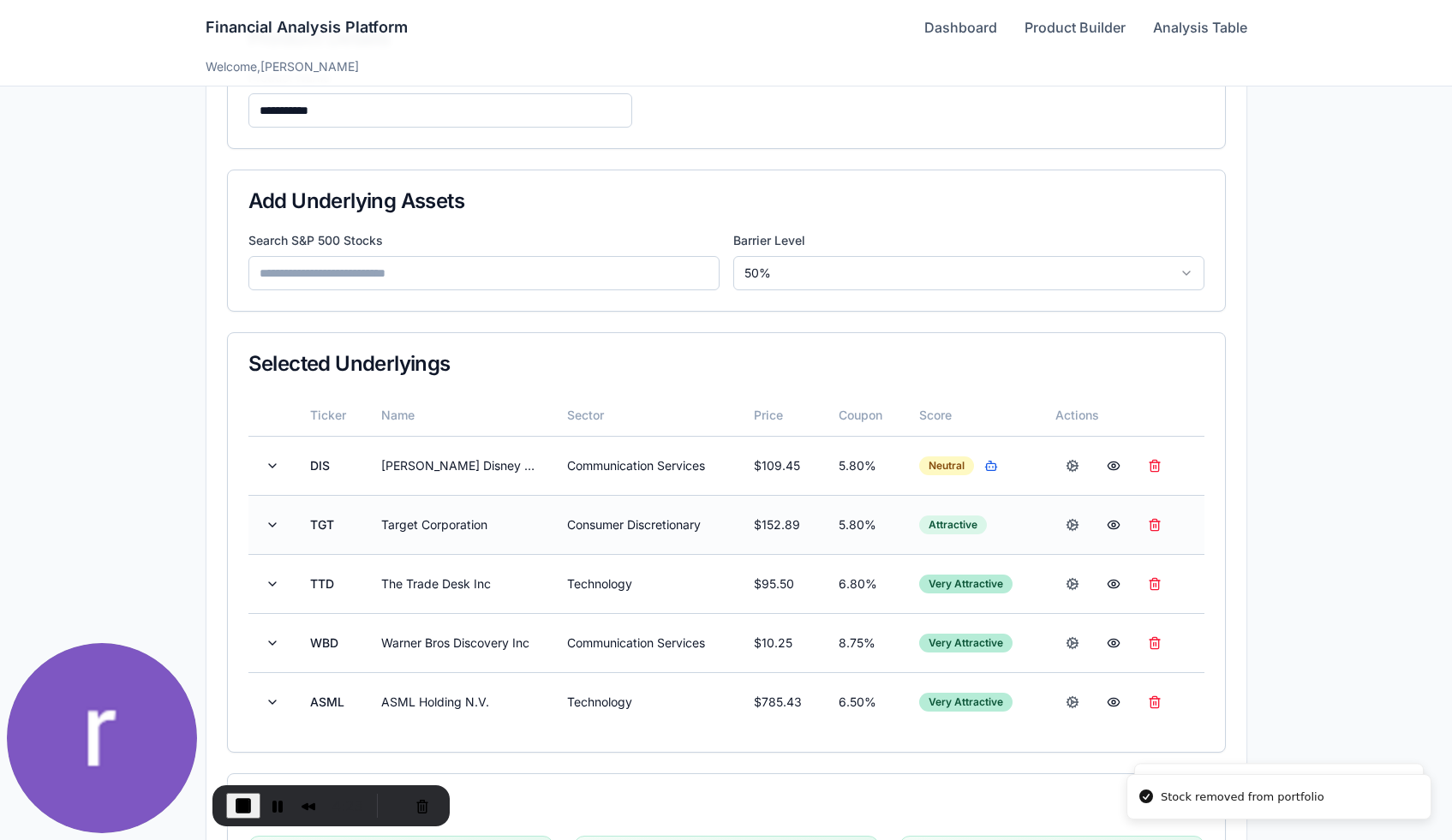
scroll to position [193, 0]
click at [274, 582] on button at bounding box center [272, 585] width 21 height 31
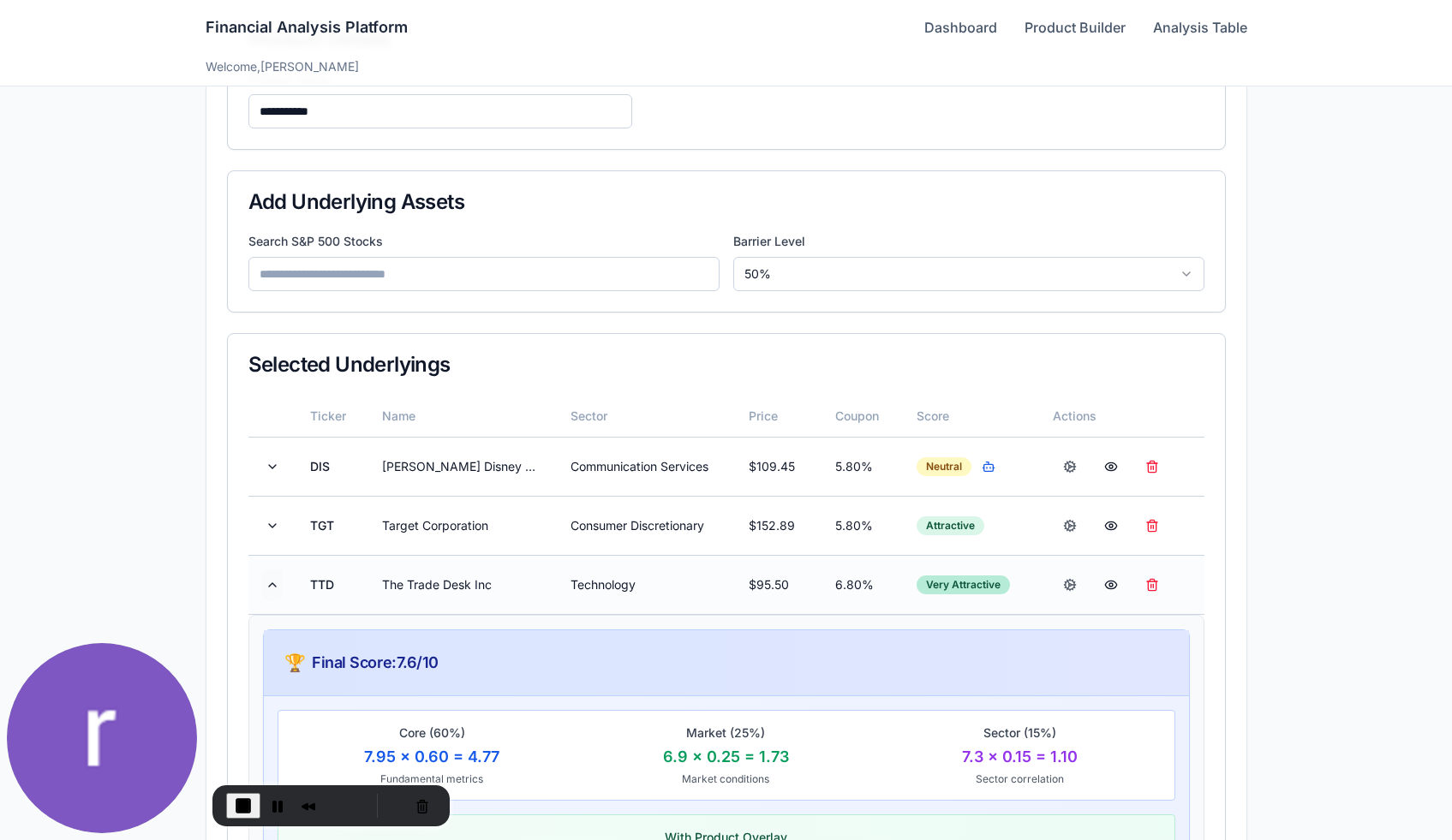
click at [271, 582] on button at bounding box center [272, 585] width 21 height 31
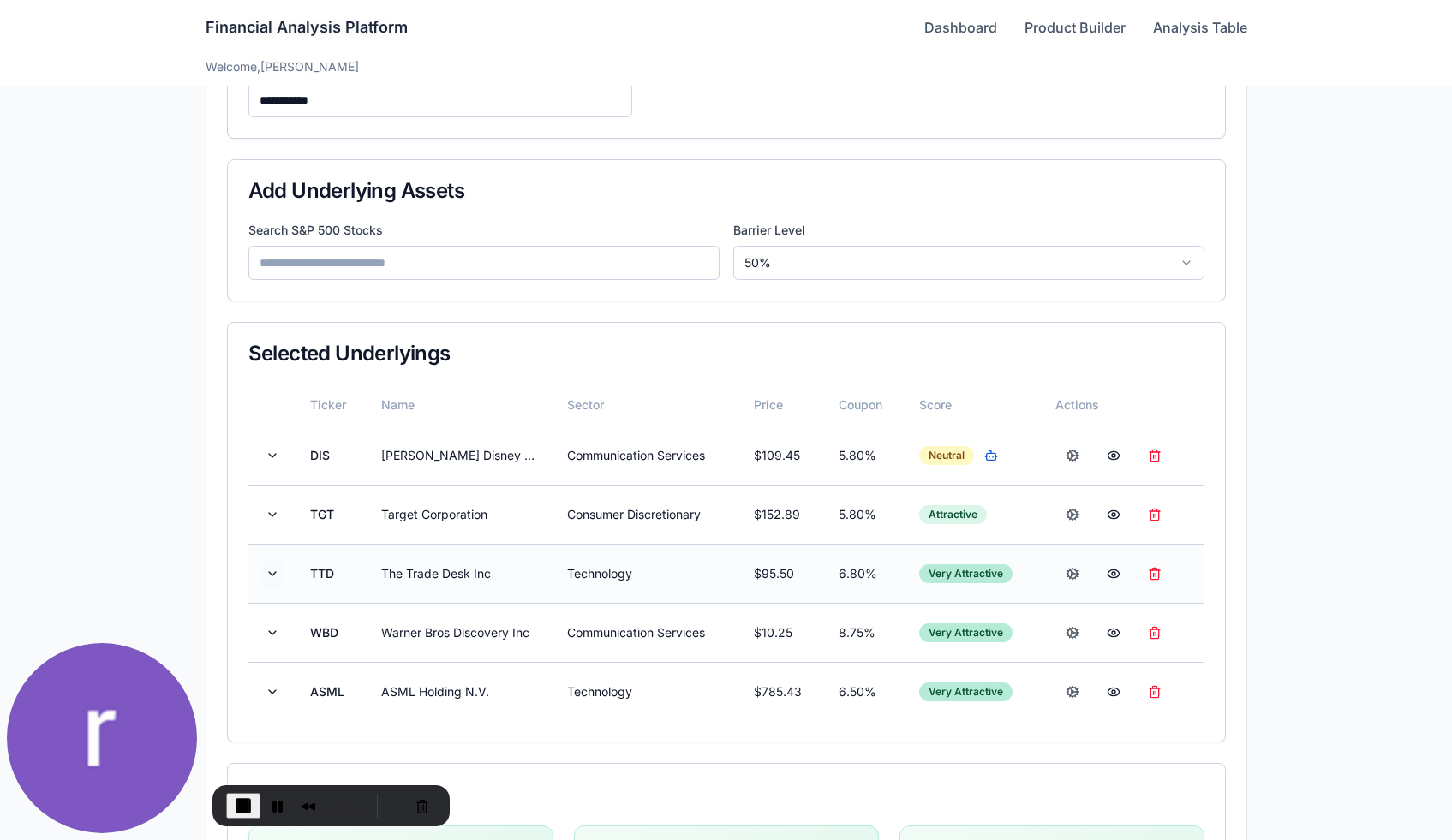
scroll to position [207, 0]
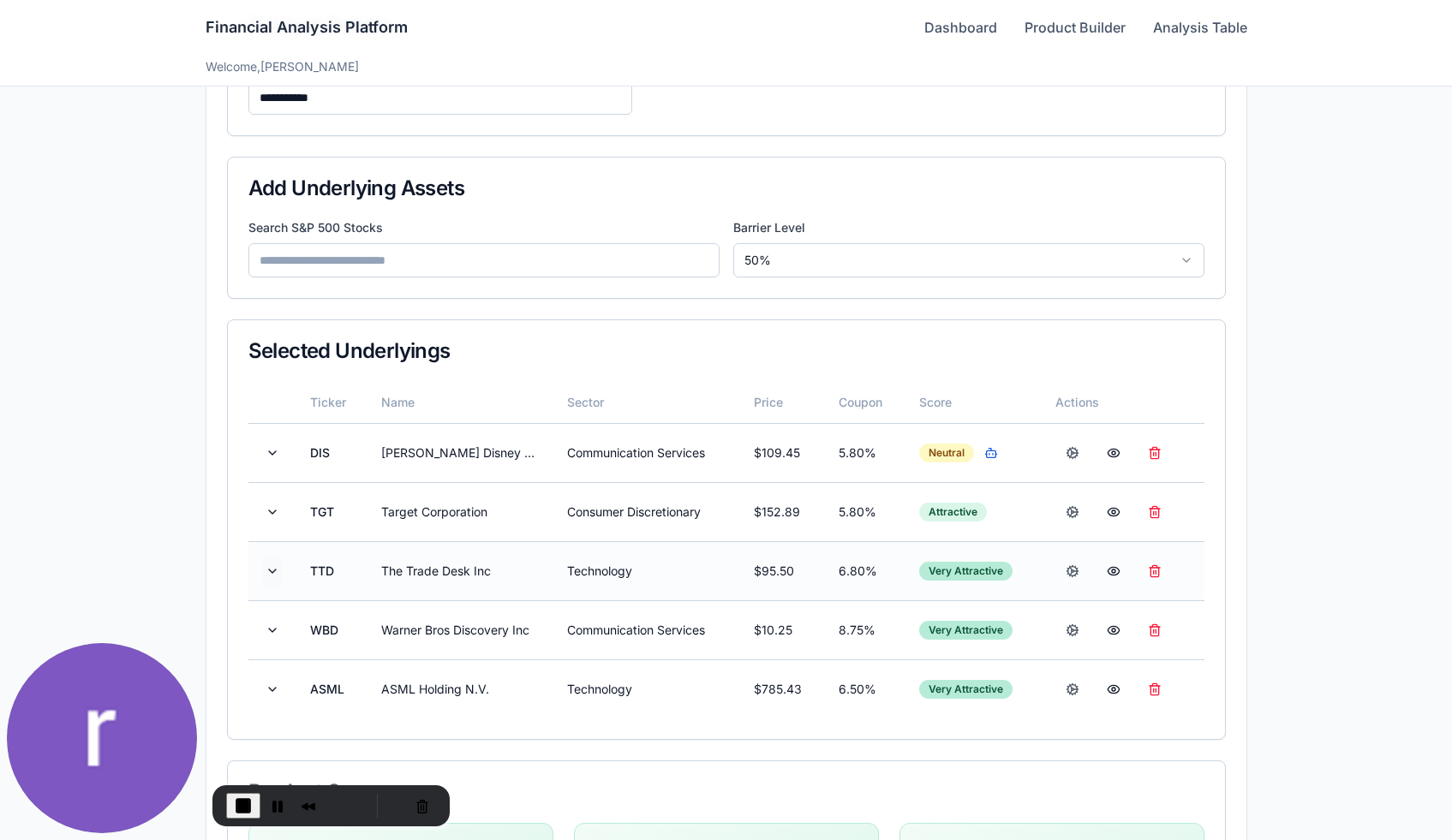
click at [270, 565] on button at bounding box center [272, 571] width 21 height 31
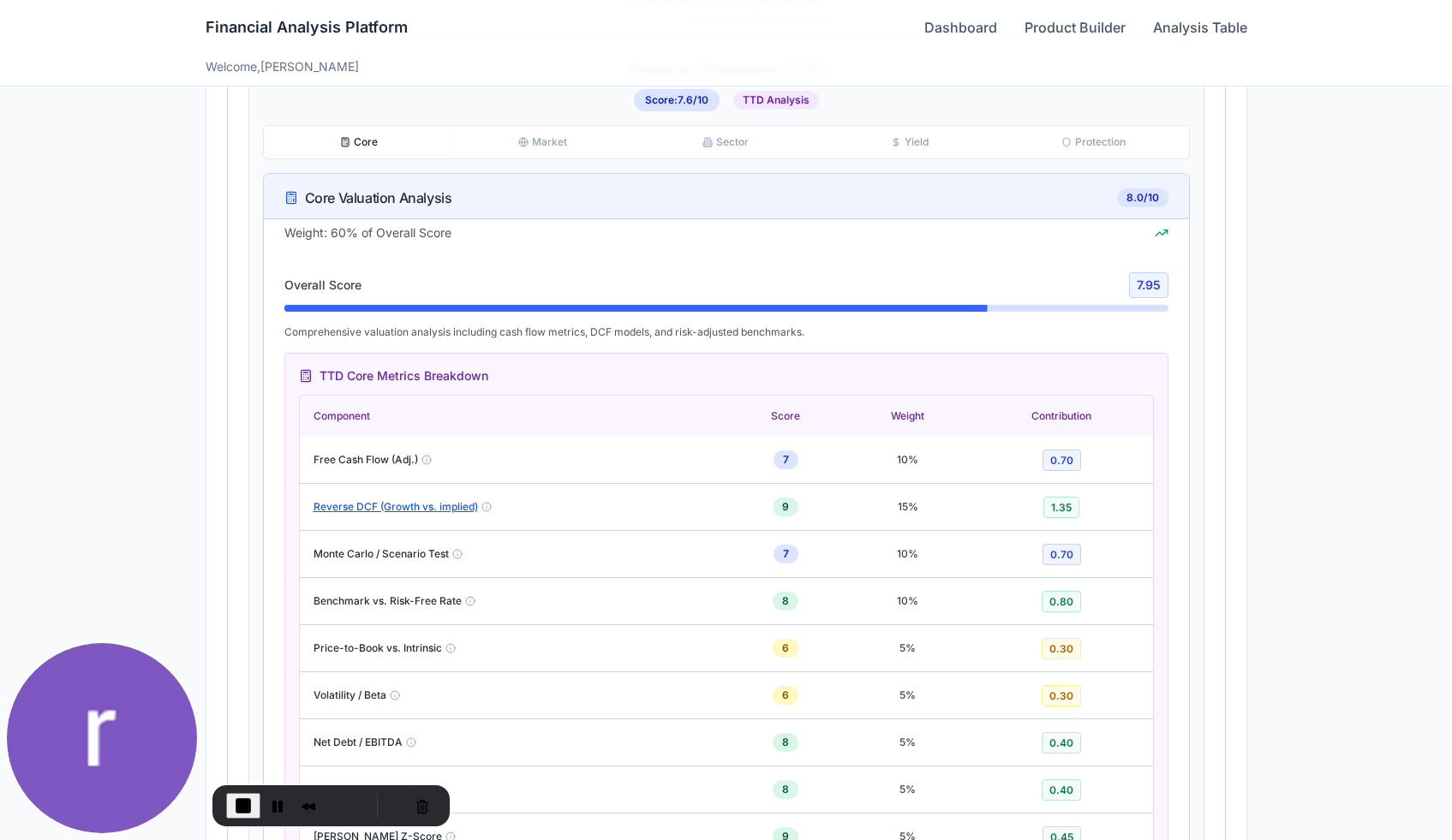
scroll to position [1077, 0]
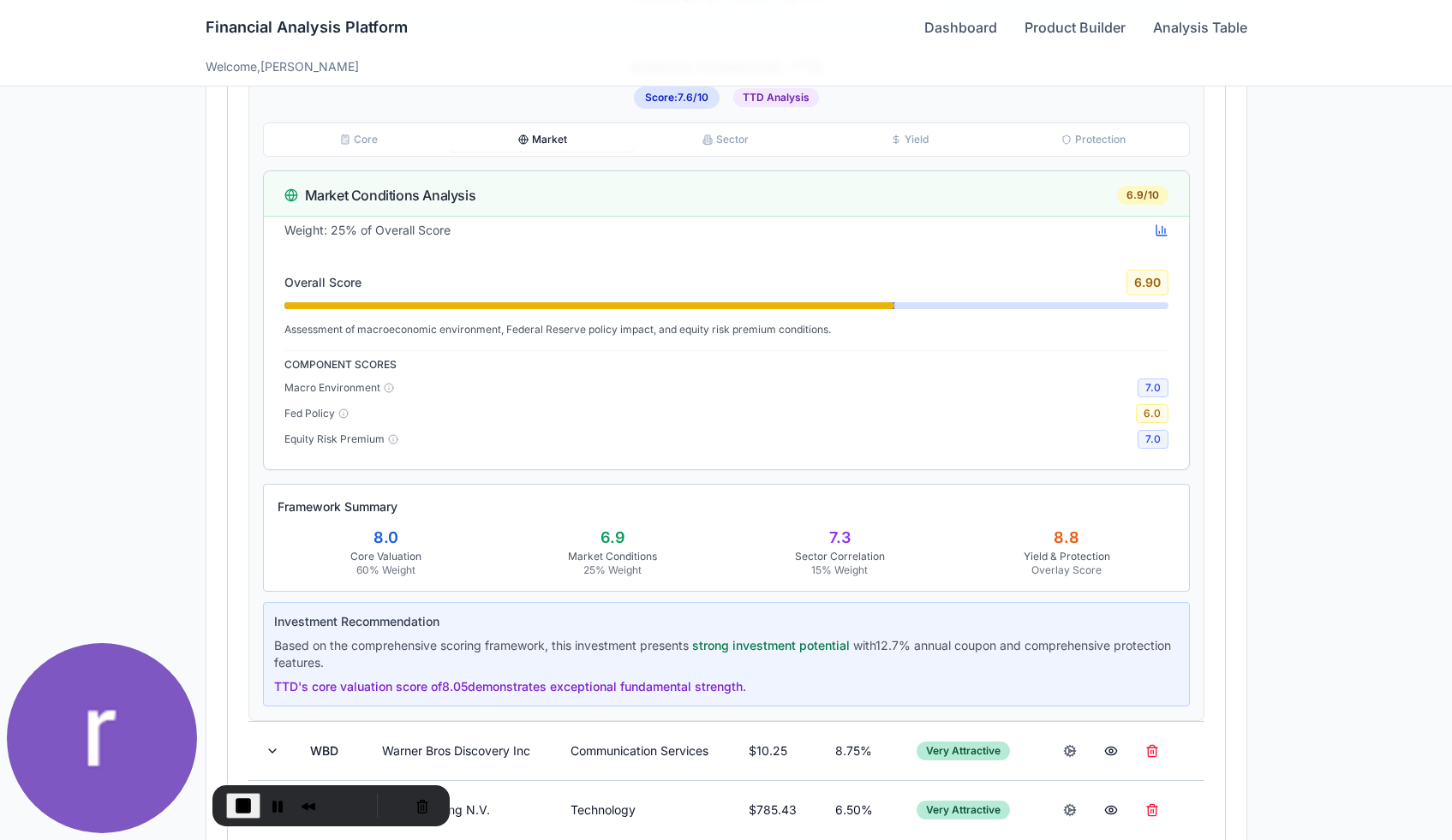
click at [539, 142] on button "Market" at bounding box center [542, 139] width 183 height 24
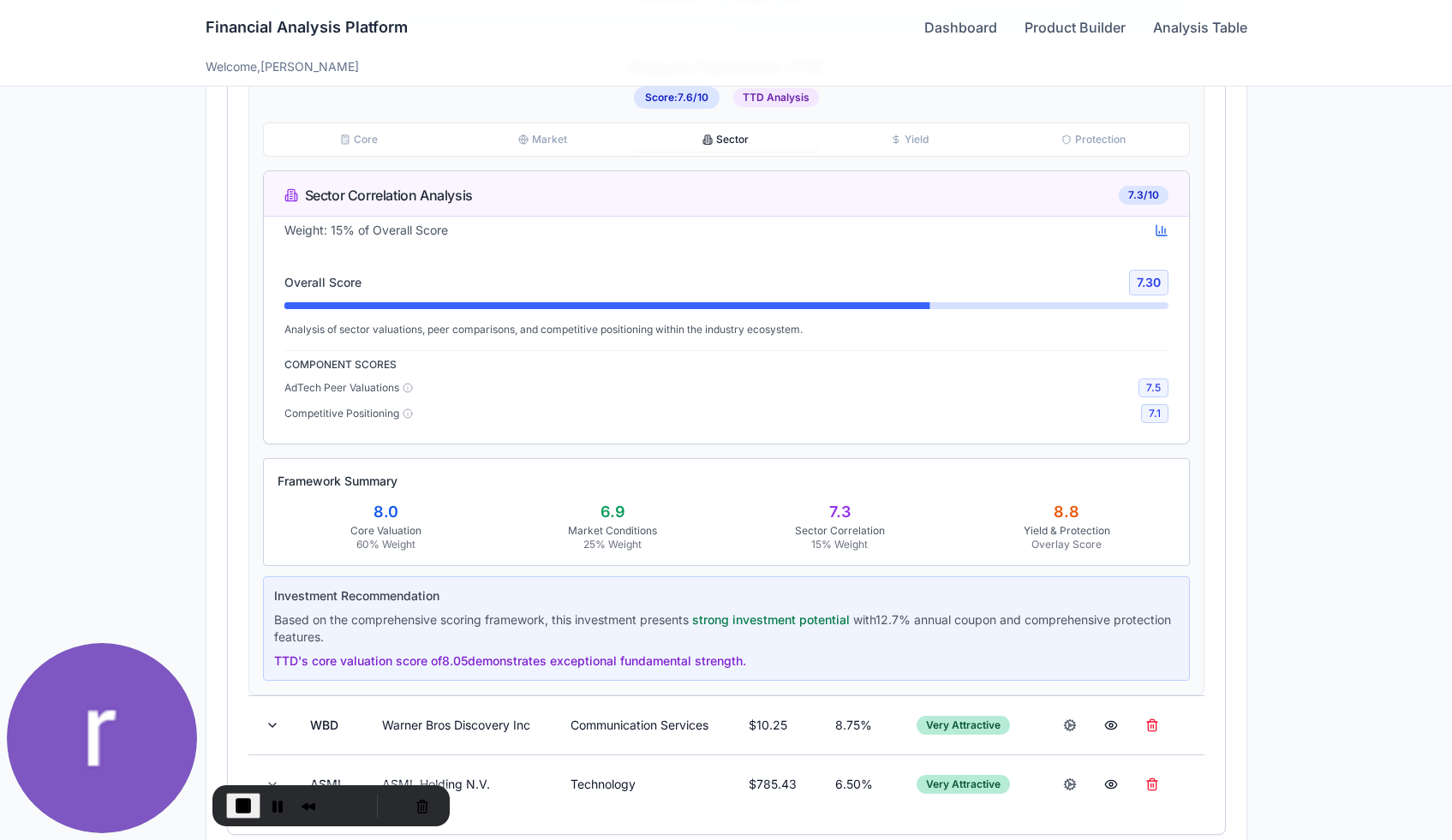
click at [769, 138] on button "Sector" at bounding box center [725, 139] width 183 height 24
click at [893, 140] on icon "button" at bounding box center [896, 139] width 10 height 10
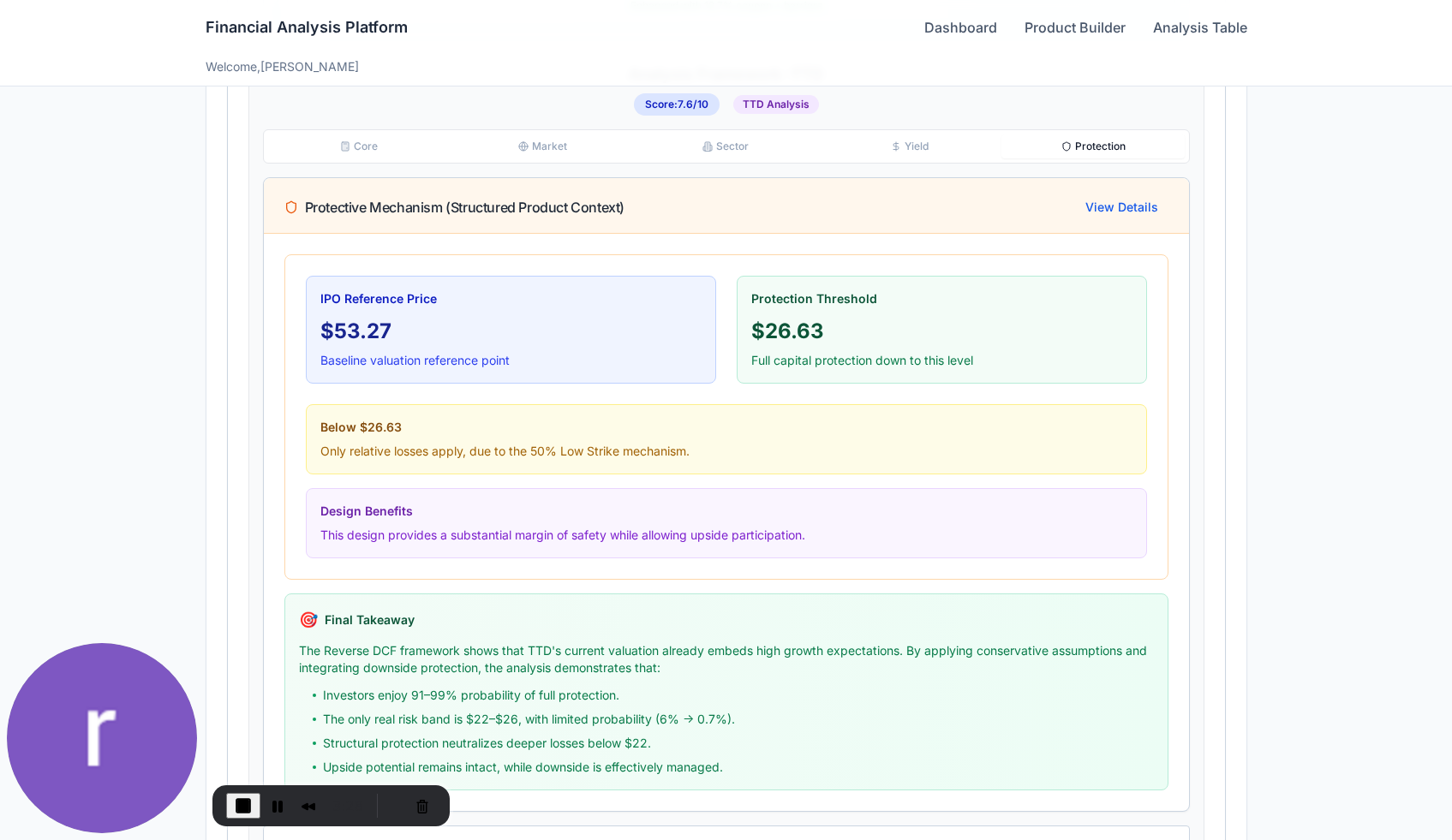
scroll to position [1084, 0]
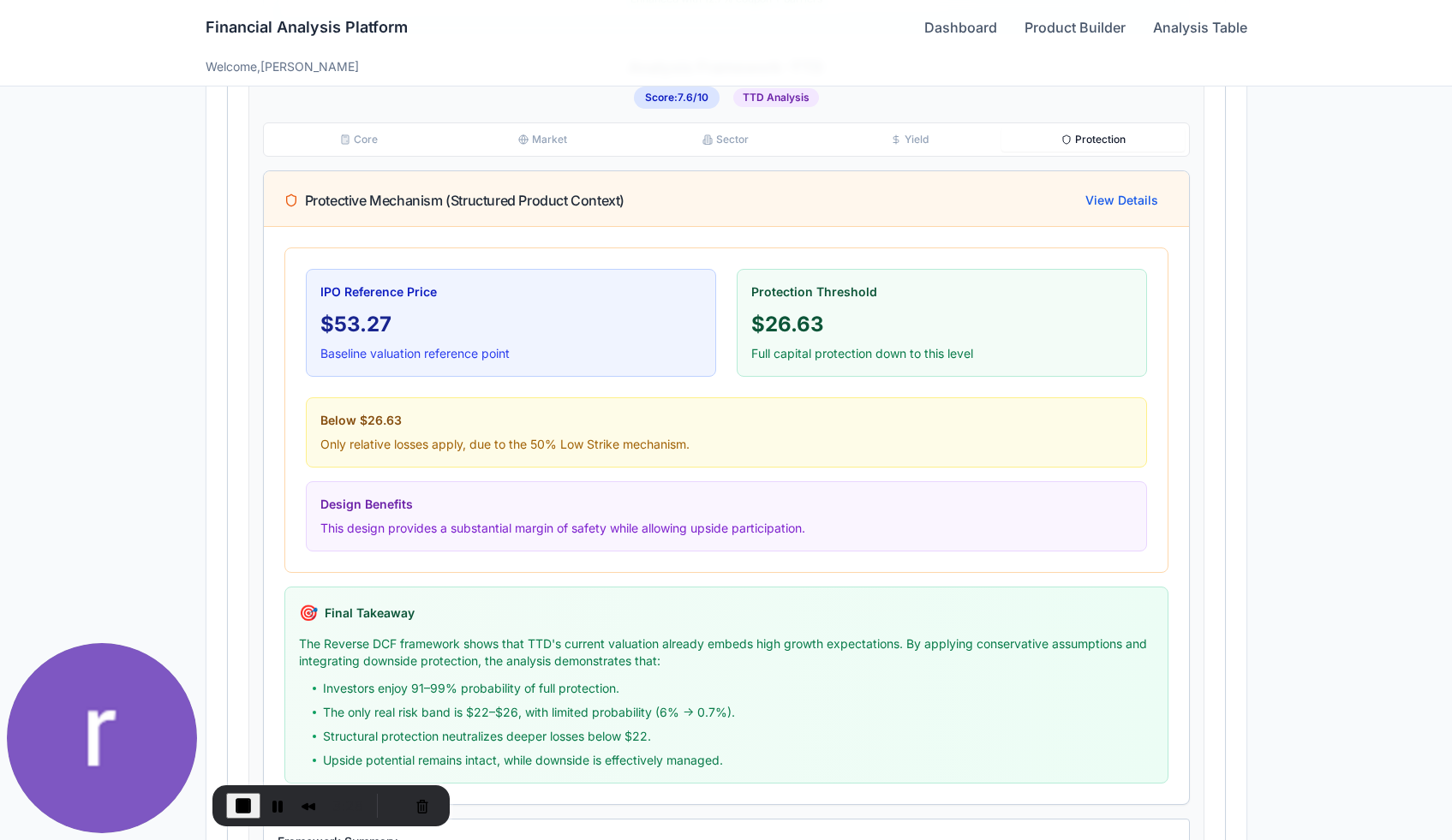
click at [1070, 139] on icon "button" at bounding box center [1066, 139] width 10 height 10
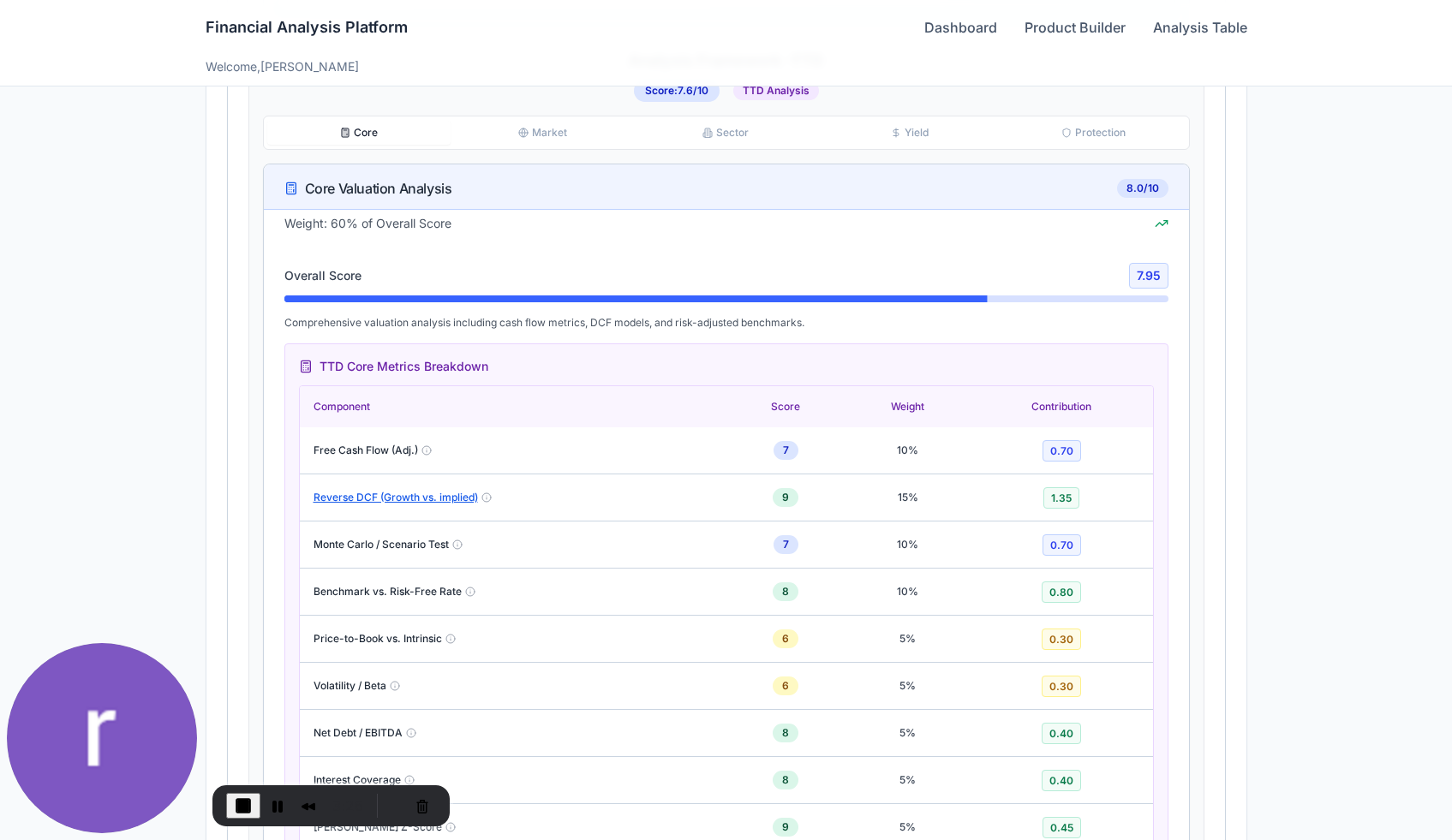
scroll to position [1077, 0]
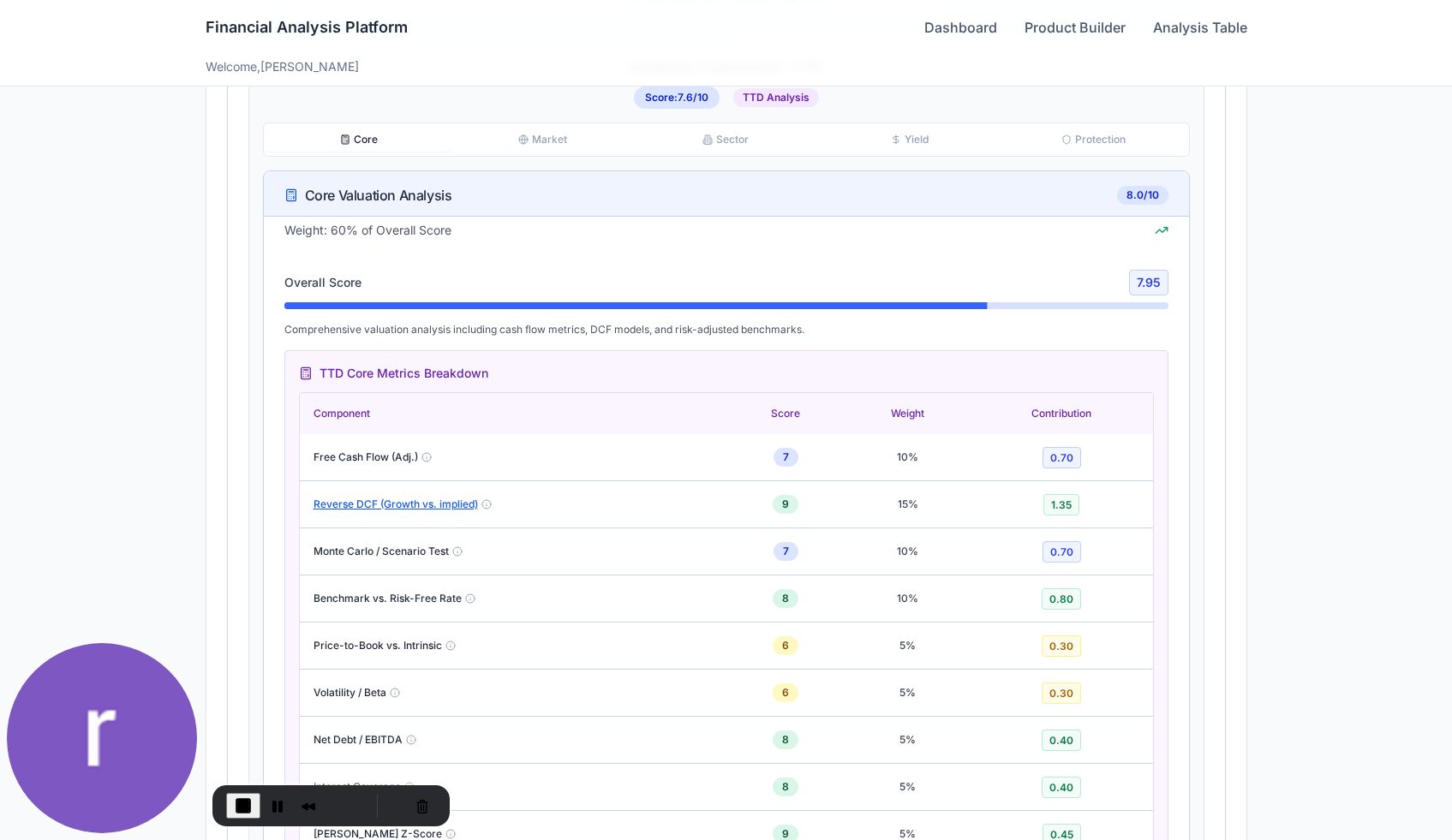
click at [374, 145] on button "Core" at bounding box center [359, 139] width 183 height 24
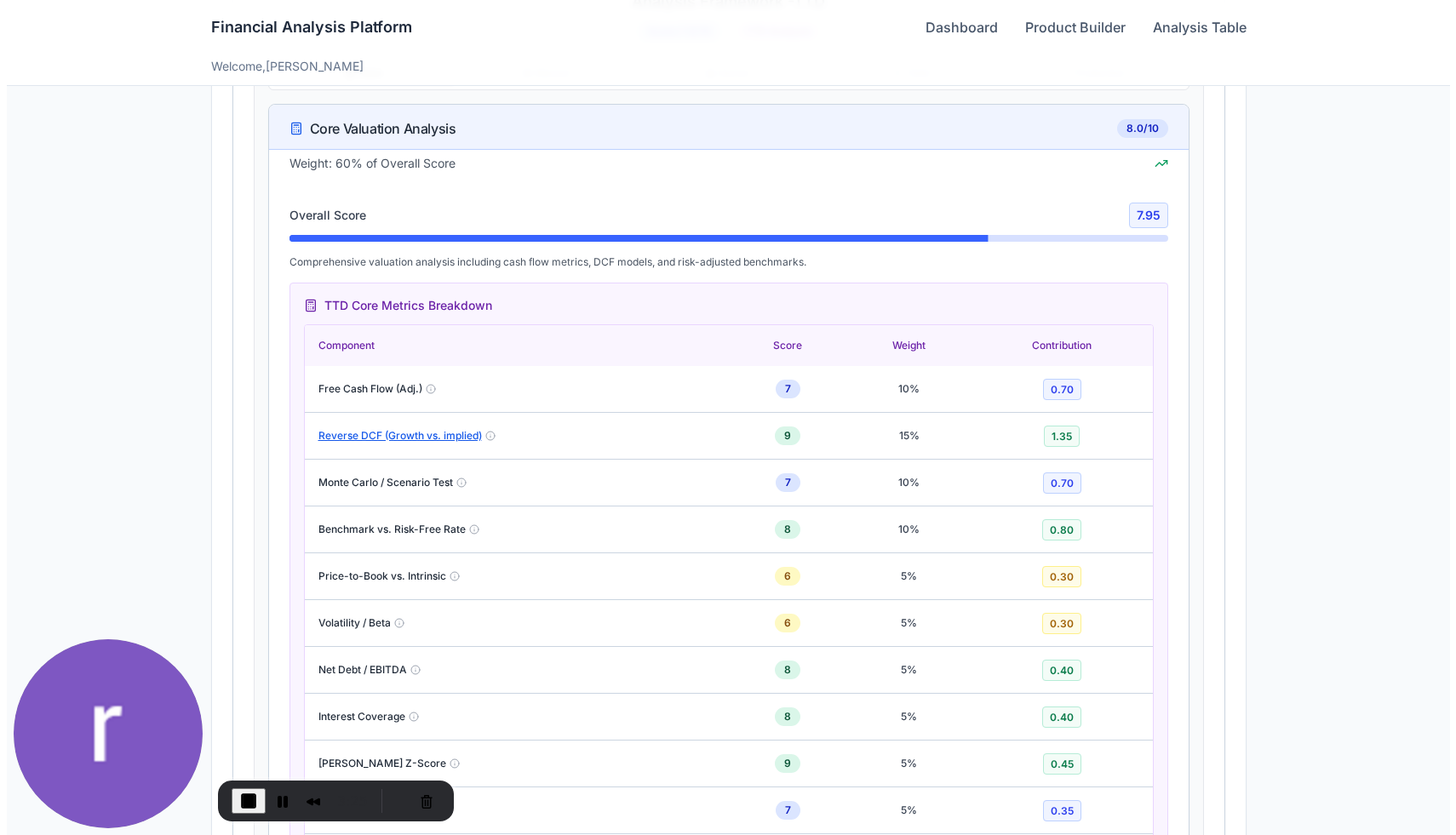
scroll to position [1149, 0]
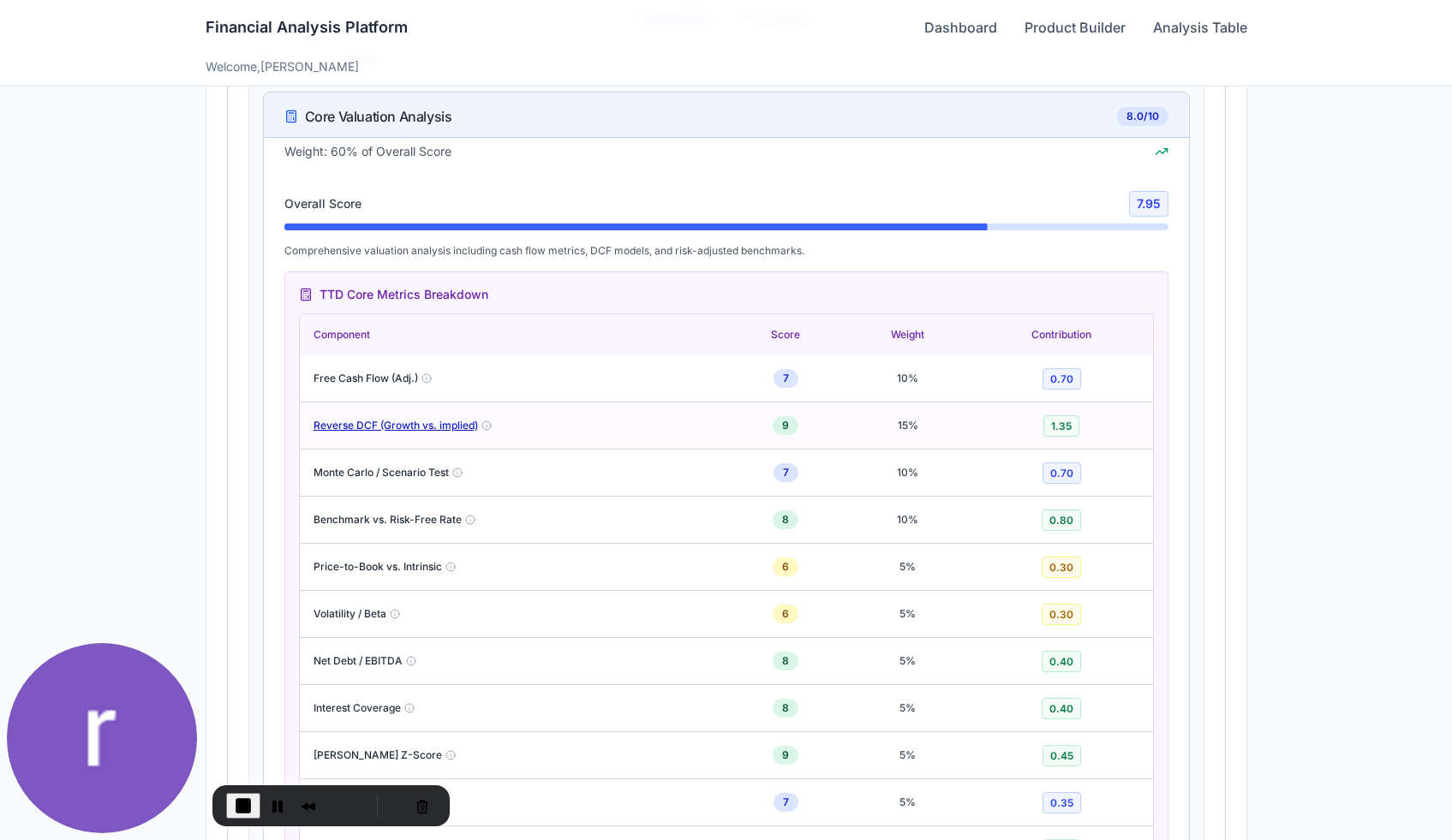
click at [438, 423] on button "Reverse DCF (Growth vs. implied)" at bounding box center [395, 425] width 164 height 14
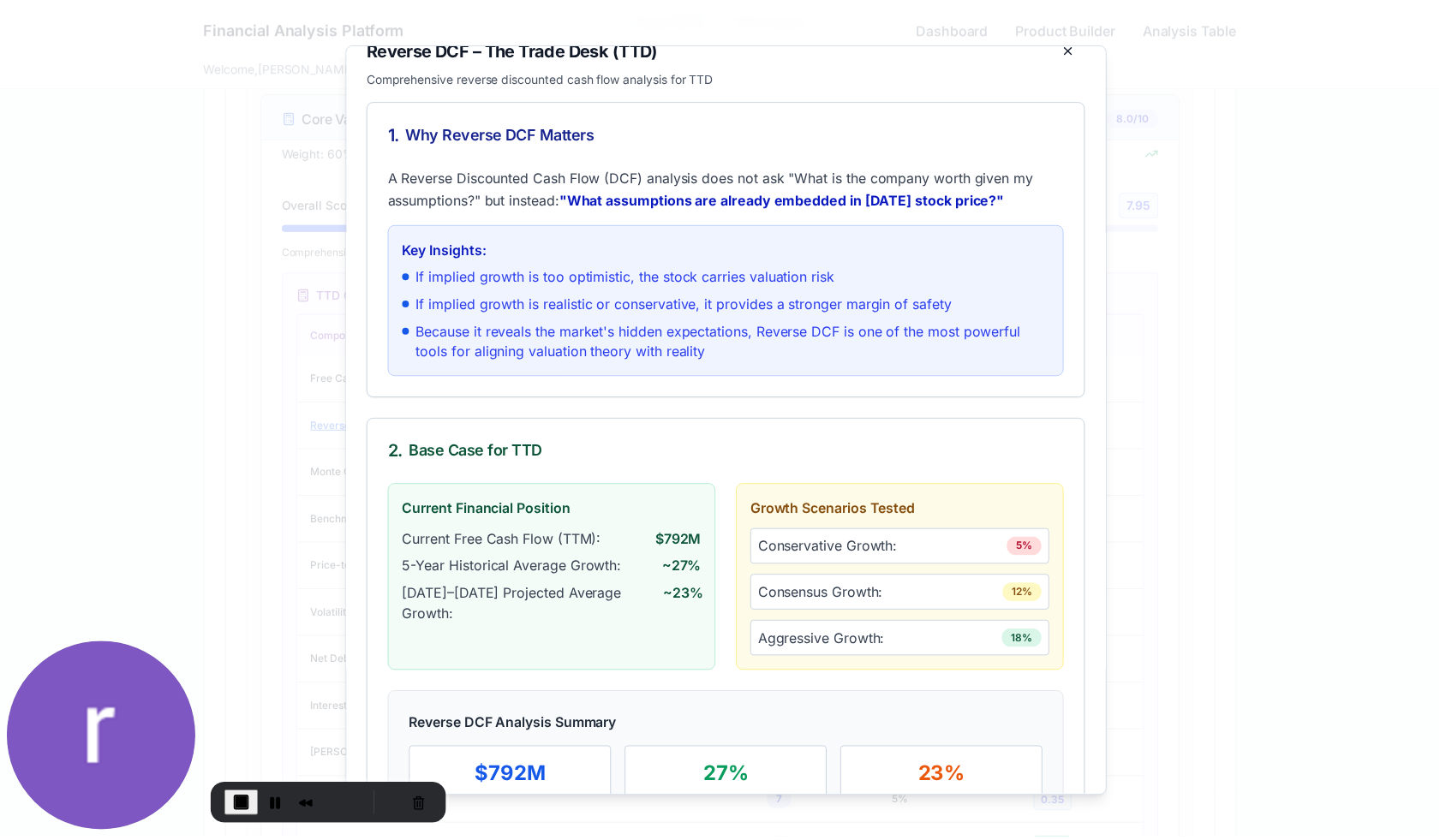
scroll to position [0, 0]
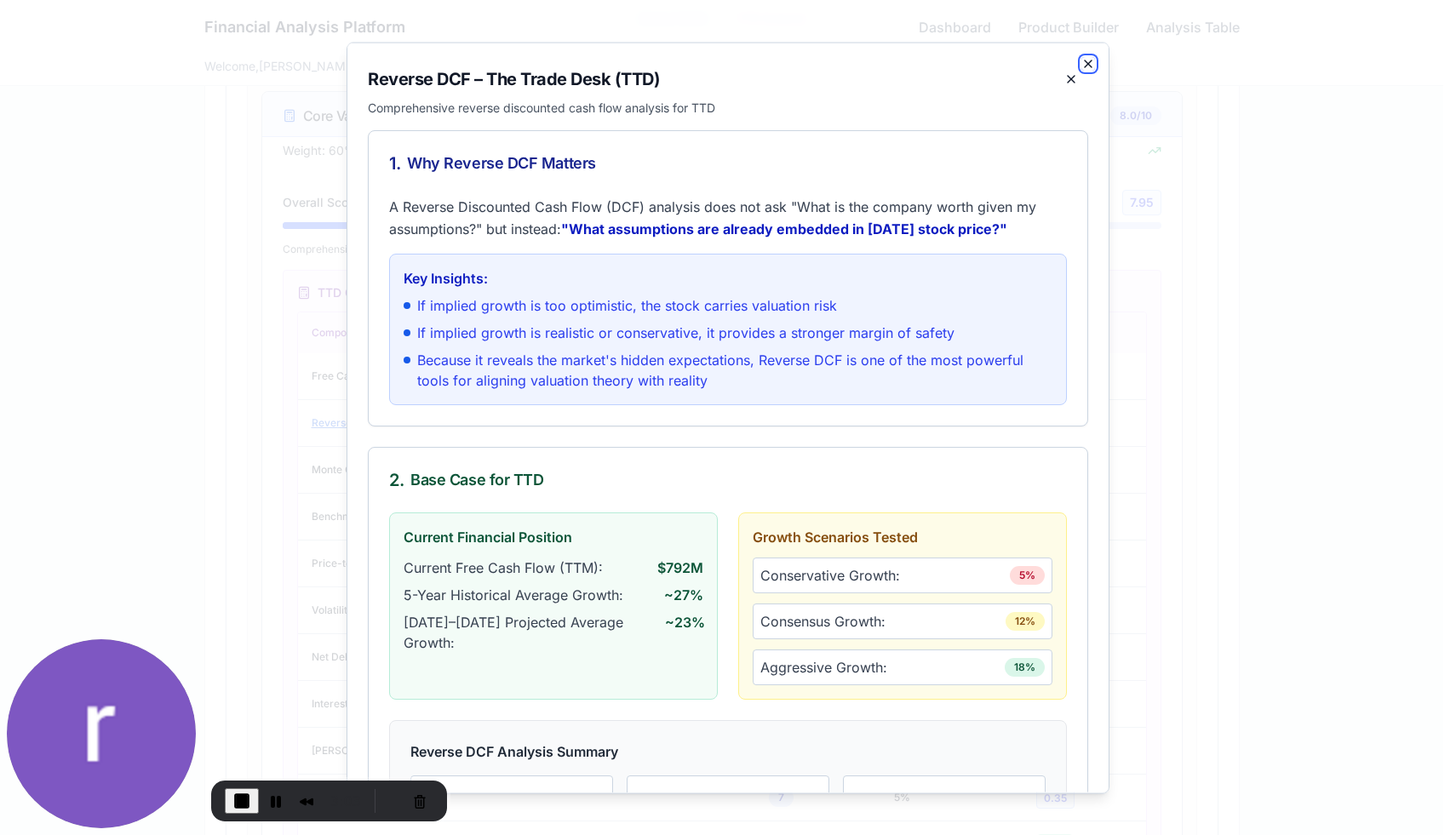
click at [1081, 60] on icon "button" at bounding box center [1088, 63] width 14 height 14
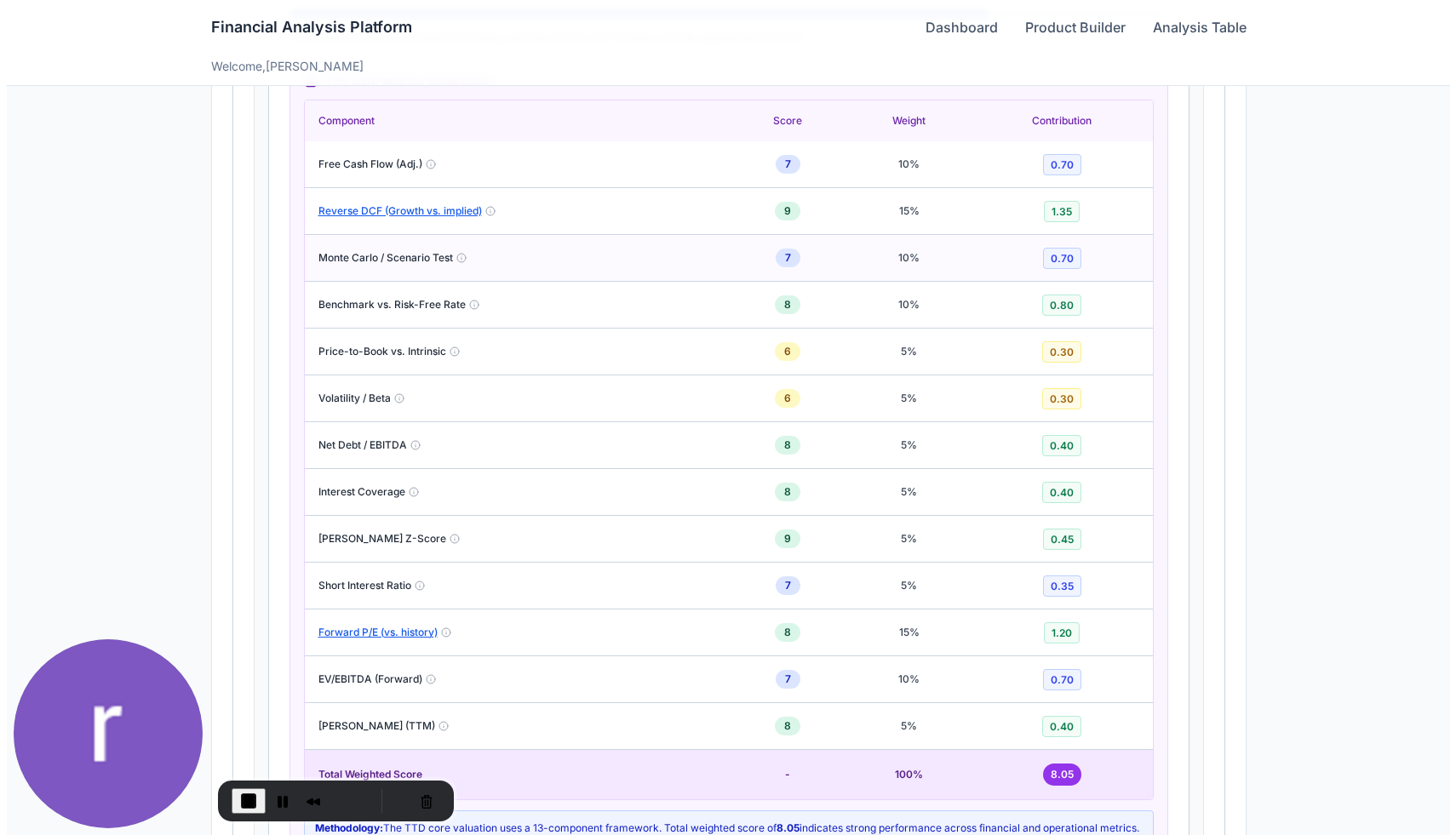
scroll to position [1382, 0]
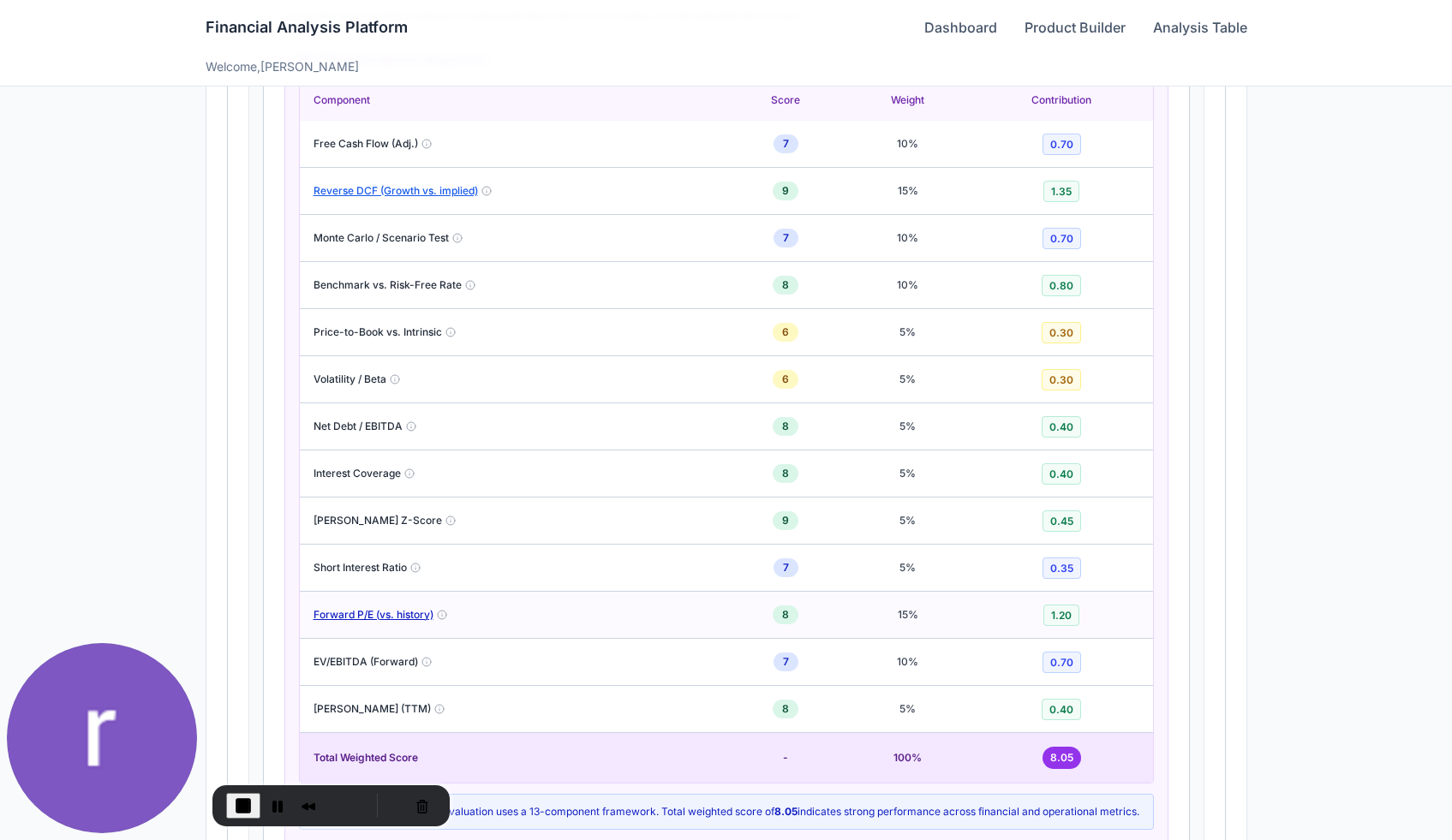
click at [379, 618] on button "Forward P/E (vs. history)" at bounding box center [373, 614] width 120 height 14
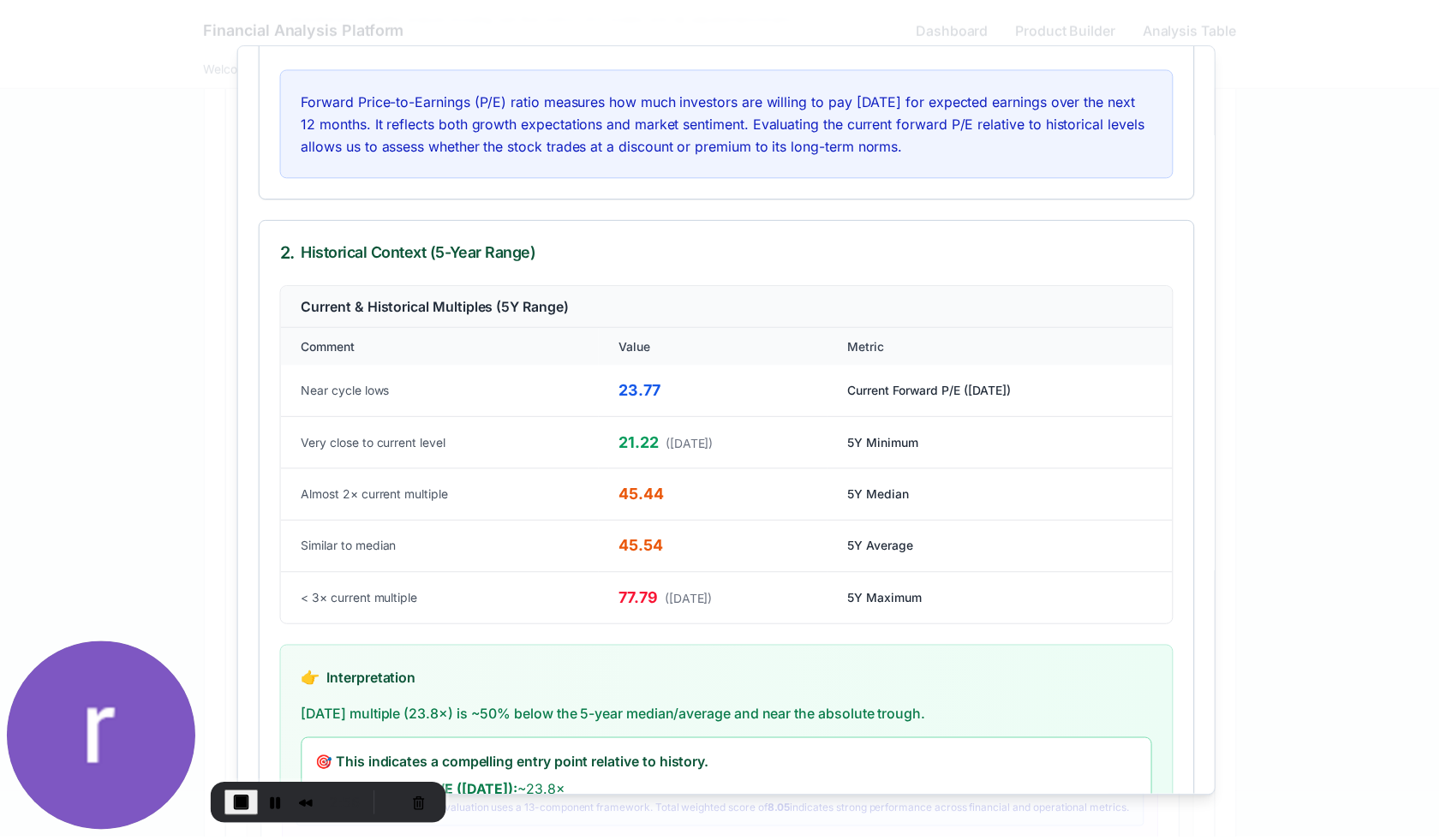
scroll to position [0, 0]
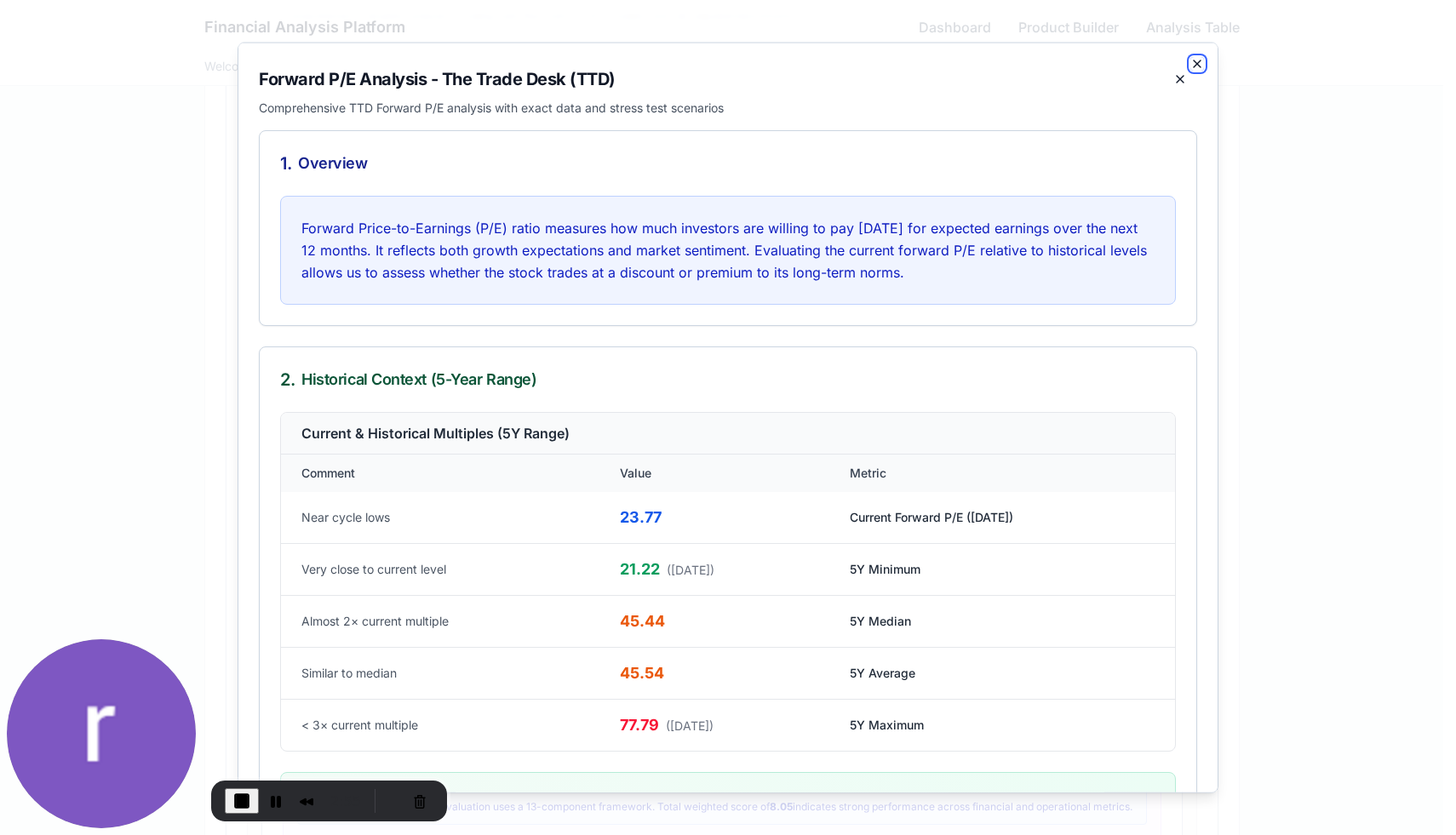
click at [1190, 65] on icon "button" at bounding box center [1197, 63] width 14 height 14
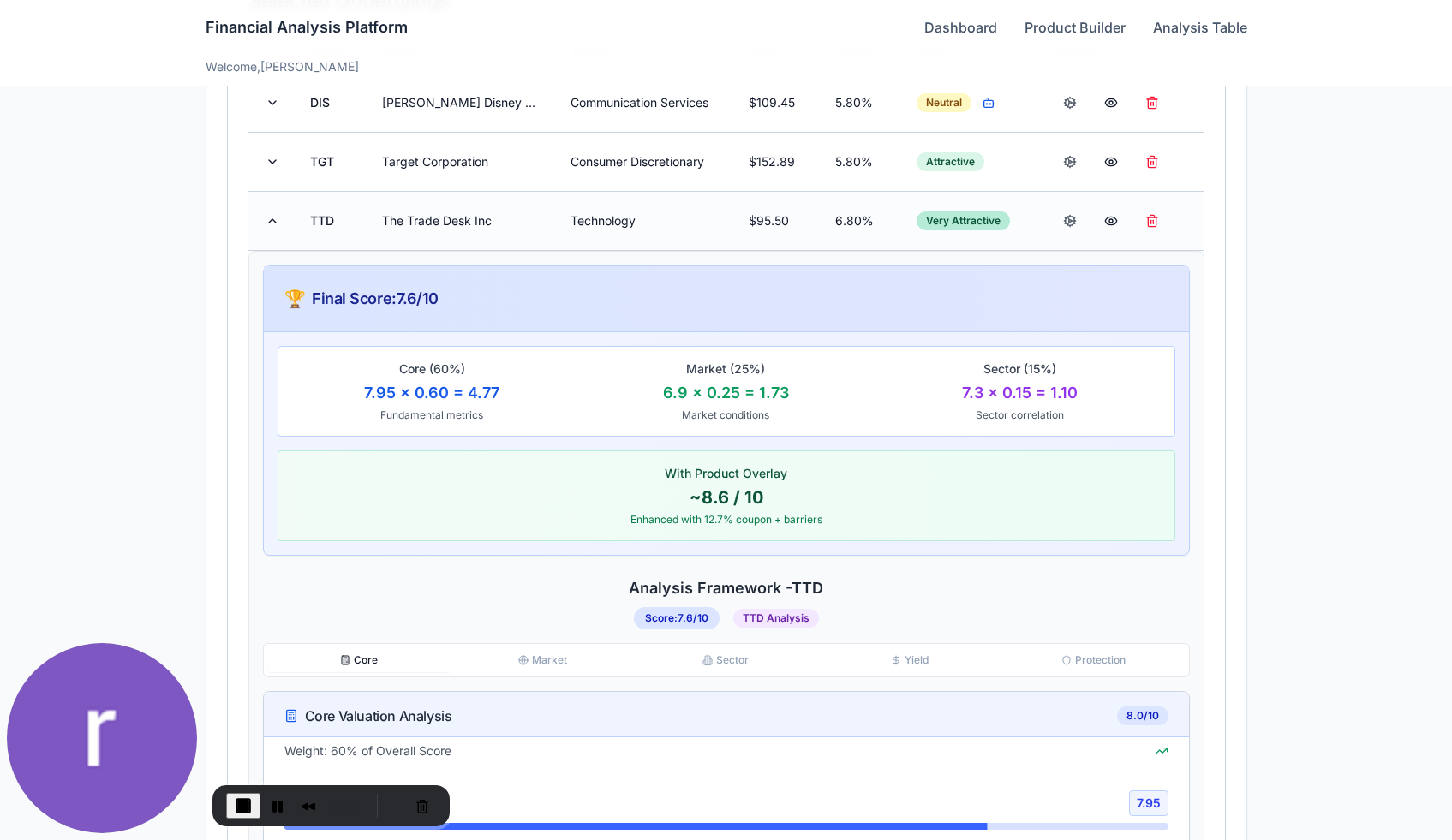
scroll to position [551, 0]
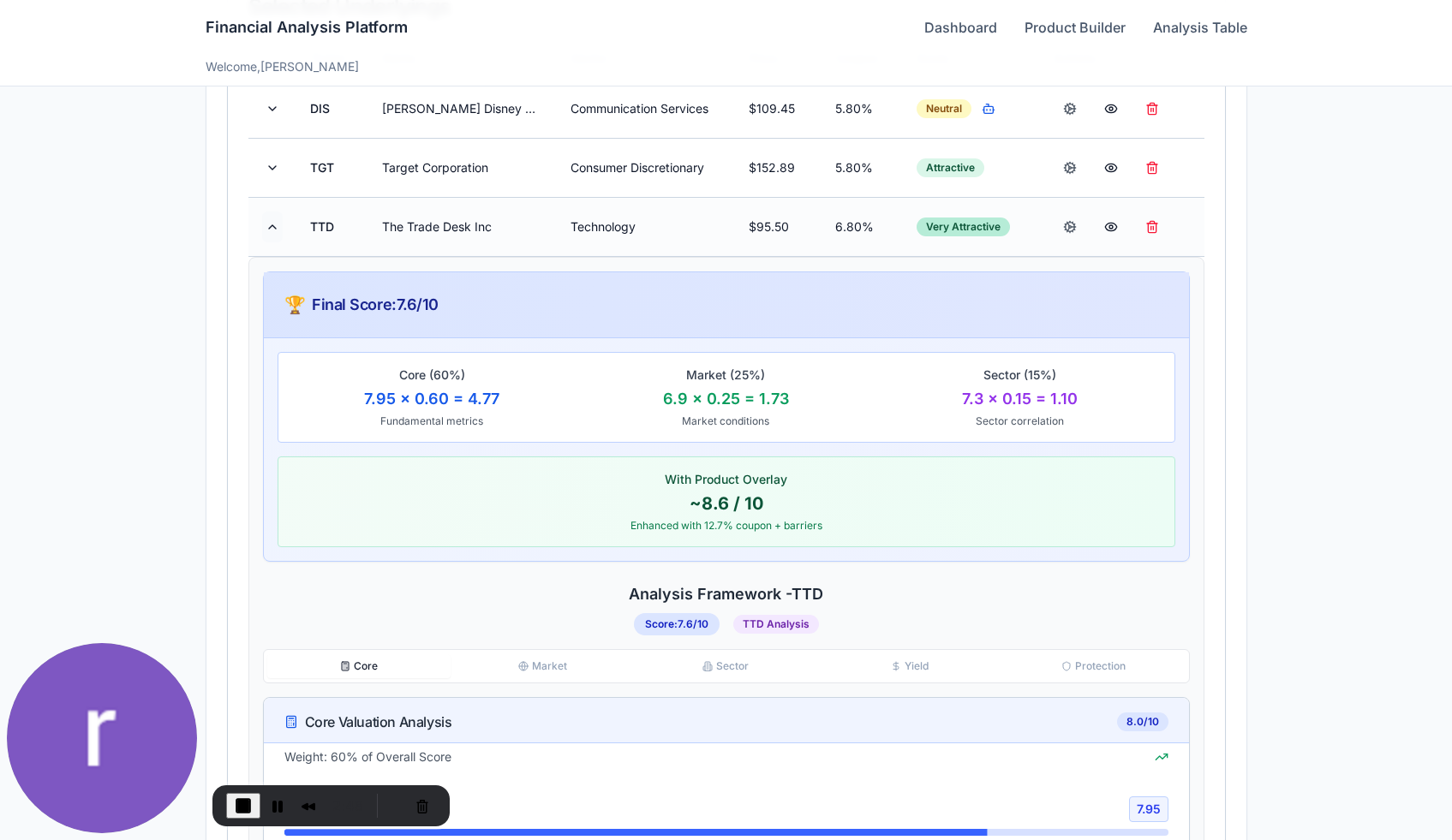
click at [271, 221] on button at bounding box center [272, 227] width 21 height 31
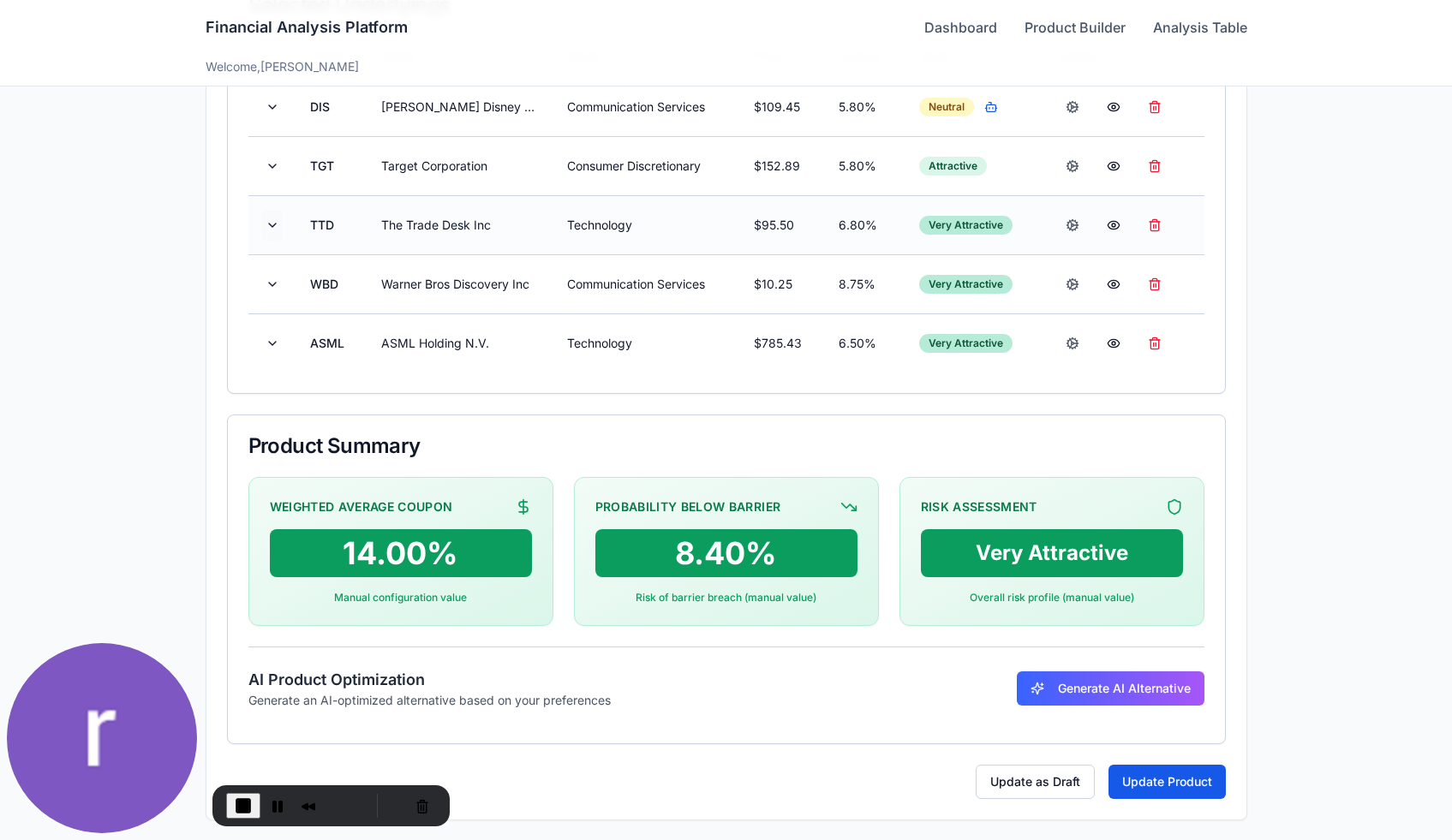
scroll to position [491, 0]
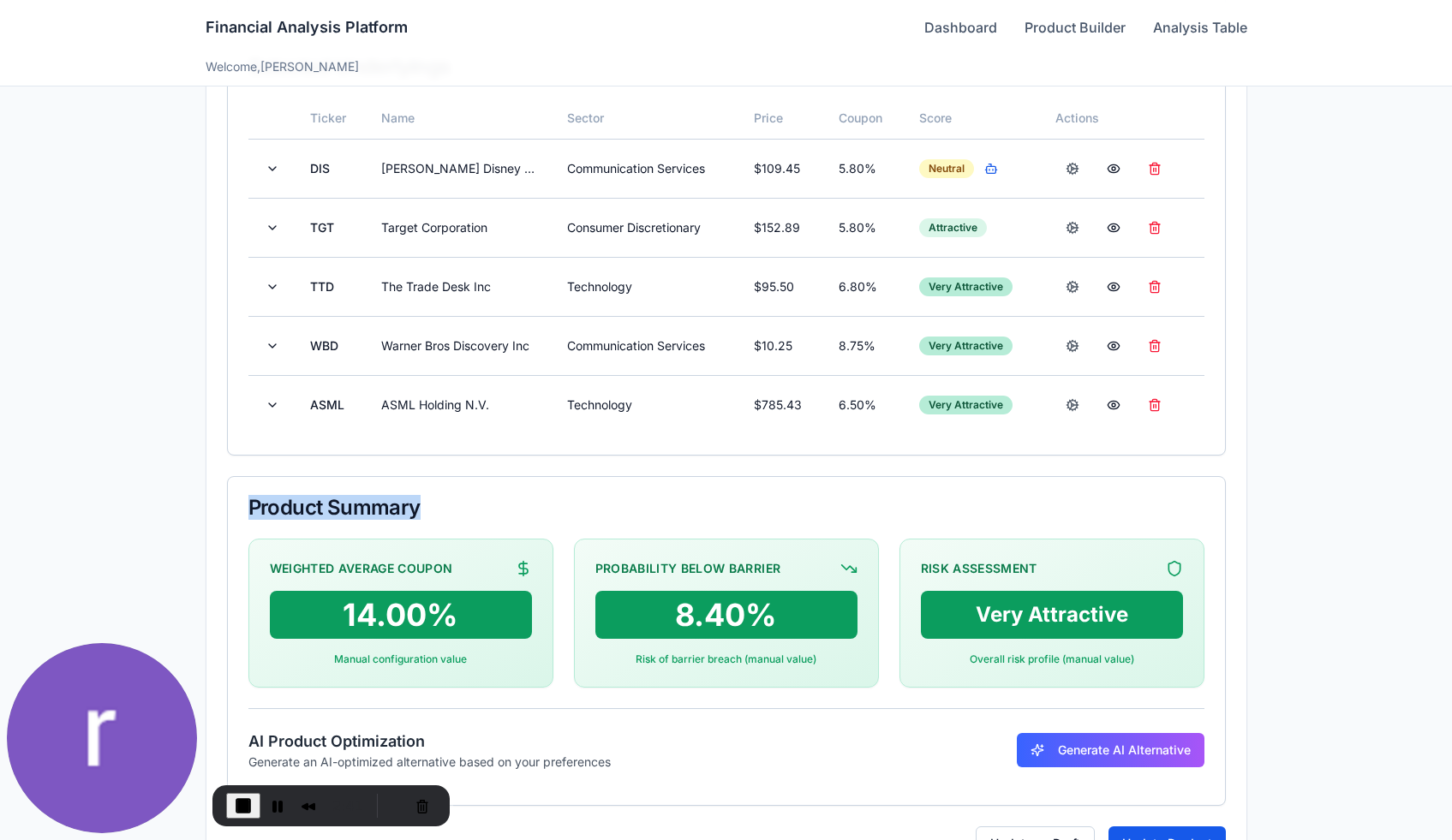
drag, startPoint x: 251, startPoint y: 503, endPoint x: 429, endPoint y: 504, distance: 178.0
click at [429, 504] on div "Product Summary" at bounding box center [726, 507] width 956 height 21
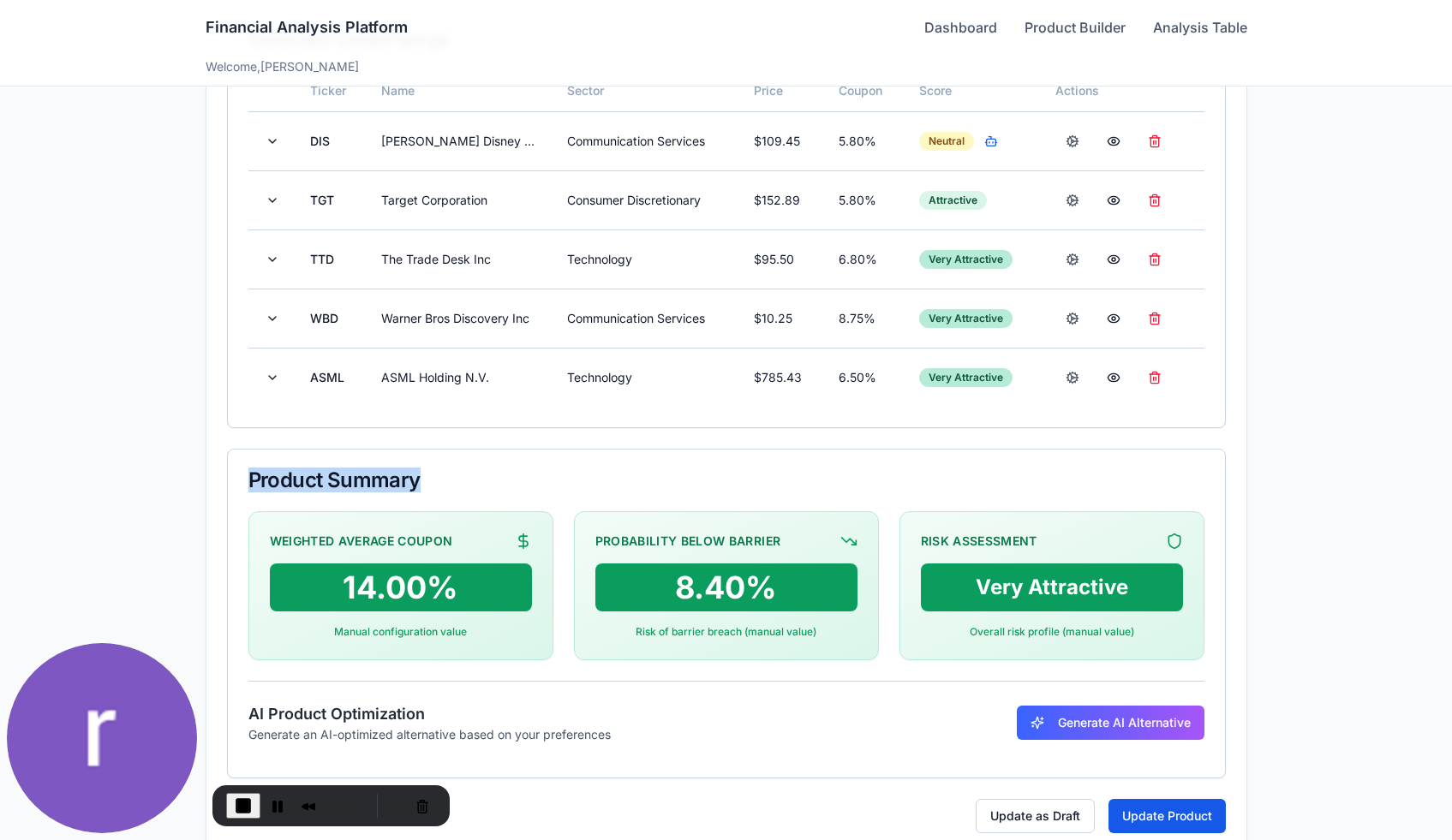
scroll to position [522, 0]
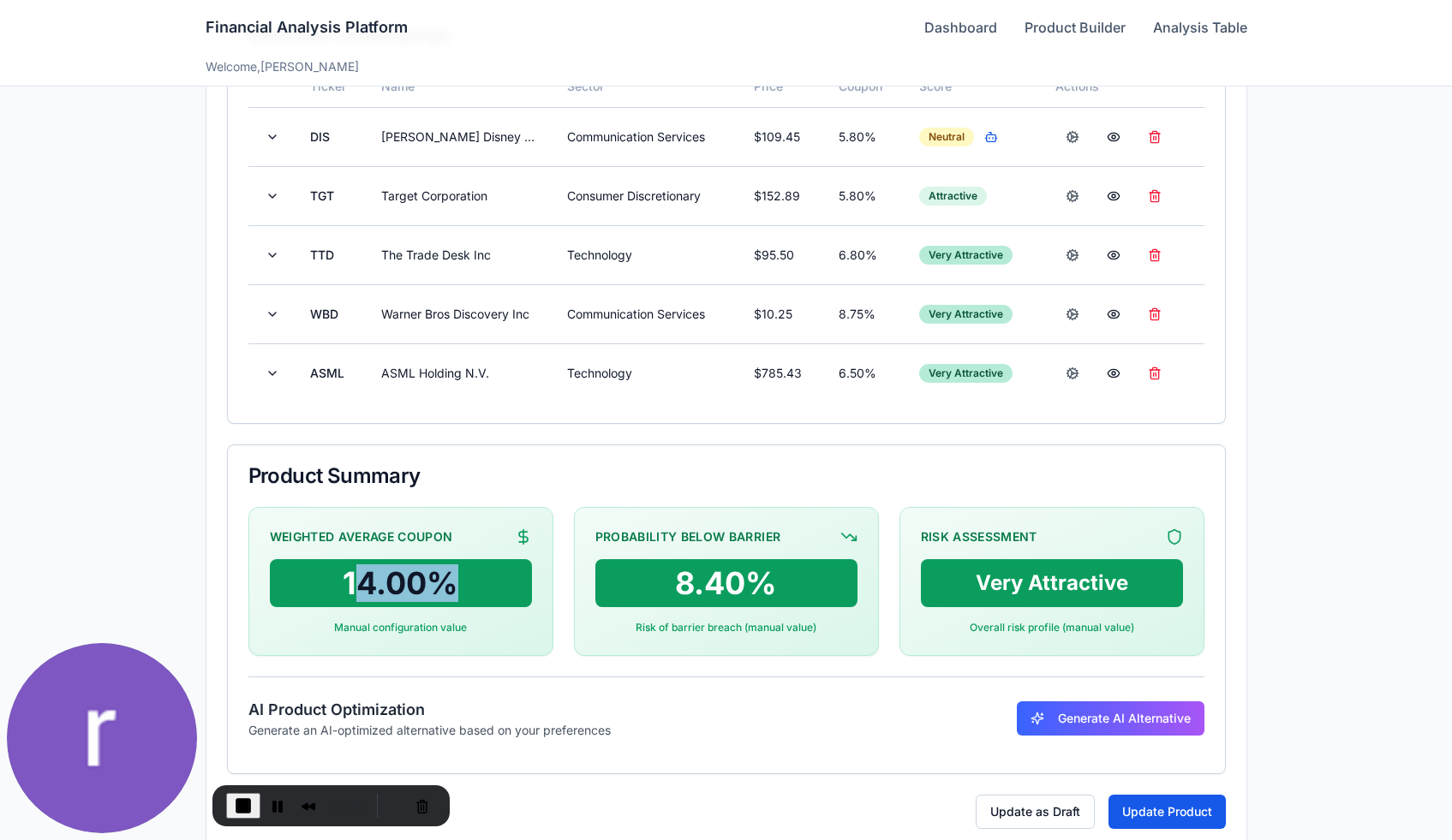
drag, startPoint x: 349, startPoint y: 589, endPoint x: 467, endPoint y: 588, distance: 118.0
click at [468, 588] on div "14.00 %" at bounding box center [401, 583] width 263 height 48
click at [531, 610] on div "Weighted Average Coupon 14.00 % Manual configuration value" at bounding box center [401, 582] width 305 height 149
drag, startPoint x: 643, startPoint y: 578, endPoint x: 790, endPoint y: 581, distance: 147.0
click at [790, 581] on div "8.40 %" at bounding box center [727, 583] width 263 height 48
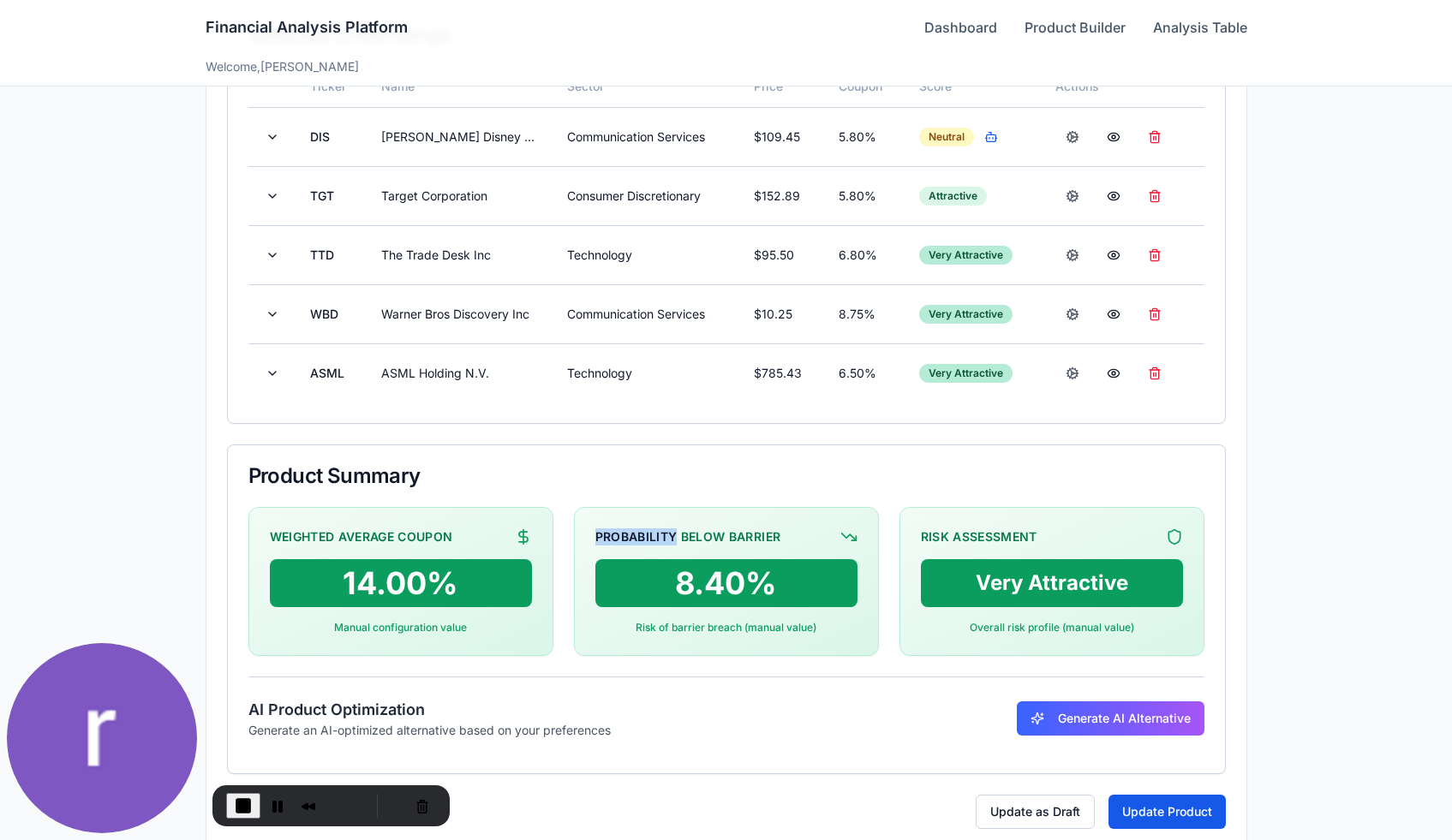
drag, startPoint x: 675, startPoint y: 532, endPoint x: 788, endPoint y: 527, distance: 113.1
click at [788, 528] on div "Probability Below Barrier" at bounding box center [727, 536] width 263 height 17
click at [782, 534] on div "Probability Below Barrier" at bounding box center [727, 536] width 263 height 17
drag, startPoint x: 964, startPoint y: 589, endPoint x: 1147, endPoint y: 597, distance: 183.2
click at [1147, 597] on div "Very Attractive" at bounding box center [1052, 583] width 263 height 48
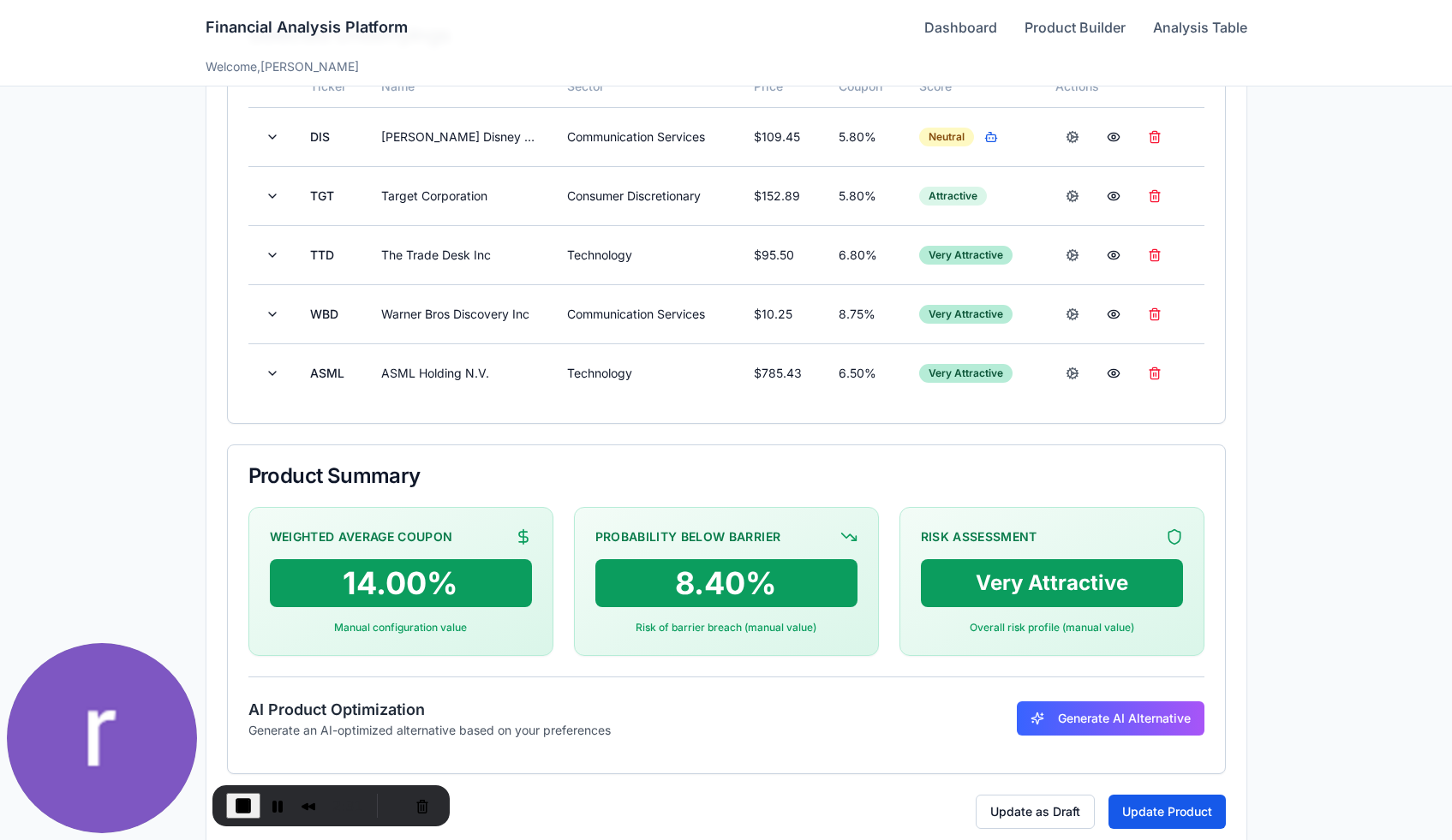
click at [1058, 592] on div "Very Attractive" at bounding box center [1052, 583] width 263 height 48
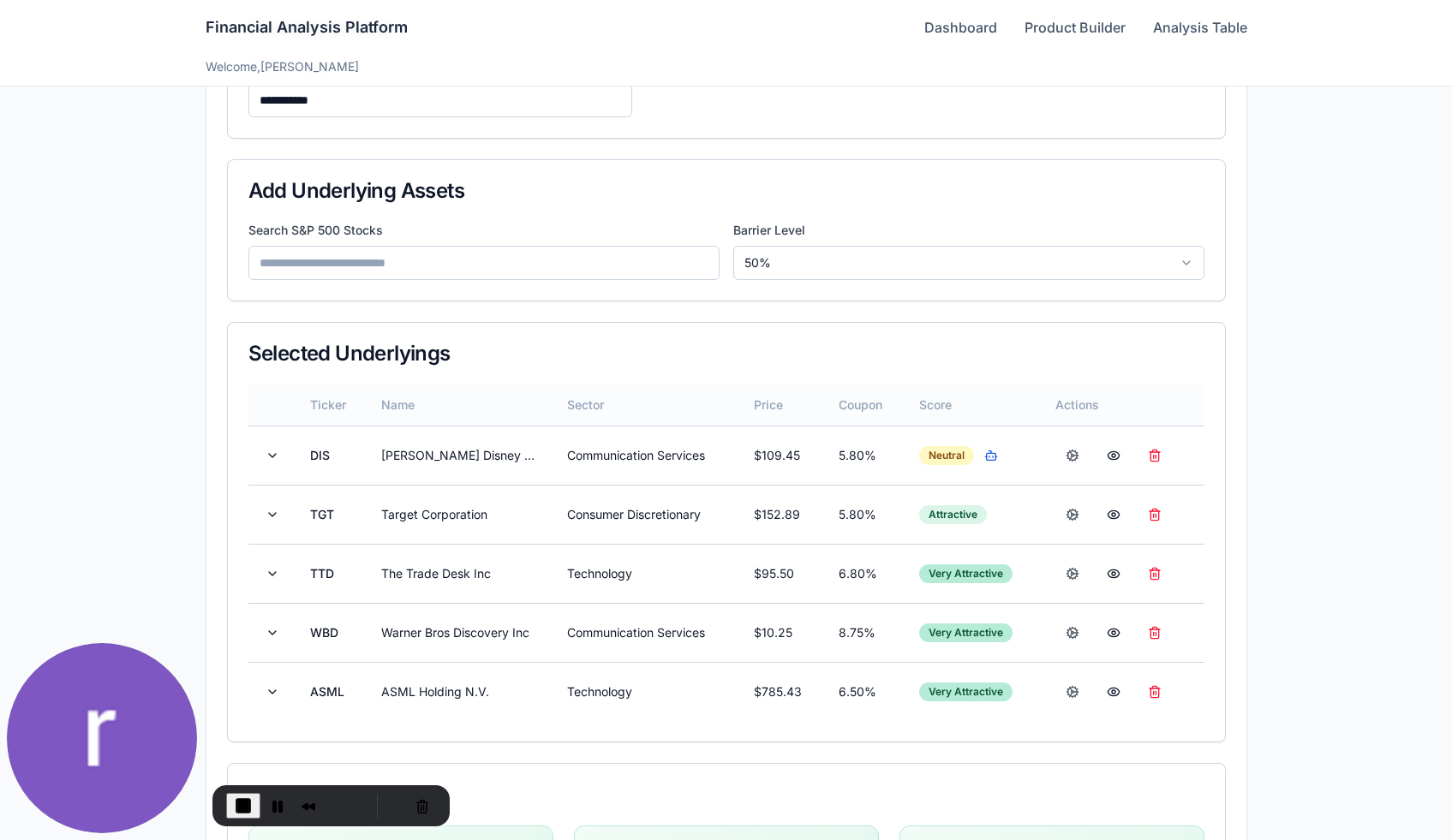
scroll to position [196, 0]
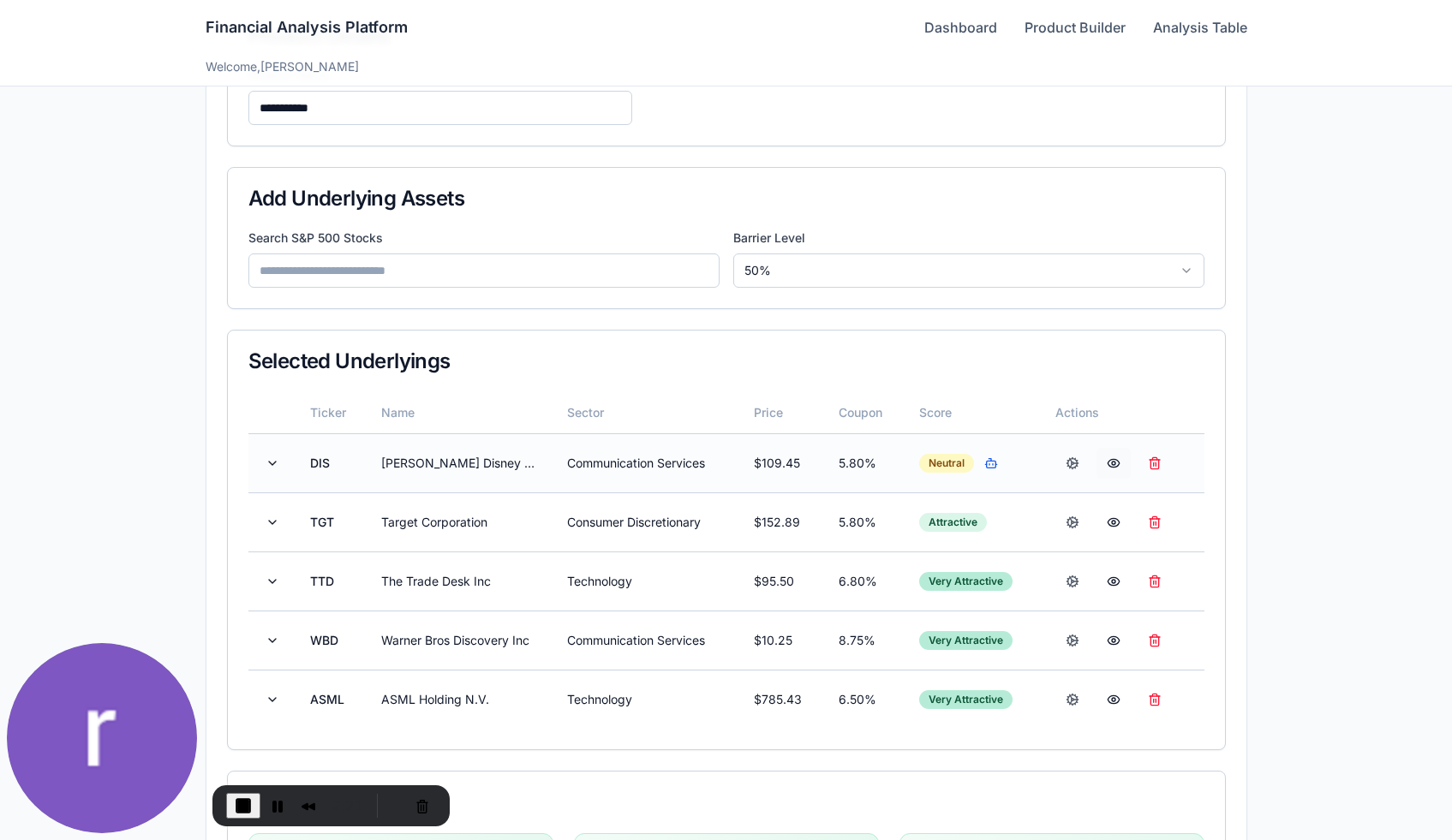
click at [1116, 465] on button at bounding box center [1113, 462] width 34 height 31
click at [1111, 524] on button at bounding box center [1113, 522] width 34 height 31
click at [1115, 462] on button at bounding box center [1113, 462] width 34 height 31
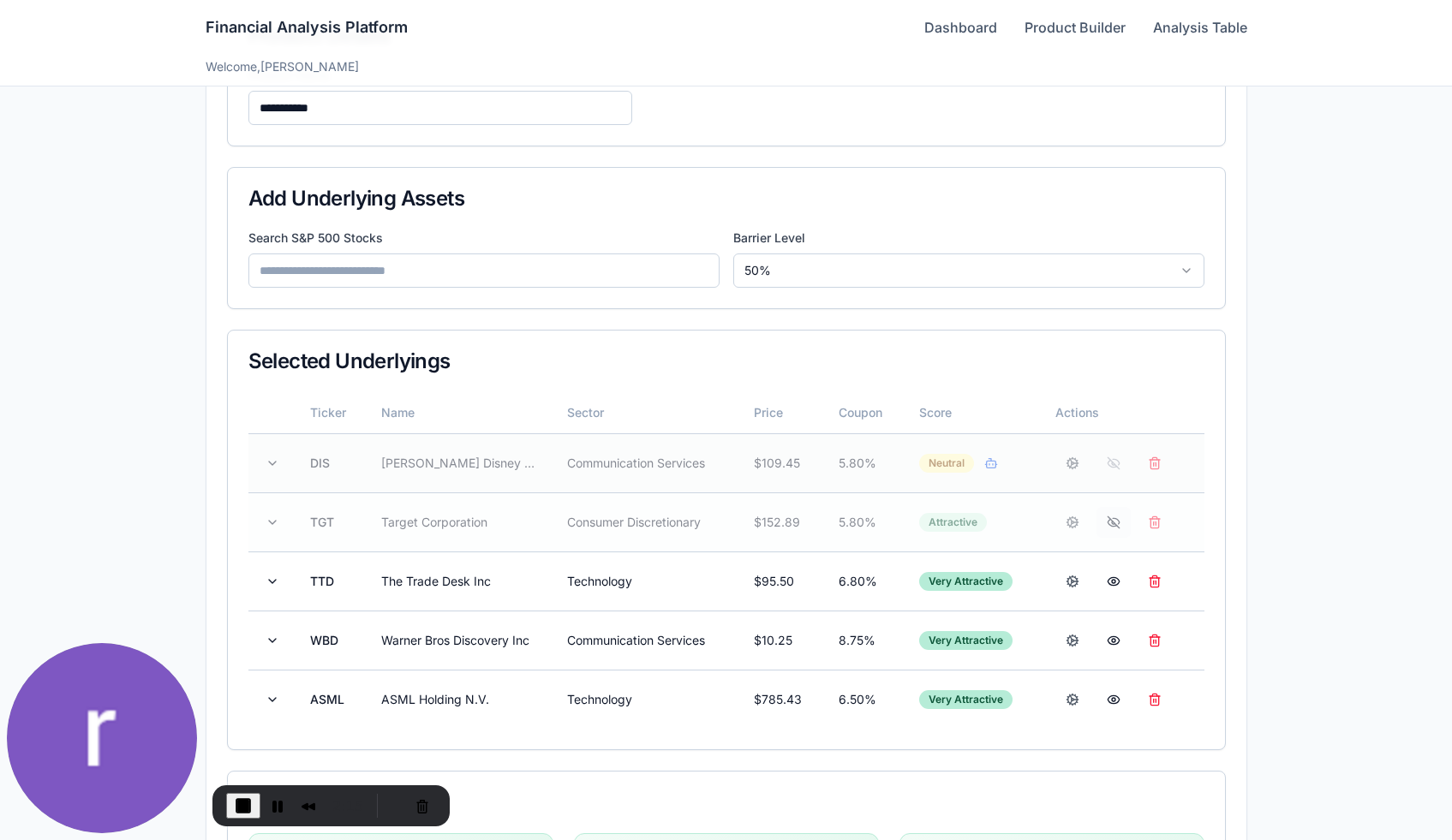
click at [1110, 527] on button at bounding box center [1113, 522] width 34 height 31
click at [1117, 470] on button at bounding box center [1113, 462] width 34 height 31
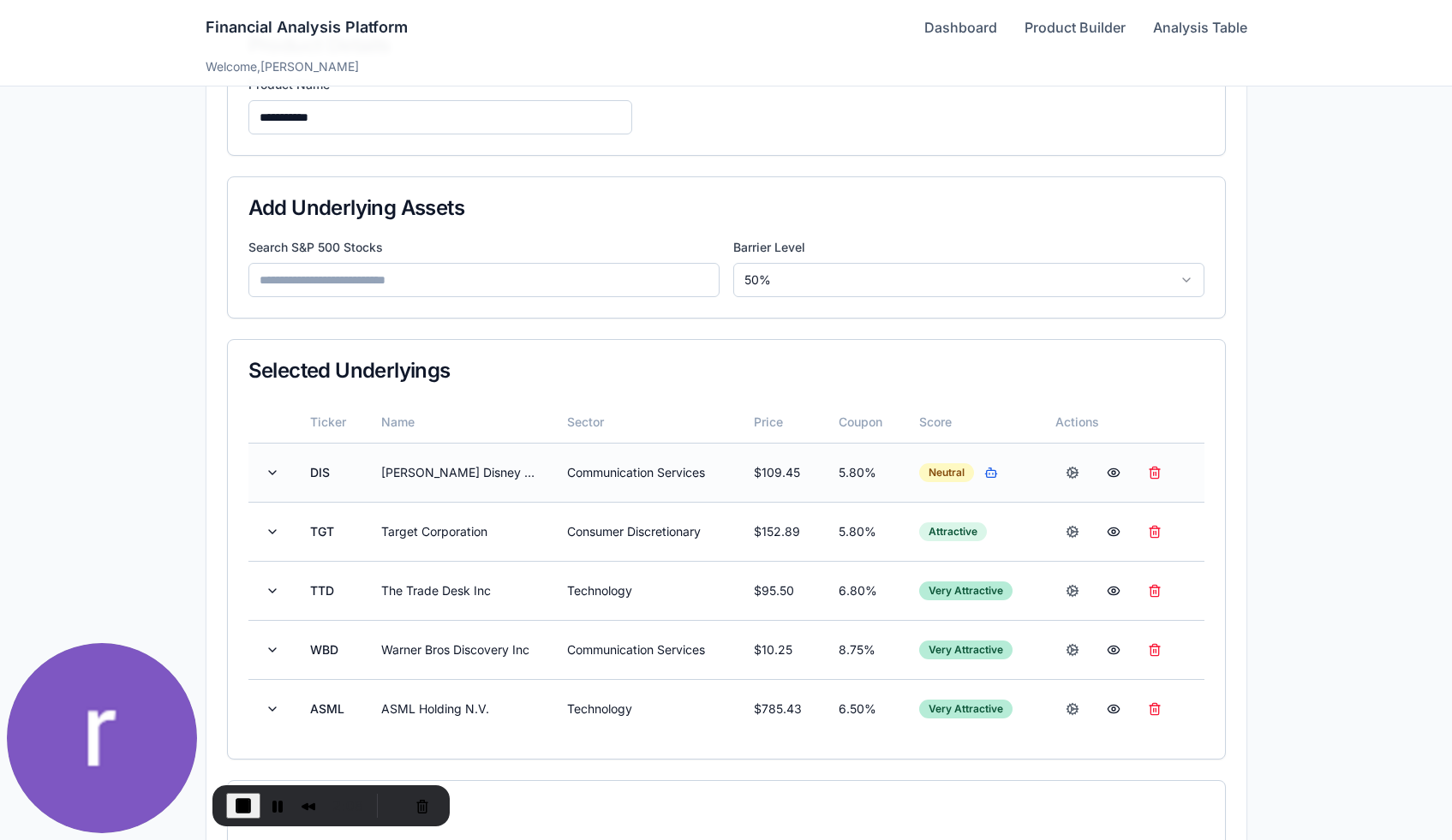
scroll to position [170, 0]
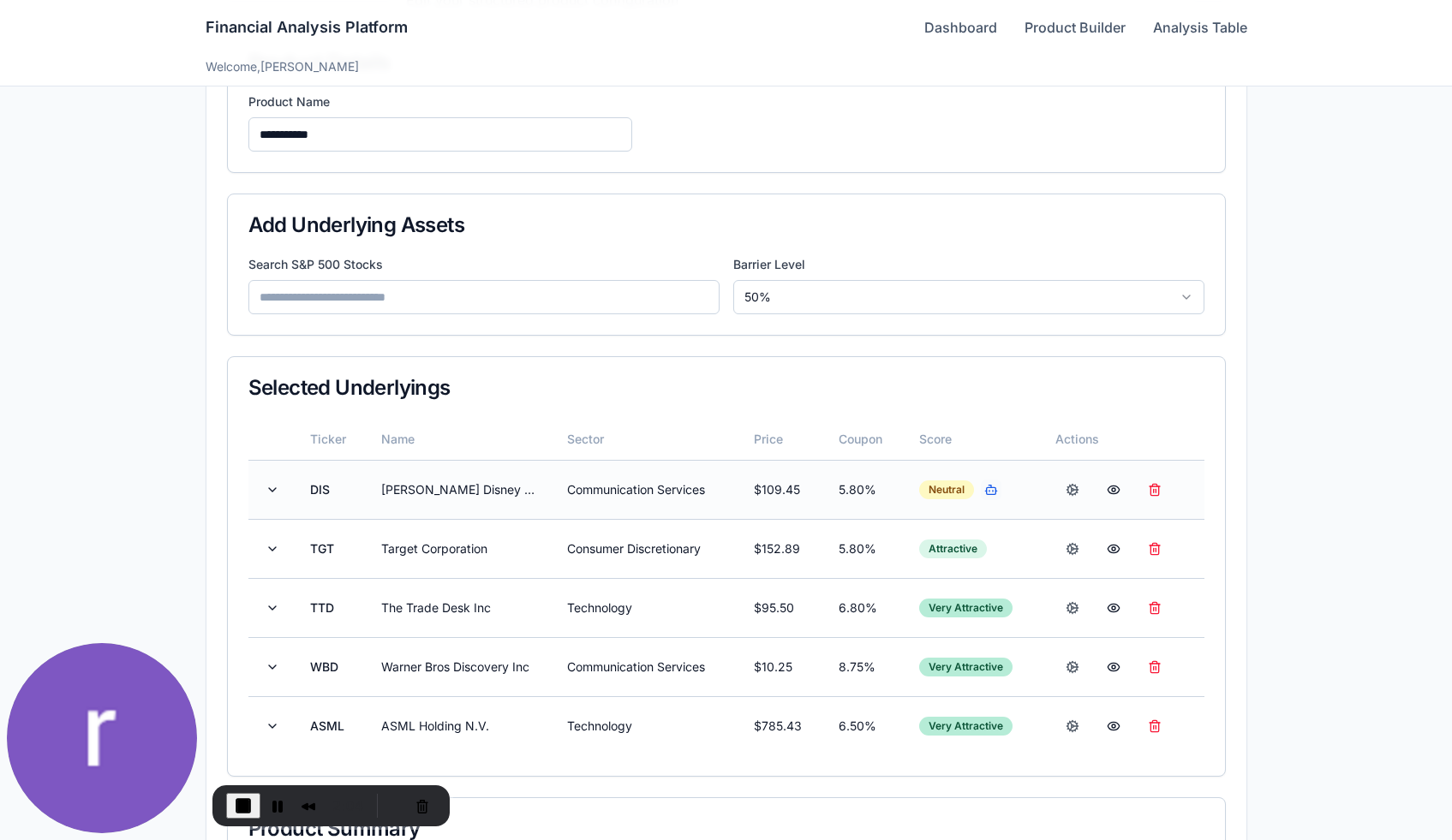
click at [991, 492] on button "button" at bounding box center [991, 489] width 21 height 21
click at [994, 489] on button "button" at bounding box center [991, 489] width 21 height 21
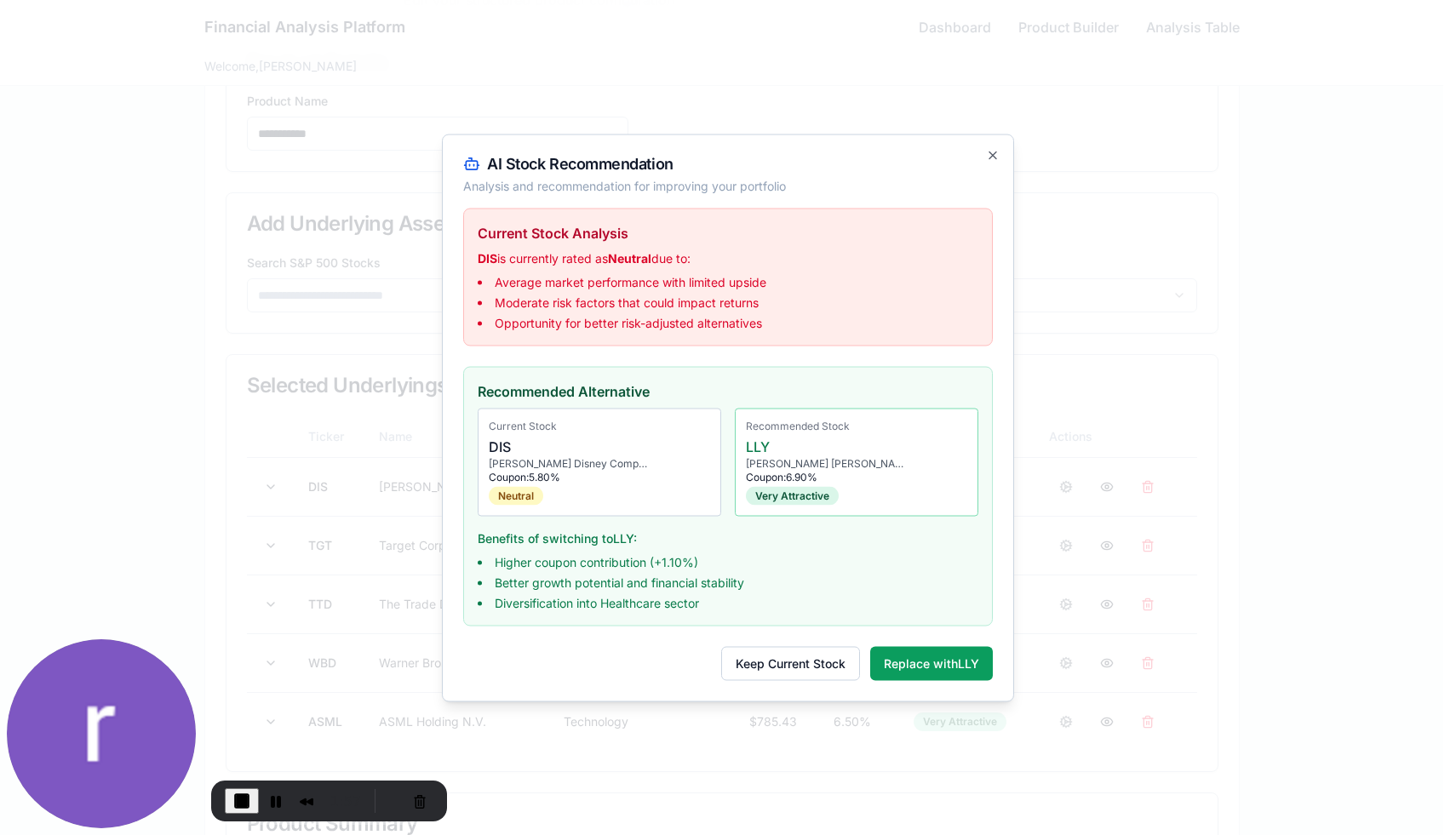
click at [539, 261] on p "DIS is currently rated as Neutral due to:" at bounding box center [728, 257] width 500 height 17
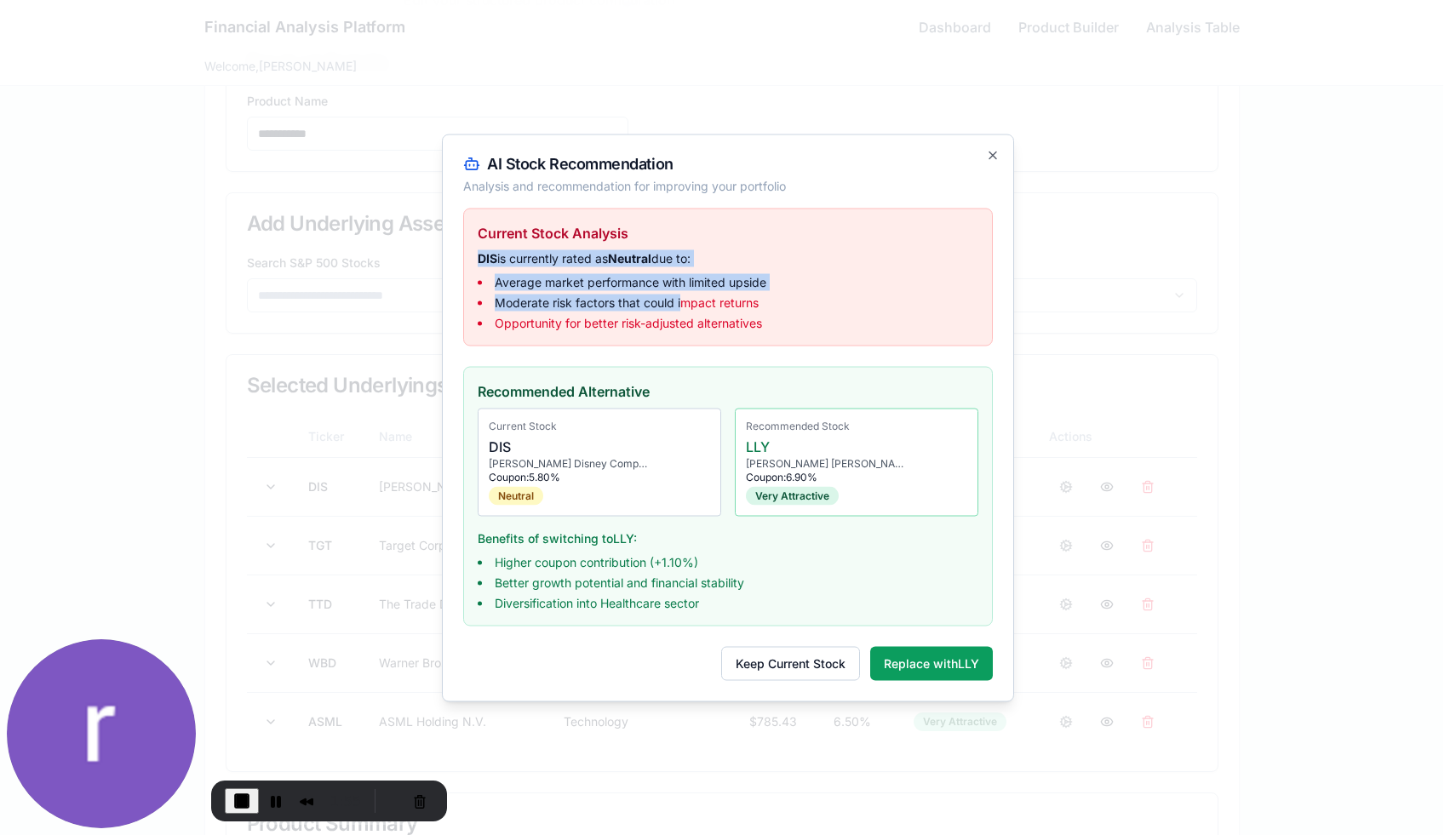
drag, startPoint x: 478, startPoint y: 253, endPoint x: 684, endPoint y: 304, distance: 212.2
click at [684, 304] on div "DIS is currently rated as Neutral due to: Average market performance with limit…" at bounding box center [728, 290] width 500 height 82
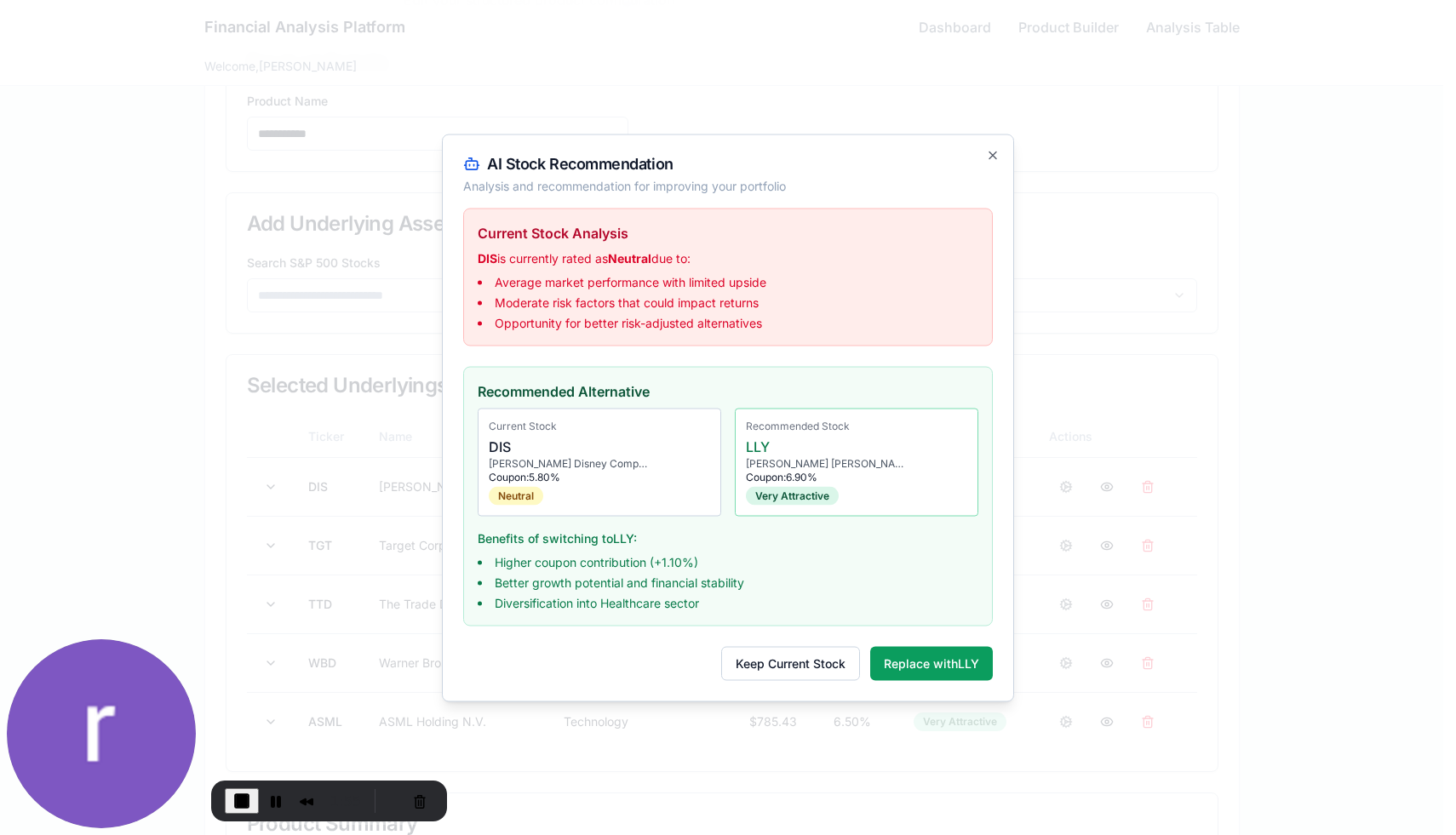
click at [694, 377] on div "Recommended Alternative Current Stock DIS [PERSON_NAME] Disney Company Coupon: …" at bounding box center [728, 495] width 530 height 260
click at [996, 150] on icon "button" at bounding box center [992, 155] width 14 height 14
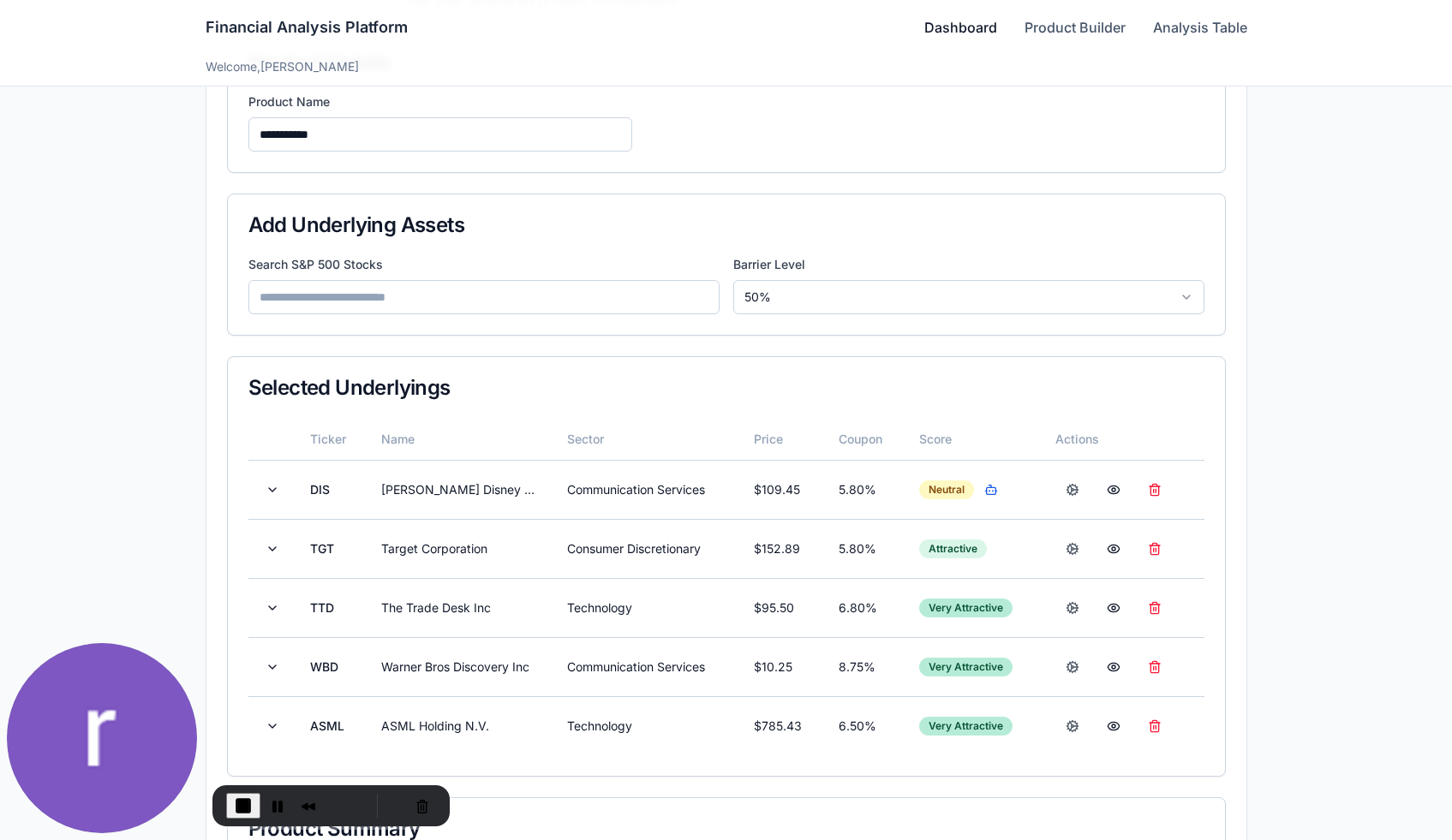
click at [978, 33] on link "Dashboard" at bounding box center [960, 27] width 73 height 21
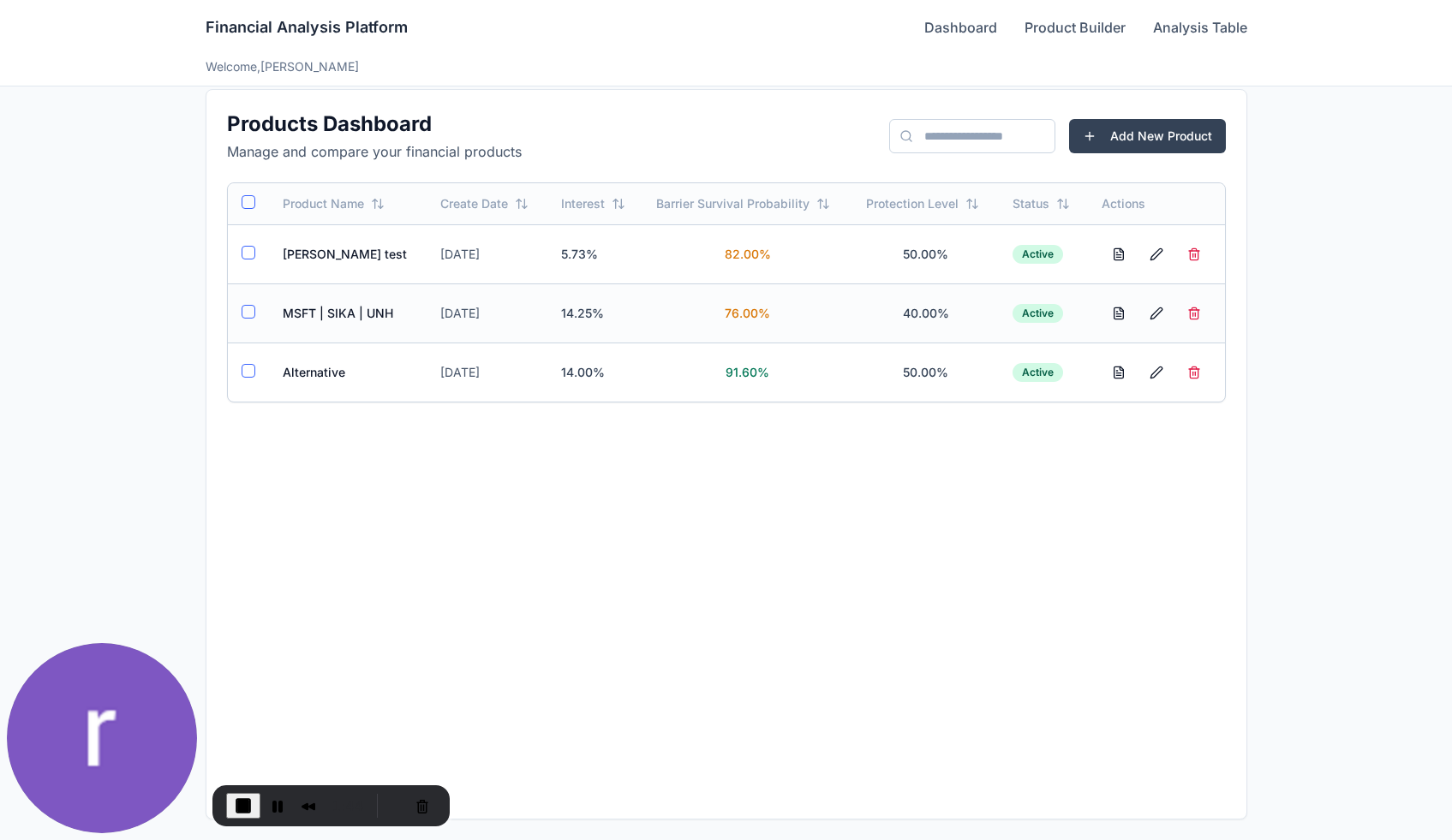
click at [330, 312] on td "MSFT | SIKA | UNH" at bounding box center [347, 312] width 158 height 59
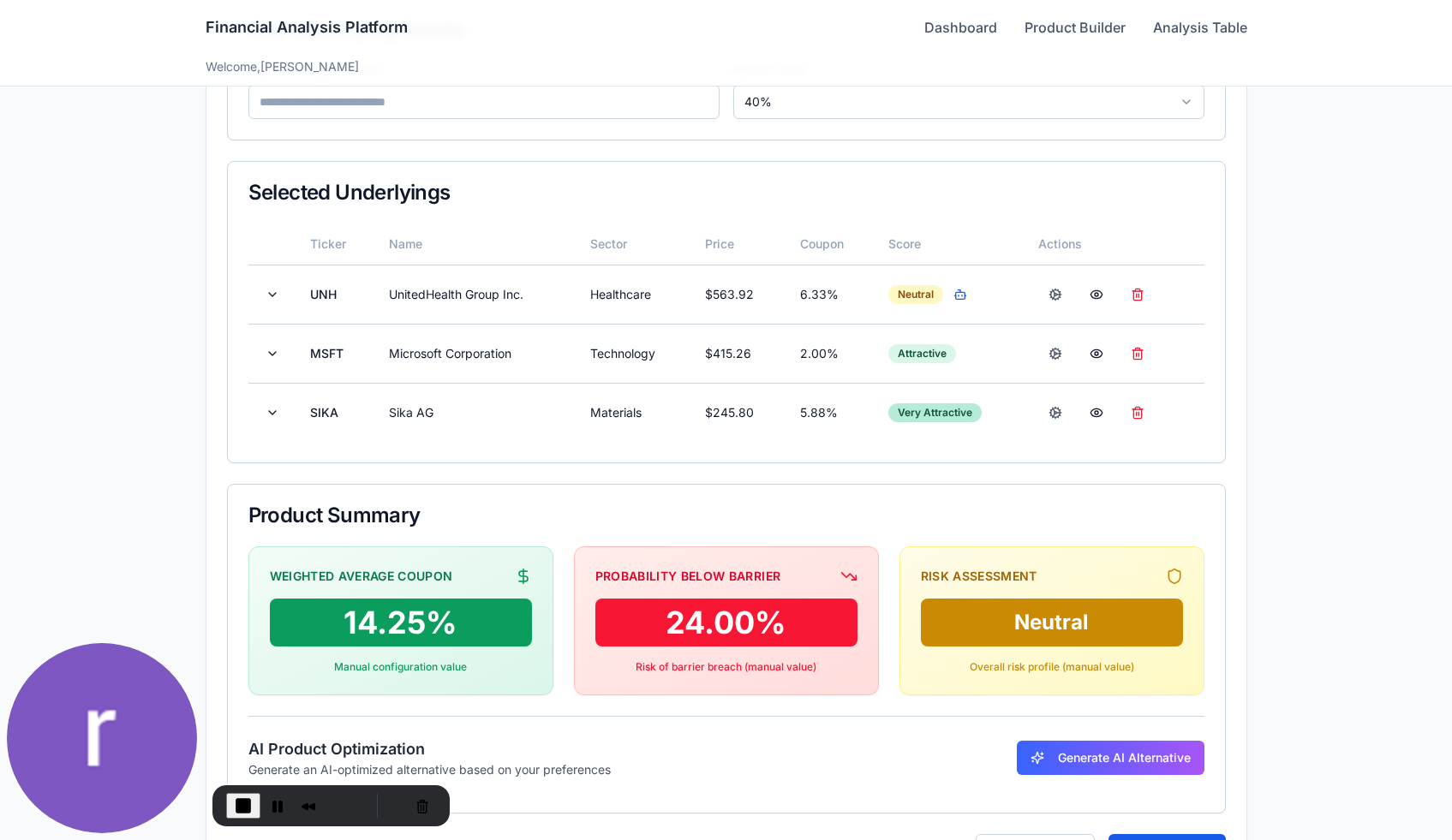
scroll to position [380, 0]
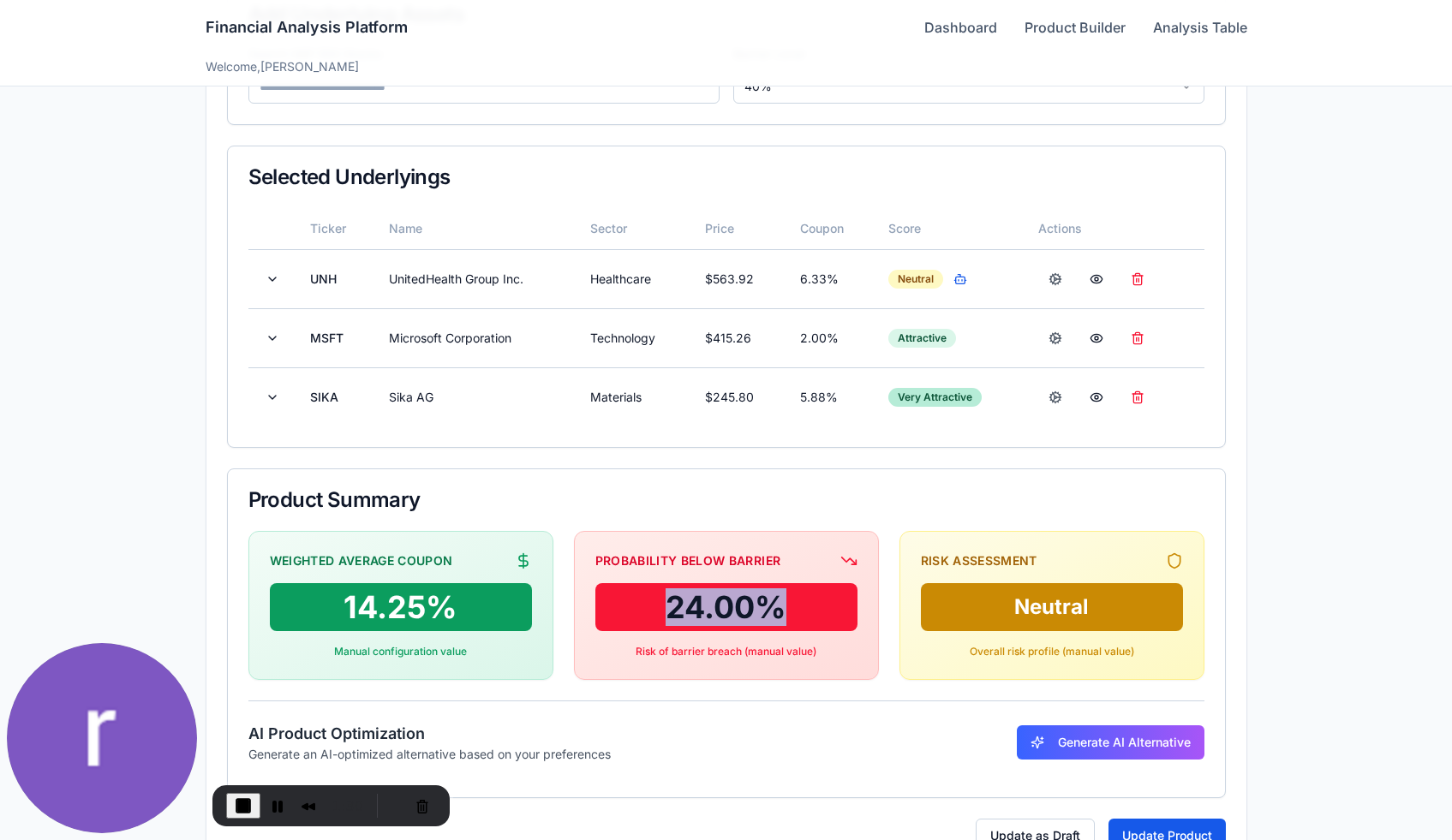
drag, startPoint x: 668, startPoint y: 604, endPoint x: 788, endPoint y: 605, distance: 120.0
click at [788, 605] on div "24.00 %" at bounding box center [727, 607] width 263 height 48
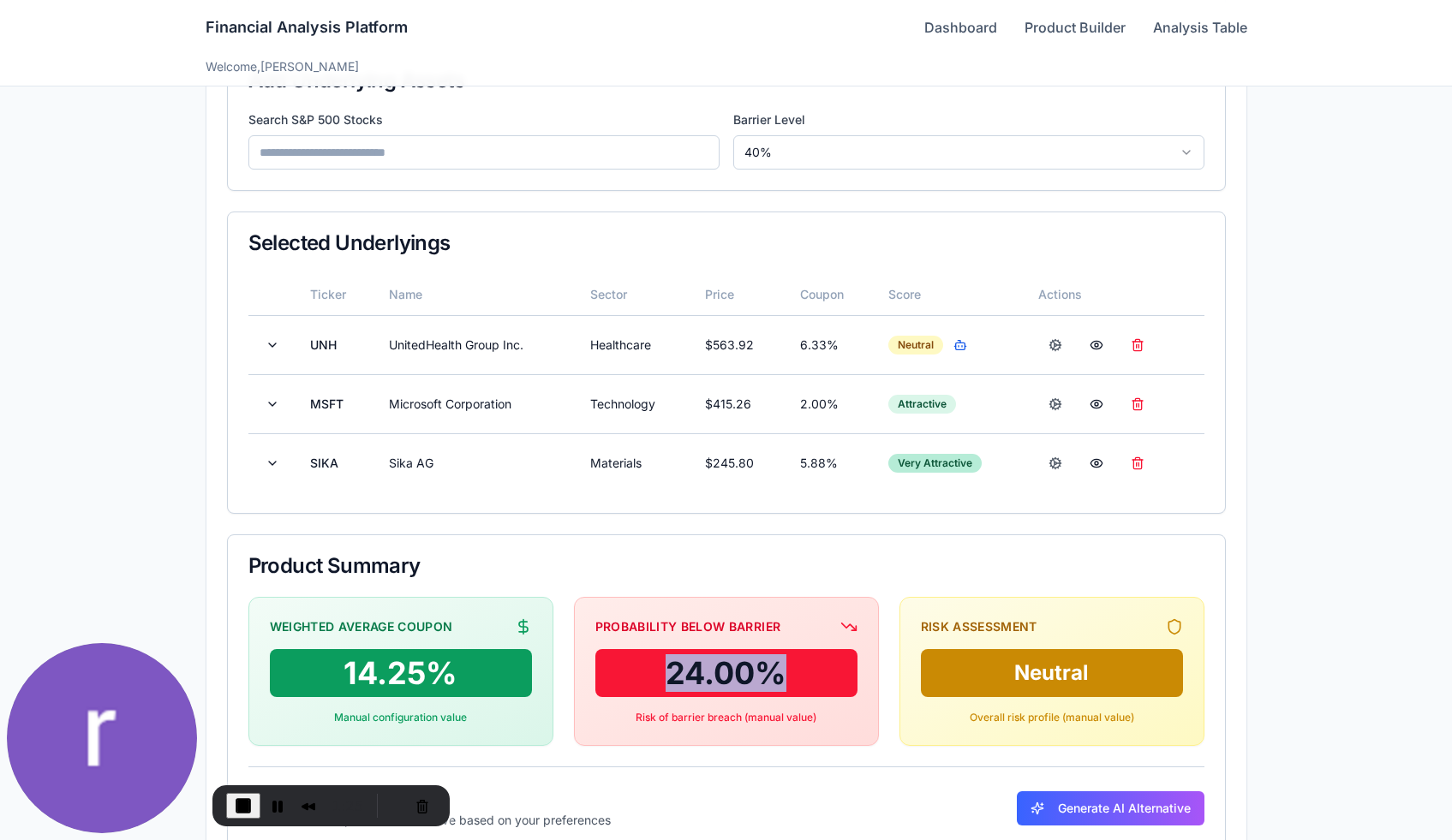
scroll to position [335, 0]
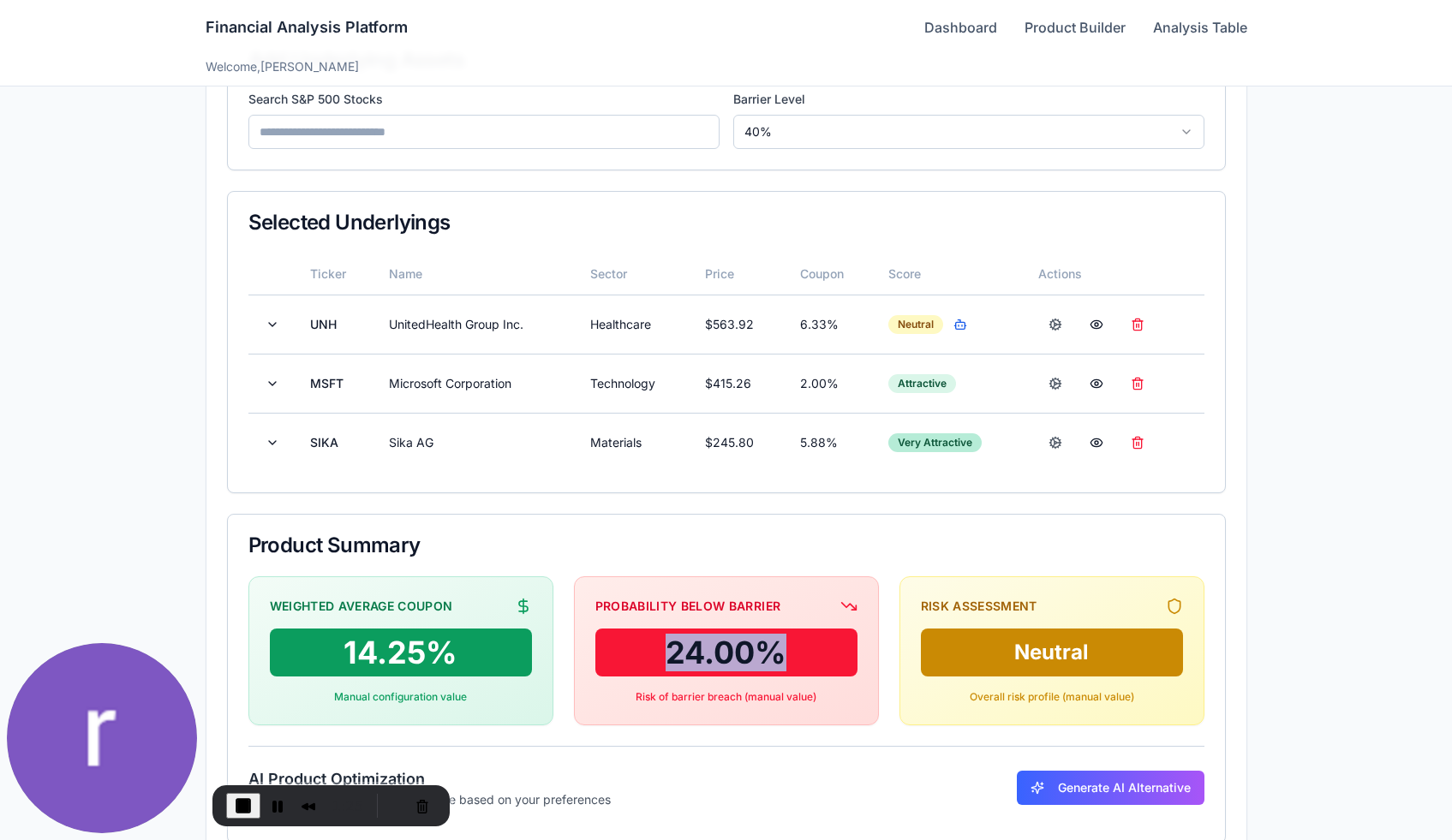
click at [713, 650] on div "24.00 %" at bounding box center [727, 652] width 263 height 48
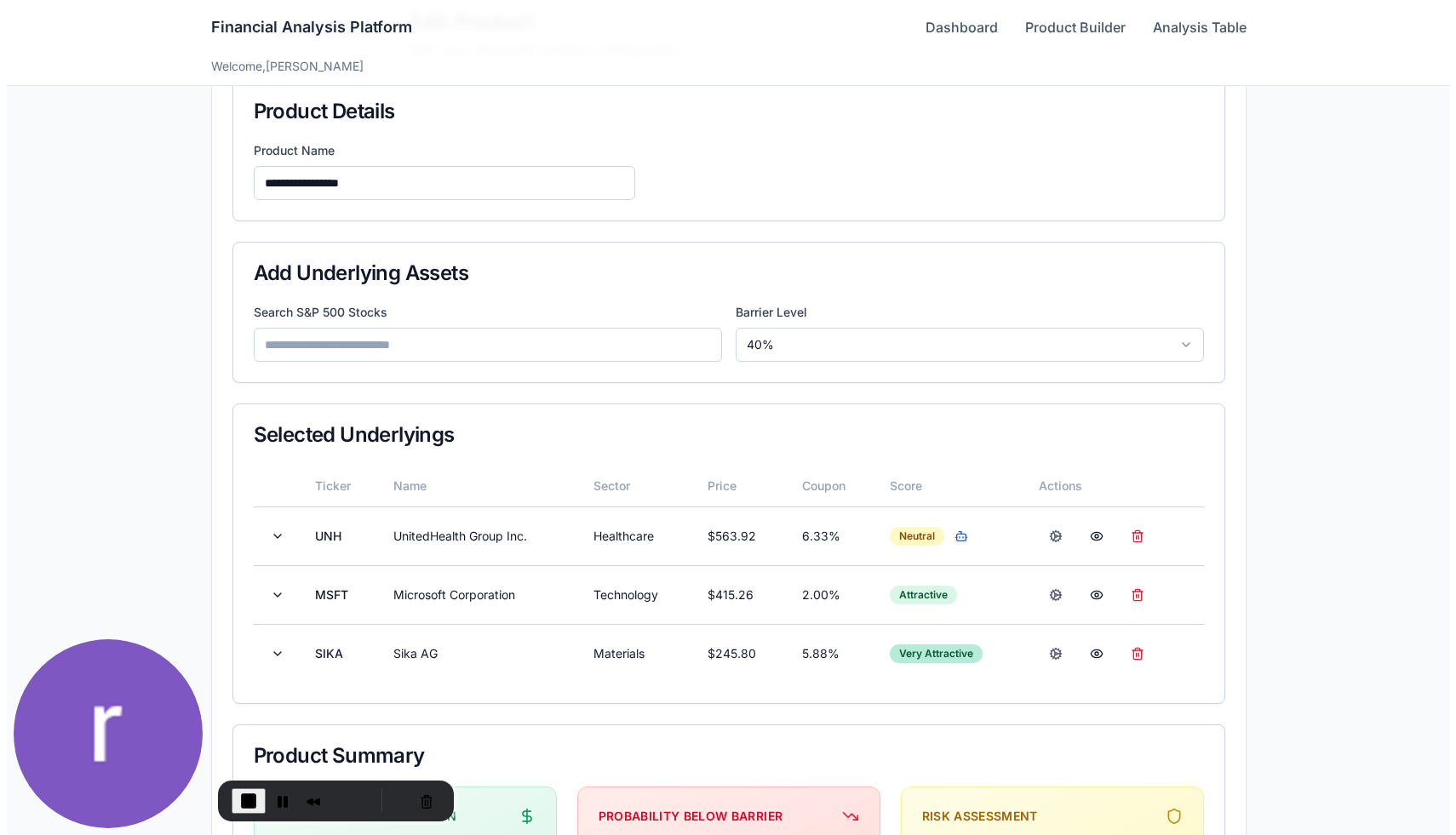
scroll to position [0, 0]
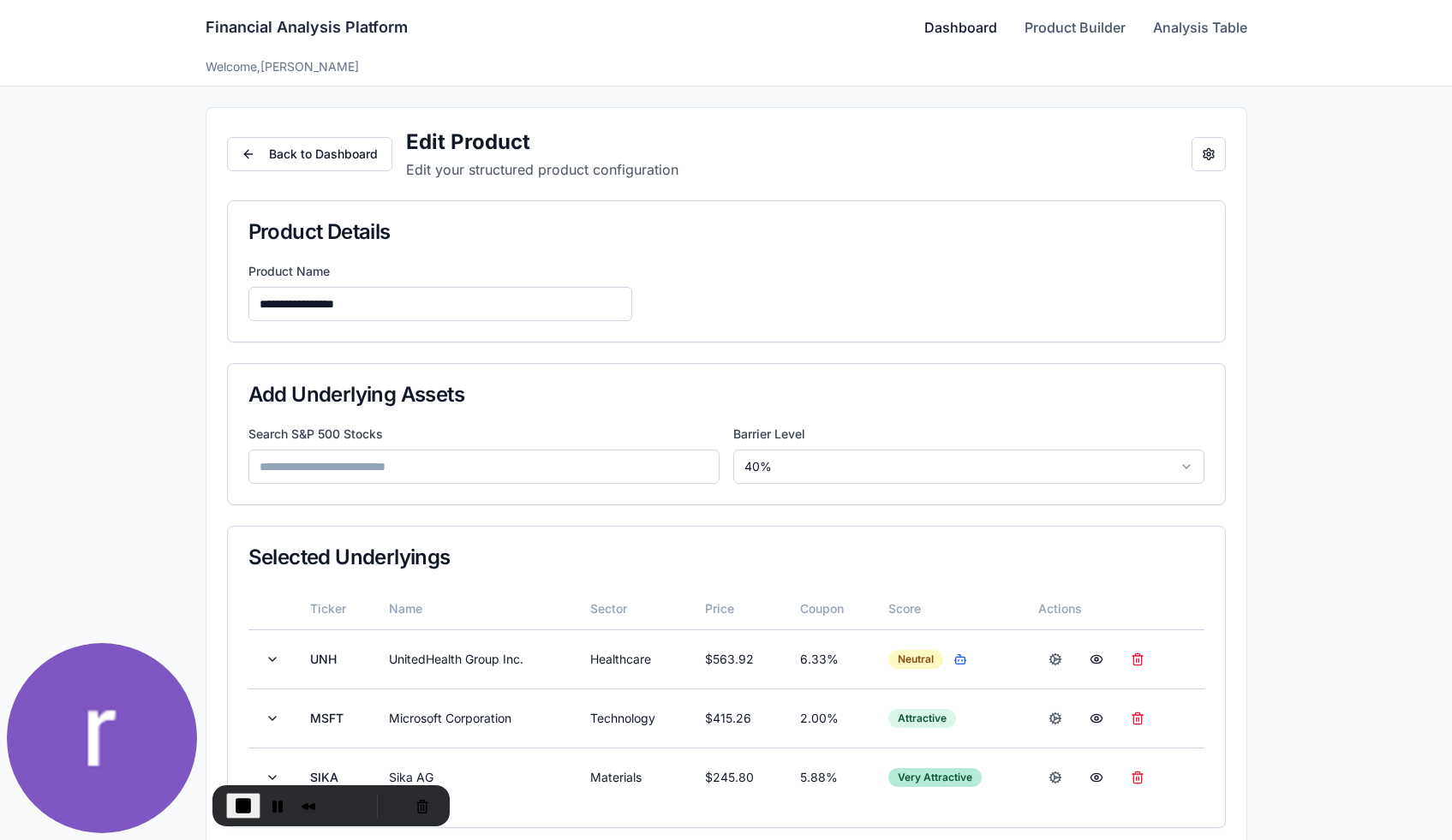
click at [966, 27] on link "Dashboard" at bounding box center [960, 27] width 73 height 21
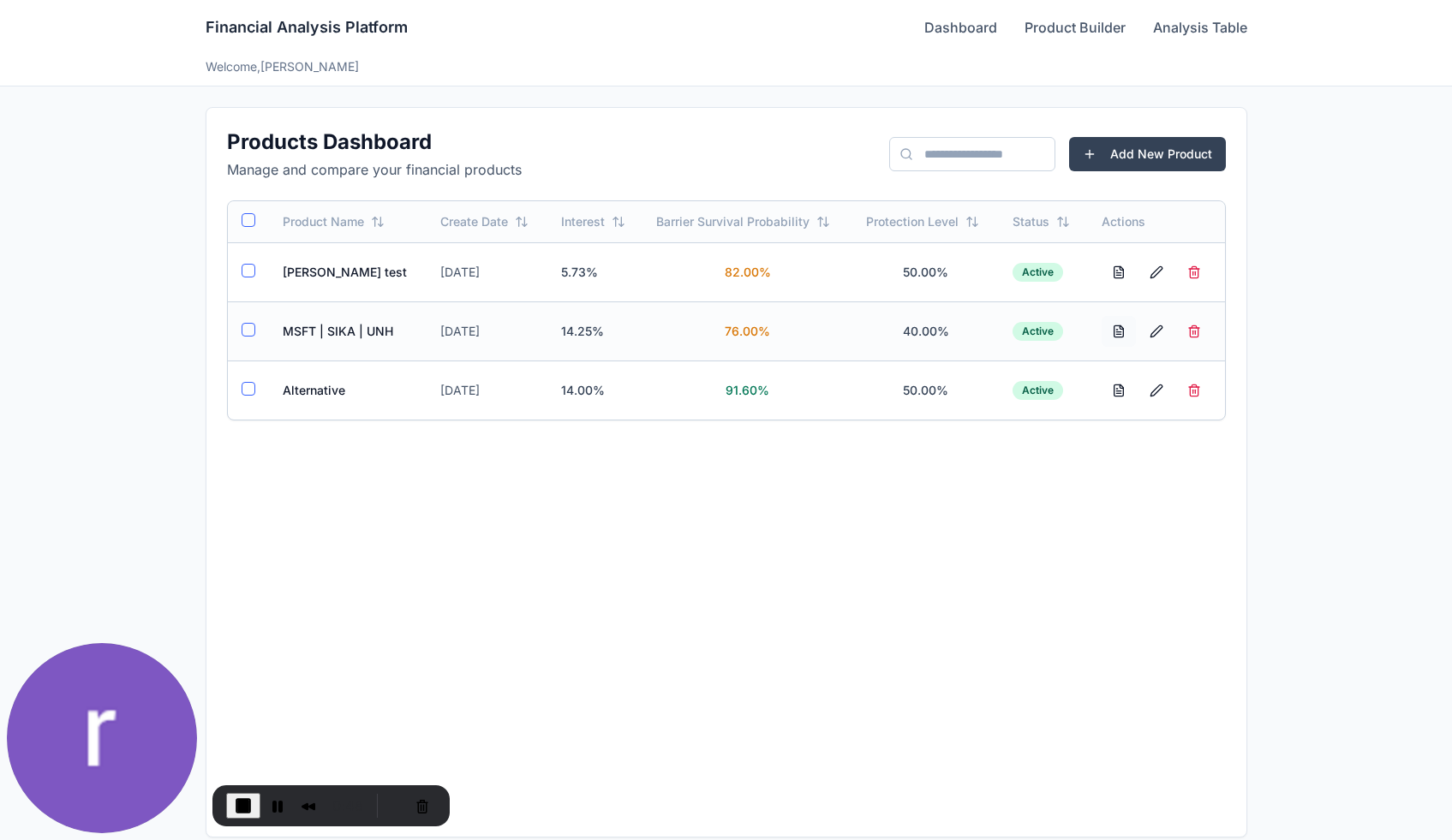
click at [1117, 331] on button at bounding box center [1119, 331] width 34 height 31
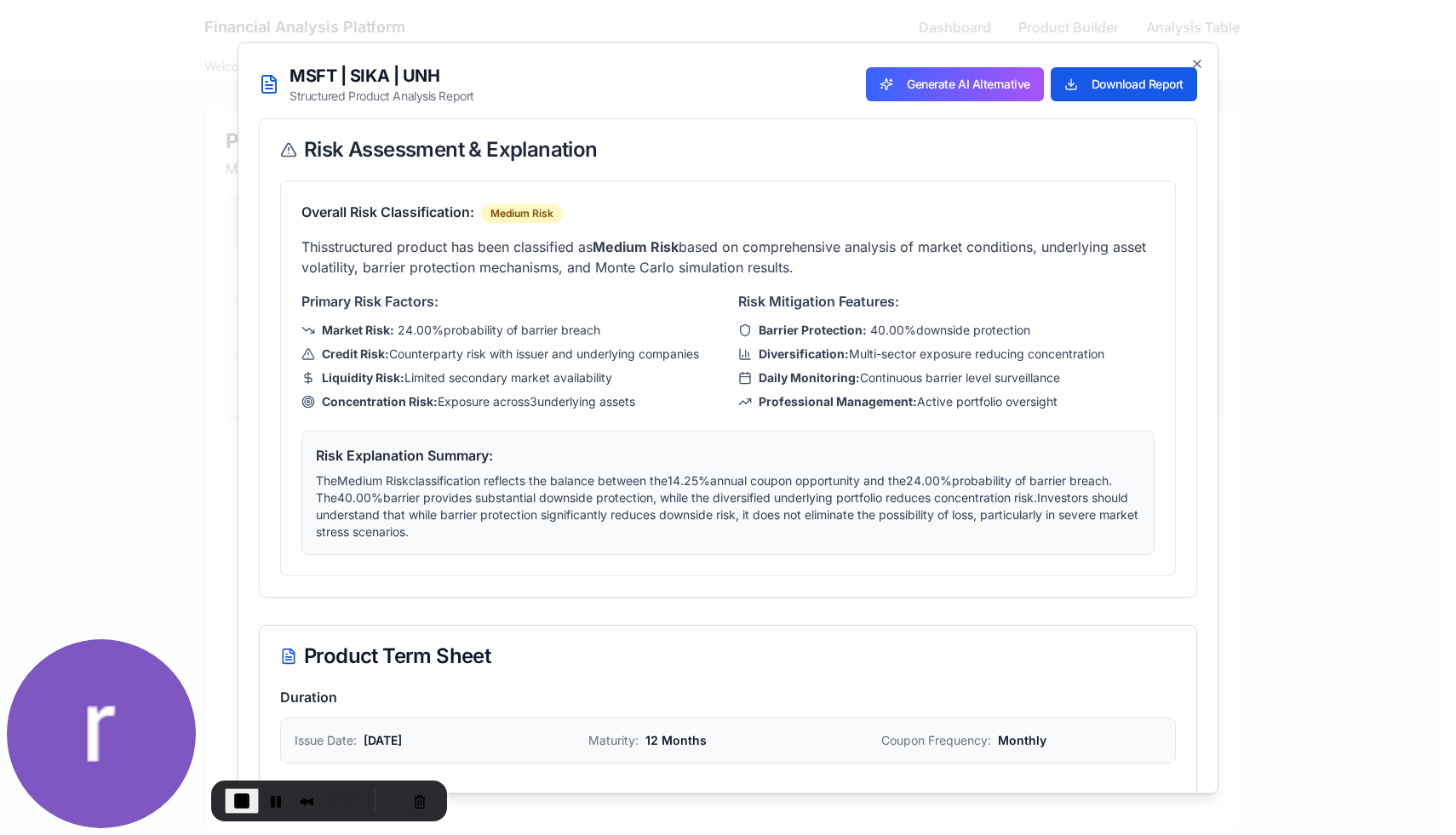
click at [1187, 54] on div "MSFT | SIKA | UNH Structured Product Analysis Report Generate AI Alternative Do…" at bounding box center [728, 417] width 981 height 751
click at [1193, 60] on icon "button" at bounding box center [1196, 62] width 7 height 7
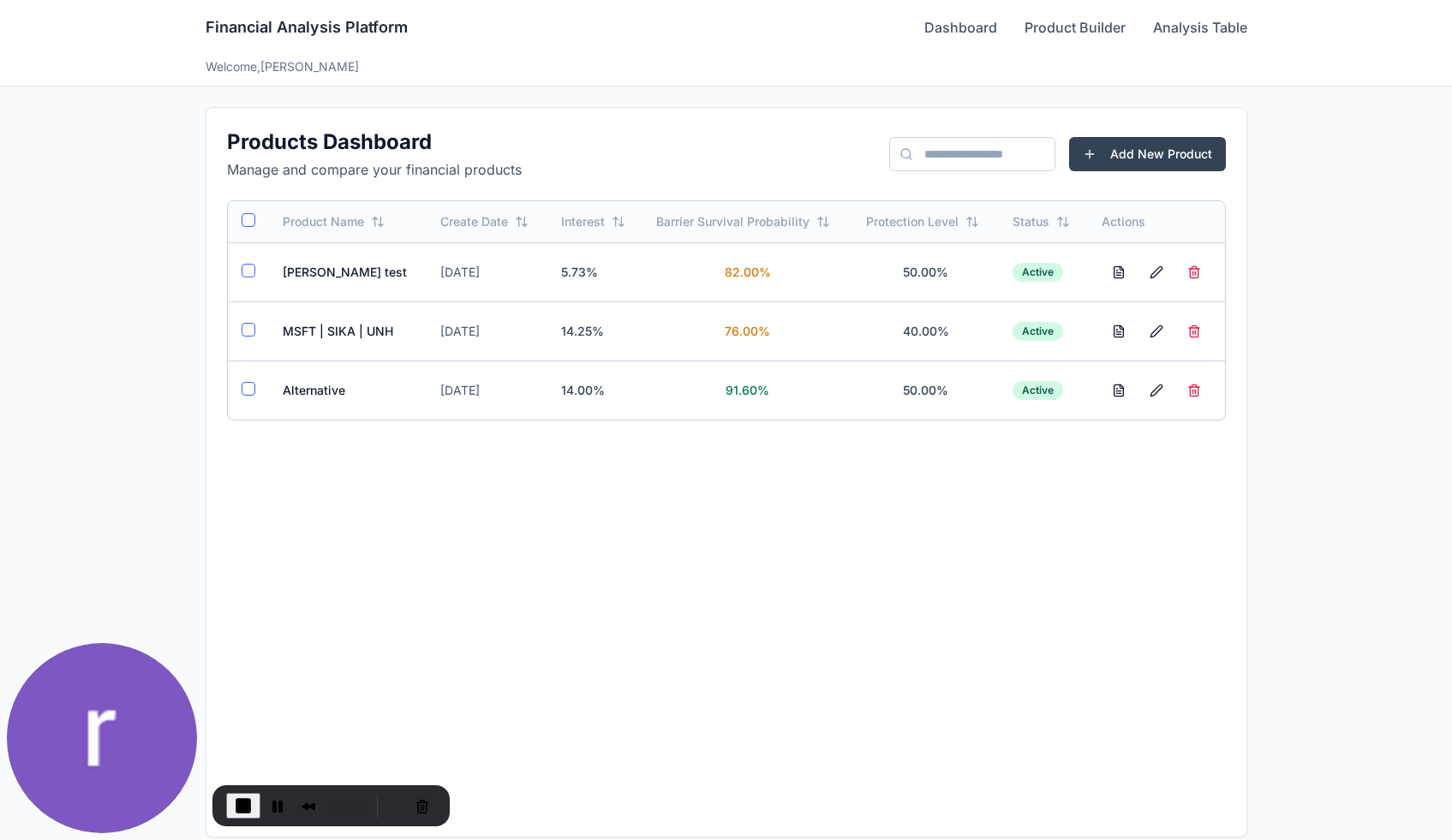
scroll to position [18, 0]
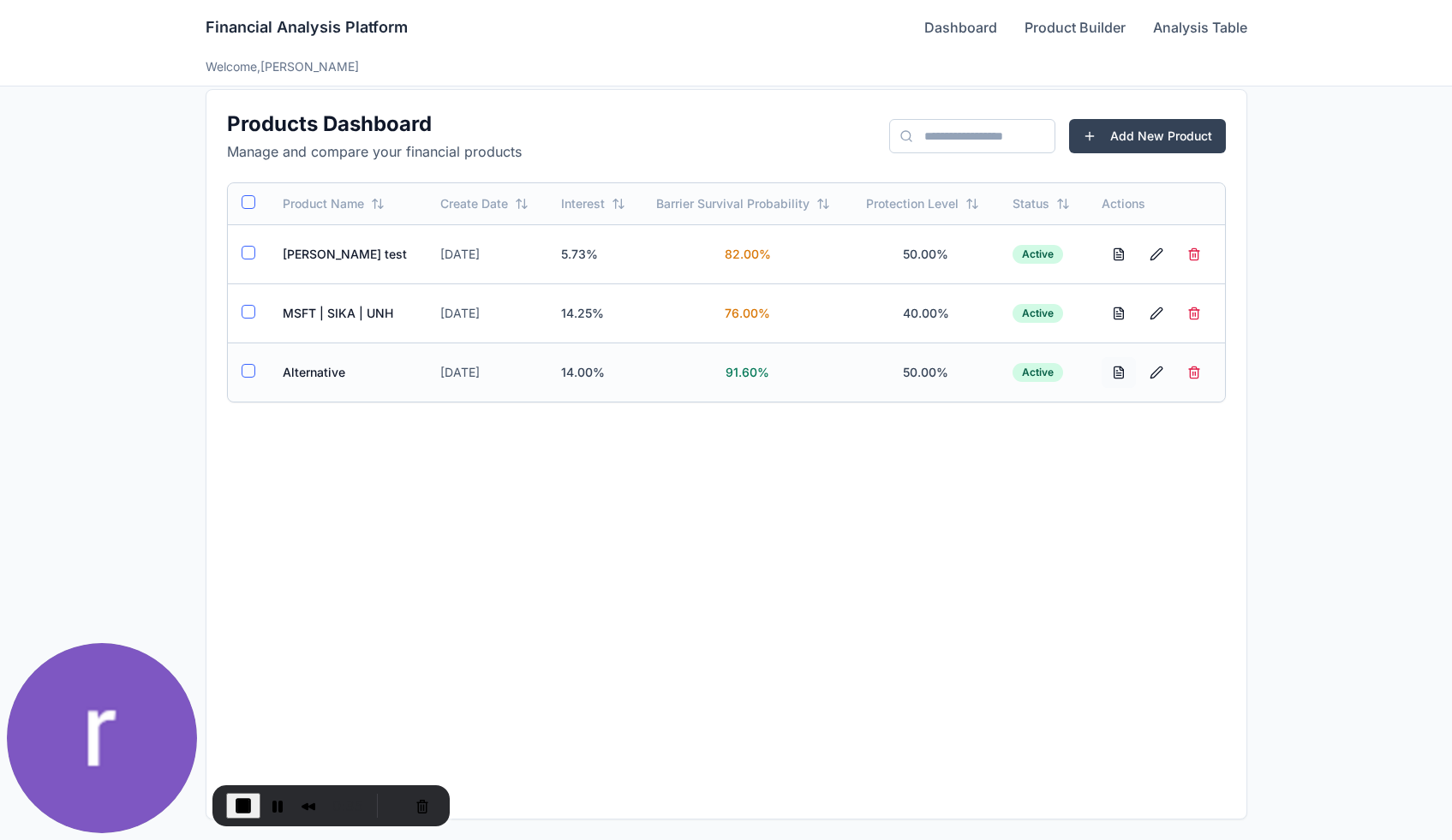
click at [1118, 370] on button at bounding box center [1119, 372] width 34 height 31
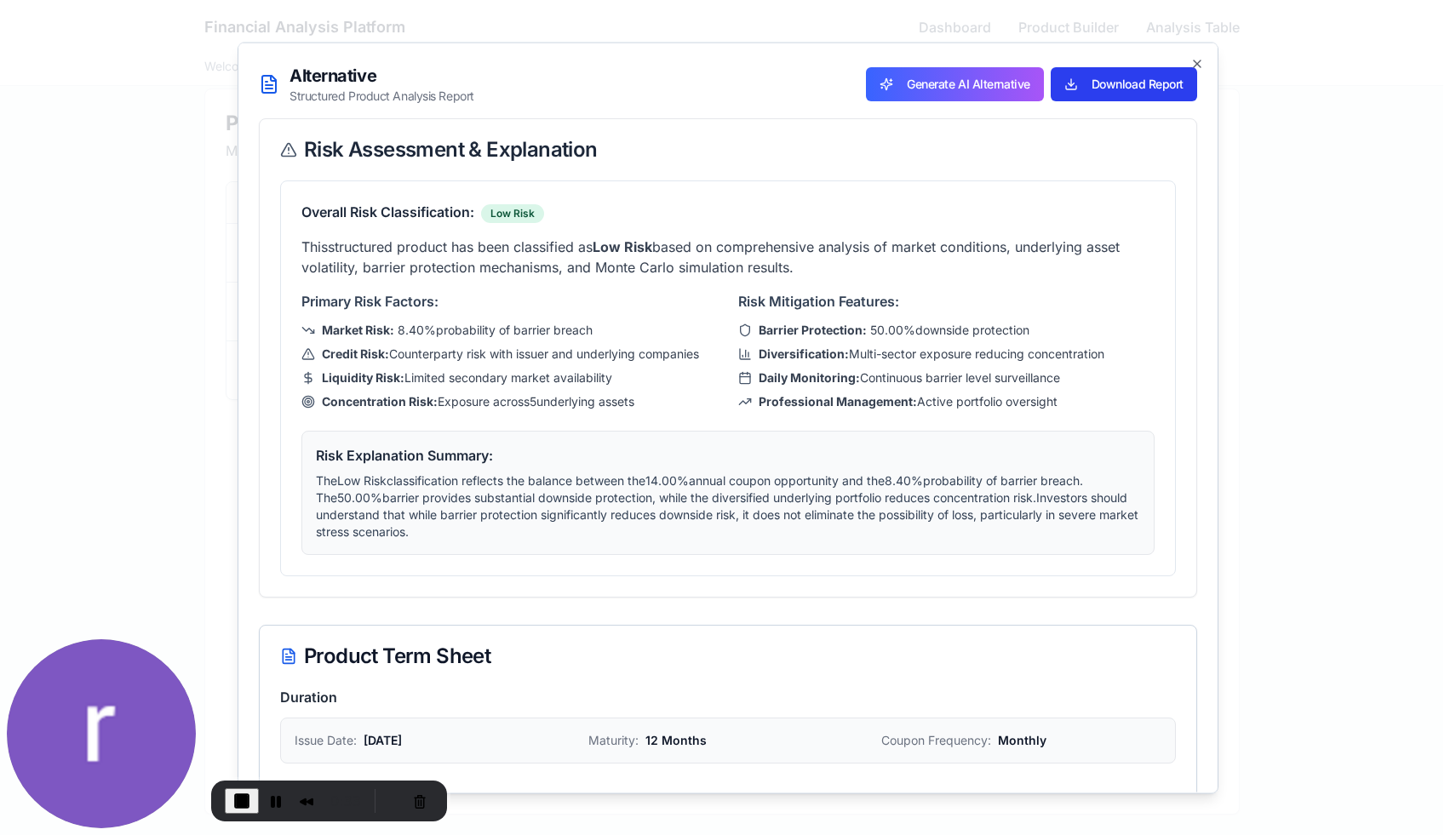
click at [1077, 89] on button "Download Report" at bounding box center [1124, 83] width 146 height 34
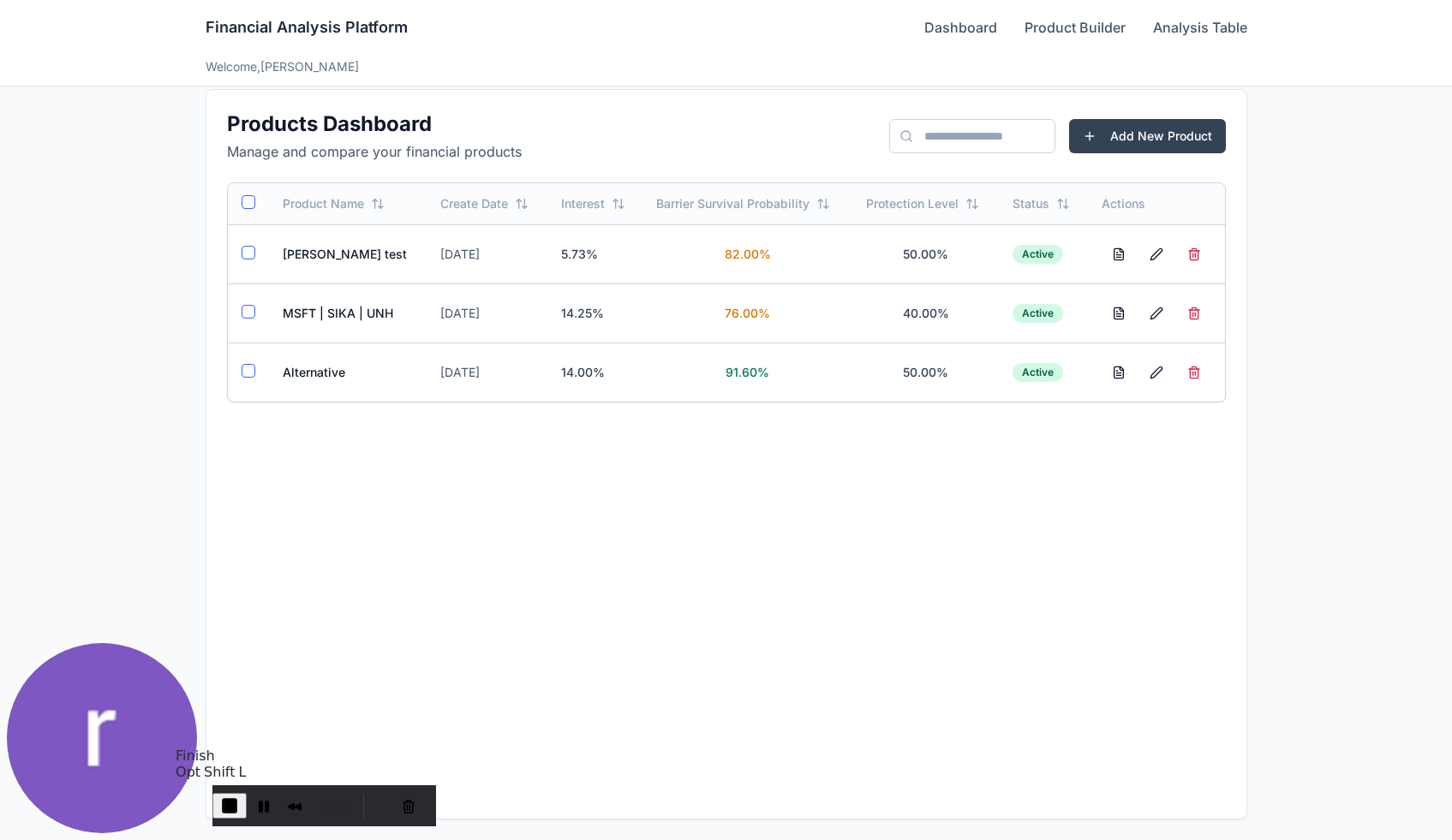
click at [240, 805] on span "End Recording" at bounding box center [229, 805] width 21 height 21
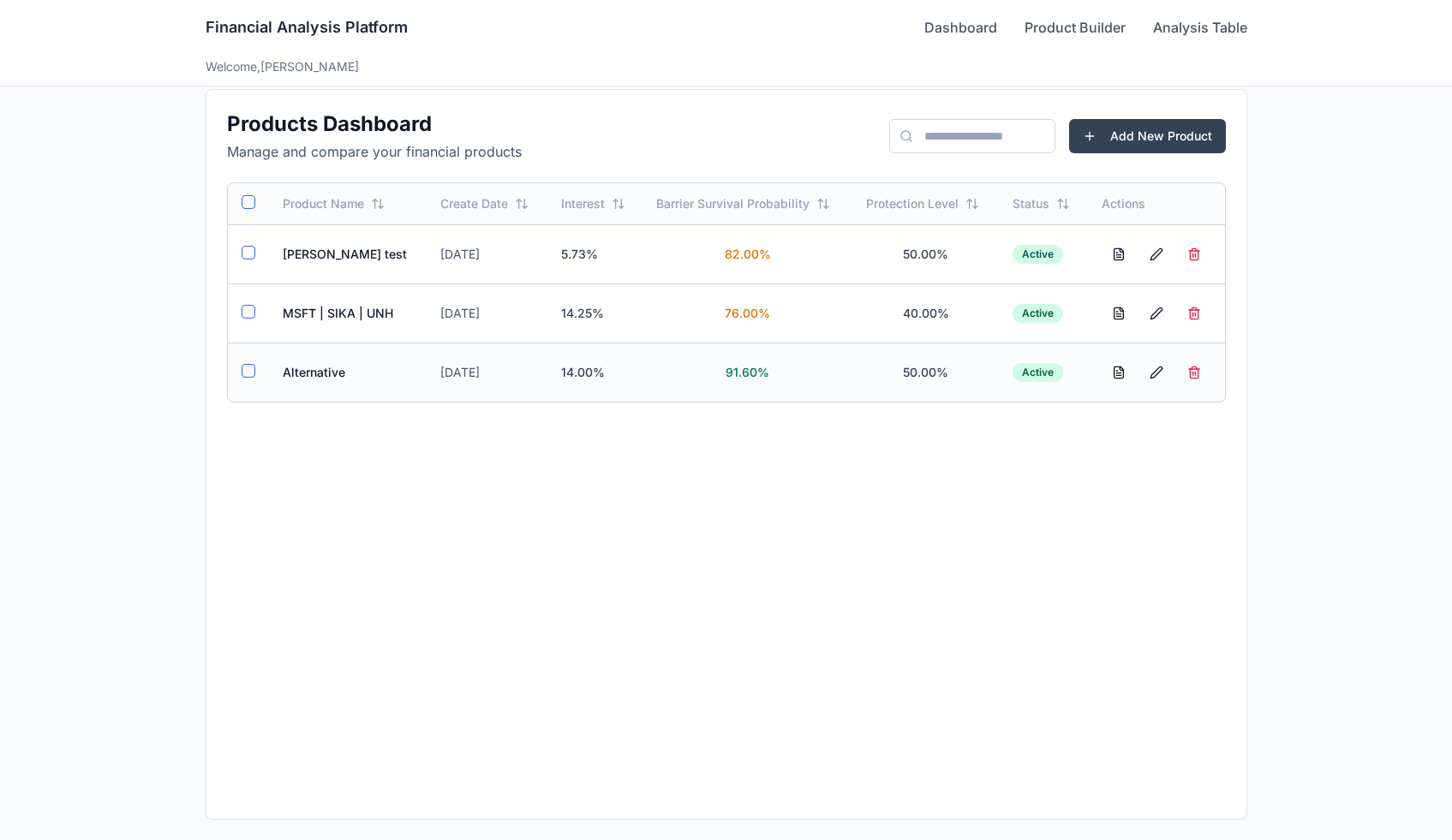
click at [249, 369] on button "button" at bounding box center [249, 371] width 14 height 14
click at [245, 318] on td at bounding box center [248, 312] width 41 height 59
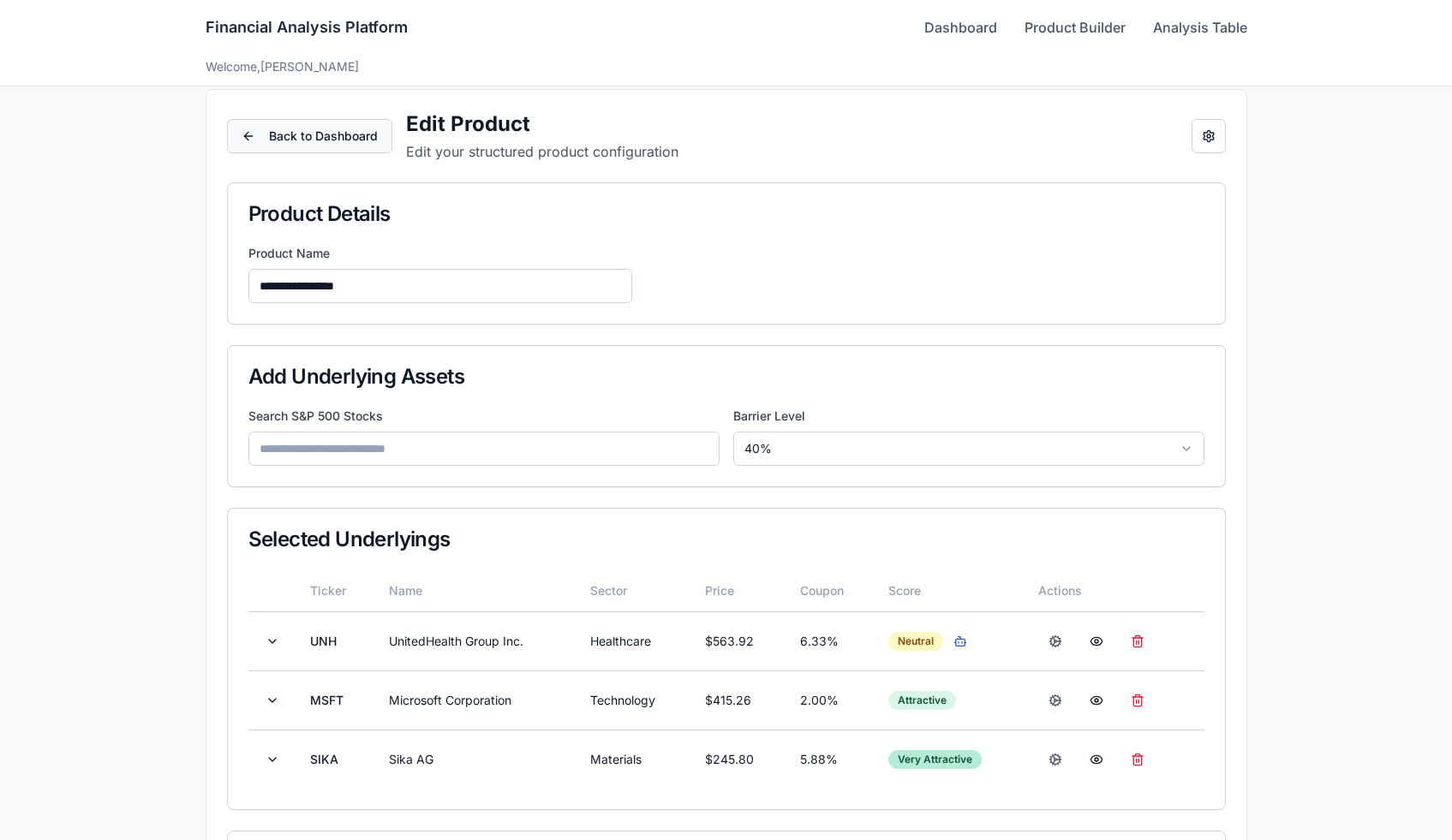
click at [361, 138] on button "Back to Dashboard" at bounding box center [309, 136] width 165 height 34
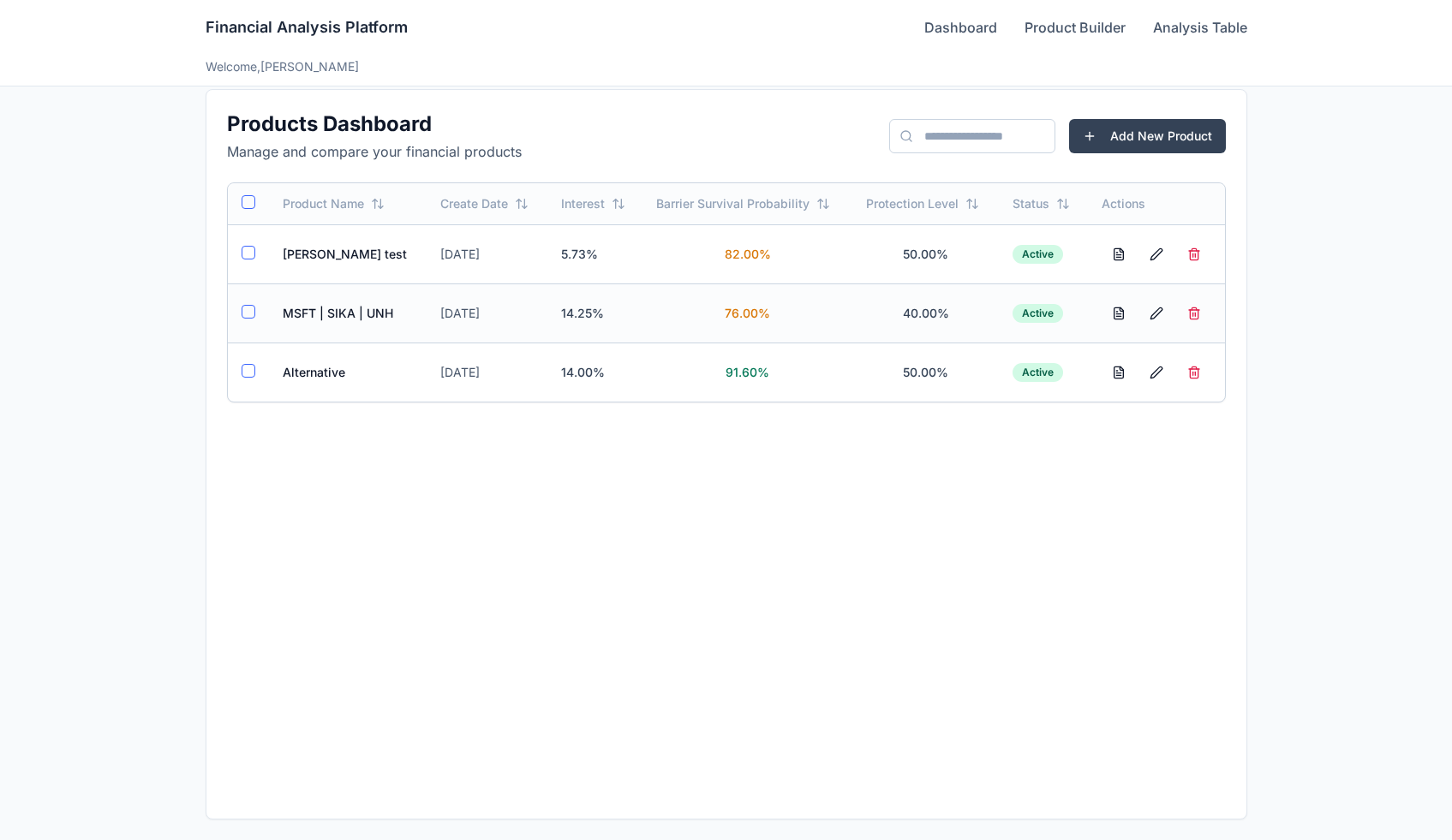
click at [252, 310] on button "button" at bounding box center [249, 312] width 14 height 14
click at [248, 370] on button "button" at bounding box center [249, 371] width 14 height 14
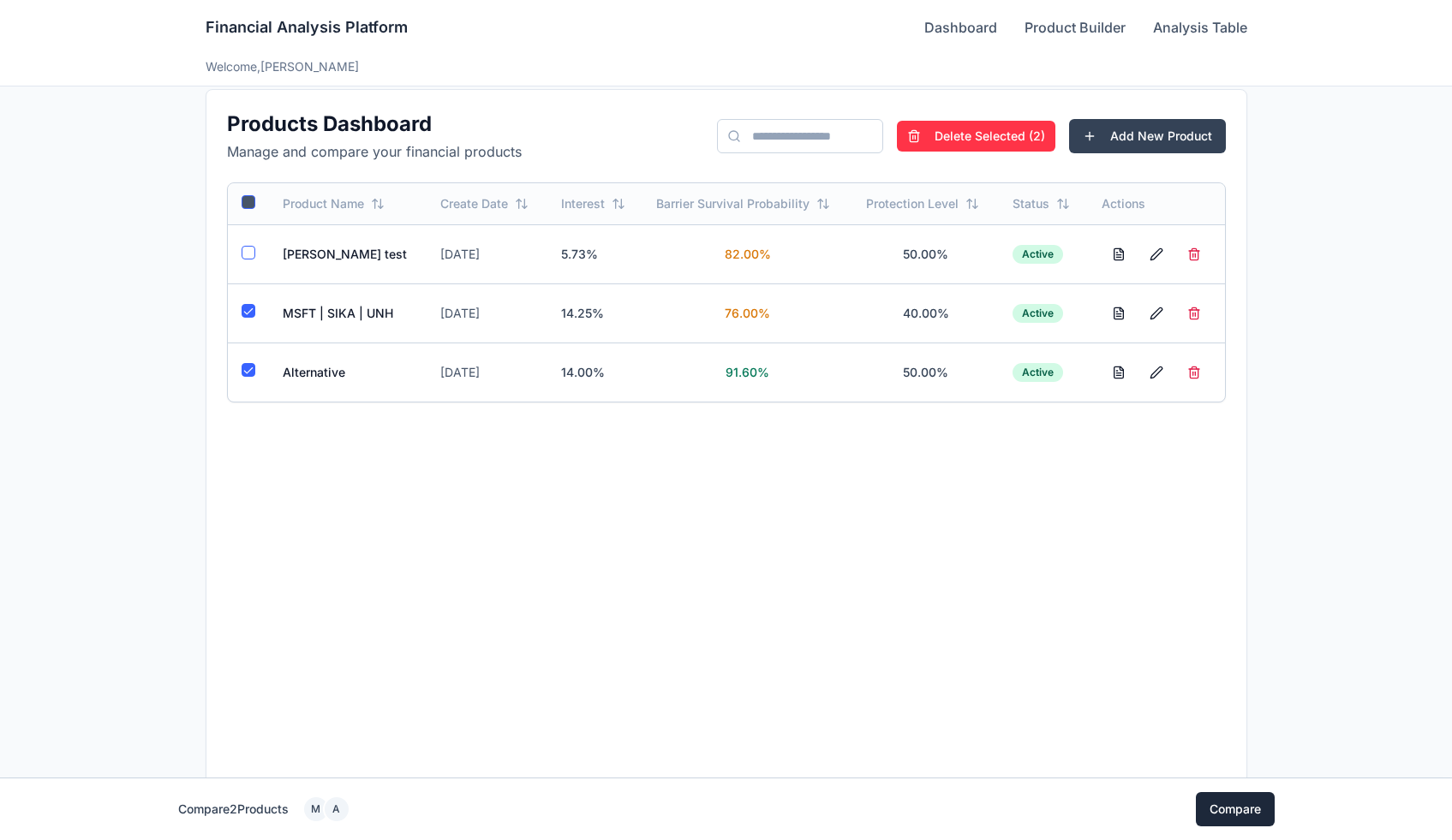
click at [1205, 815] on button "Compare" at bounding box center [1234, 809] width 79 height 34
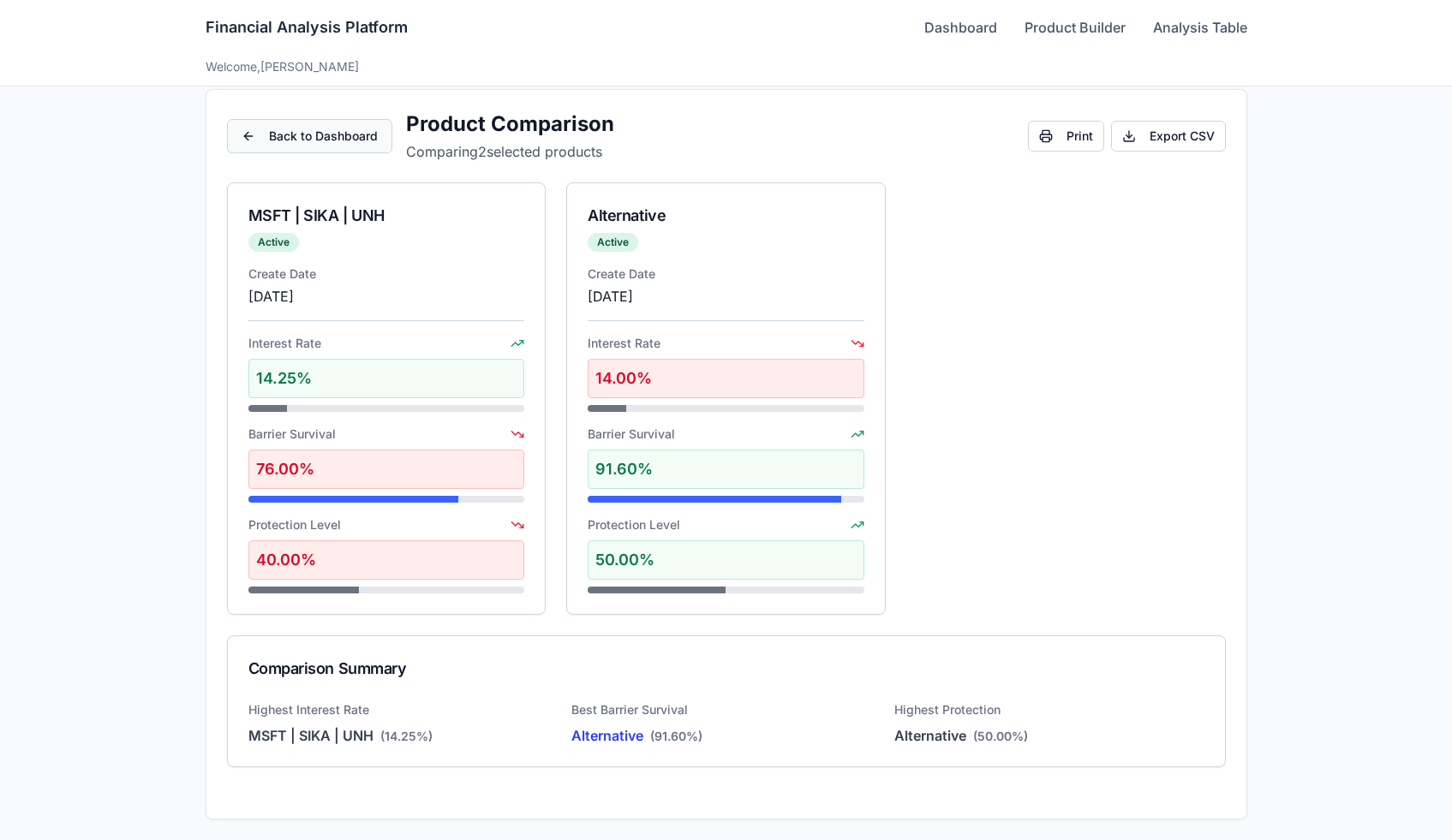
click at [348, 126] on button "Back to Dashboard" at bounding box center [309, 136] width 165 height 34
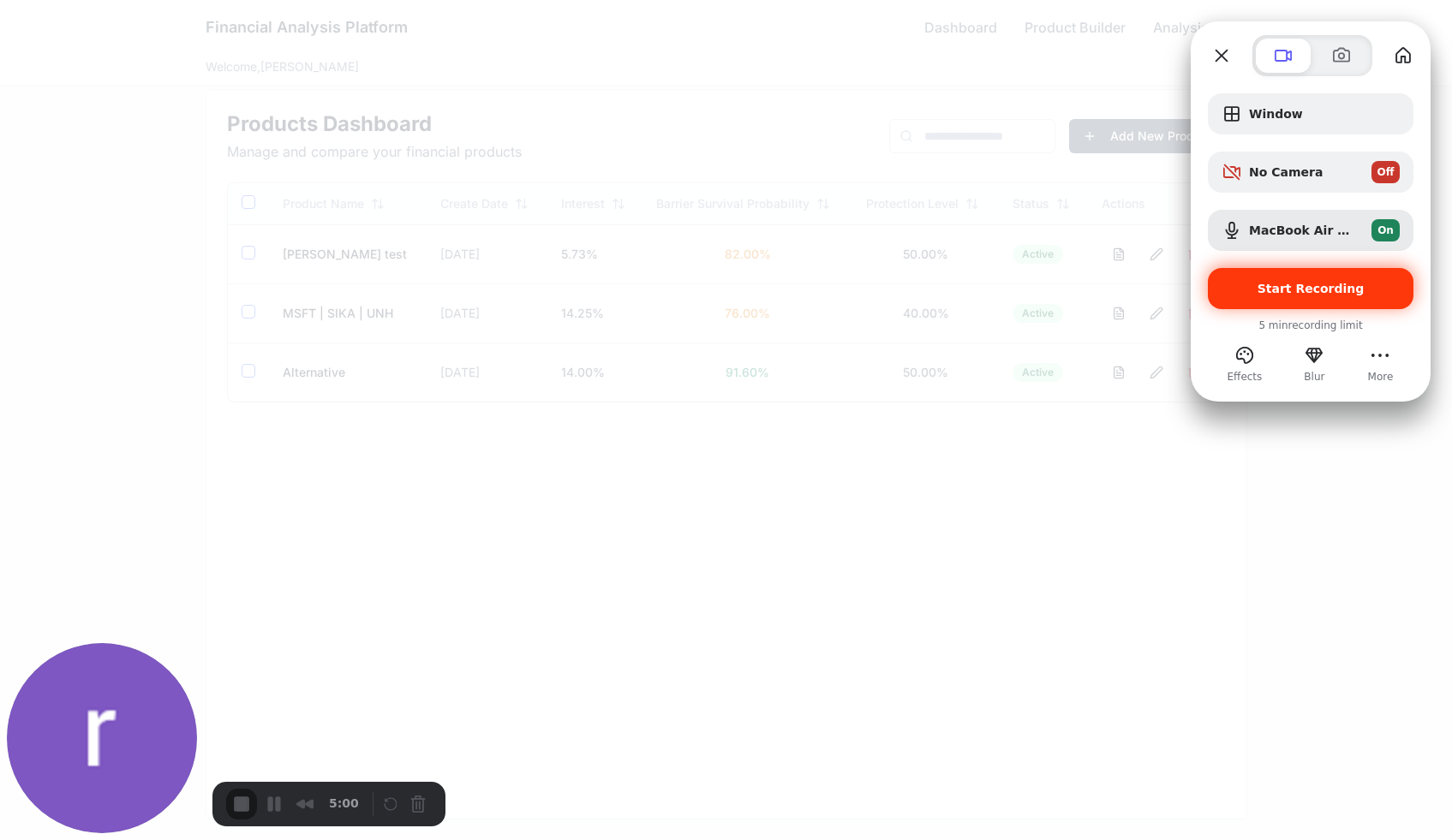
click at [1249, 296] on div "Start Recording" at bounding box center [1310, 288] width 206 height 41
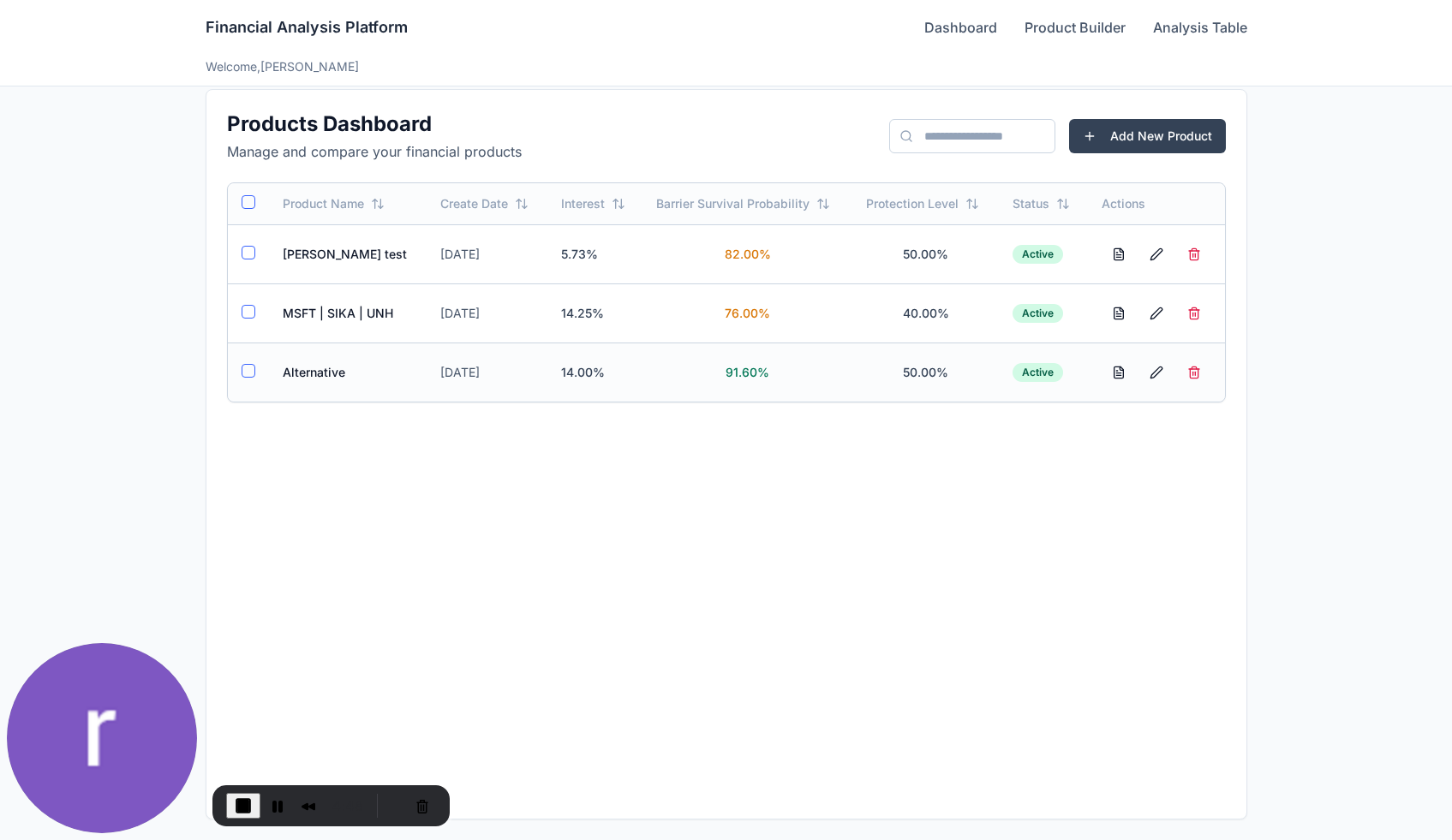
click at [323, 374] on td "Alternative" at bounding box center [347, 372] width 158 height 59
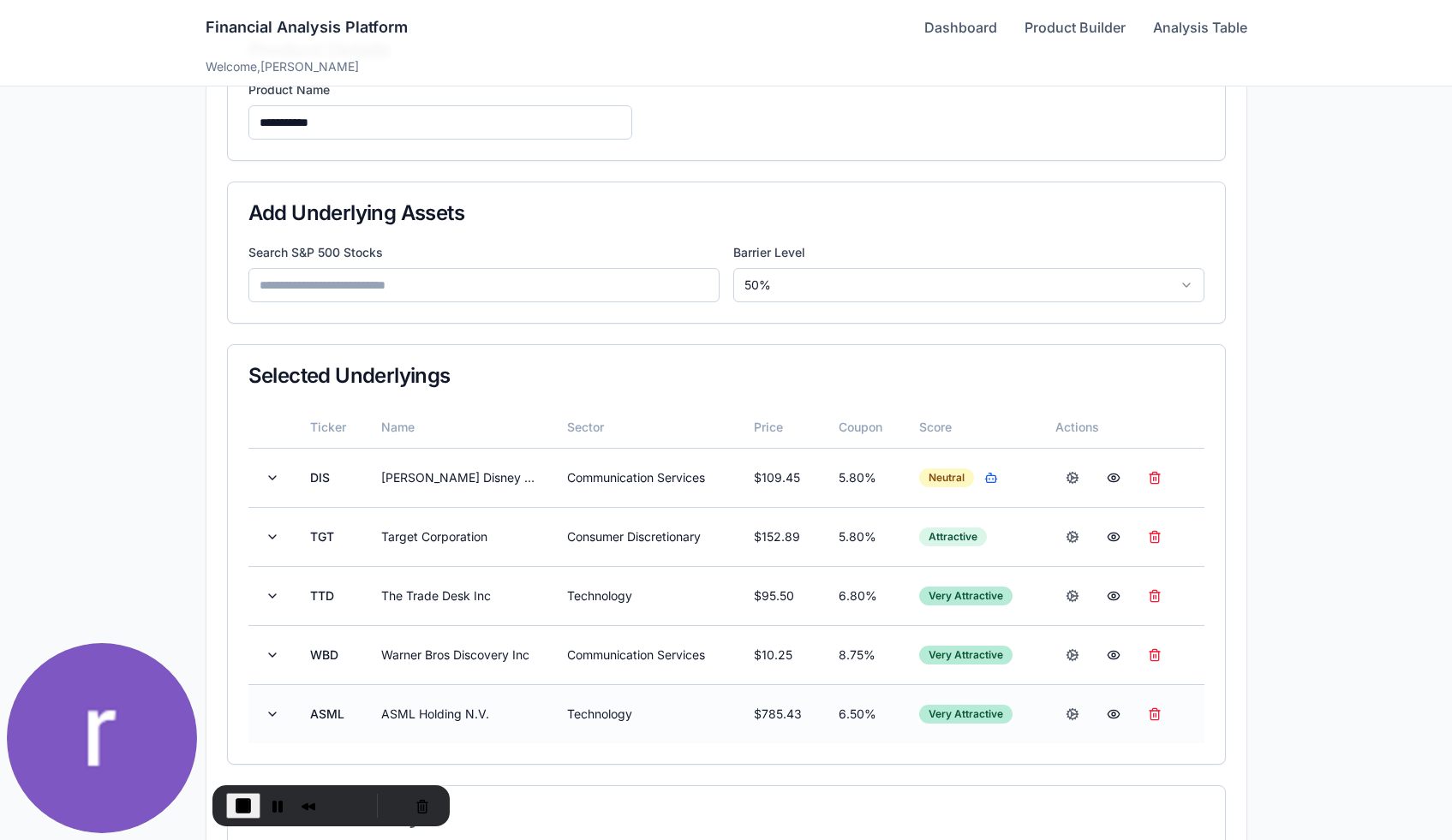
scroll to position [170, 0]
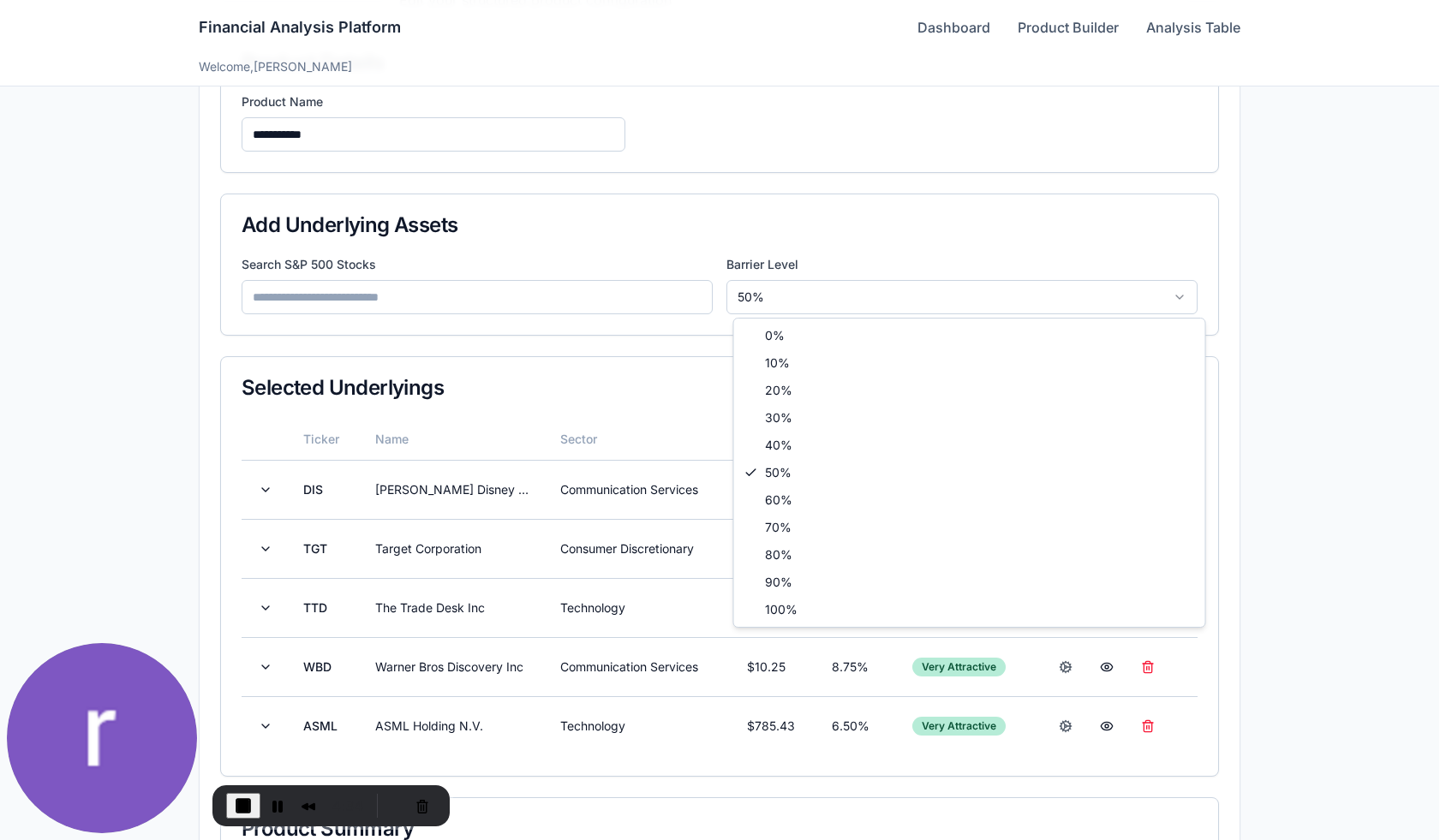
click at [806, 299] on html "**********" at bounding box center [726, 526] width 1452 height 1393
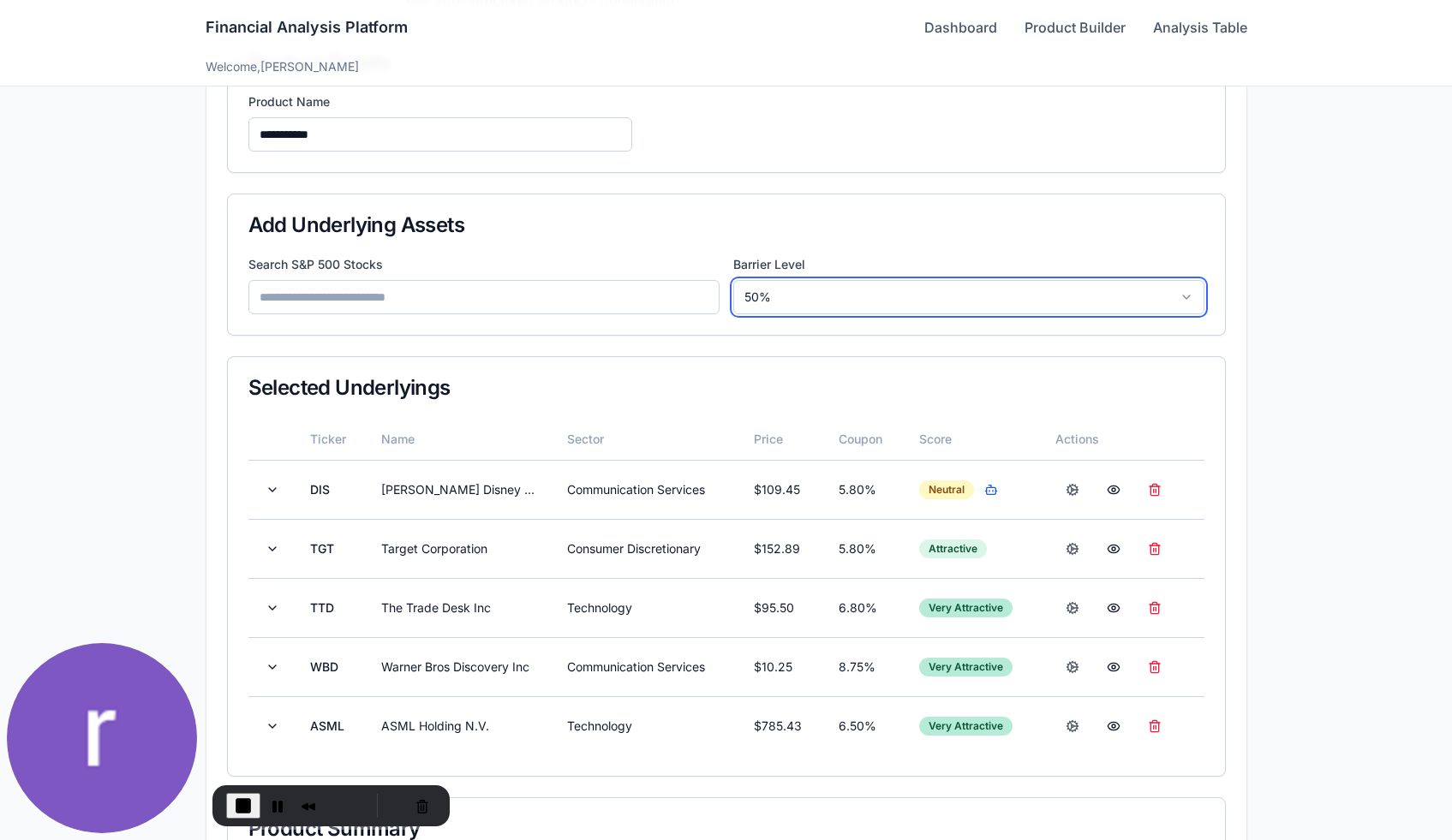
click at [806, 299] on html "**********" at bounding box center [726, 526] width 1452 height 1393
click at [586, 305] on input at bounding box center [484, 297] width 471 height 34
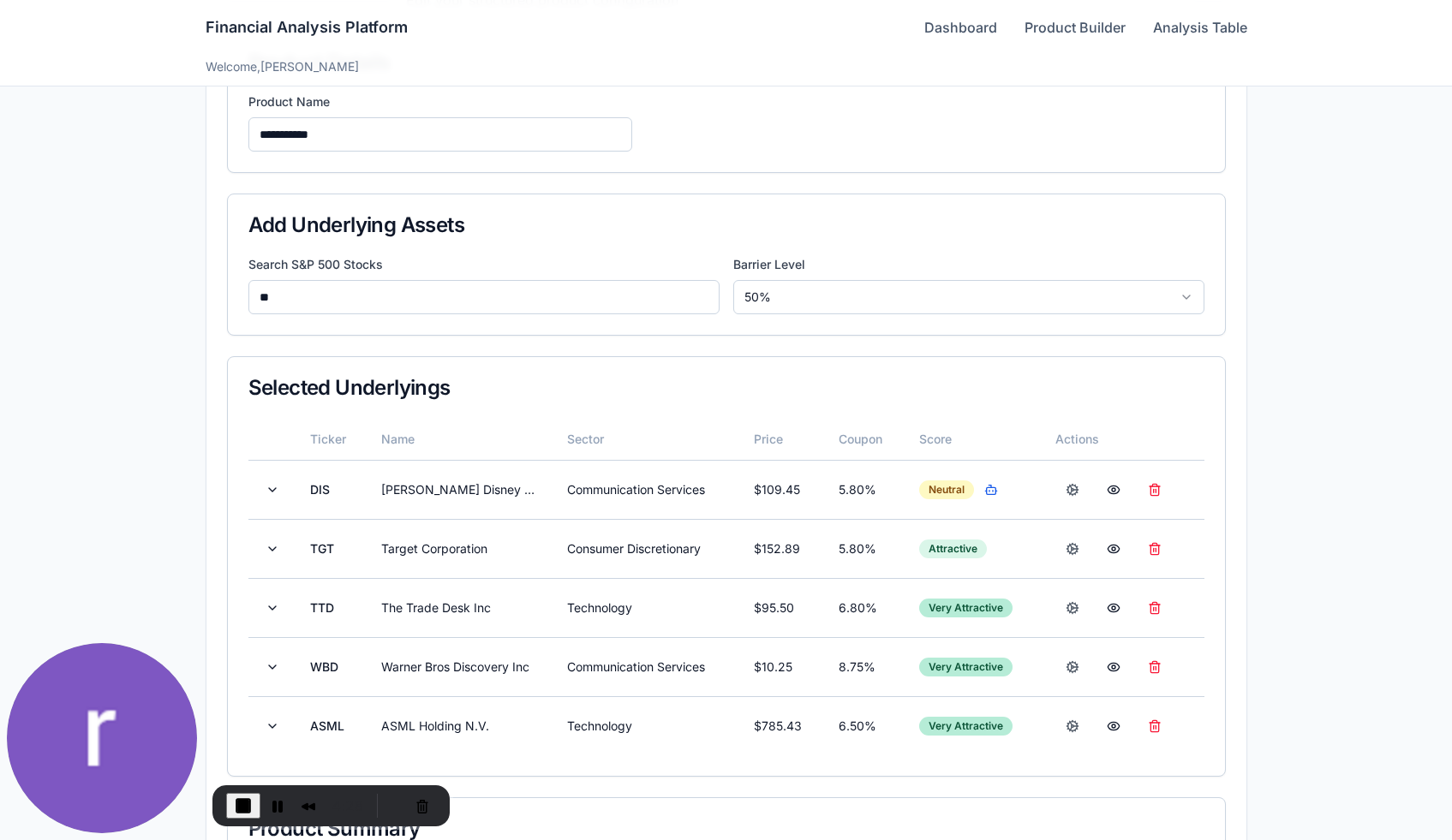
type input "*"
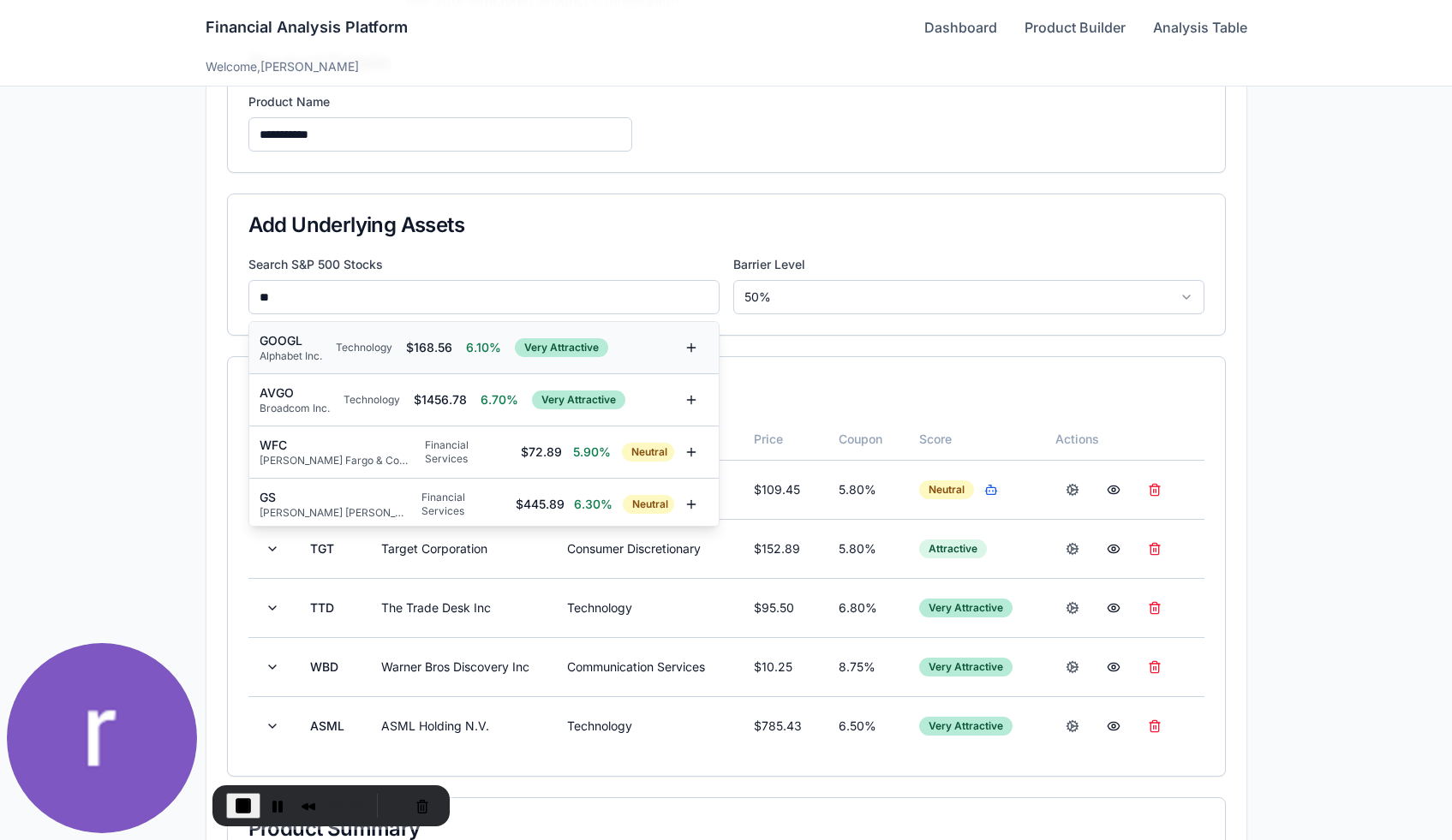
type input "**"
click at [477, 338] on div "GOOGL Alphabet Inc. Technology $ 168.56 6.10% Very Attractive" at bounding box center [466, 347] width 415 height 31
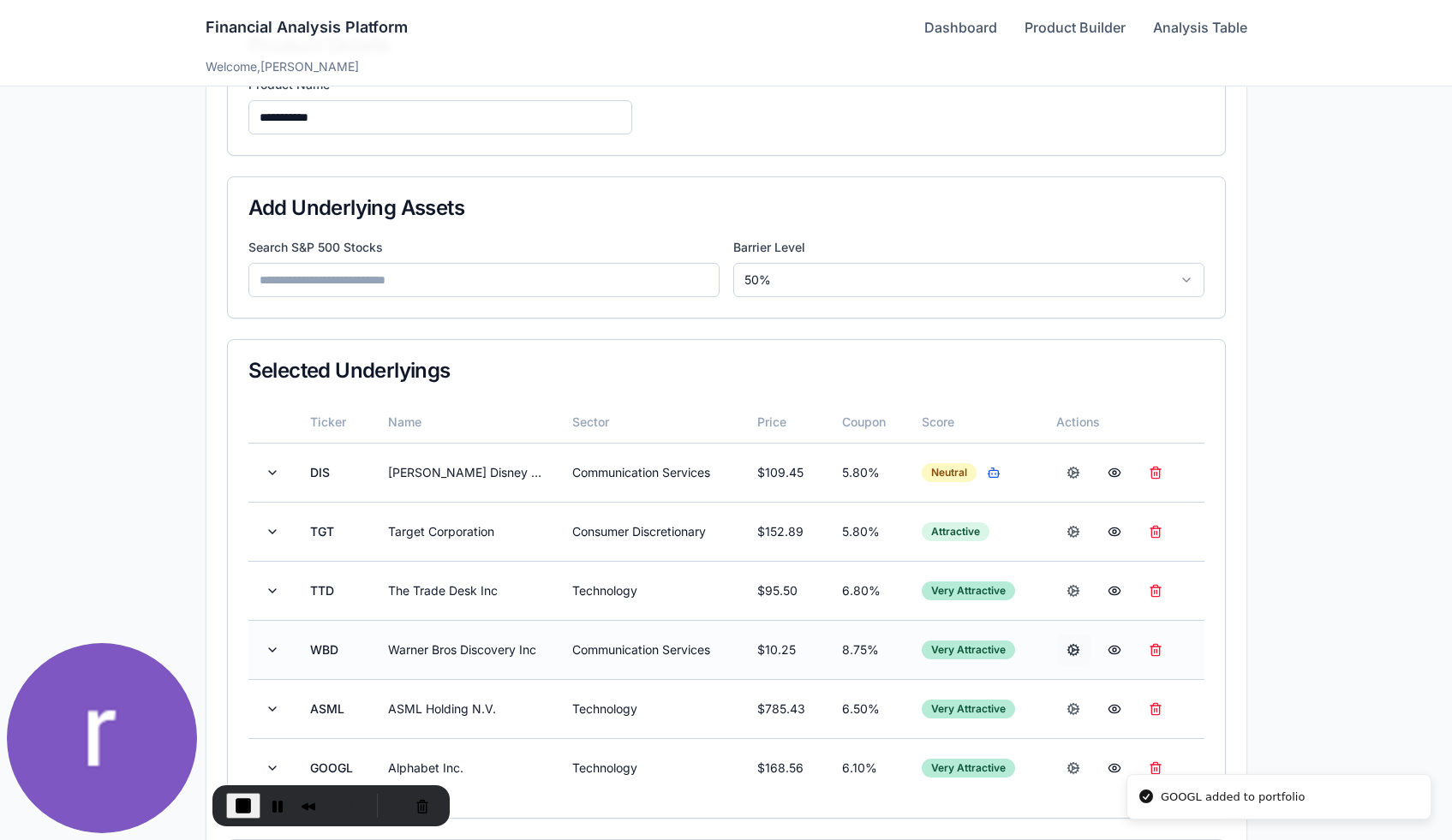
scroll to position [188, 0]
click at [1158, 762] on button at bounding box center [1156, 766] width 34 height 31
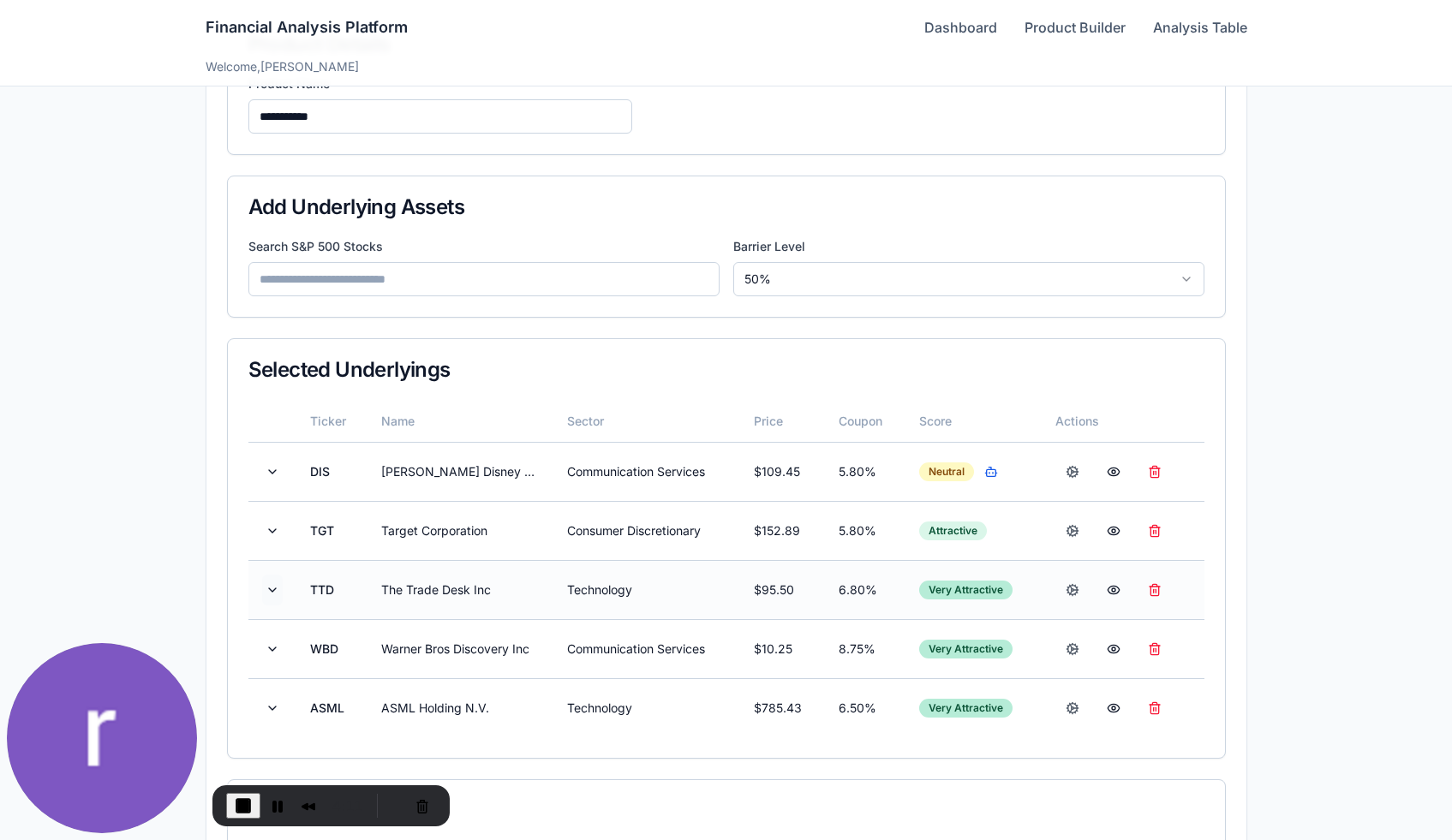
click at [271, 584] on button at bounding box center [272, 589] width 21 height 31
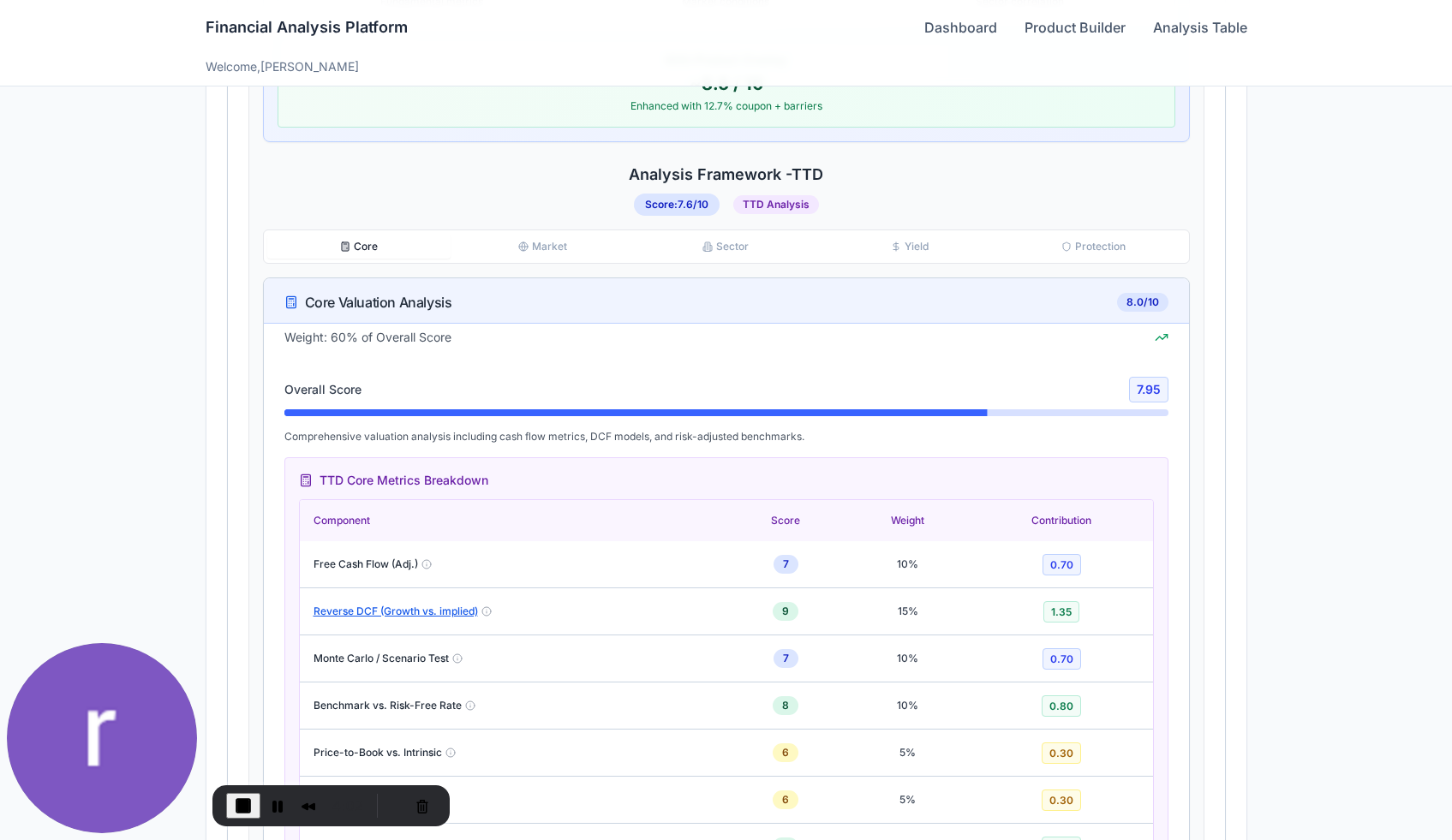
scroll to position [971, 0]
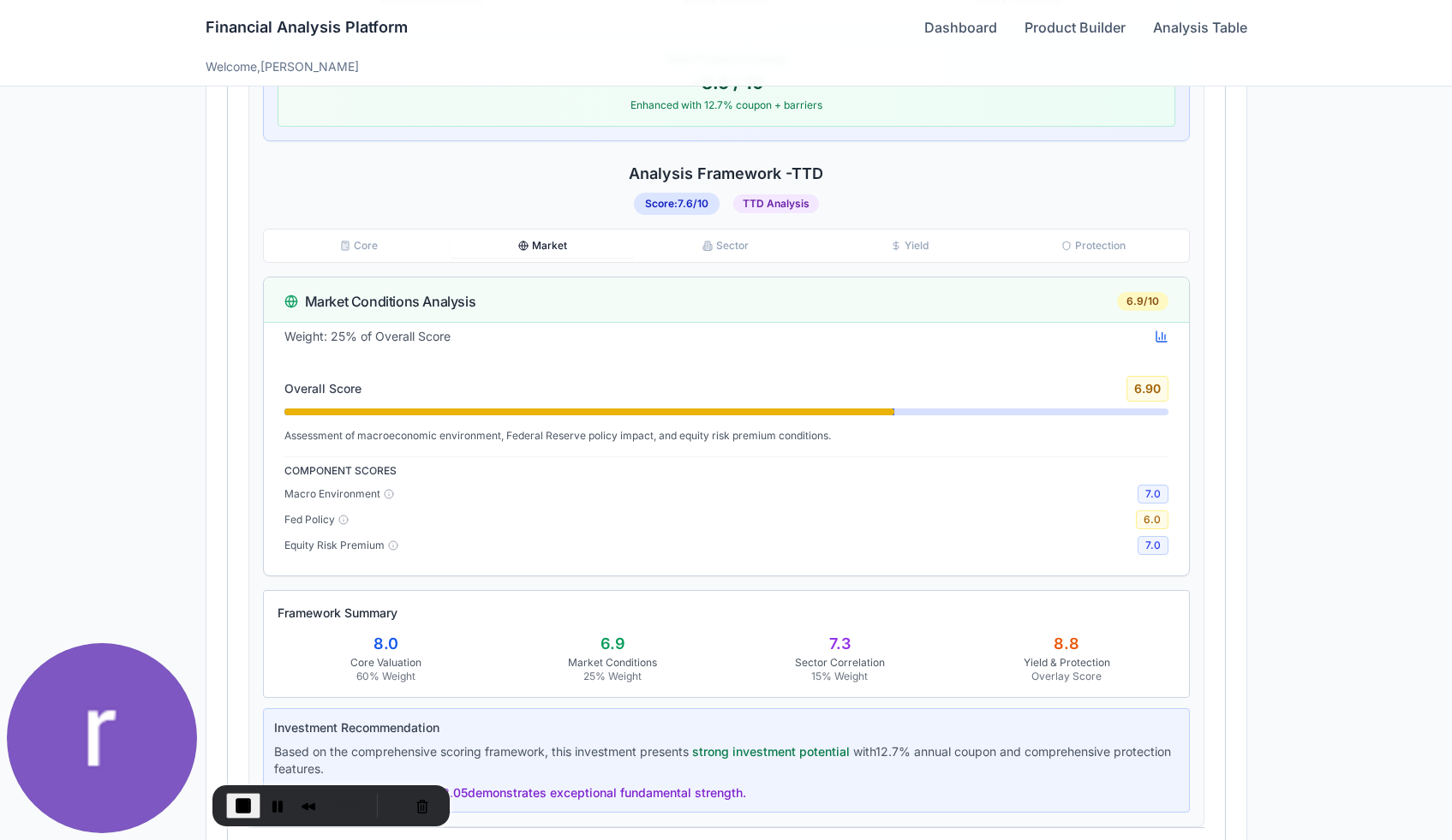
click at [553, 254] on button "Market" at bounding box center [542, 246] width 183 height 24
click at [732, 250] on button "Sector" at bounding box center [725, 246] width 183 height 24
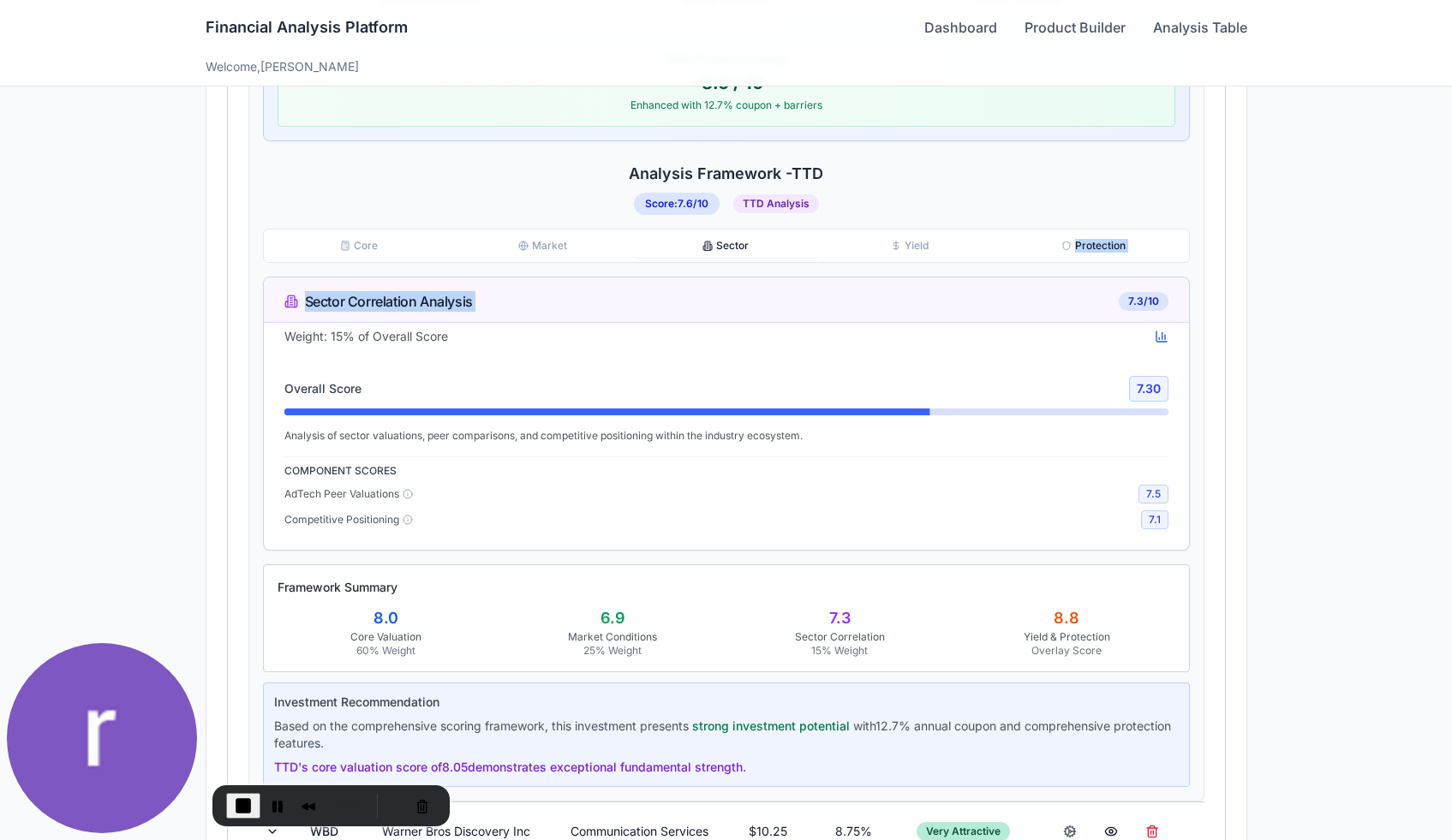
click at [943, 262] on div "Core Market Sector Yield Protection Sector Correlation Analysis 7.3 /10 Weight:…" at bounding box center [726, 390] width 927 height 322
click at [928, 252] on button "Yield" at bounding box center [910, 246] width 183 height 24
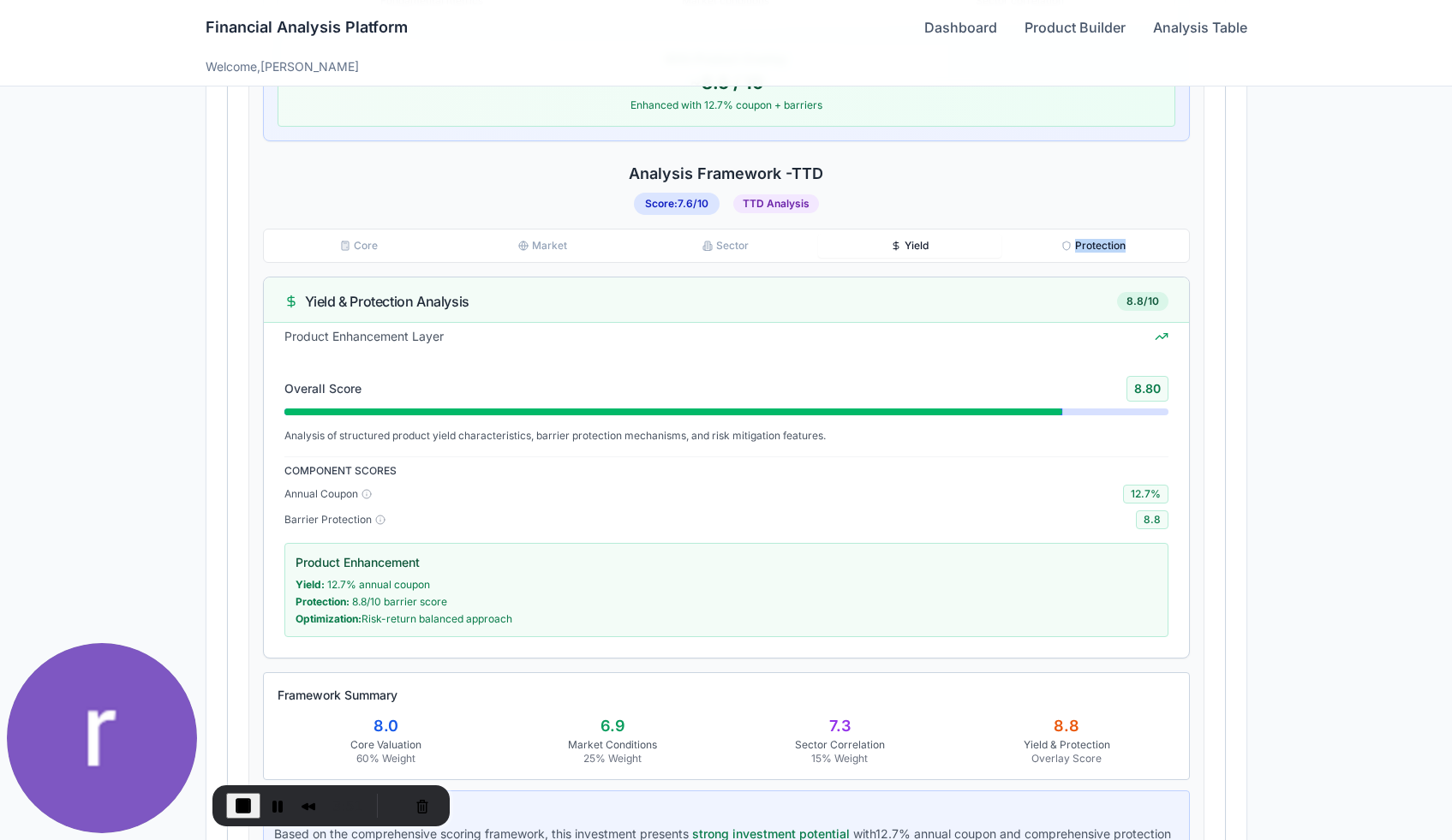
click at [1082, 246] on button "Protection" at bounding box center [1093, 246] width 183 height 24
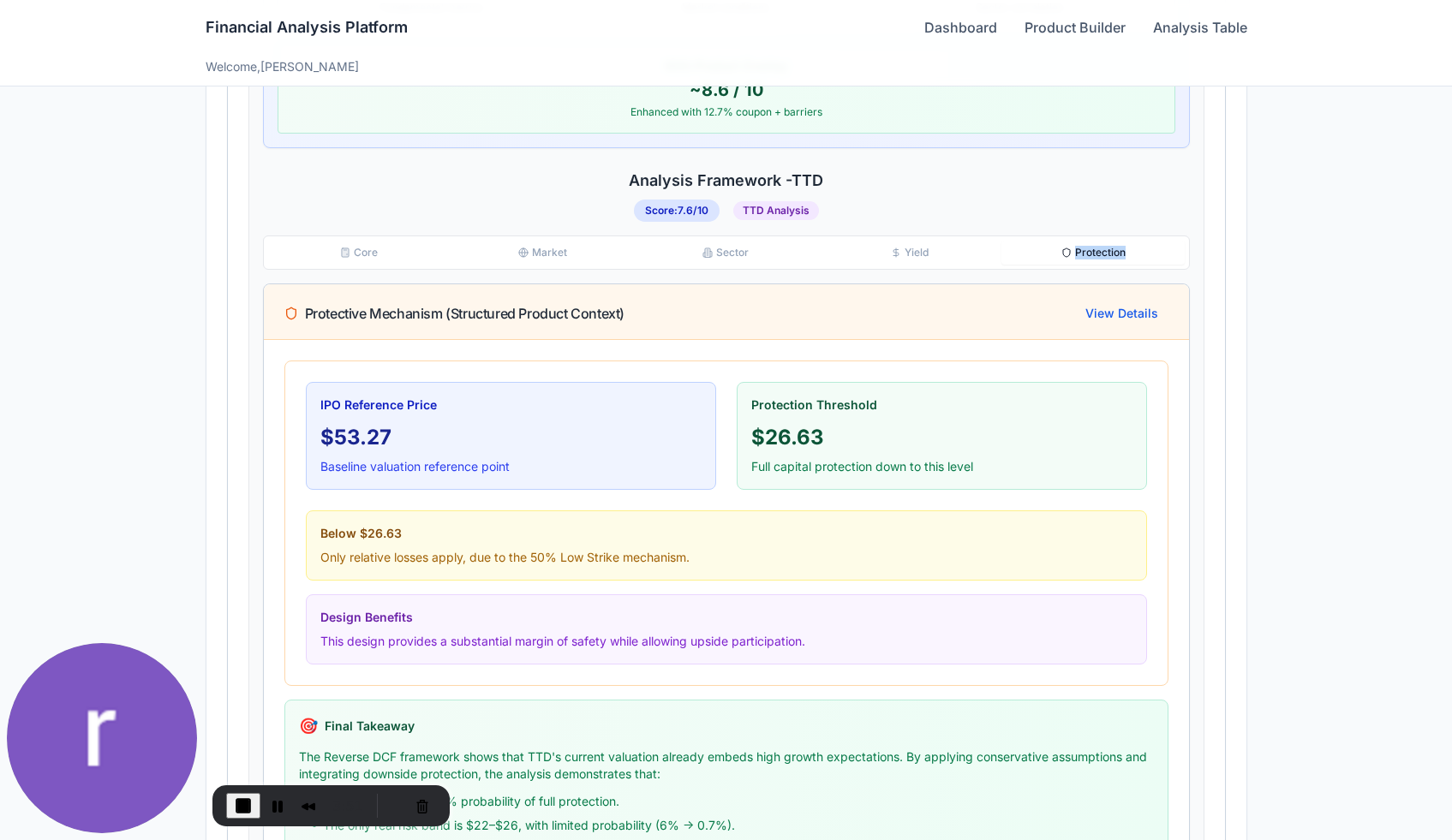
click at [343, 241] on button "Core" at bounding box center [359, 252] width 183 height 24
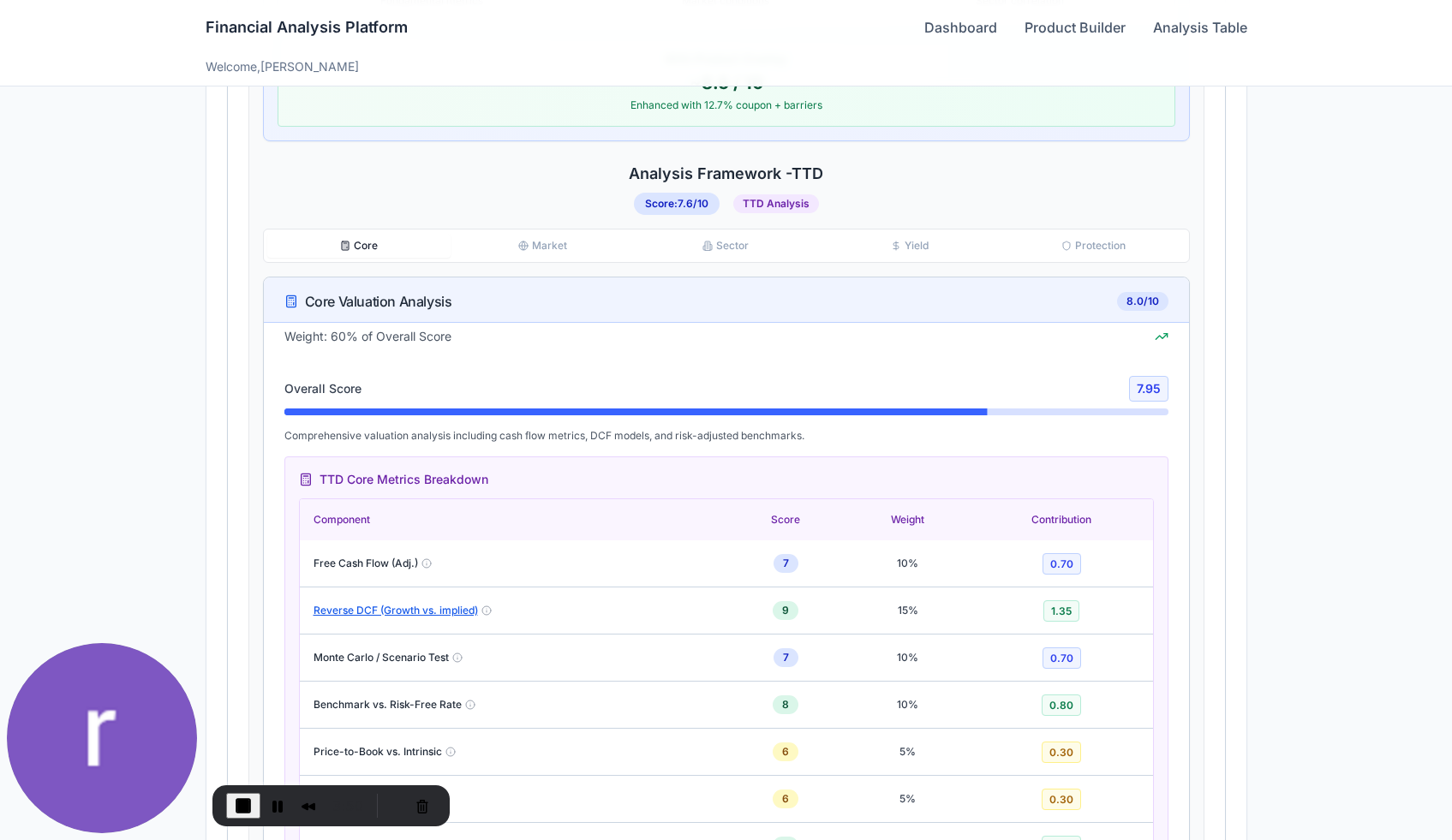
click at [477, 353] on div "Weight: 60% of Overall Score" at bounding box center [726, 342] width 925 height 28
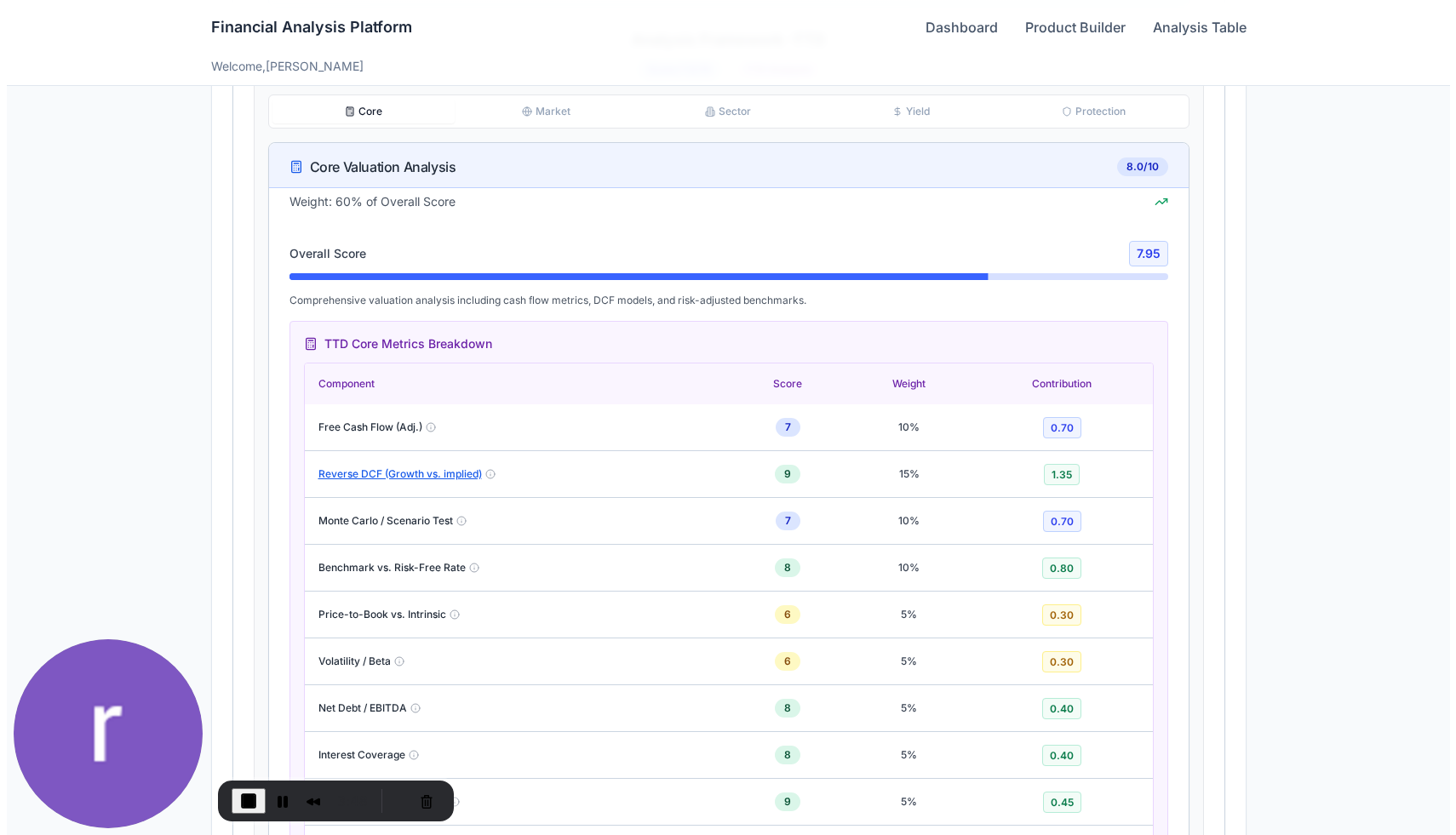
scroll to position [1108, 0]
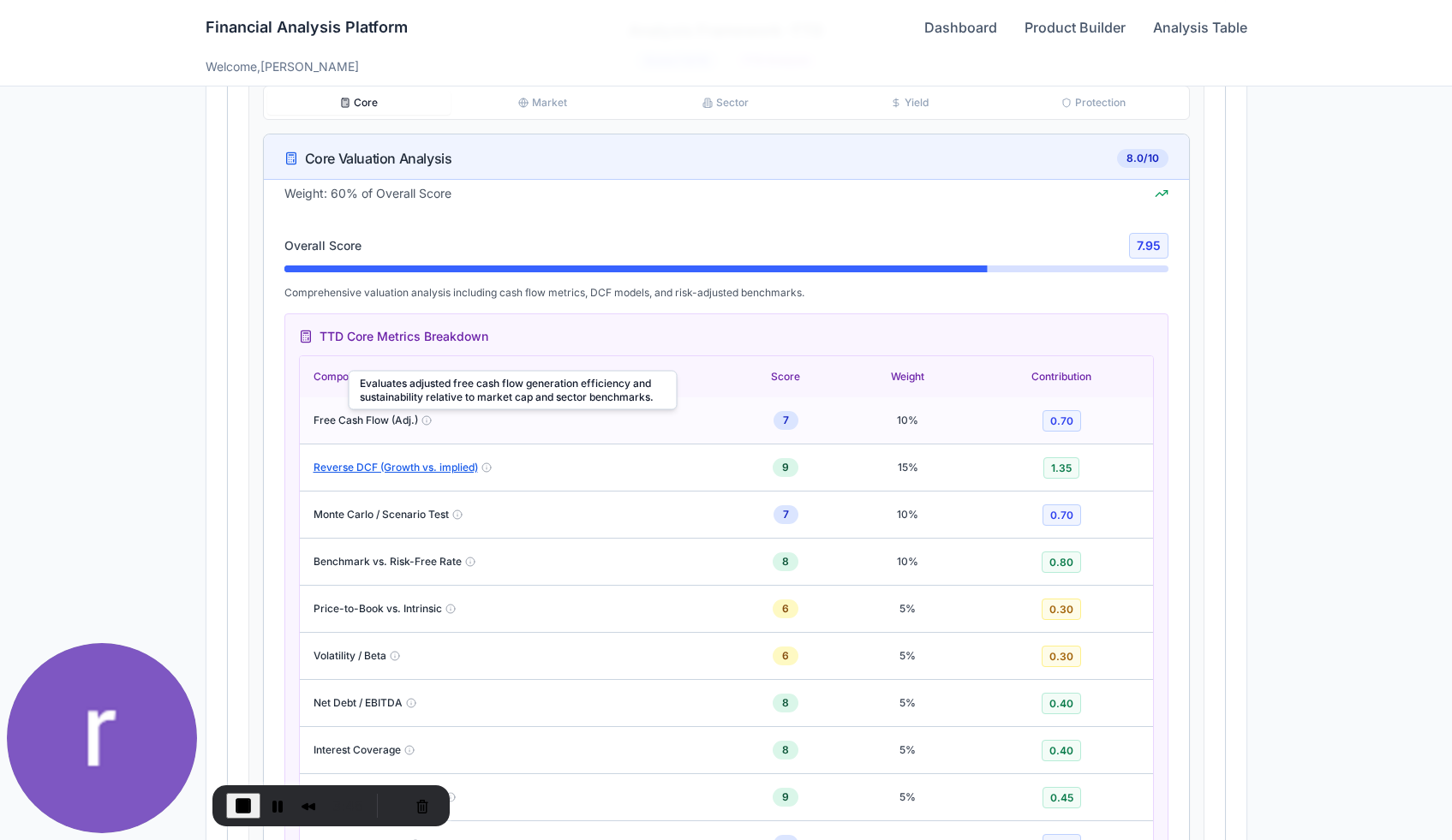
click at [428, 421] on icon at bounding box center [427, 420] width 10 height 10
click at [434, 469] on button "Reverse DCF (Growth vs. implied)" at bounding box center [395, 467] width 164 height 14
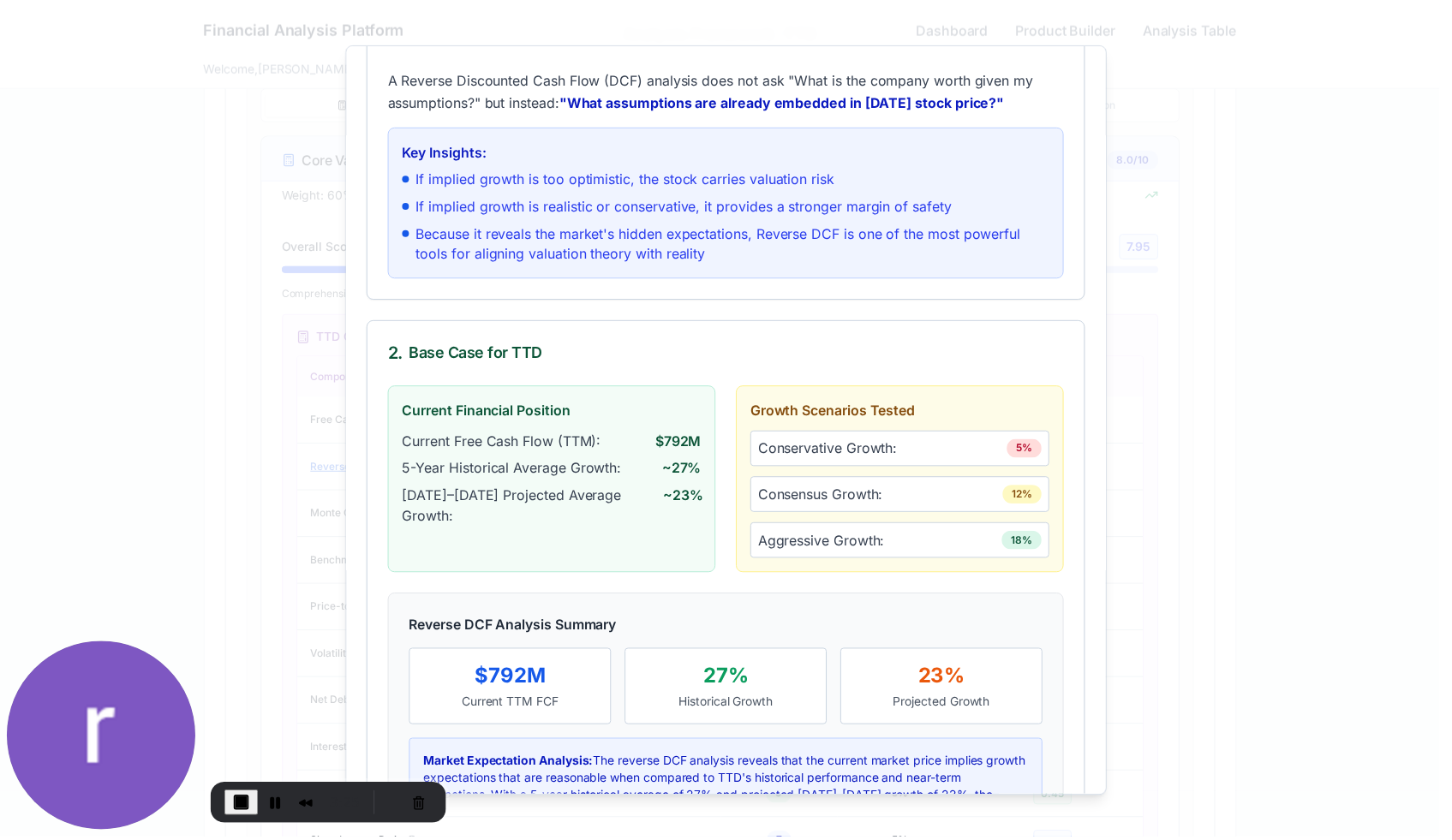
scroll to position [0, 0]
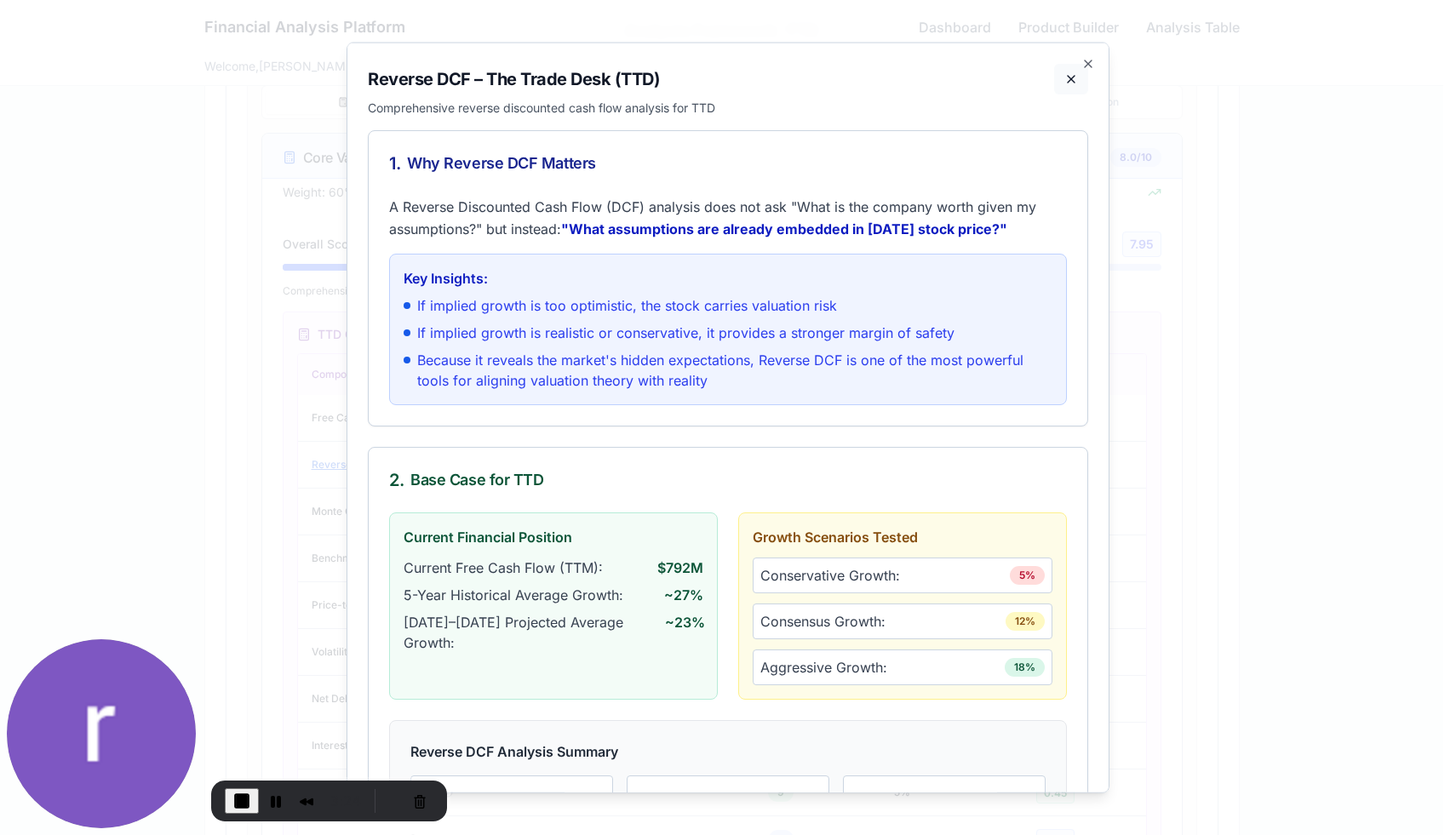
click at [1067, 68] on button at bounding box center [1071, 78] width 34 height 31
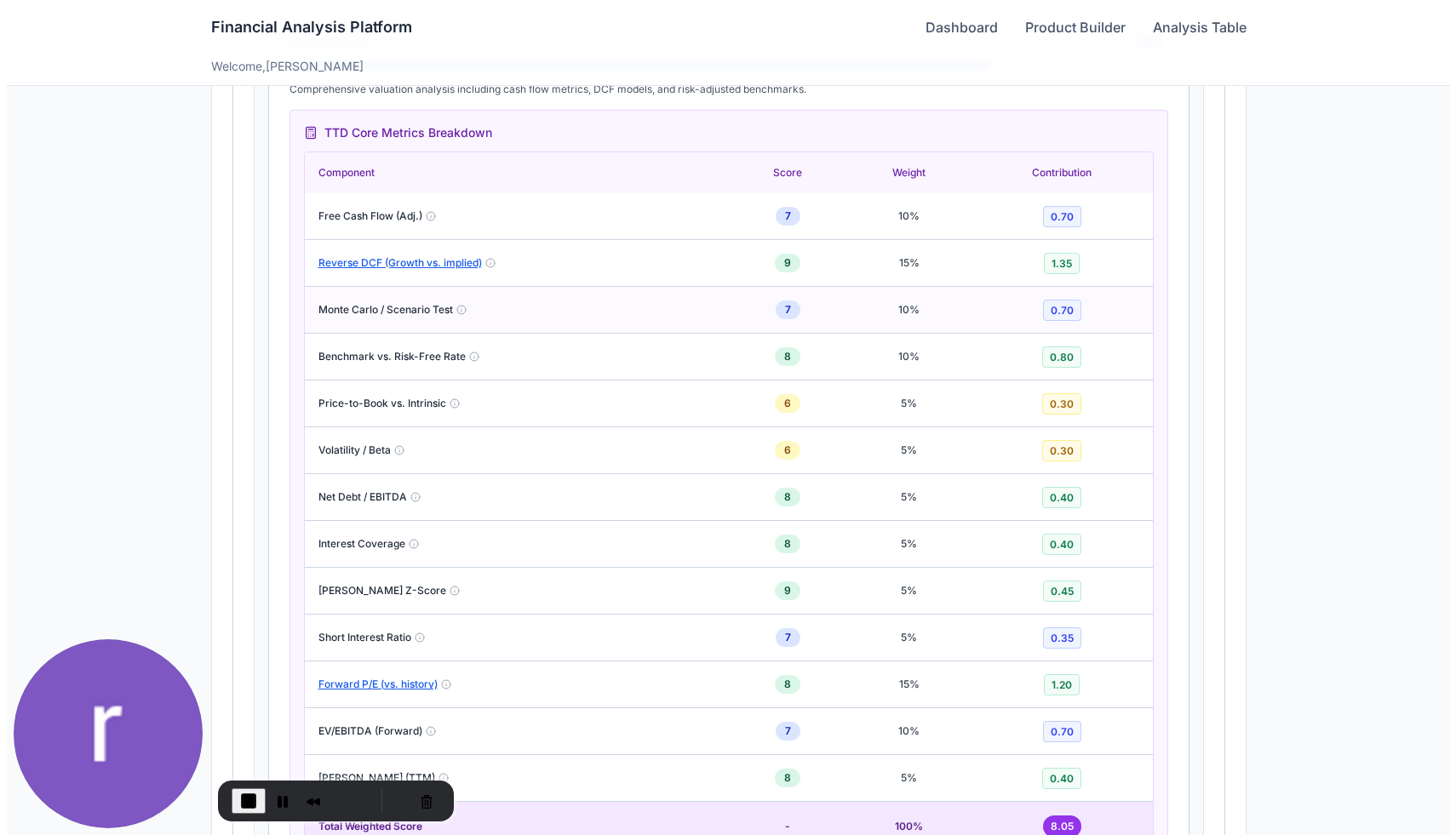
scroll to position [1309, 0]
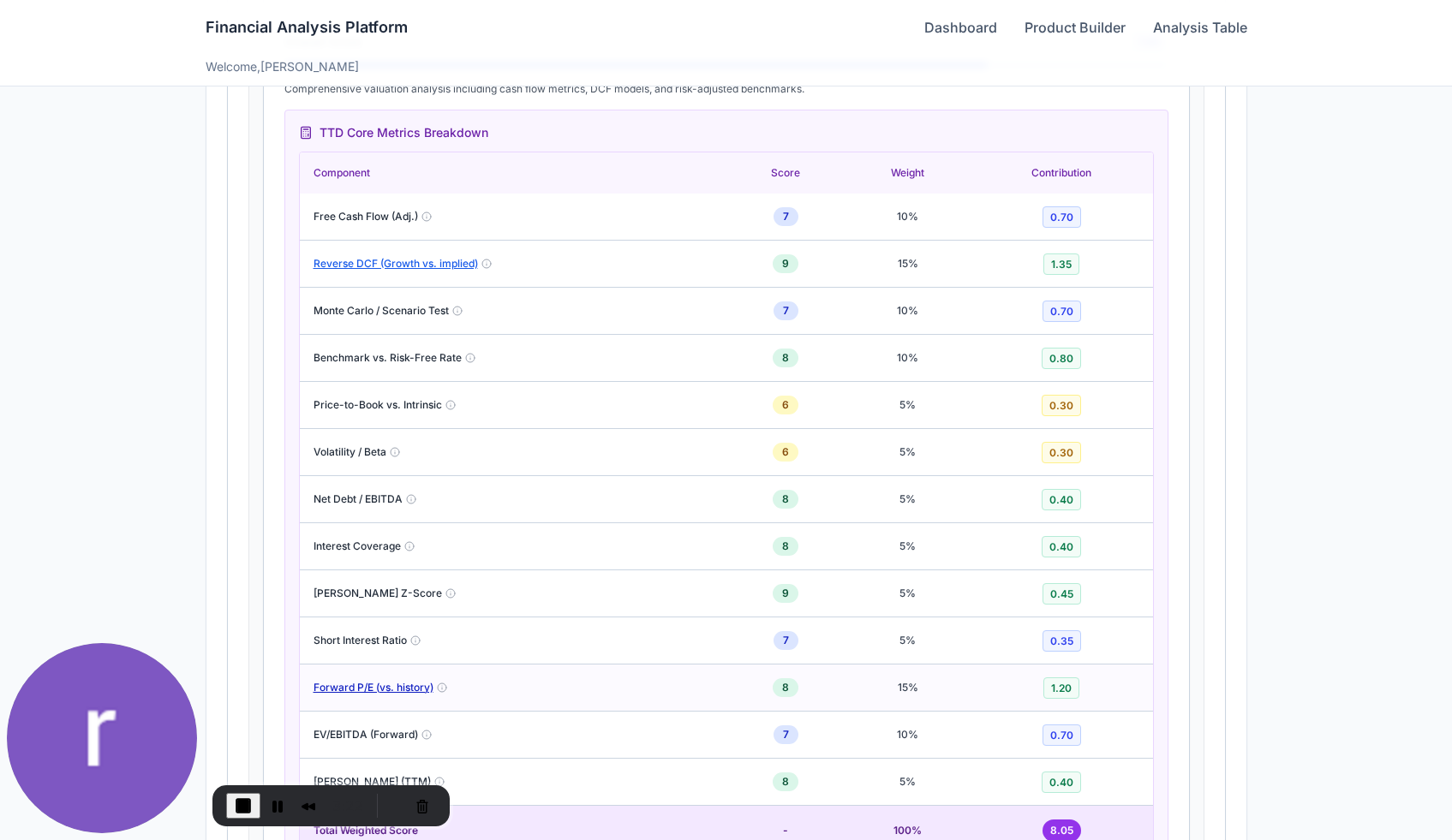
click at [401, 681] on button "Forward P/E (vs. history)" at bounding box center [373, 688] width 120 height 14
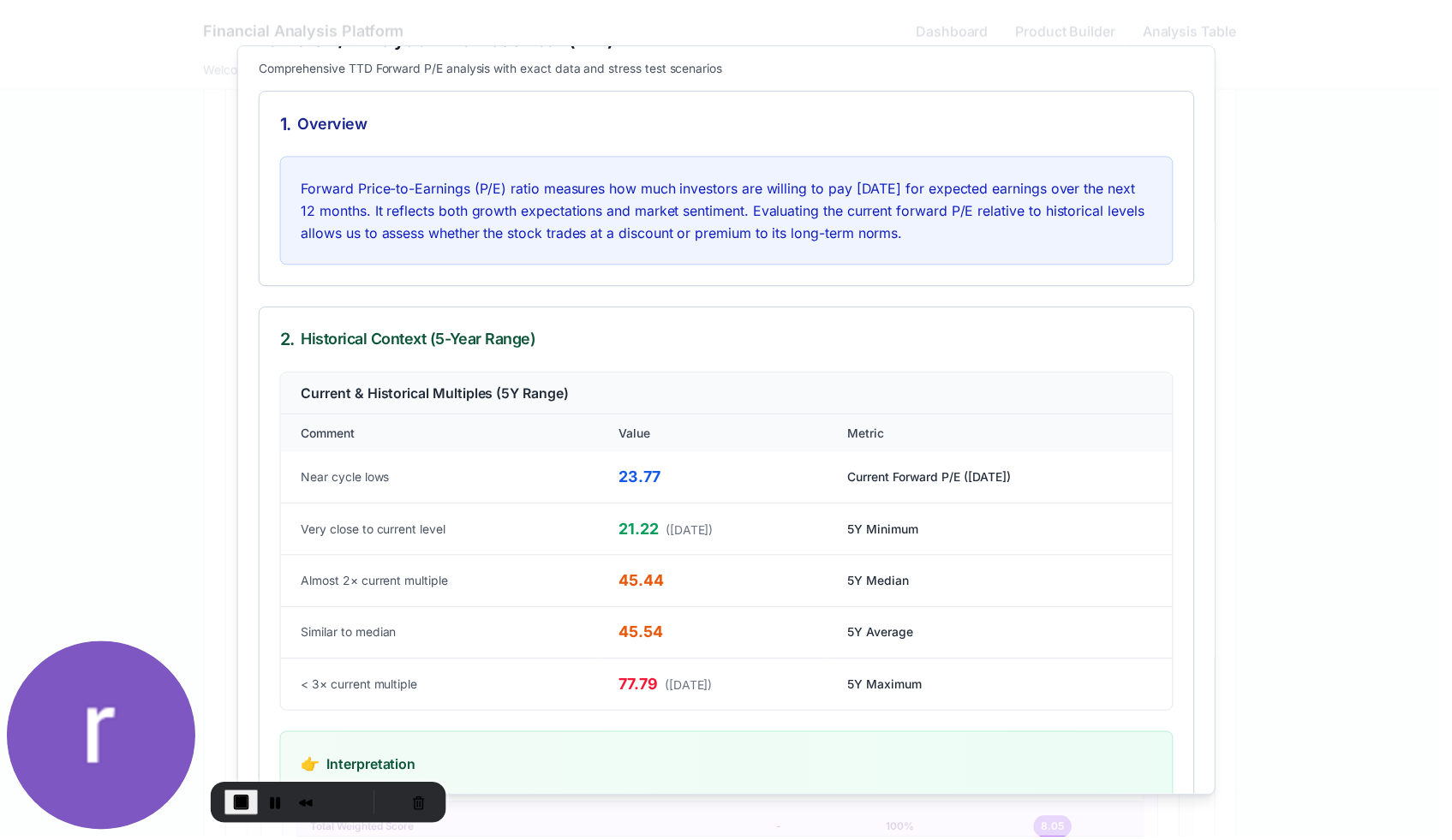
scroll to position [0, 0]
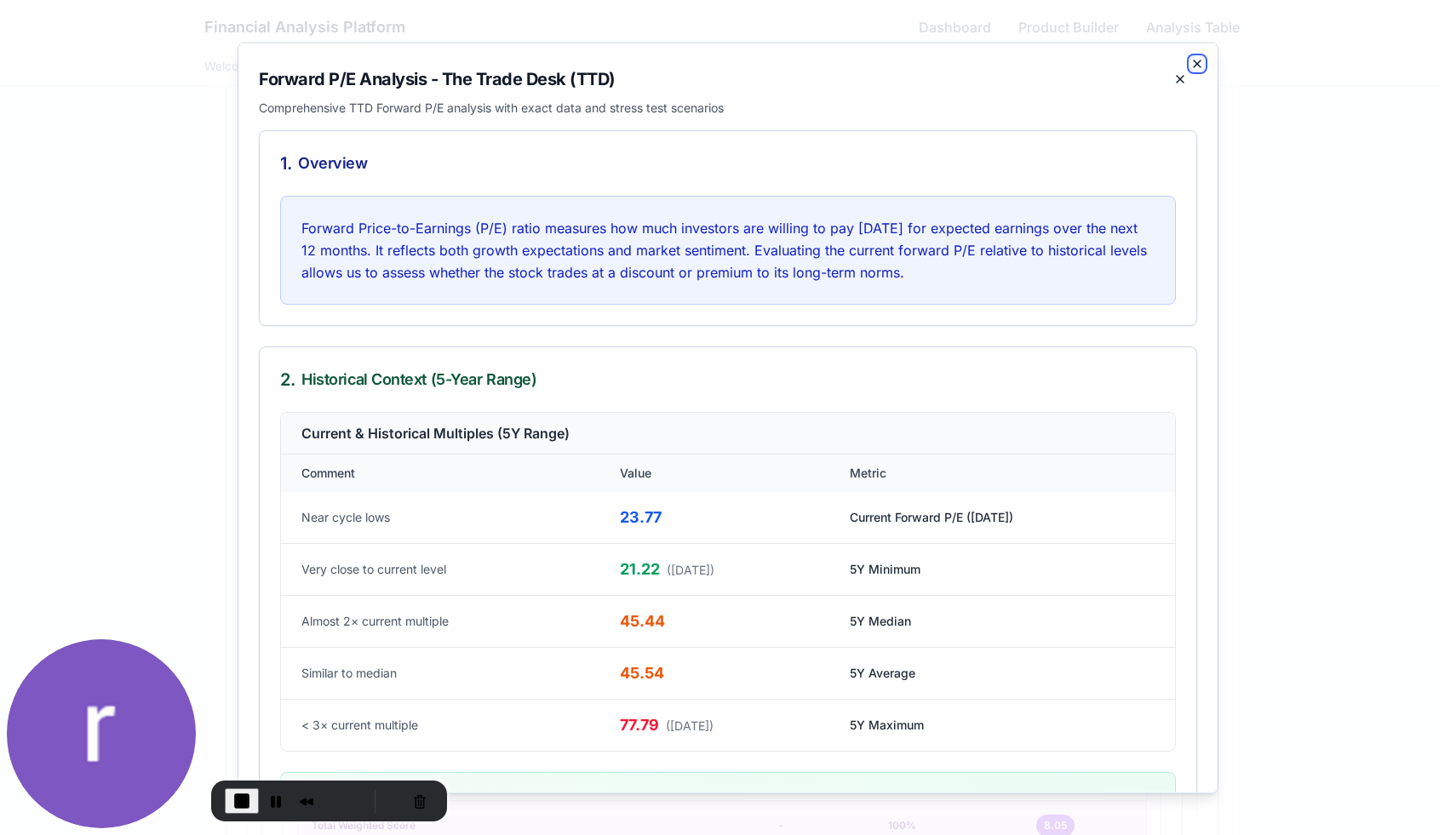
click at [1190, 67] on icon "button" at bounding box center [1197, 63] width 14 height 14
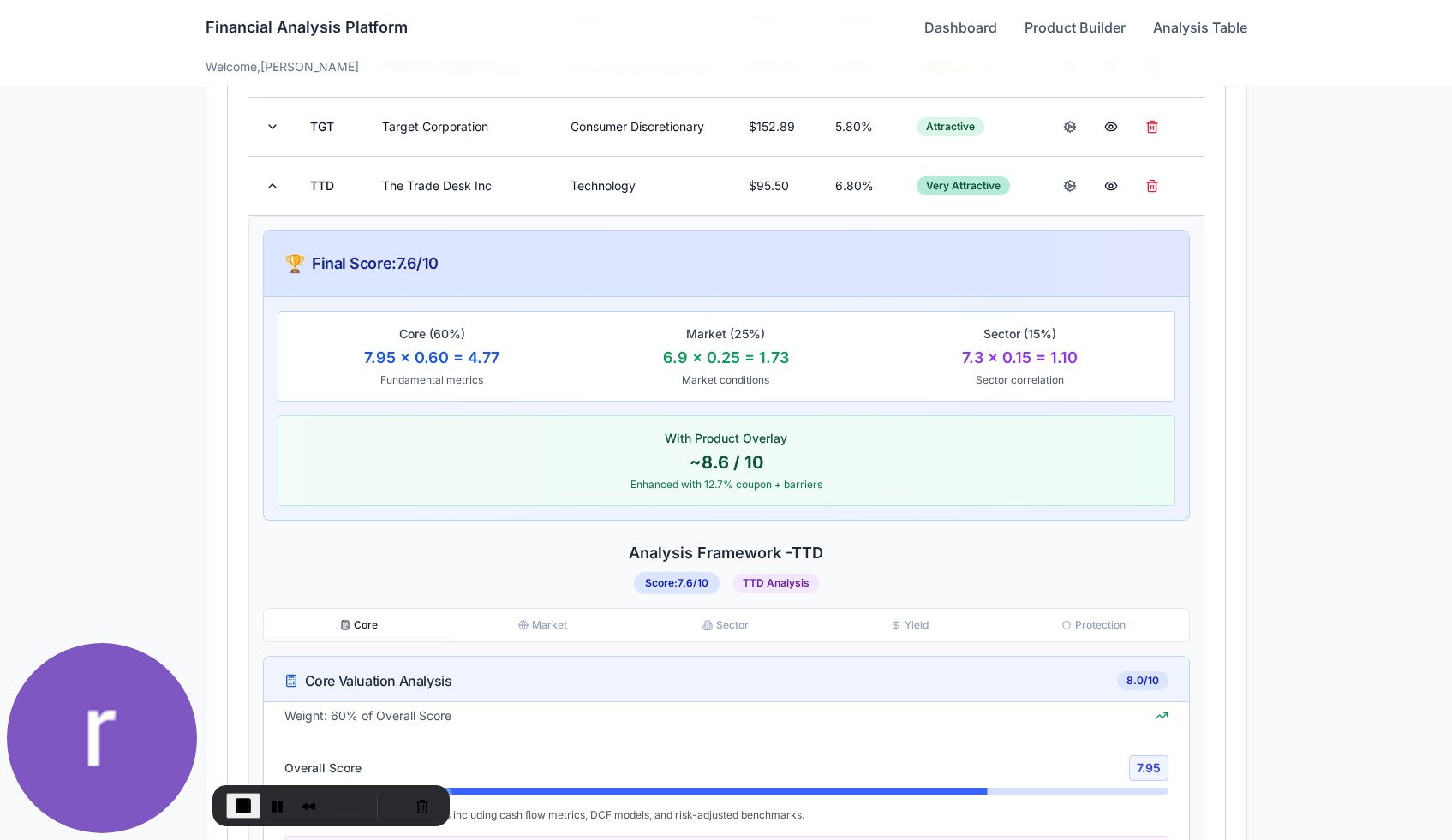
scroll to position [574, 0]
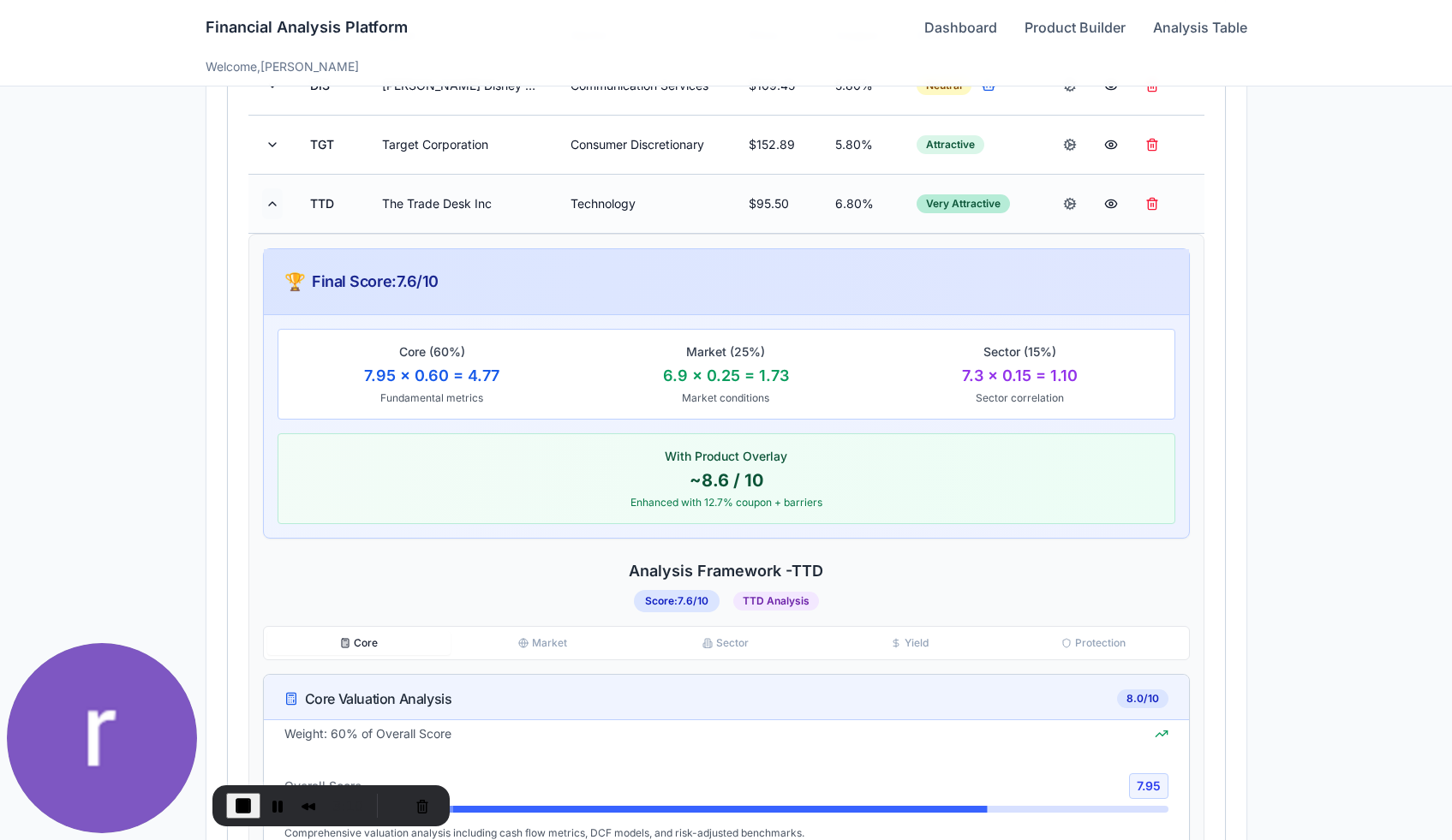
click at [268, 202] on button at bounding box center [272, 203] width 21 height 31
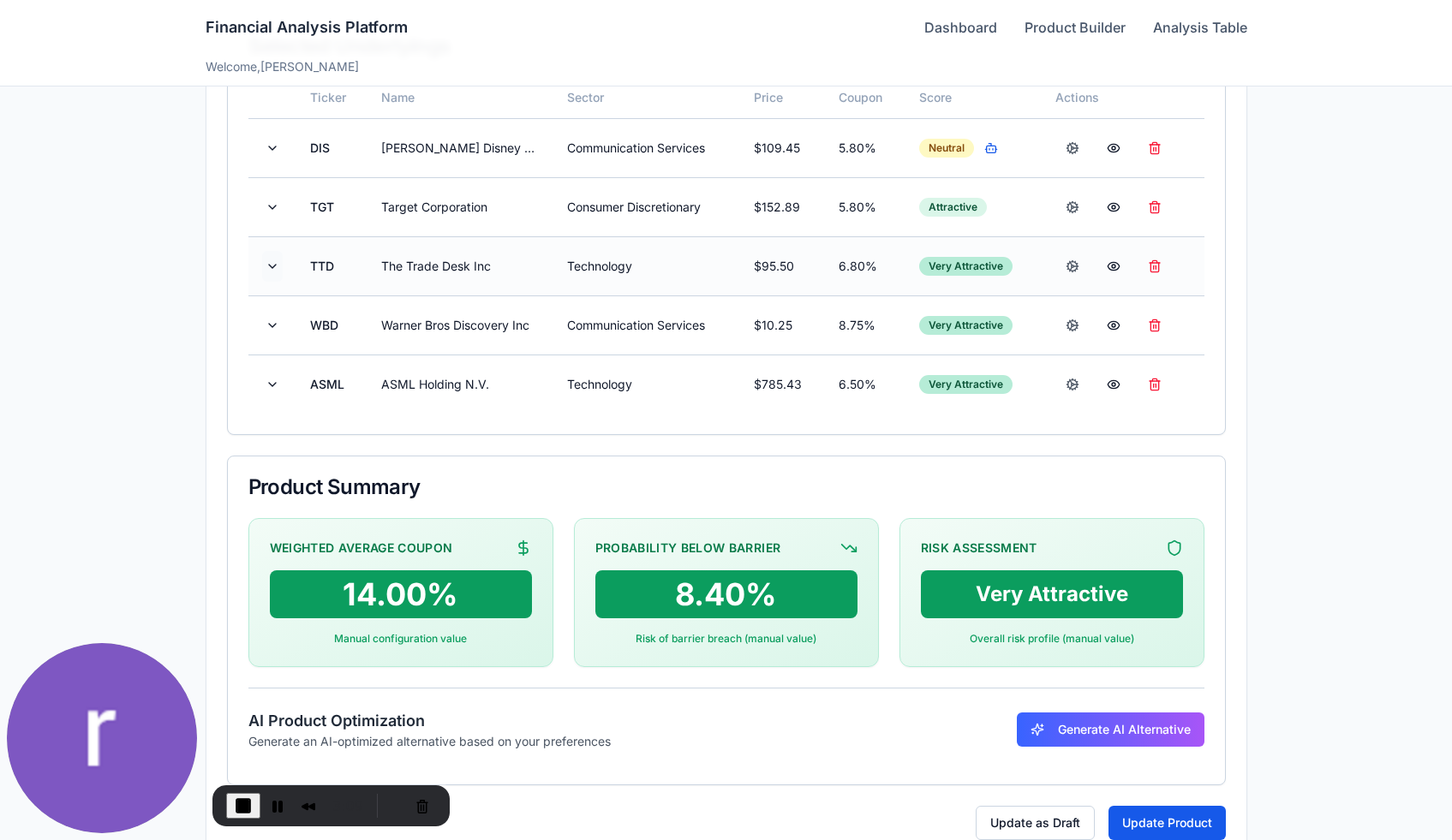
scroll to position [497, 0]
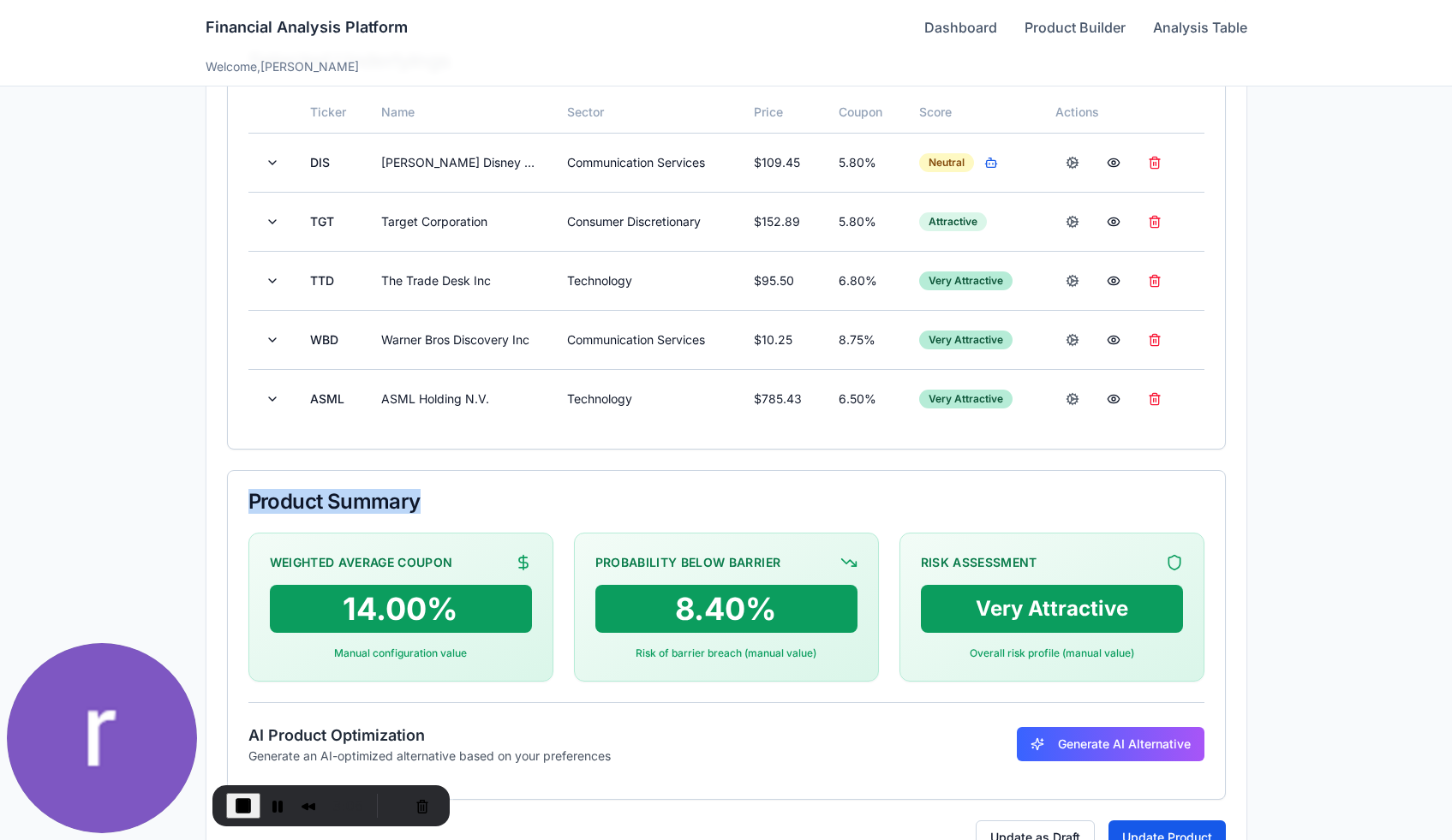
drag, startPoint x: 246, startPoint y: 501, endPoint x: 458, endPoint y: 495, distance: 212.1
click at [458, 496] on div "Product Summary" at bounding box center [726, 502] width 998 height 62
click at [458, 495] on div "Product Summary" at bounding box center [726, 501] width 956 height 21
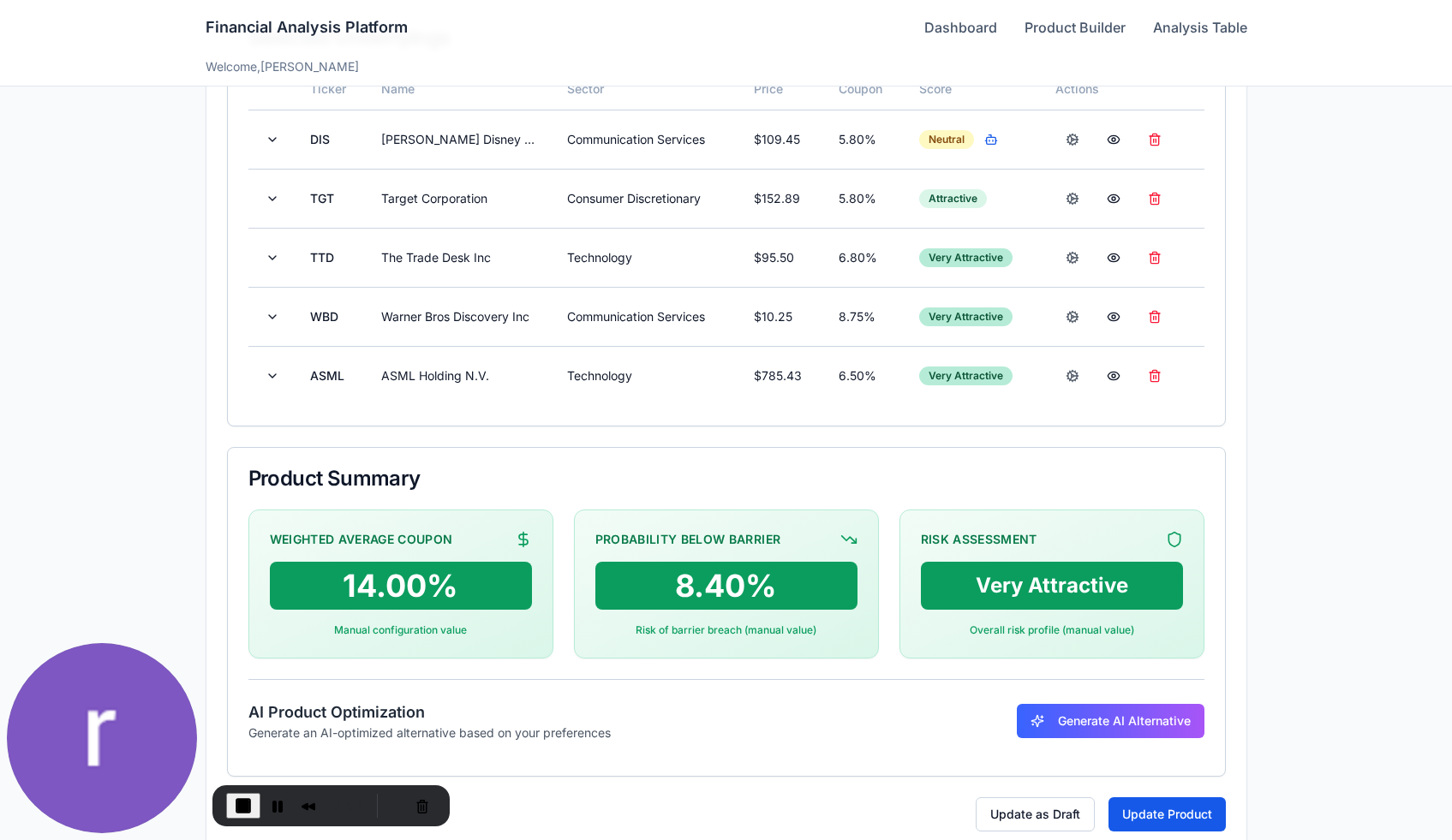
scroll to position [553, 0]
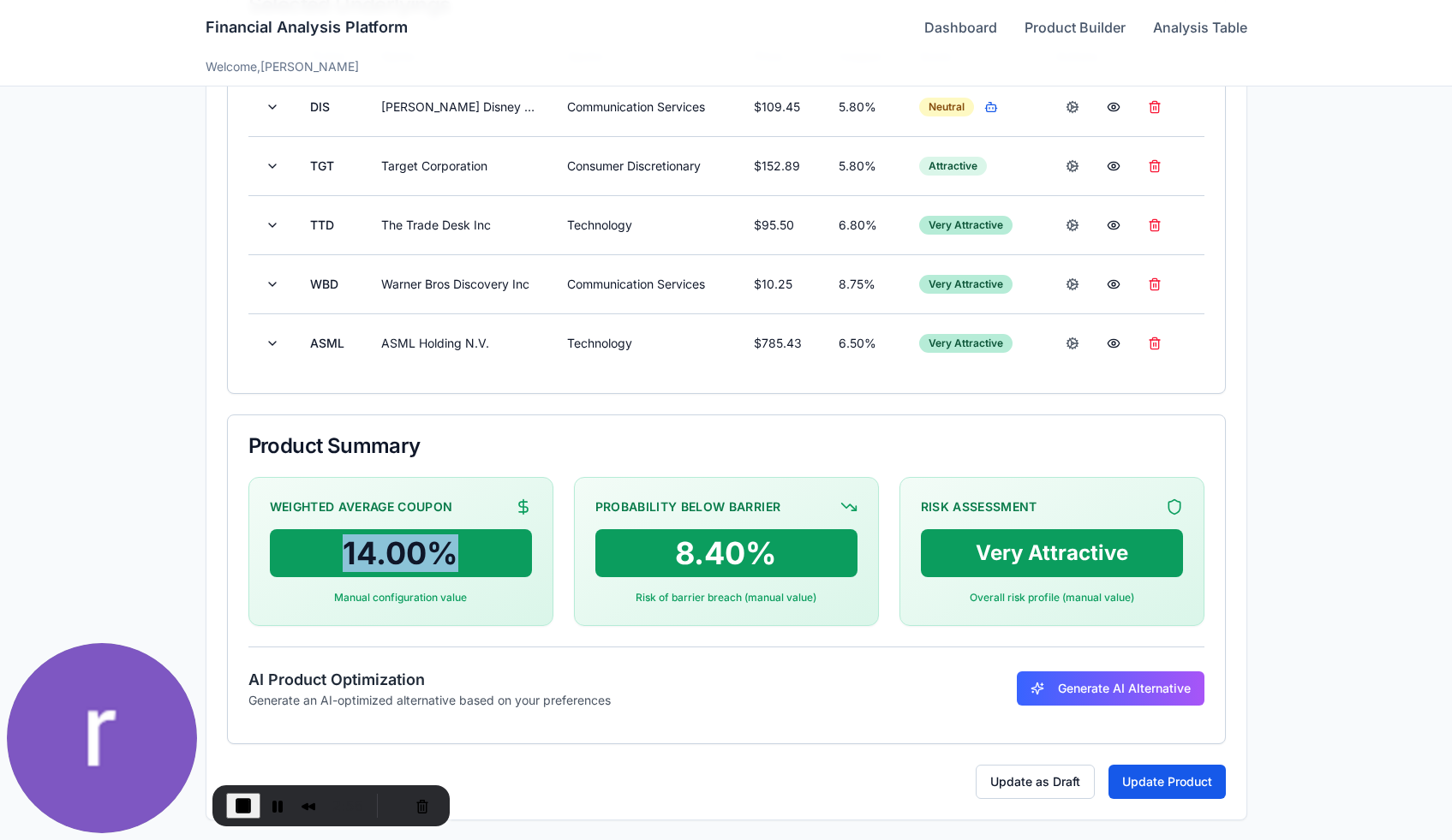
drag, startPoint x: 343, startPoint y: 543, endPoint x: 481, endPoint y: 543, distance: 138.0
click at [481, 543] on div "14.00 %" at bounding box center [401, 553] width 263 height 48
click at [630, 565] on div "8.40 %" at bounding box center [727, 553] width 263 height 48
drag, startPoint x: 666, startPoint y: 546, endPoint x: 781, endPoint y: 542, distance: 115.1
click at [781, 542] on div "8.40 %" at bounding box center [727, 553] width 263 height 48
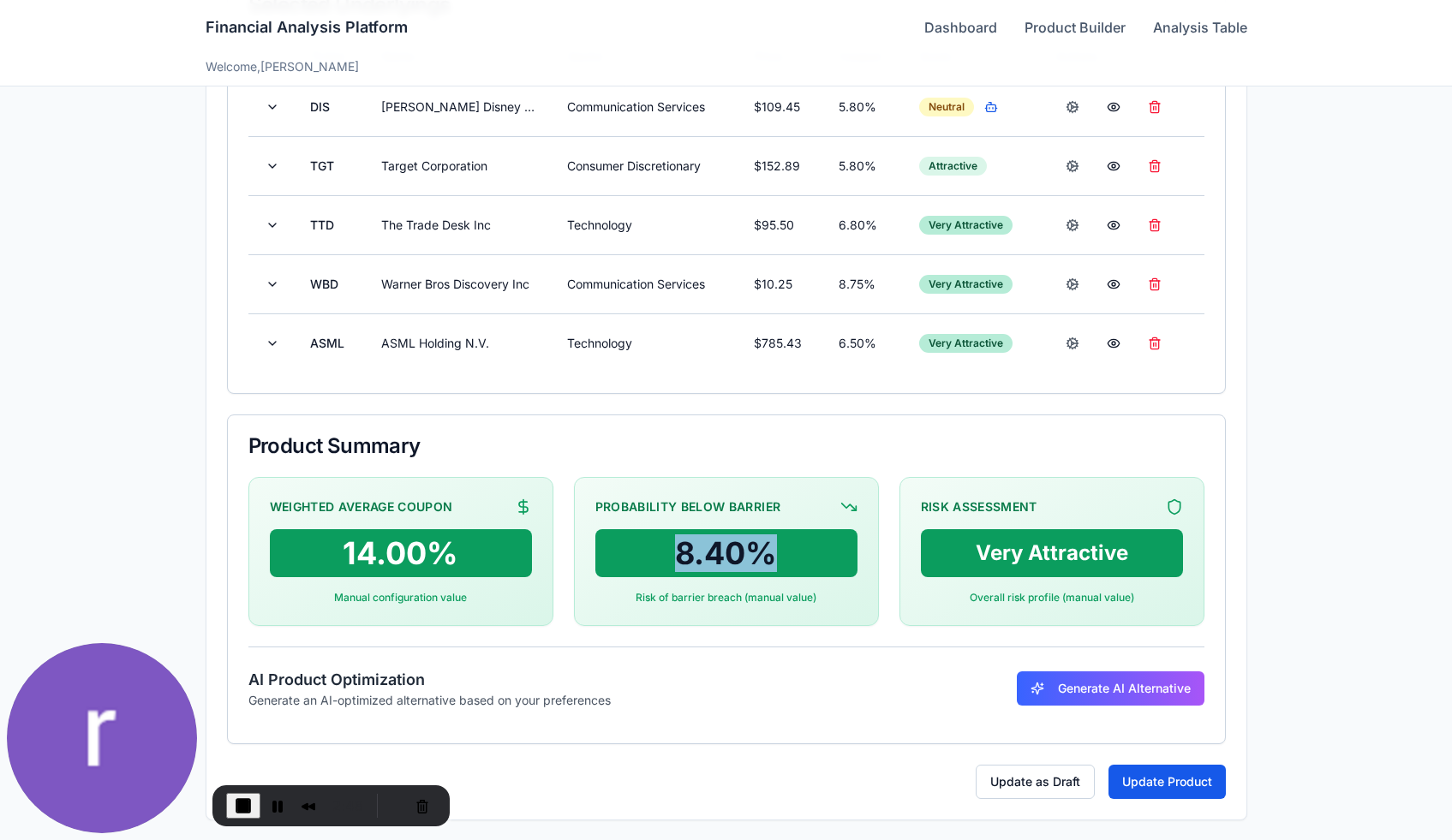
click at [707, 556] on div "8.40 %" at bounding box center [727, 553] width 263 height 48
drag, startPoint x: 942, startPoint y: 559, endPoint x: 1186, endPoint y: 549, distance: 244.2
click at [1186, 549] on div "Risk Assessment Very Attractive Overall risk profile (manual value)" at bounding box center [1051, 552] width 305 height 149
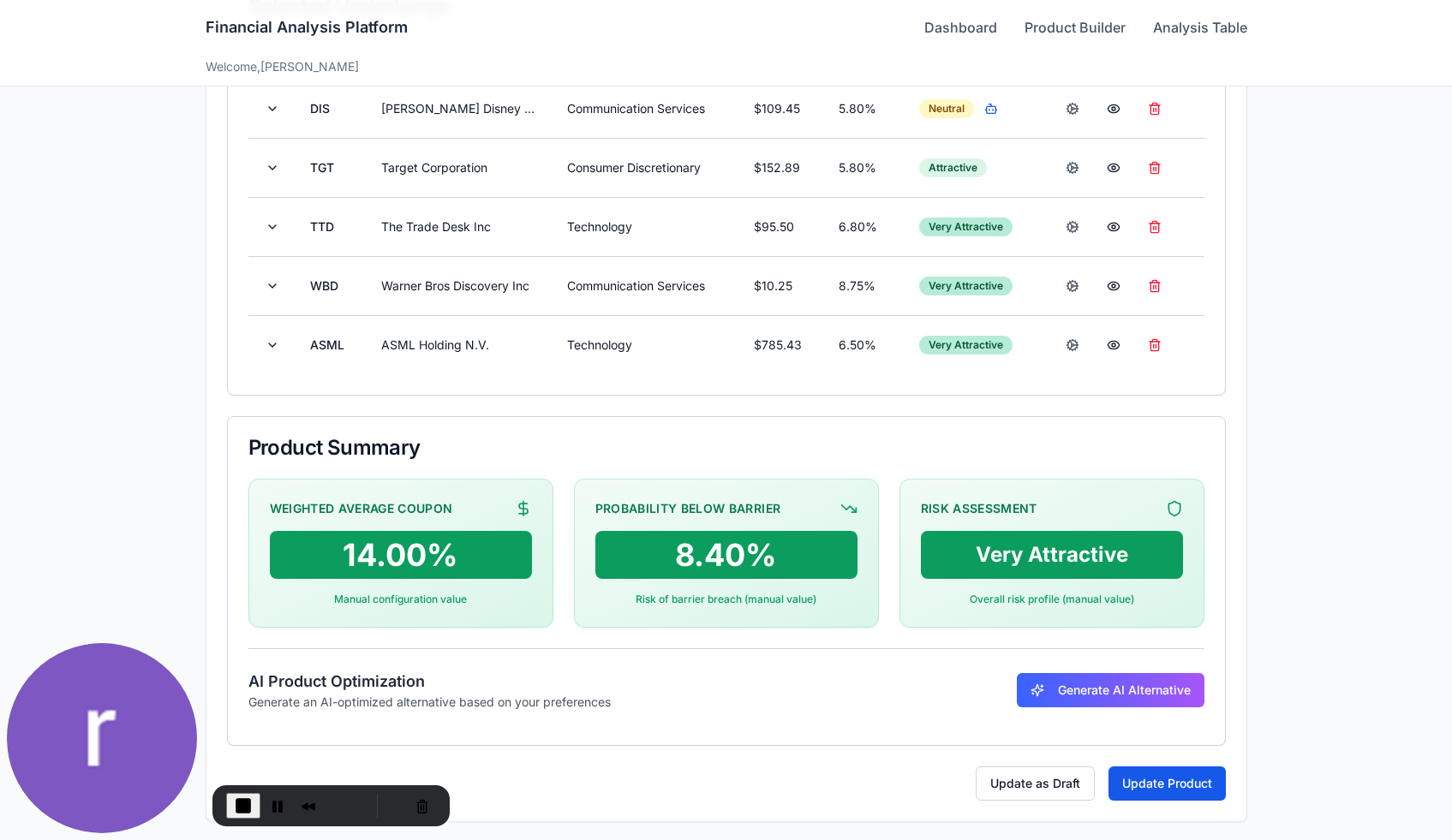
click at [1059, 406] on div "**********" at bounding box center [727, 189] width 1040 height 1263
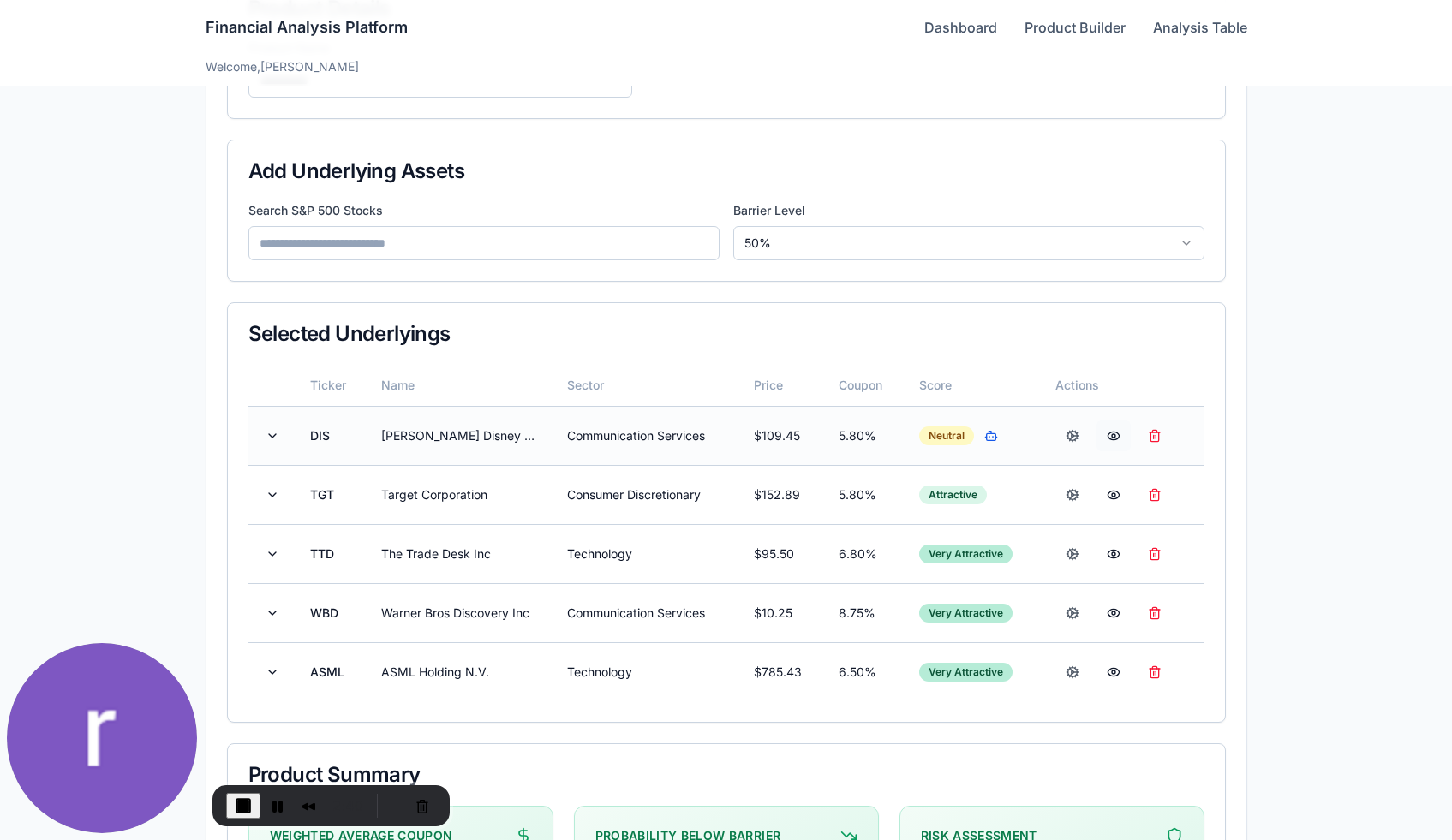
scroll to position [220, 0]
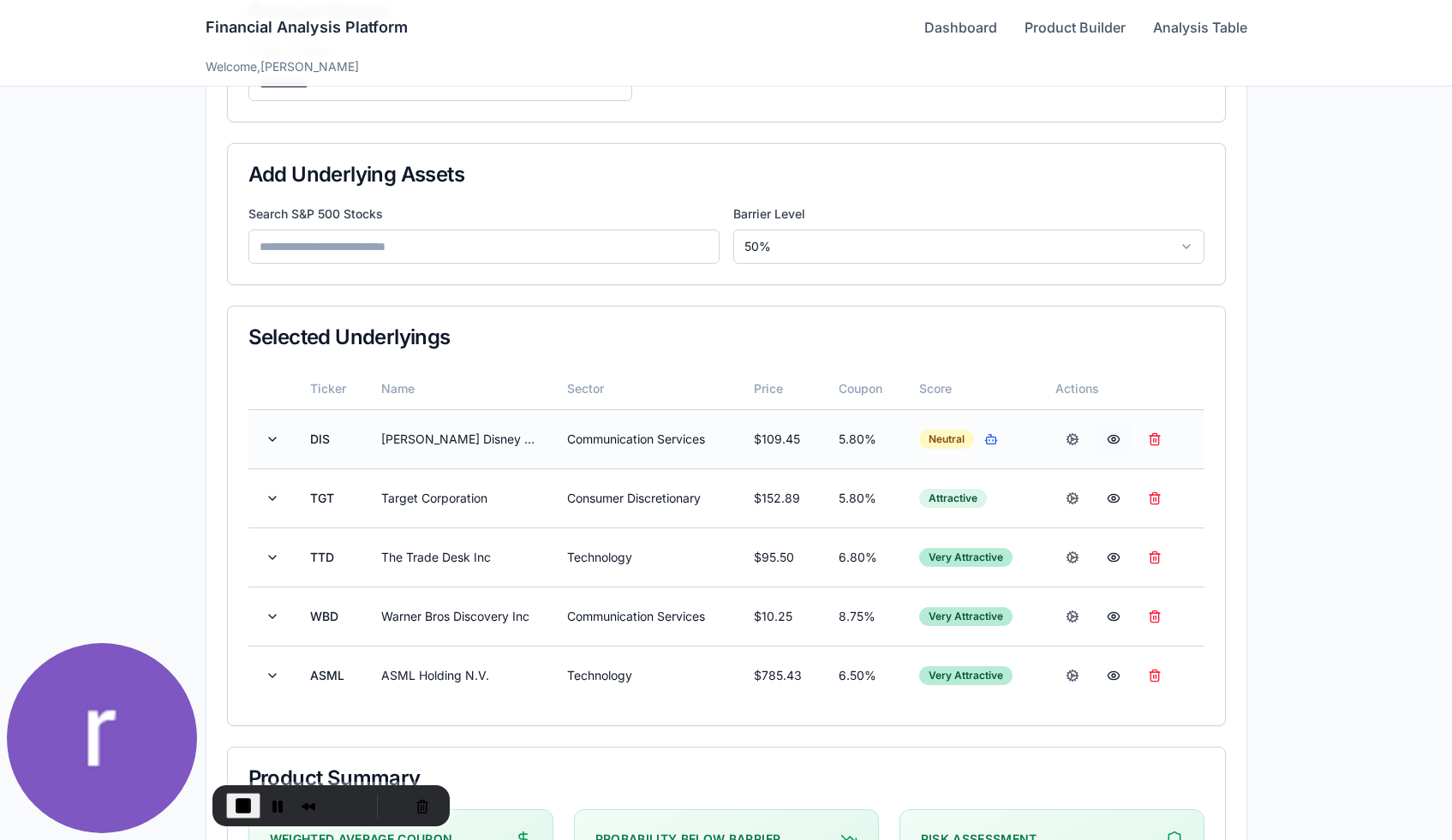
click at [1115, 441] on button at bounding box center [1113, 438] width 34 height 31
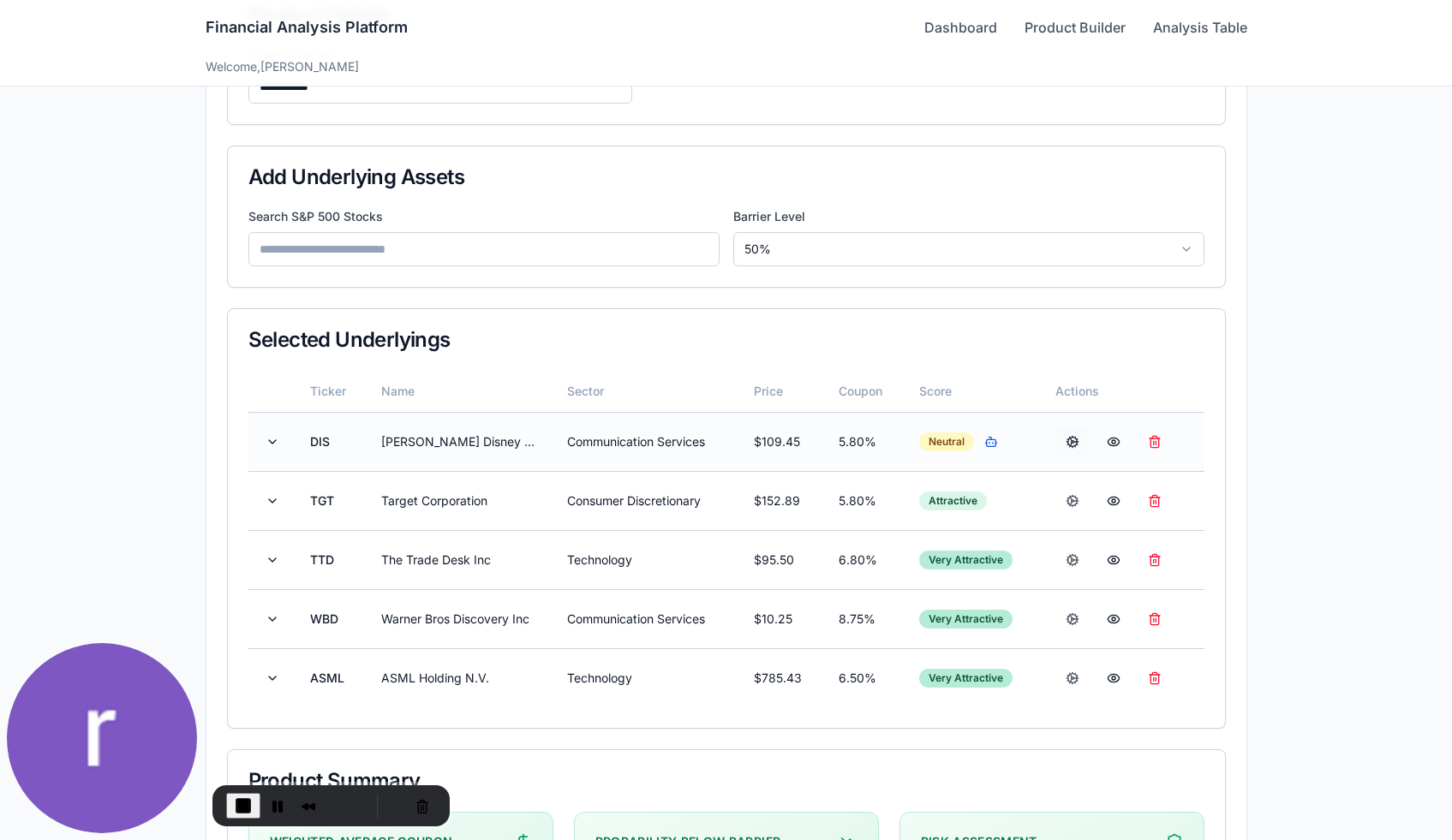
scroll to position [206, 0]
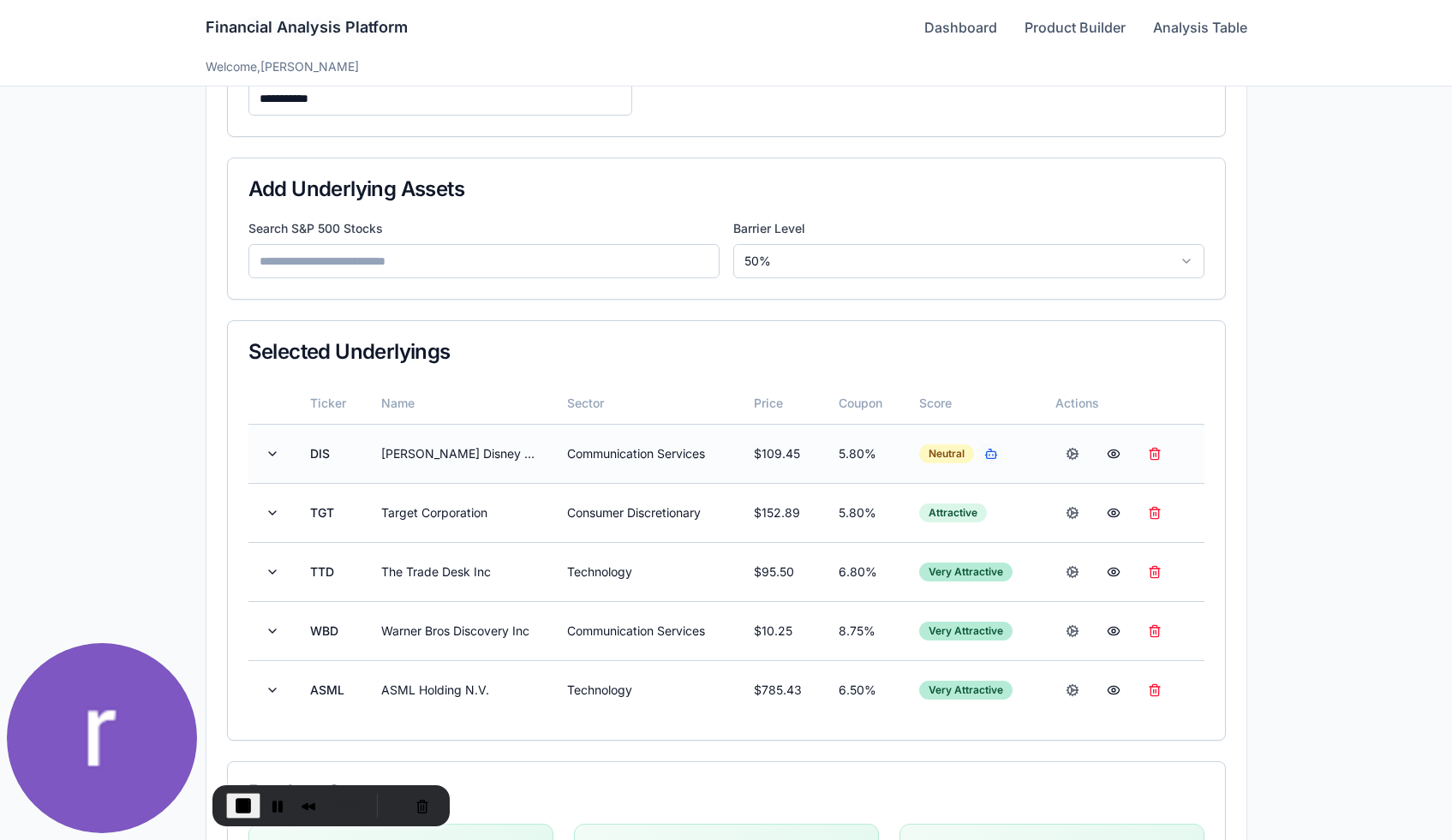
click at [993, 453] on button "button" at bounding box center [991, 453] width 21 height 21
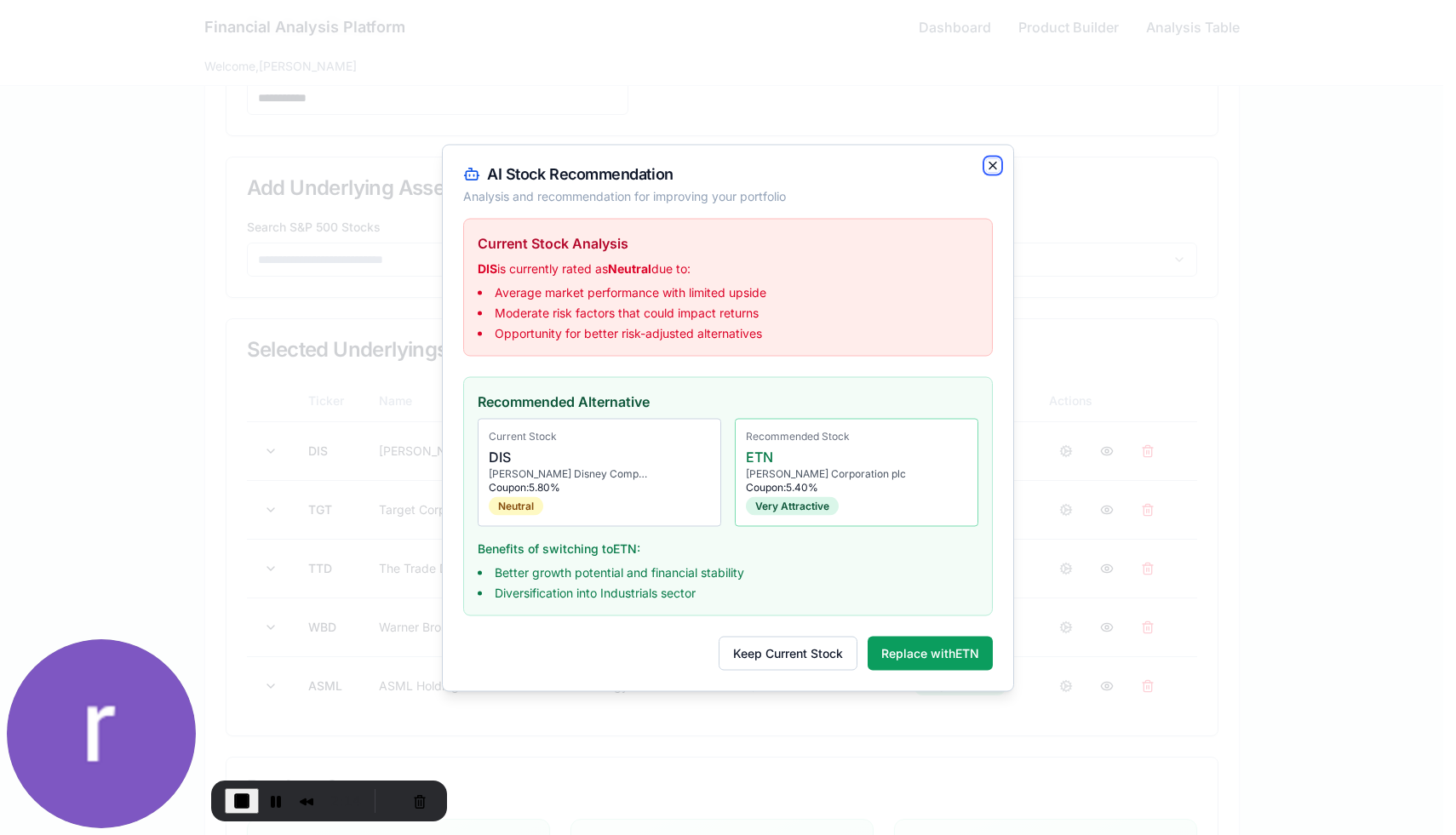
click at [994, 160] on icon "button" at bounding box center [992, 165] width 14 height 14
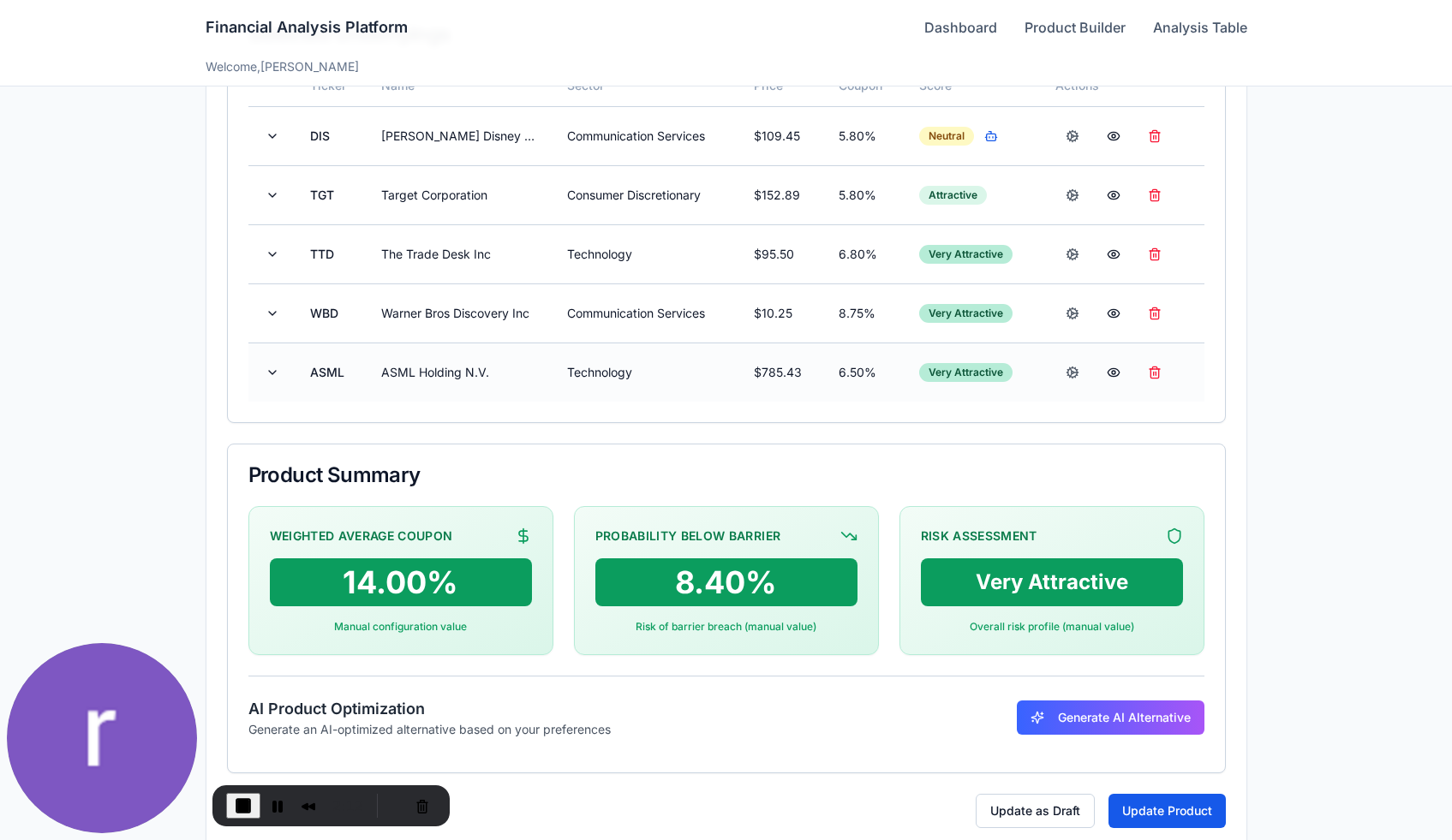
scroll to position [518, 0]
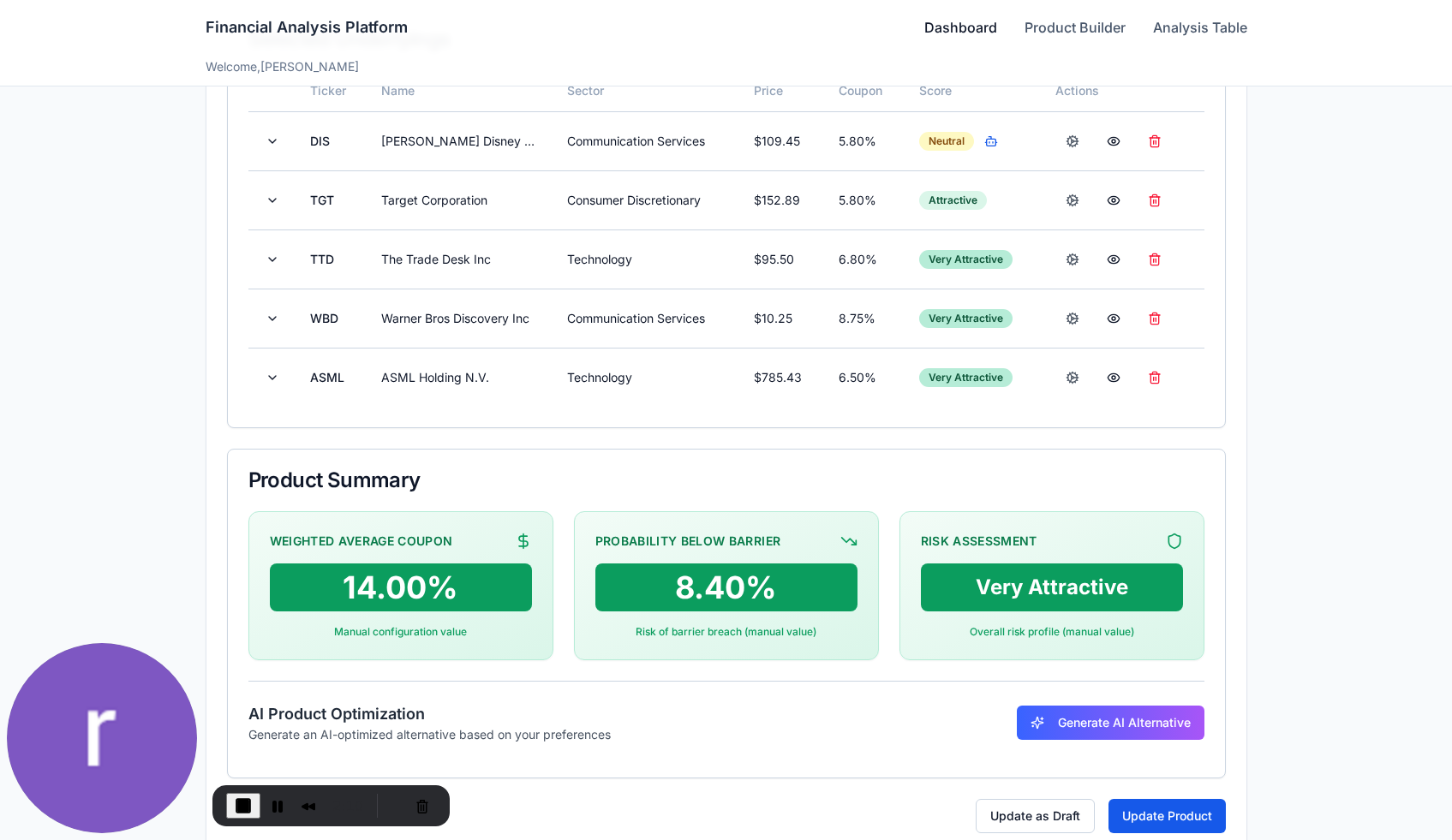
click at [963, 28] on link "Dashboard" at bounding box center [960, 27] width 73 height 21
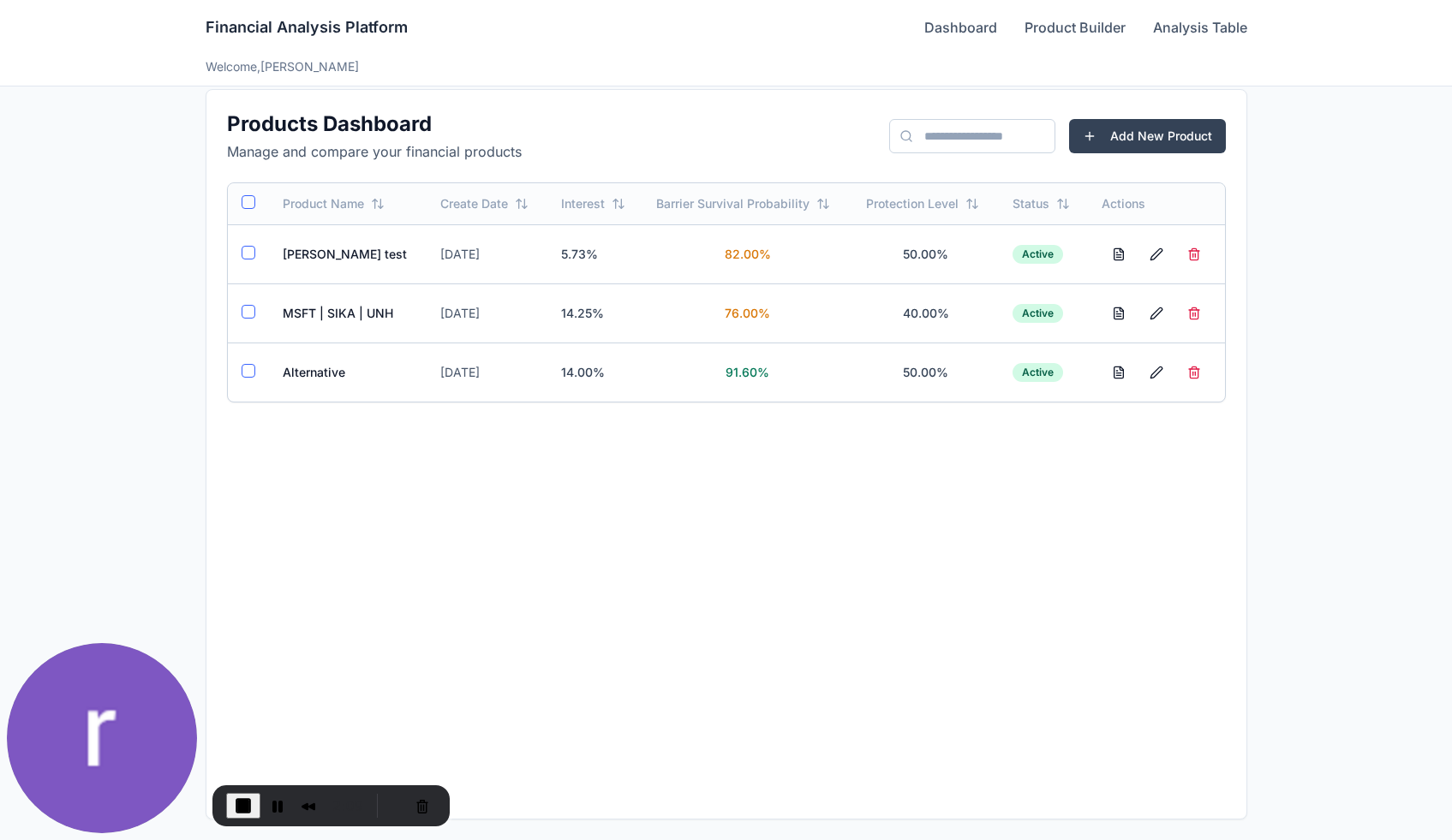
scroll to position [18, 0]
click at [300, 315] on td "MSFT | SIKA | UNH" at bounding box center [347, 312] width 158 height 59
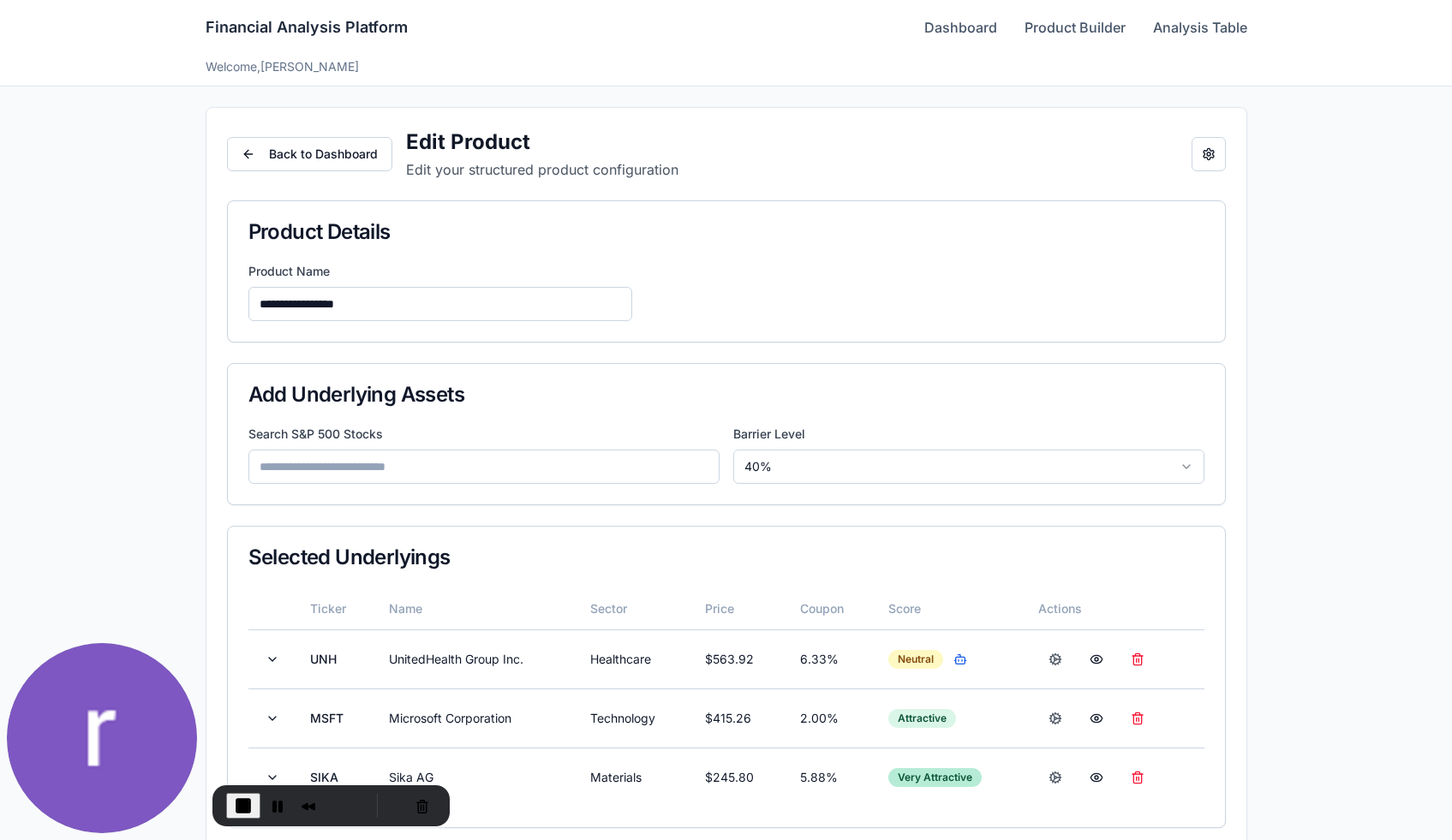
click at [772, 467] on html "**********" at bounding box center [726, 637] width 1452 height 1274
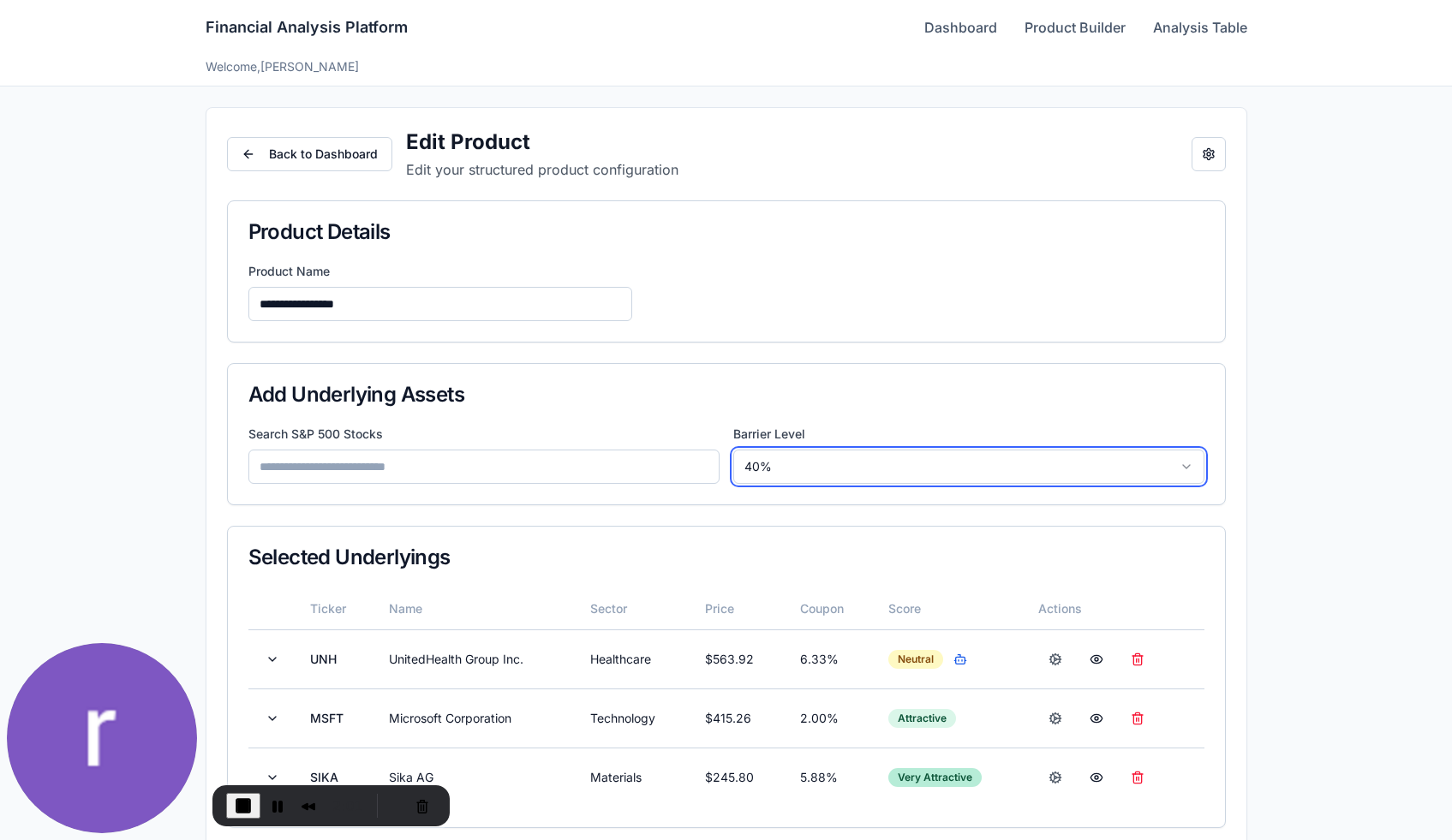
click at [772, 467] on html "**********" at bounding box center [726, 637] width 1452 height 1274
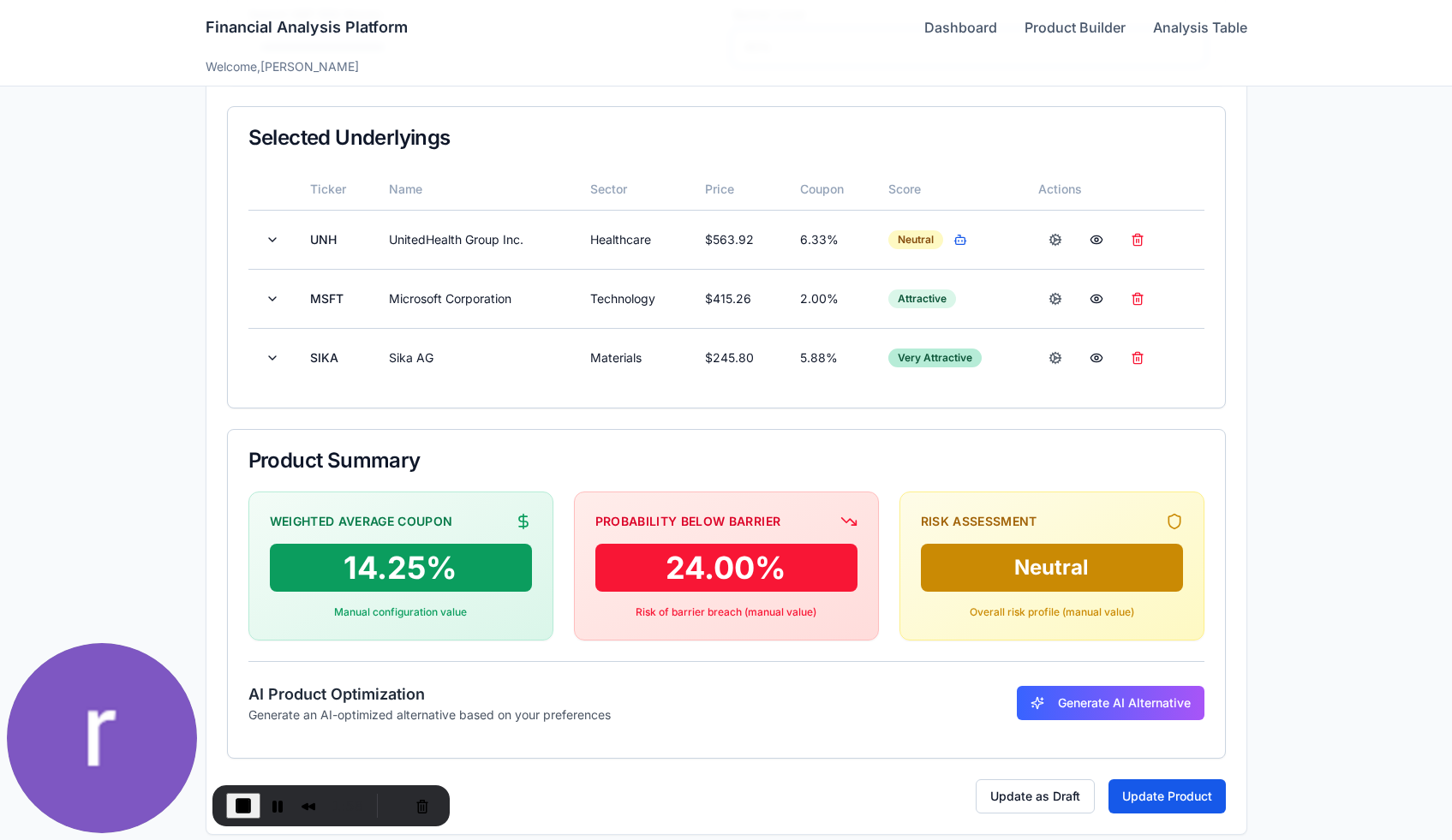
scroll to position [434, 0]
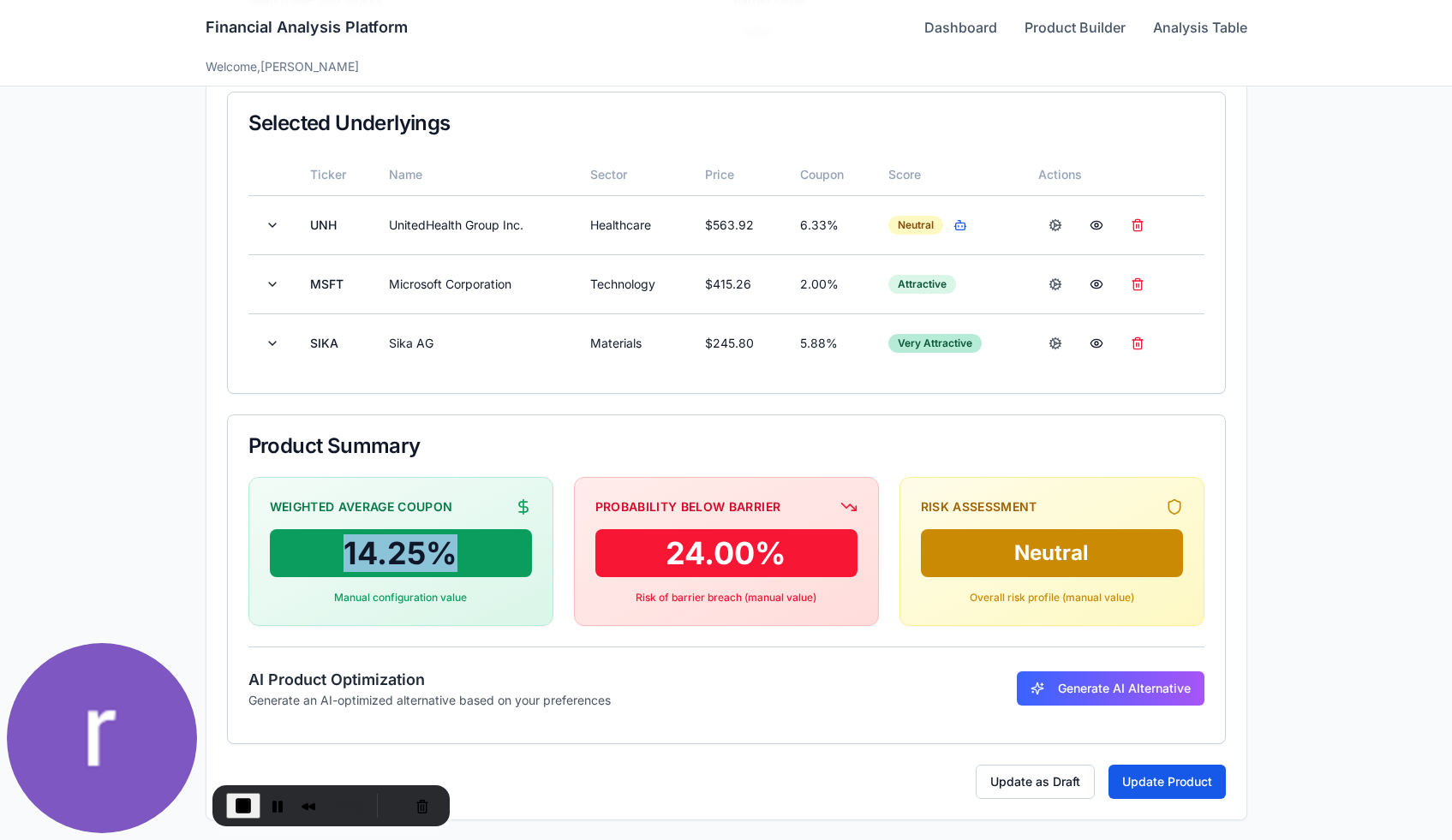
drag, startPoint x: 318, startPoint y: 558, endPoint x: 479, endPoint y: 559, distance: 161.0
click at [479, 559] on div "14.25 %" at bounding box center [401, 553] width 263 height 48
click at [396, 561] on div "14.25 %" at bounding box center [401, 553] width 263 height 48
drag, startPoint x: 655, startPoint y: 557, endPoint x: 817, endPoint y: 556, distance: 162.0
click at [817, 556] on div "24.00 %" at bounding box center [727, 553] width 263 height 48
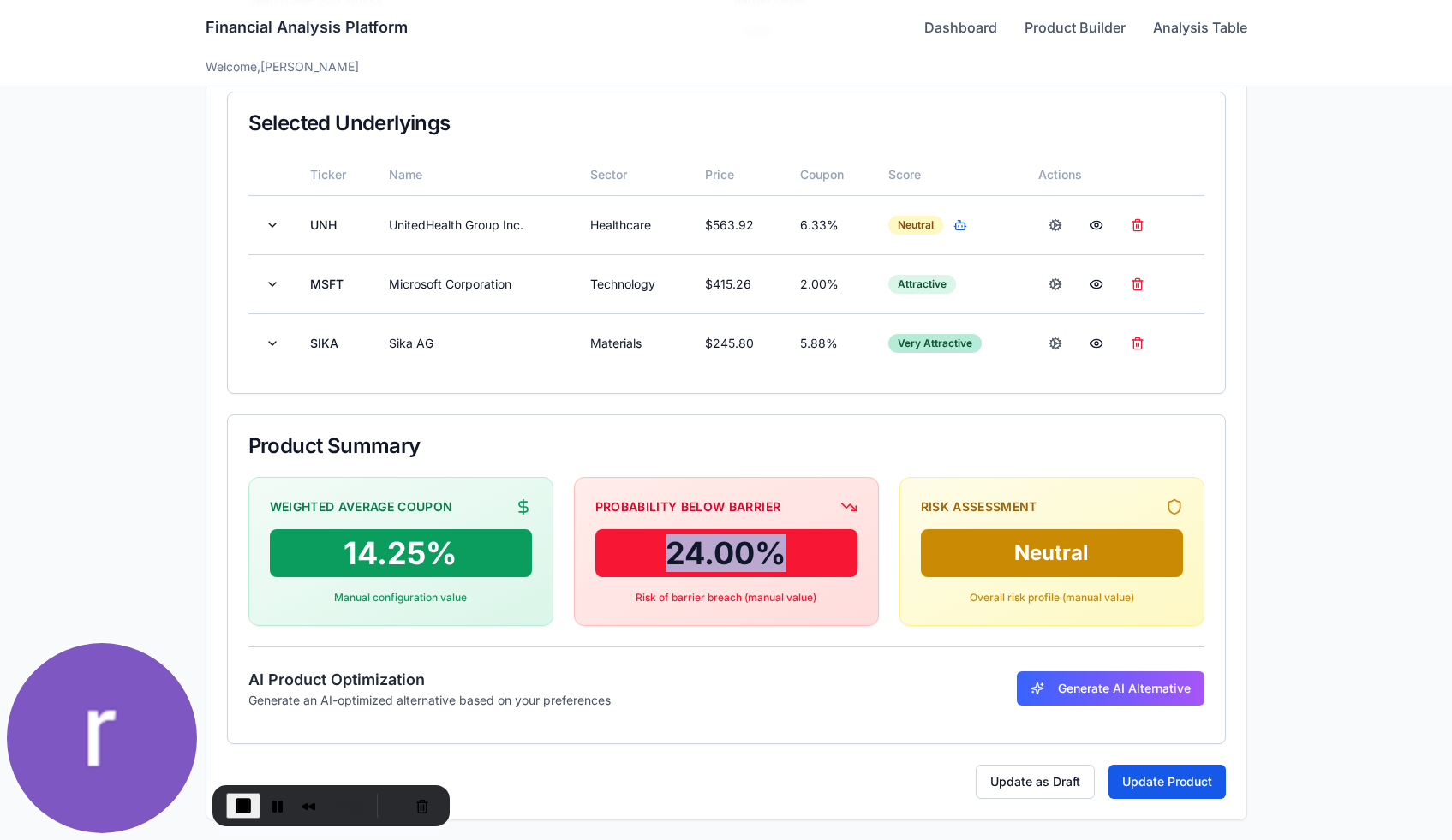
click at [817, 556] on div "24.00 %" at bounding box center [727, 553] width 263 height 48
drag, startPoint x: 659, startPoint y: 556, endPoint x: 785, endPoint y: 556, distance: 126.0
click at [785, 556] on div "24.00 %" at bounding box center [727, 553] width 263 height 48
click at [596, 509] on div "Probability Below Barrier" at bounding box center [688, 506] width 186 height 17
click at [1026, 562] on div "Neutral" at bounding box center [1052, 553] width 263 height 48
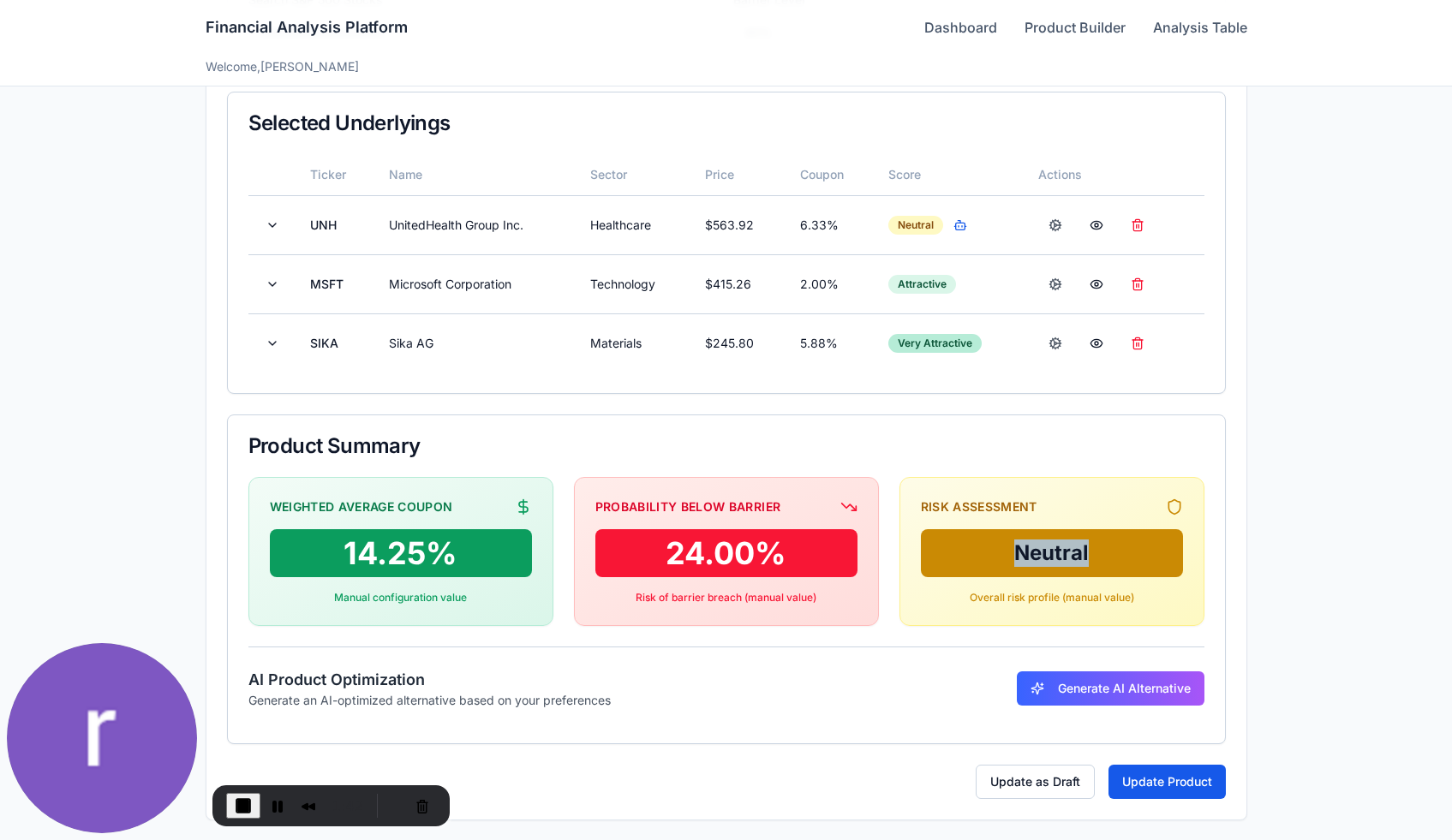
click at [1026, 562] on div "Neutral" at bounding box center [1052, 553] width 263 height 48
click at [1067, 519] on div "Risk Assessment Neutral Overall risk profile (manual value)" at bounding box center [1051, 552] width 305 height 149
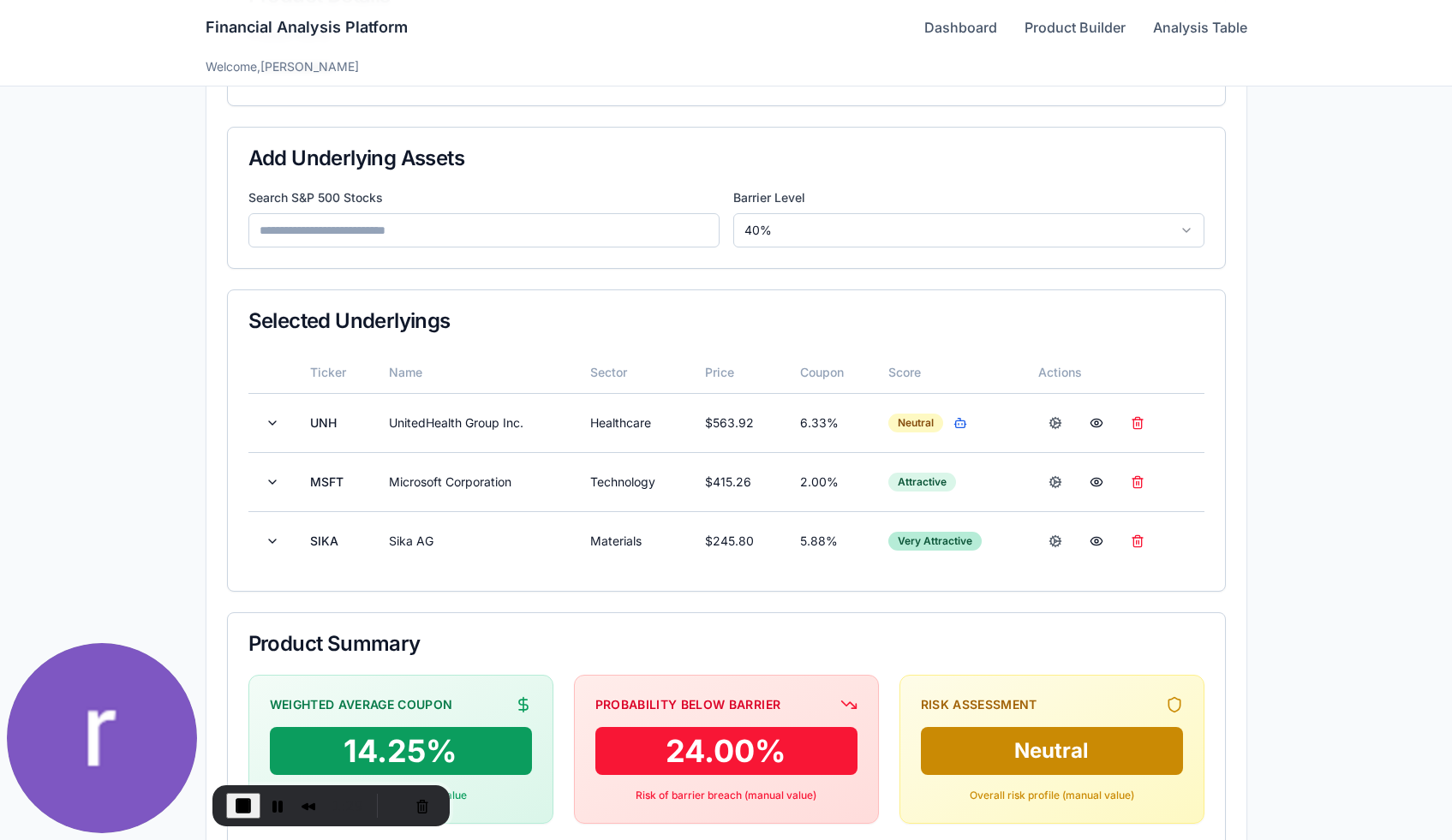
scroll to position [230, 0]
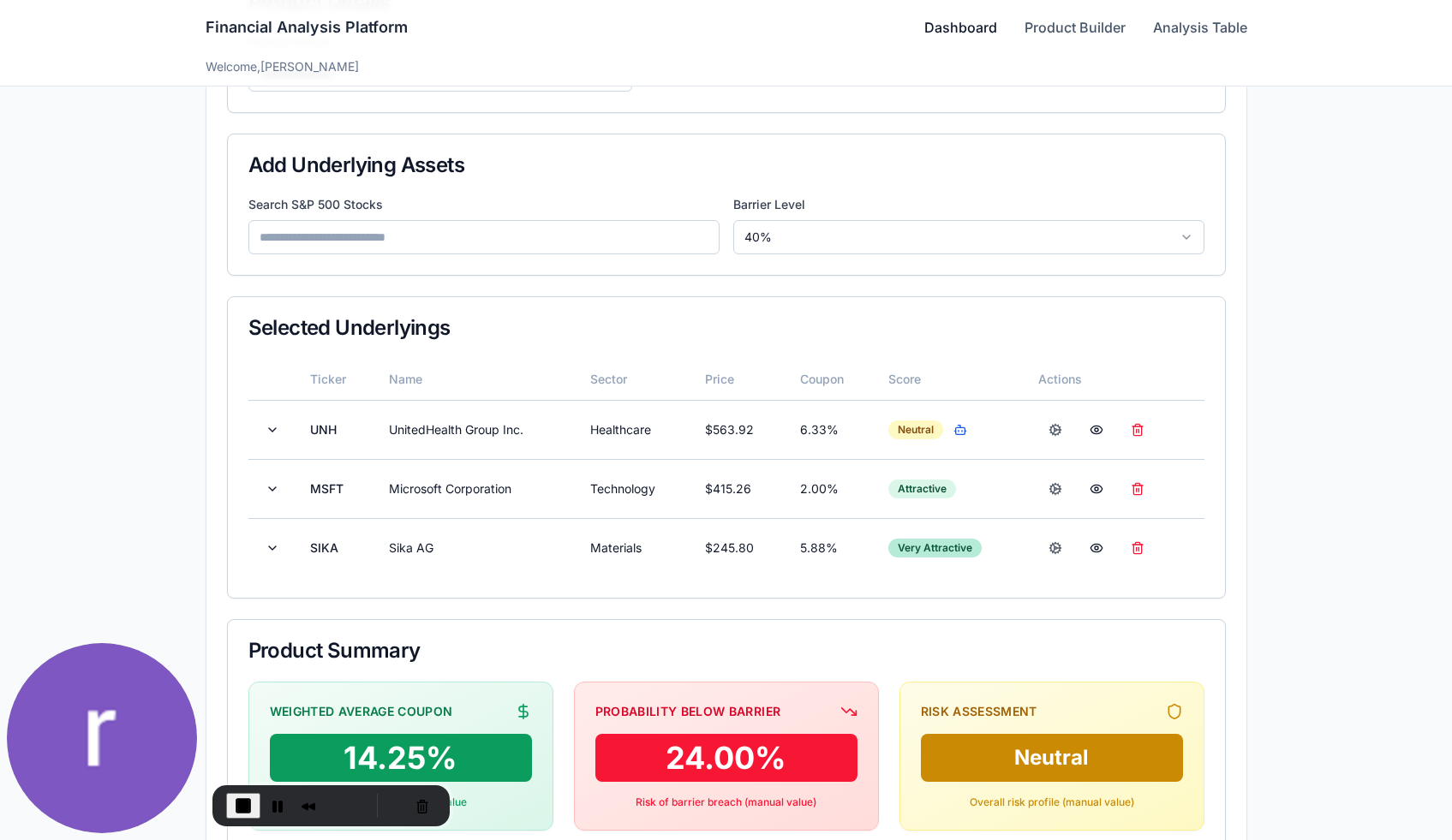
click at [957, 23] on link "Dashboard" at bounding box center [960, 27] width 73 height 21
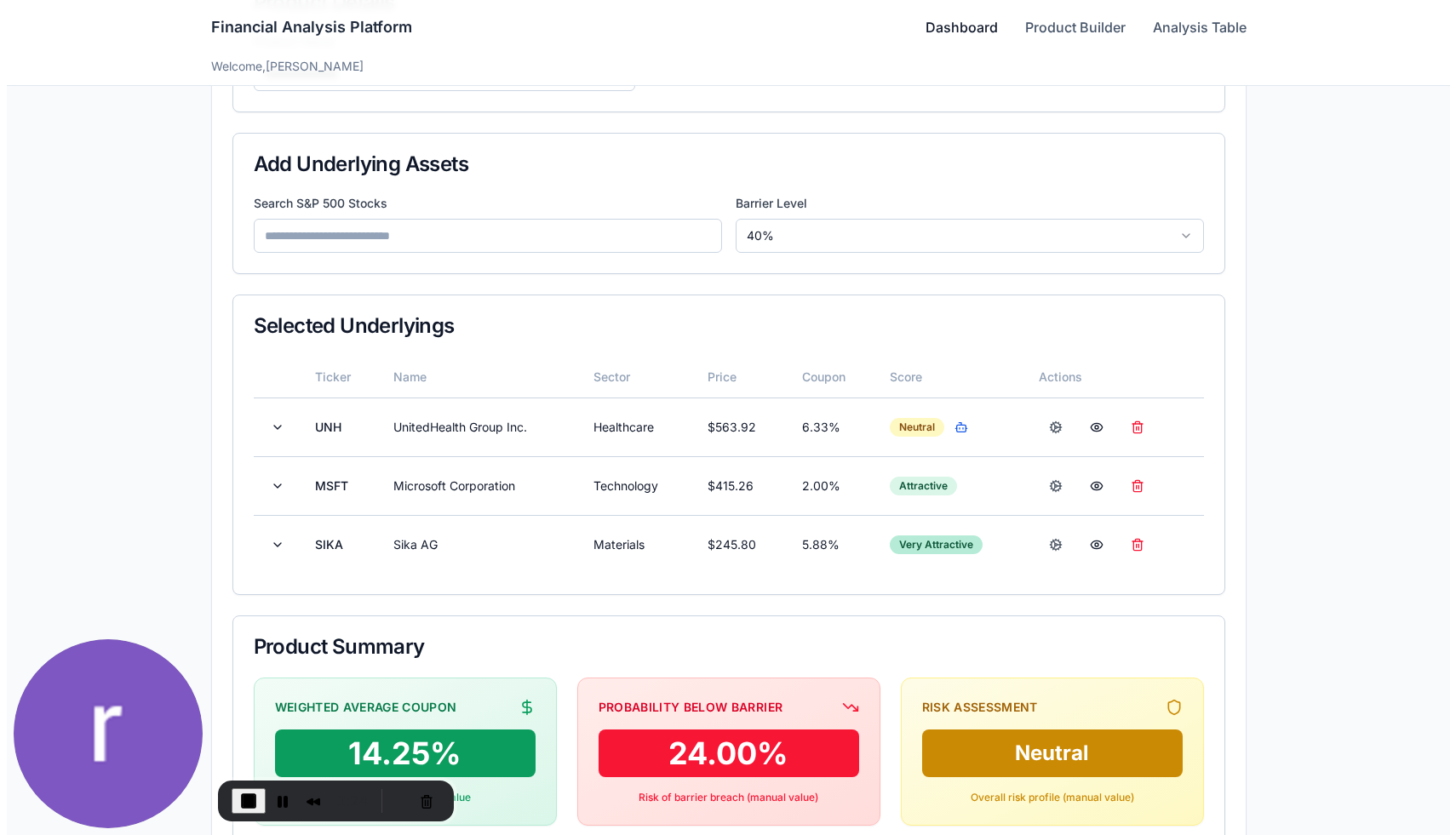
scroll to position [18, 0]
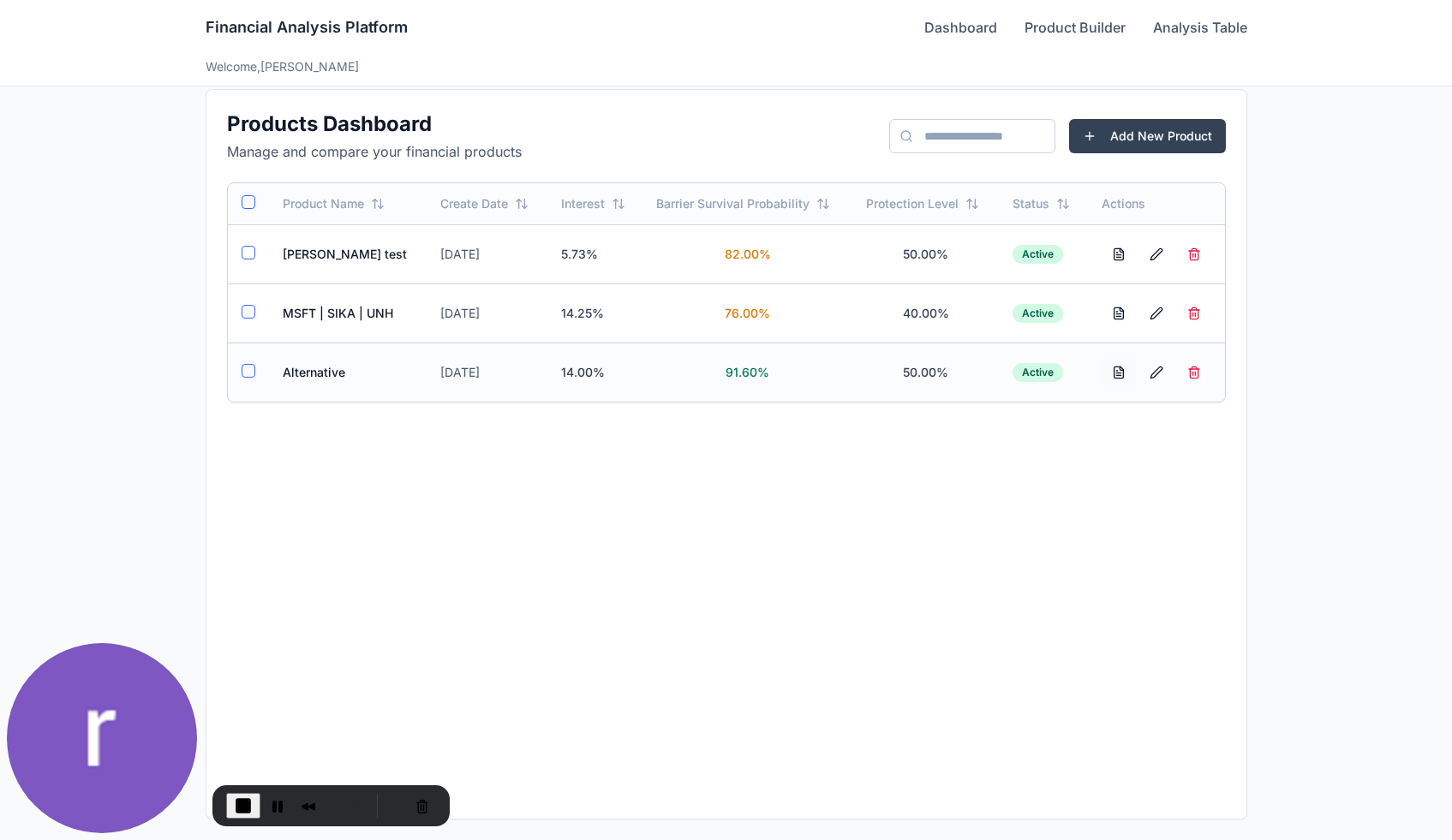
click at [1121, 374] on button at bounding box center [1119, 372] width 34 height 31
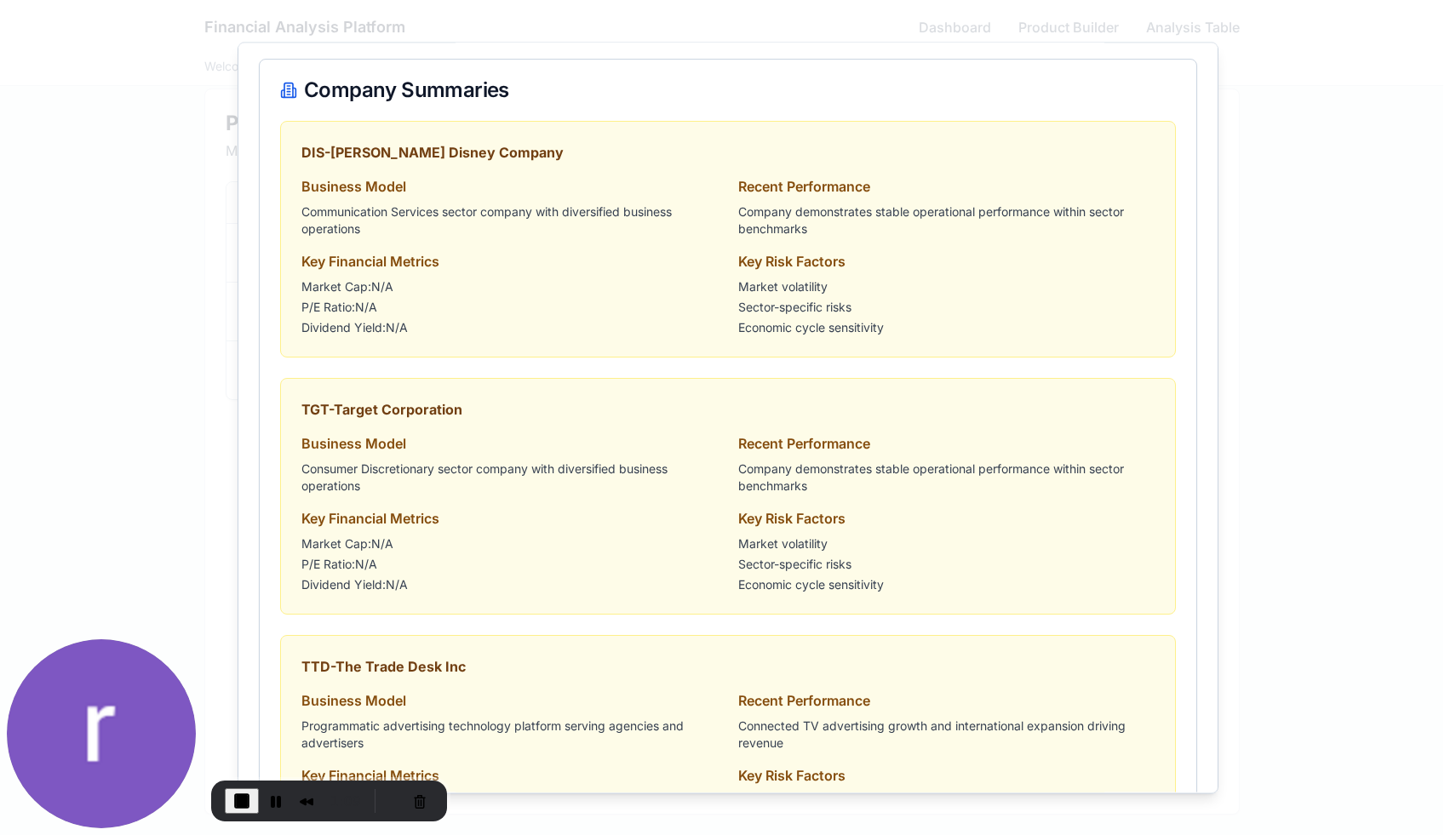
scroll to position [1163, 0]
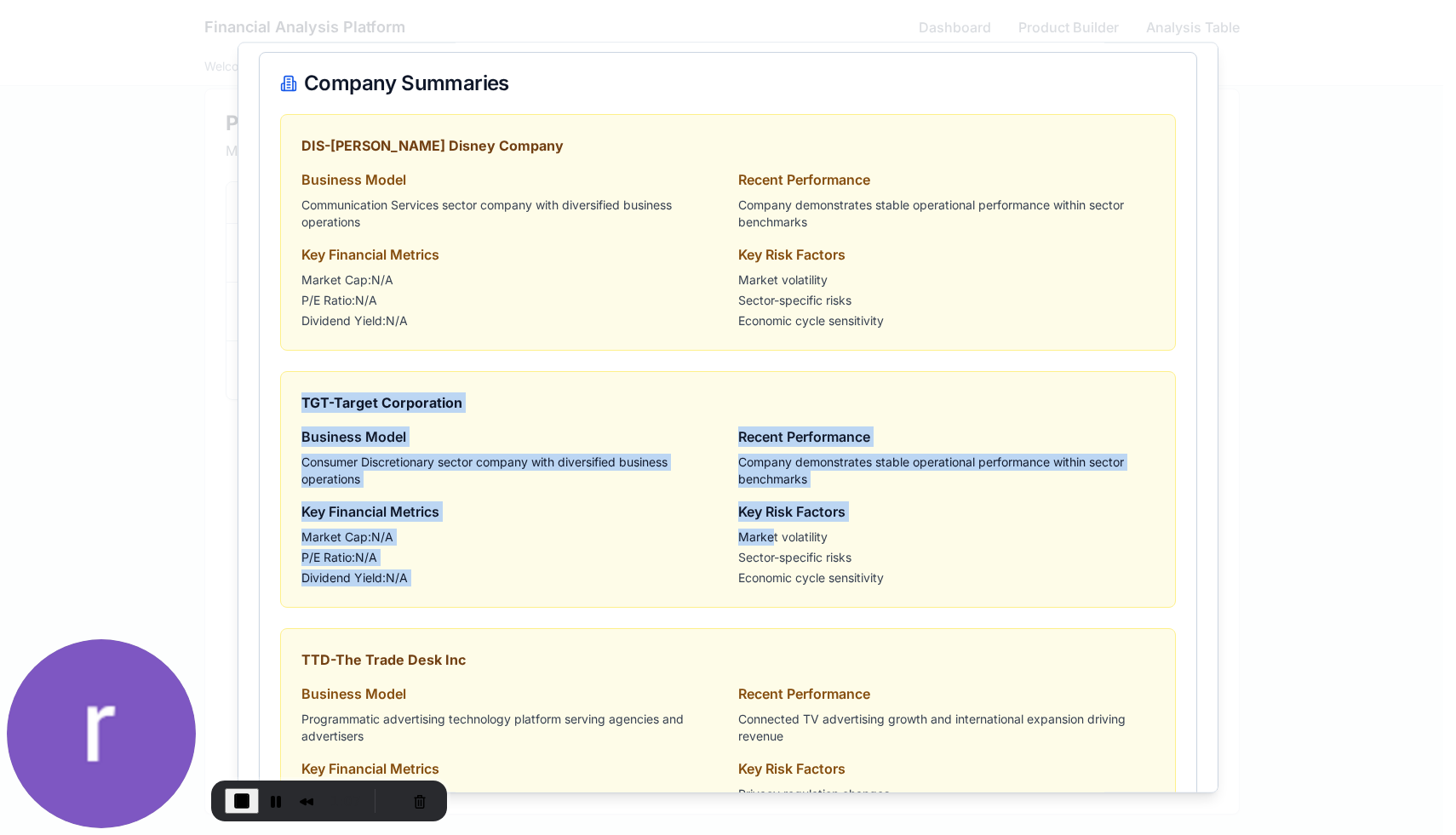
drag, startPoint x: 294, startPoint y: 389, endPoint x: 764, endPoint y: 540, distance: 493.7
click at [764, 540] on div "TGT - Target Corporation Business Model Consumer Discretionary sector company w…" at bounding box center [728, 488] width 896 height 236
click at [764, 540] on li "Market volatility" at bounding box center [946, 536] width 416 height 17
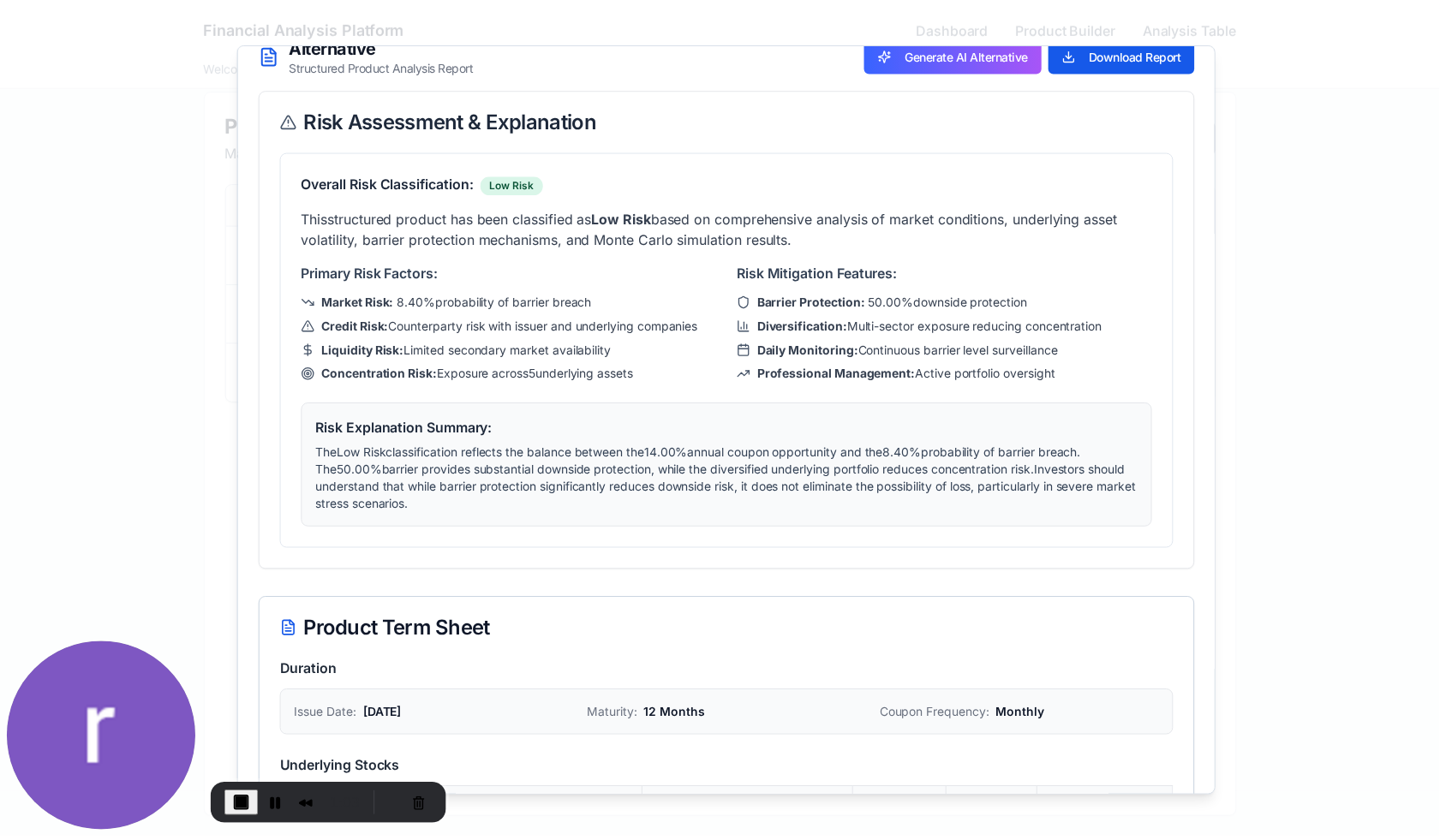
scroll to position [0, 0]
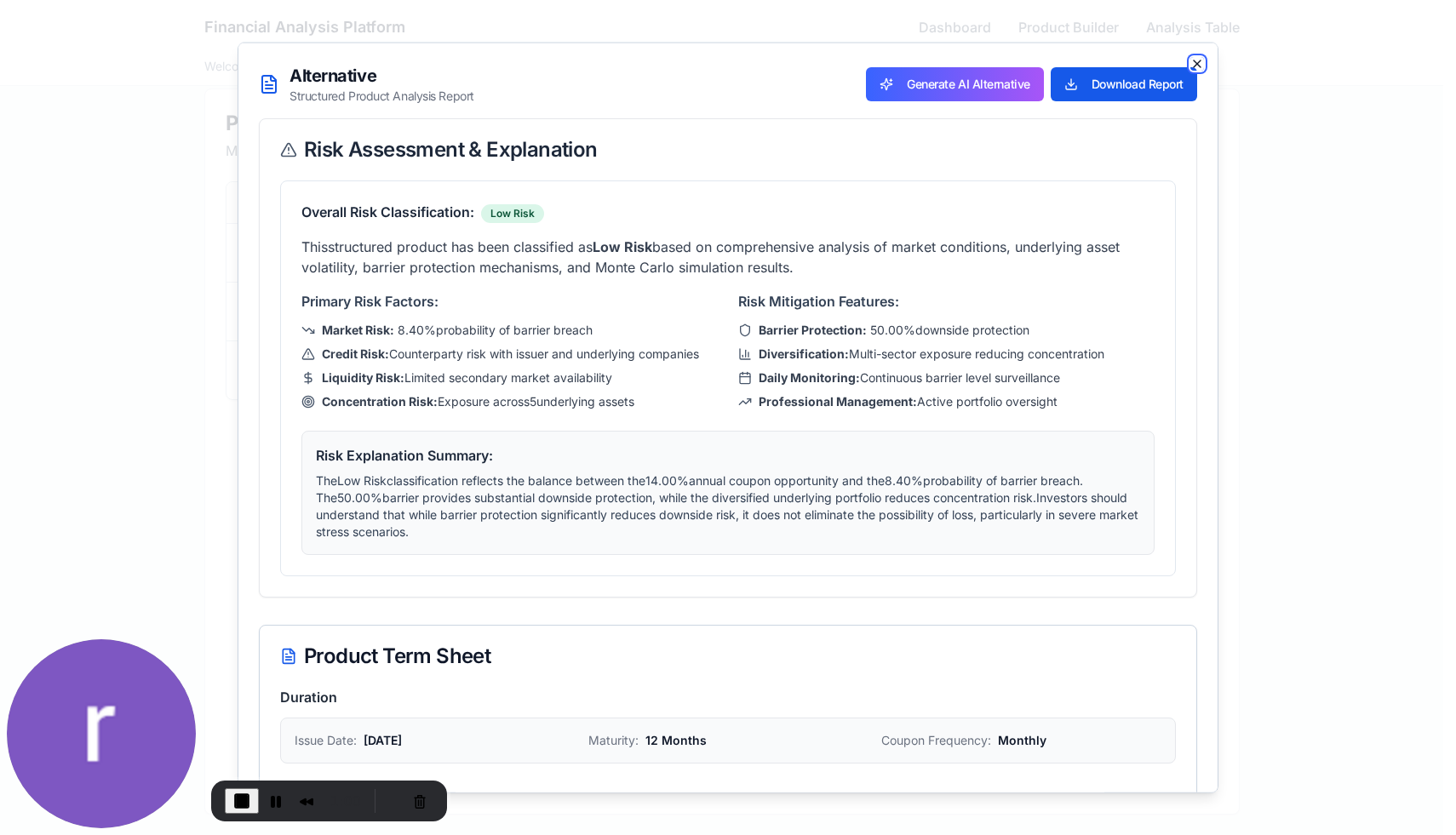
click at [1190, 61] on icon "button" at bounding box center [1197, 63] width 14 height 14
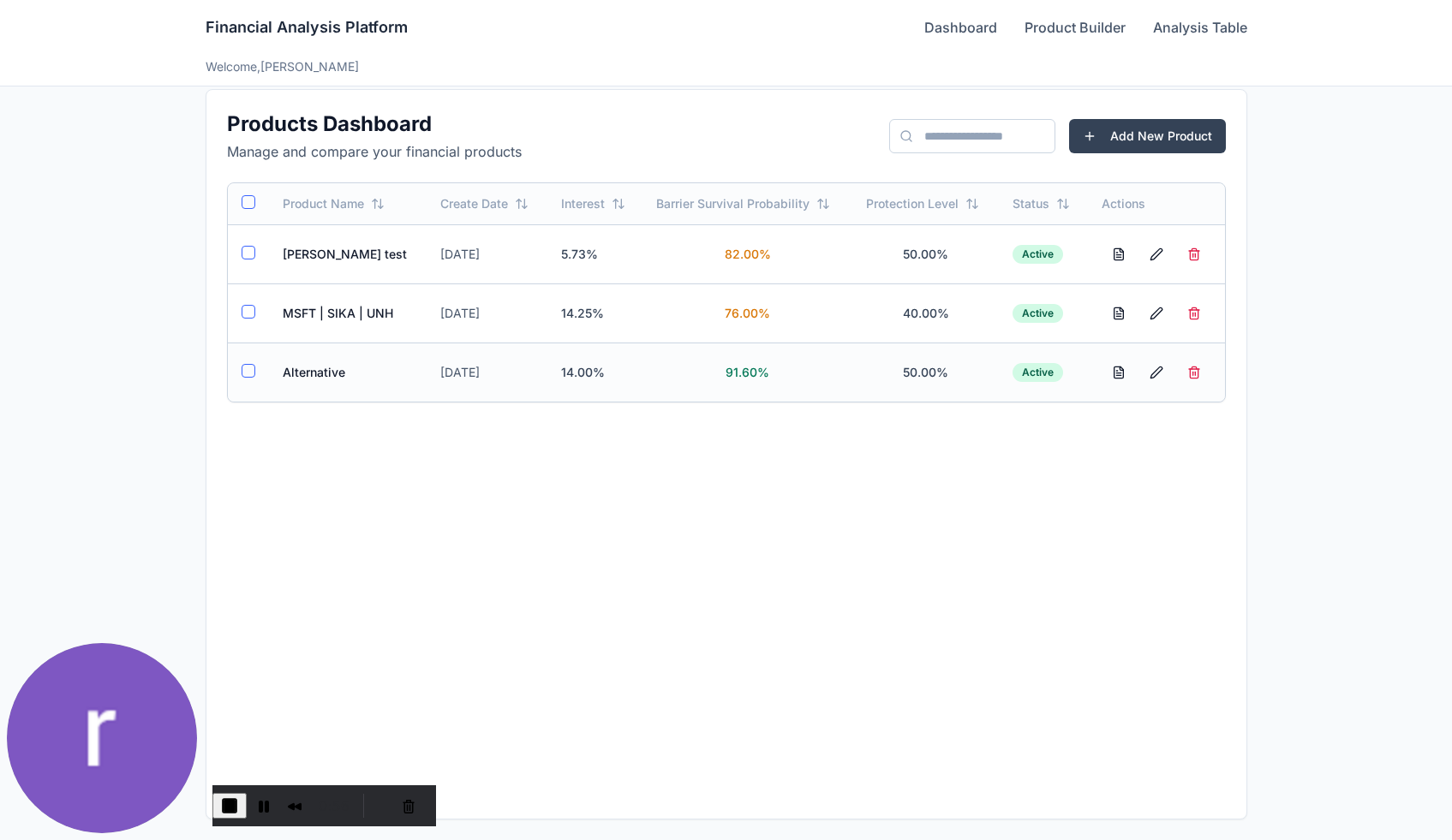
click at [250, 375] on button "button" at bounding box center [249, 371] width 14 height 14
click at [247, 315] on button "button" at bounding box center [249, 312] width 14 height 14
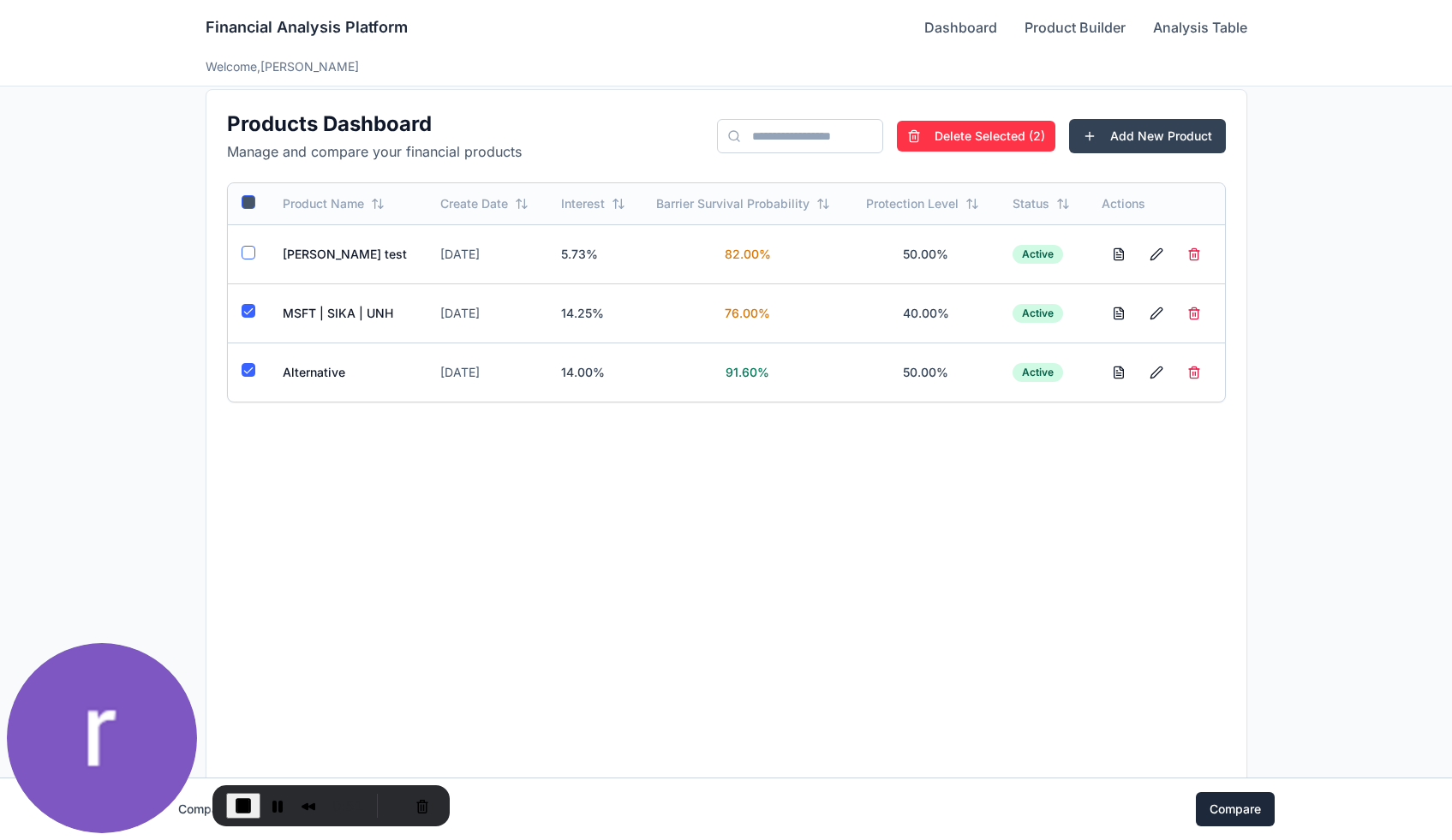
click at [1247, 807] on button "Compare" at bounding box center [1234, 809] width 79 height 34
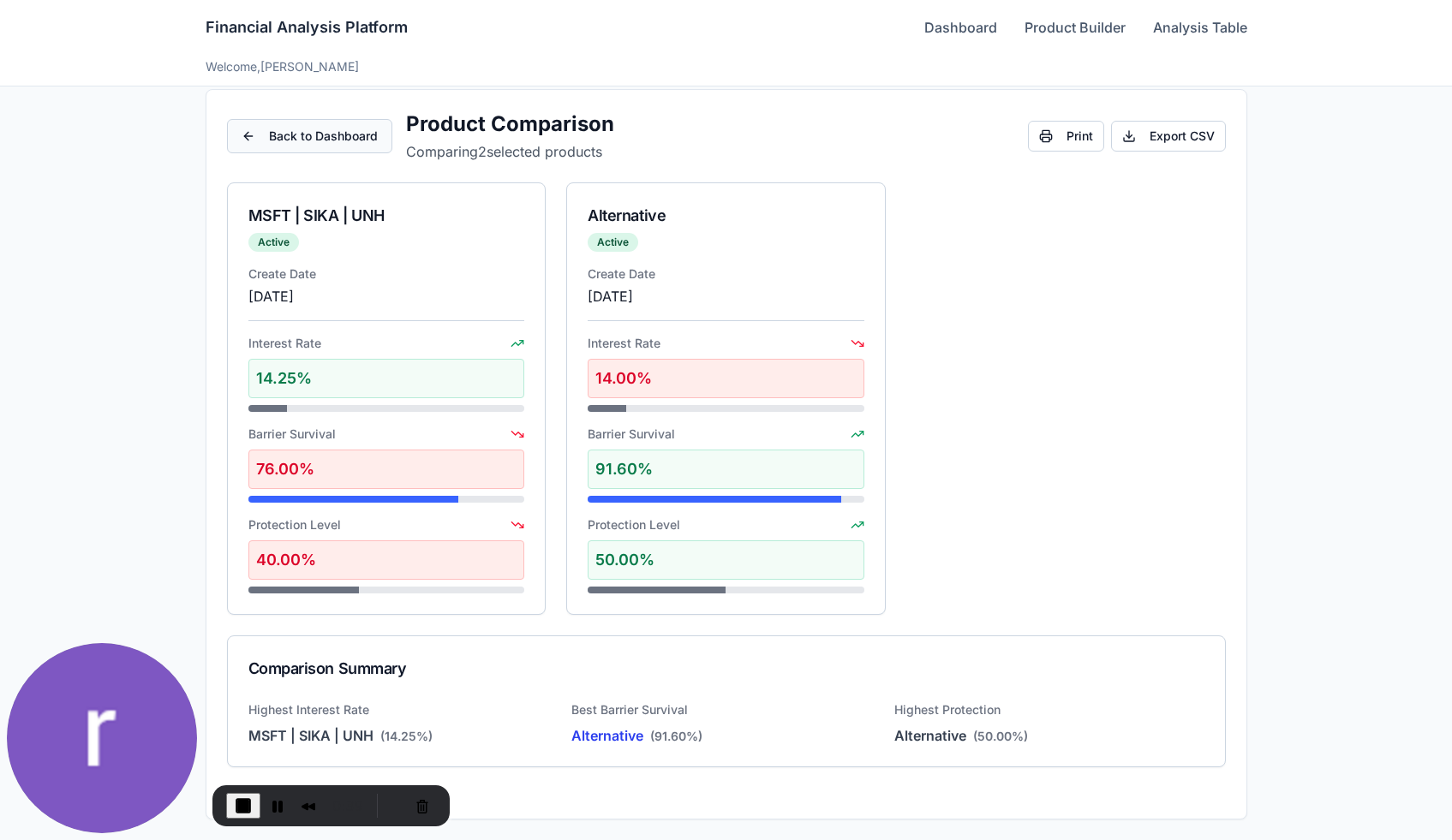
click at [346, 138] on button "Back to Dashboard" at bounding box center [309, 136] width 165 height 34
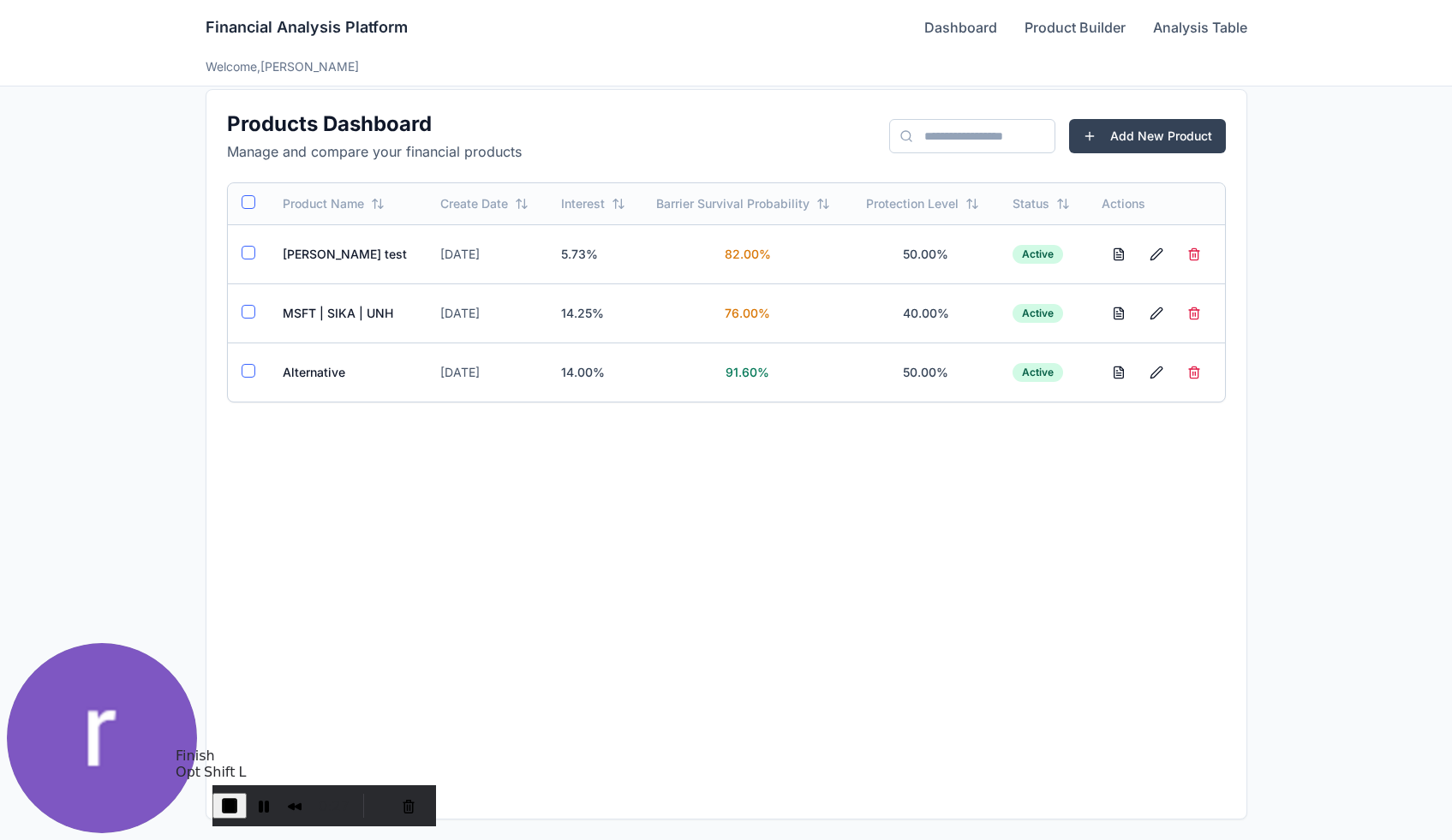
click at [240, 806] on span "End Recording" at bounding box center [229, 805] width 21 height 21
